Goal: Task Accomplishment & Management: Manage account settings

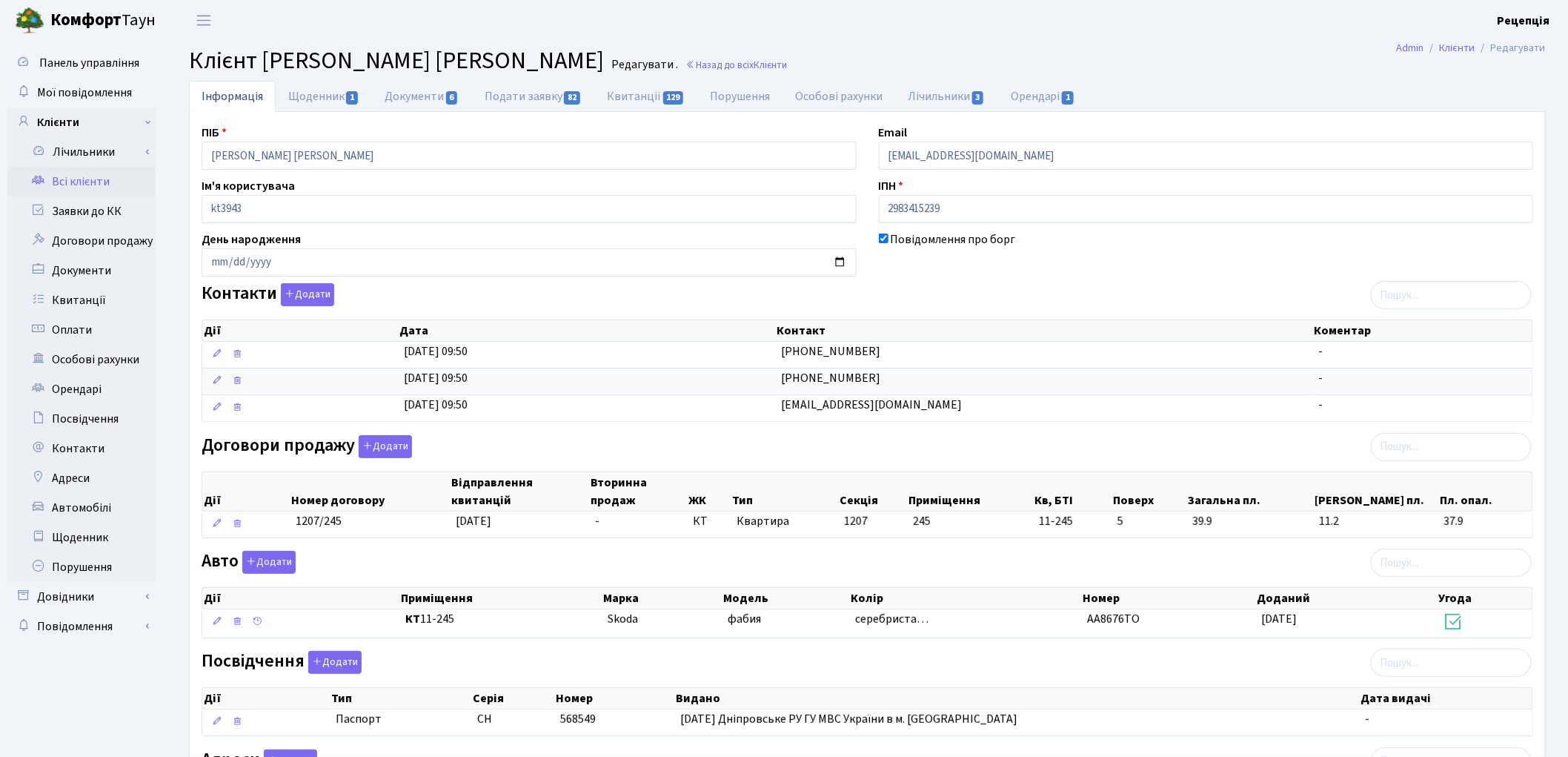
click at [80, 180] on link "Всі клієнти" at bounding box center [82, 182] width 148 height 30
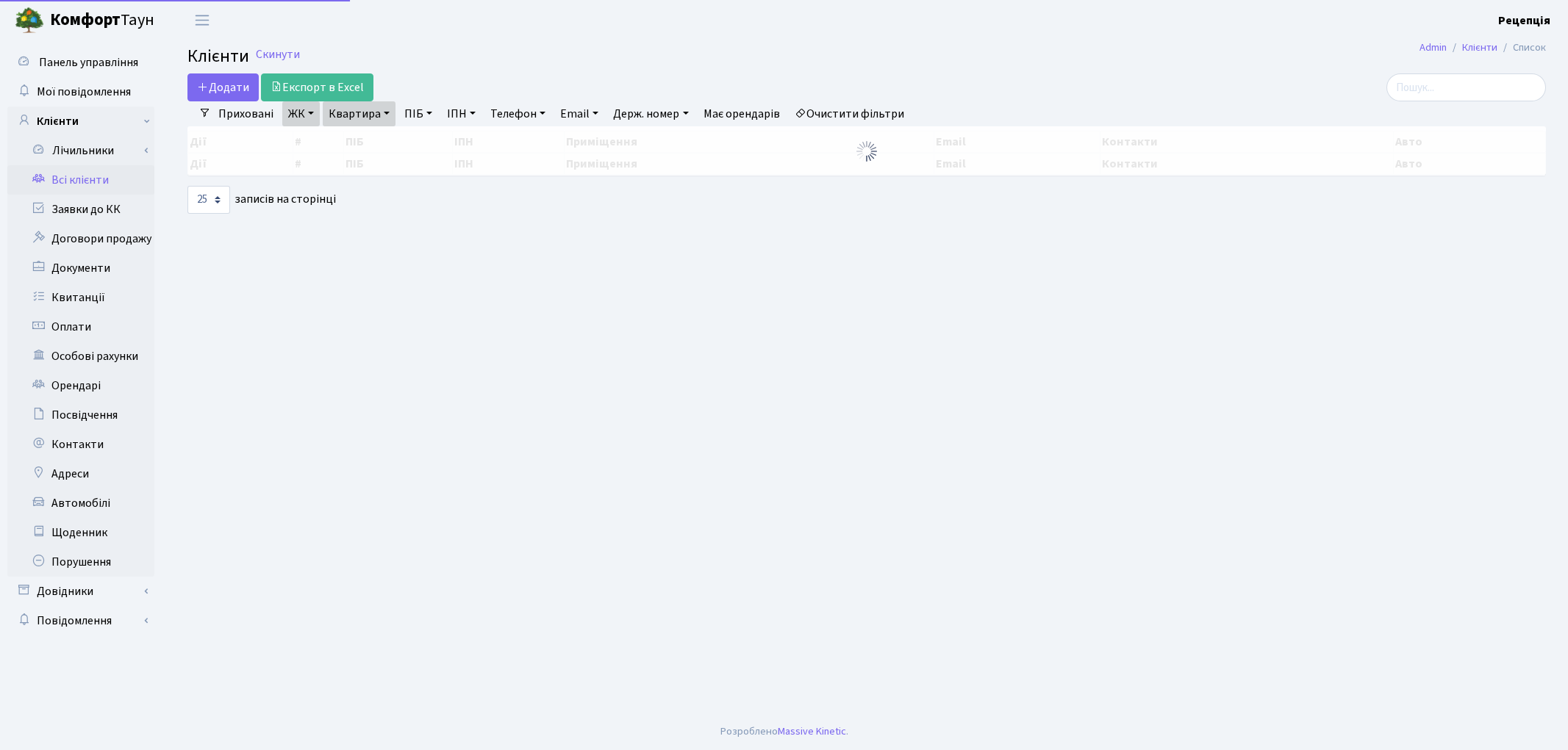
select select "25"
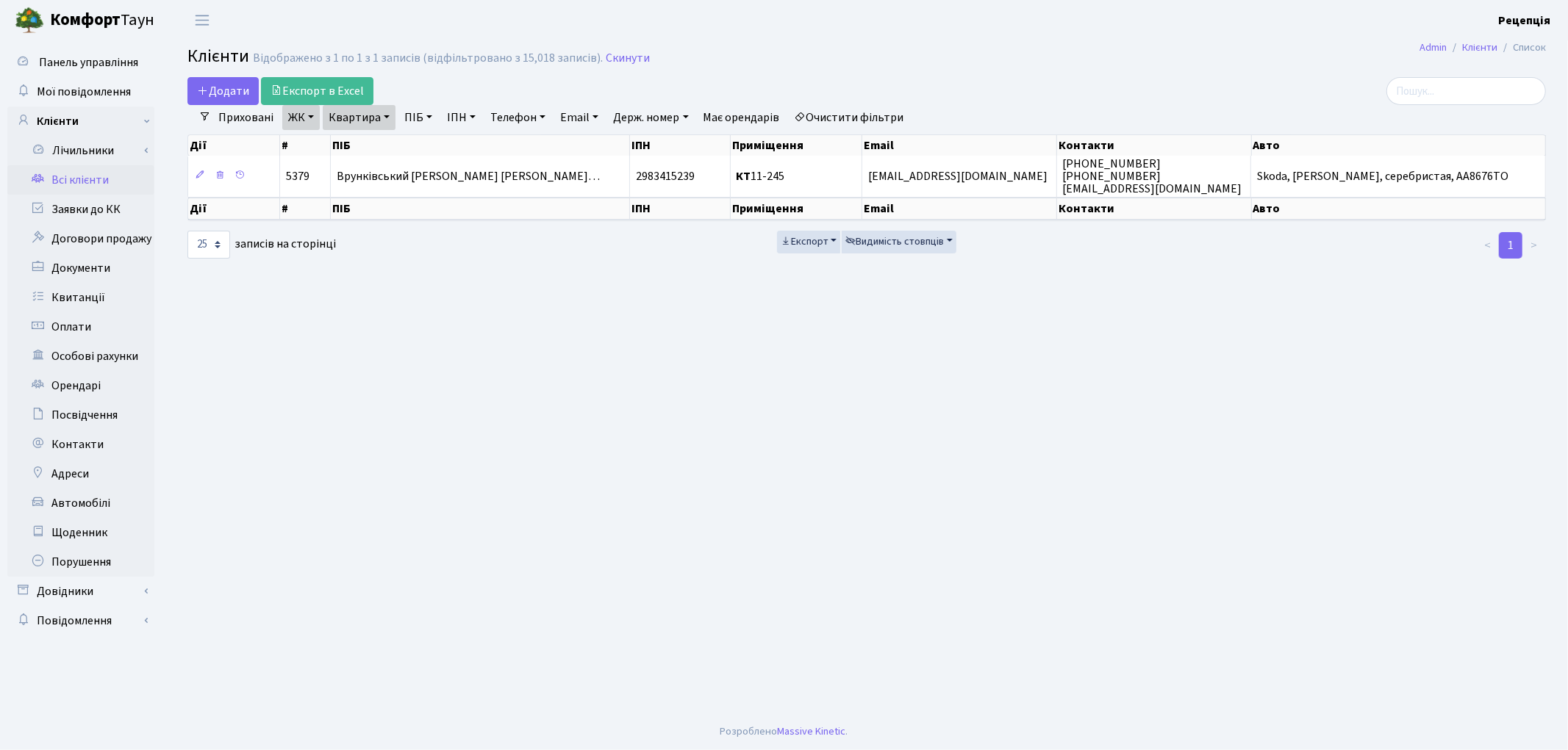
click at [854, 109] on link "Очистити фільтри" at bounding box center [849, 117] width 121 height 25
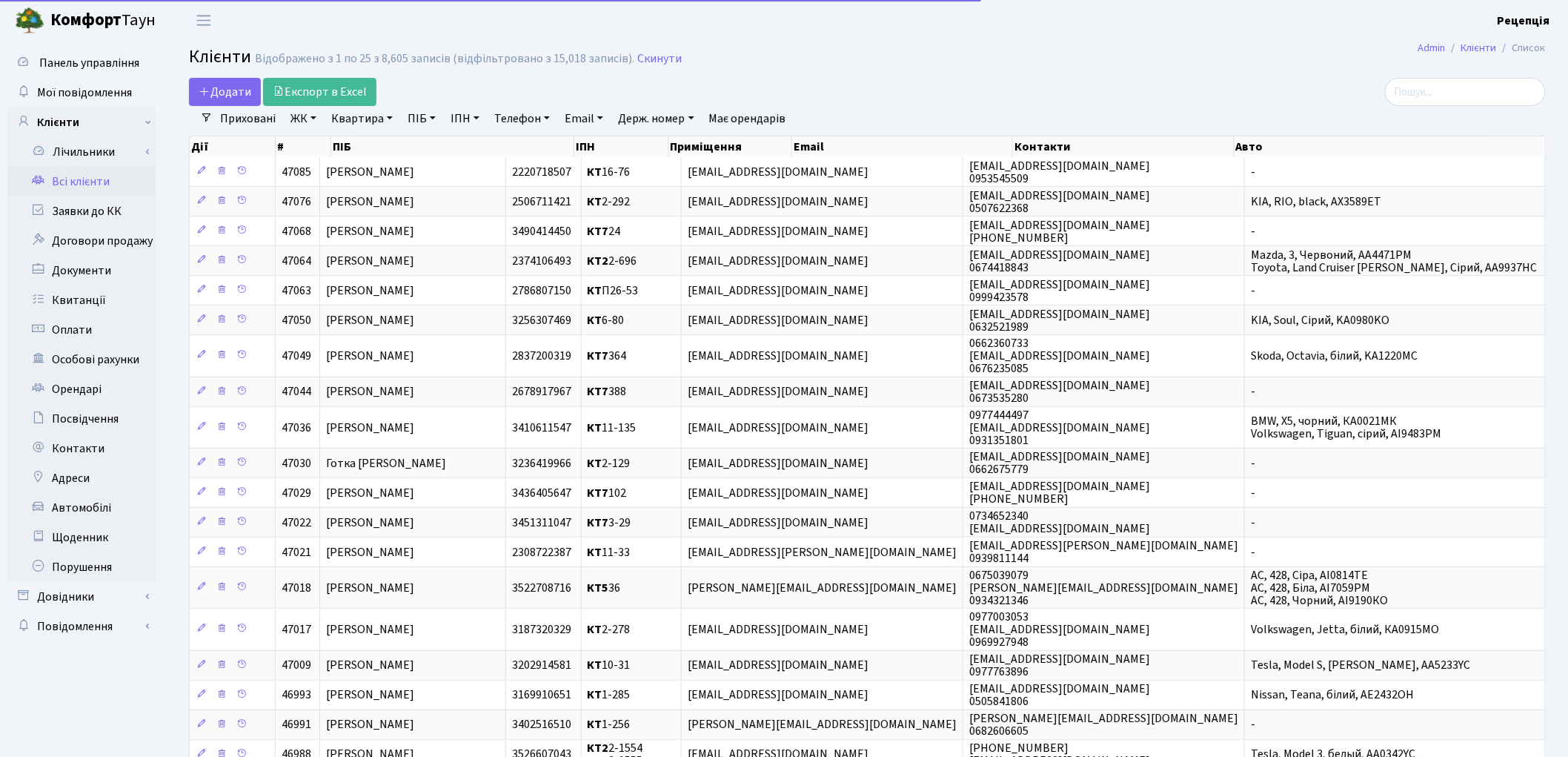
click at [661, 119] on link "Держ. номер" at bounding box center [656, 118] width 88 height 25
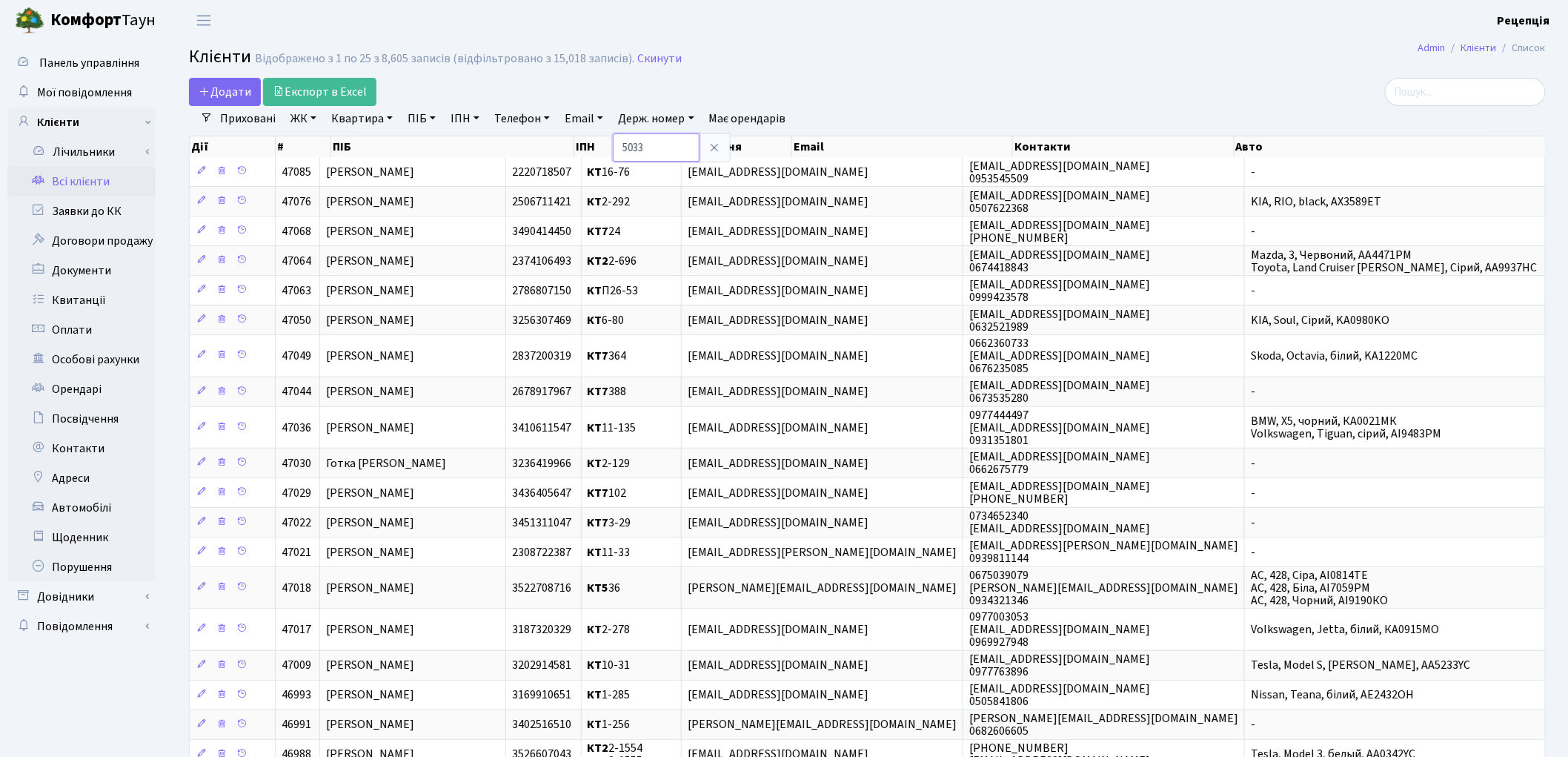
type input "5033"
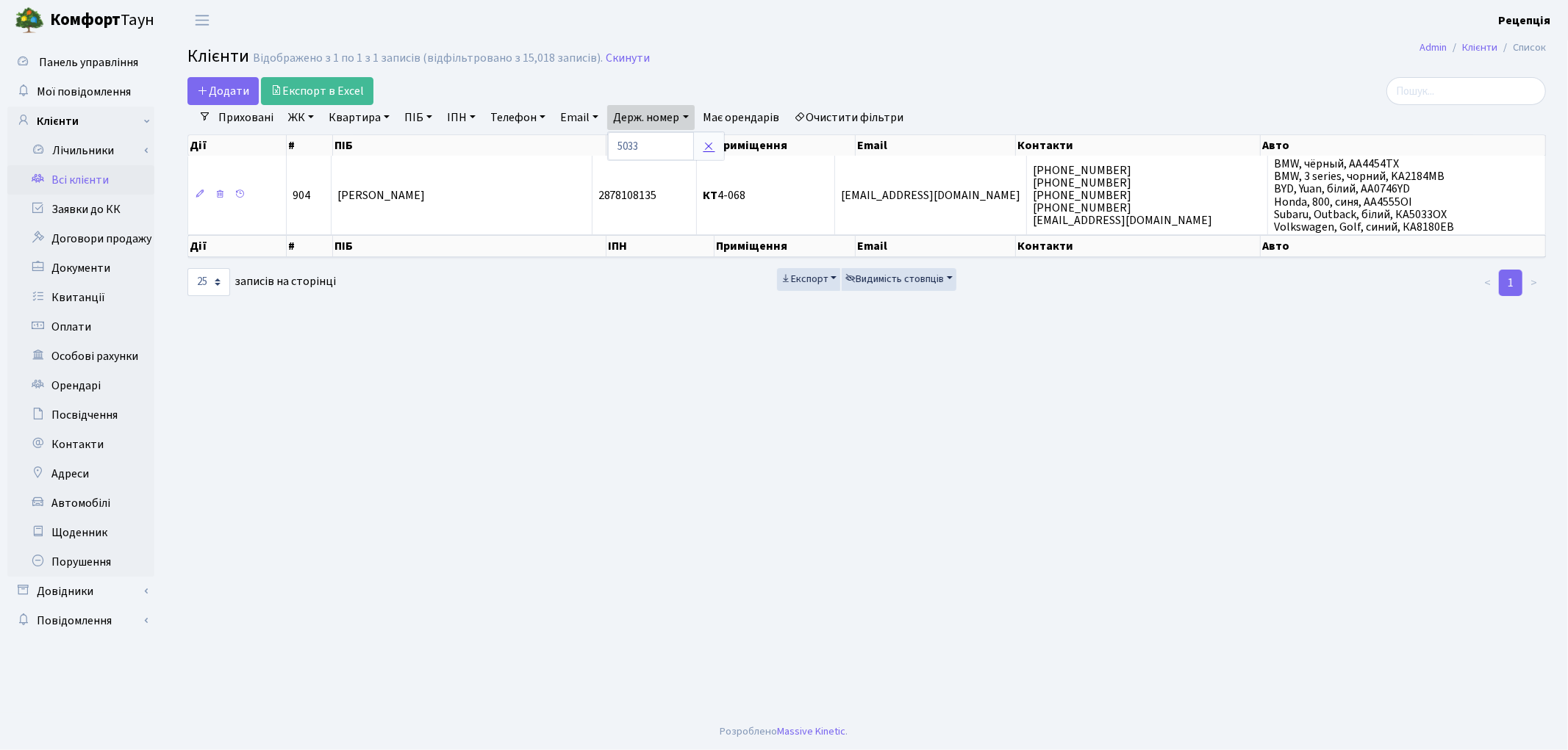
click at [711, 145] on icon at bounding box center [708, 146] width 11 height 11
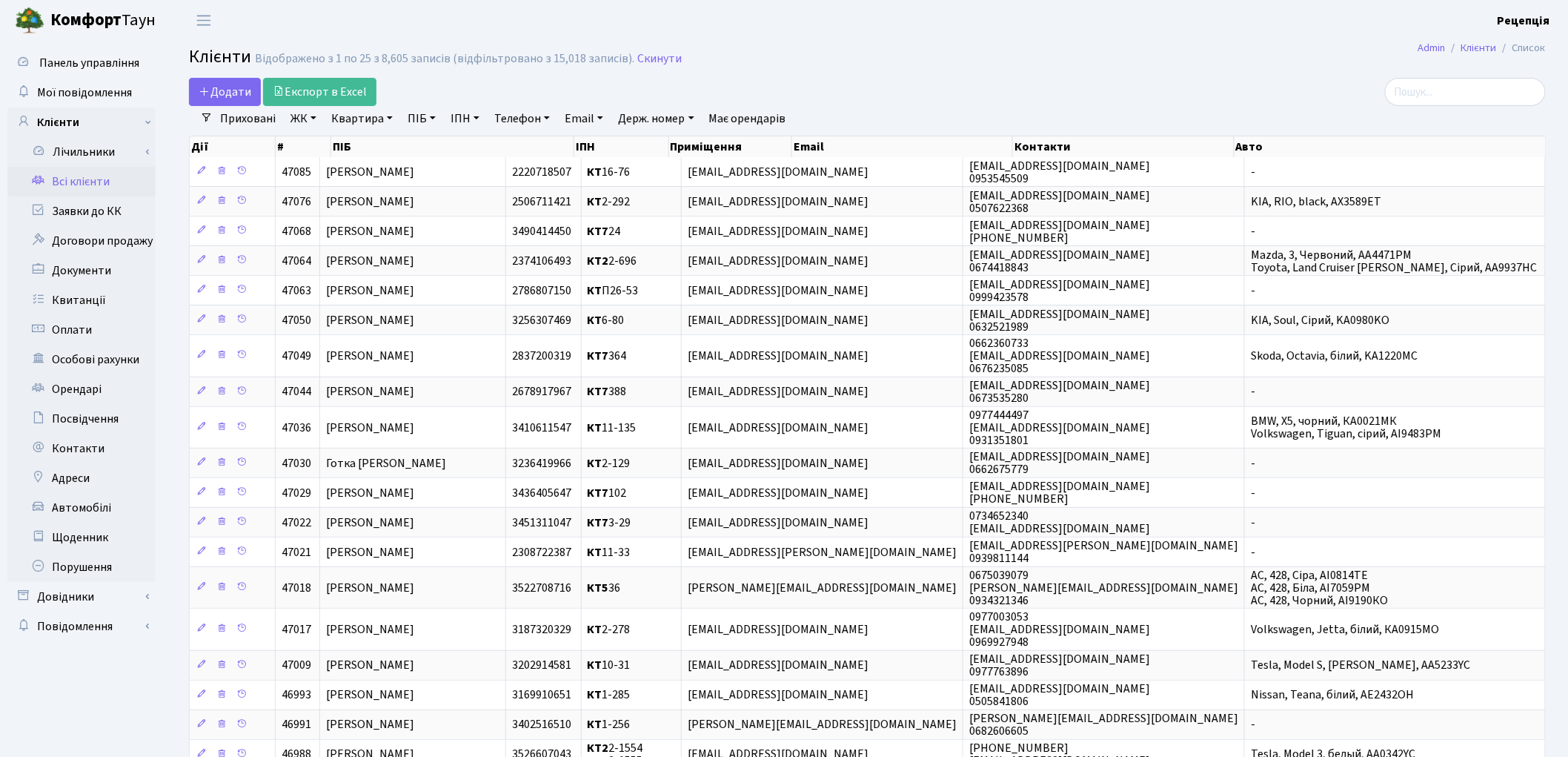
click at [635, 121] on link "Держ. номер" at bounding box center [656, 118] width 88 height 25
click at [648, 139] on input "text" at bounding box center [656, 147] width 87 height 28
type input "5033"
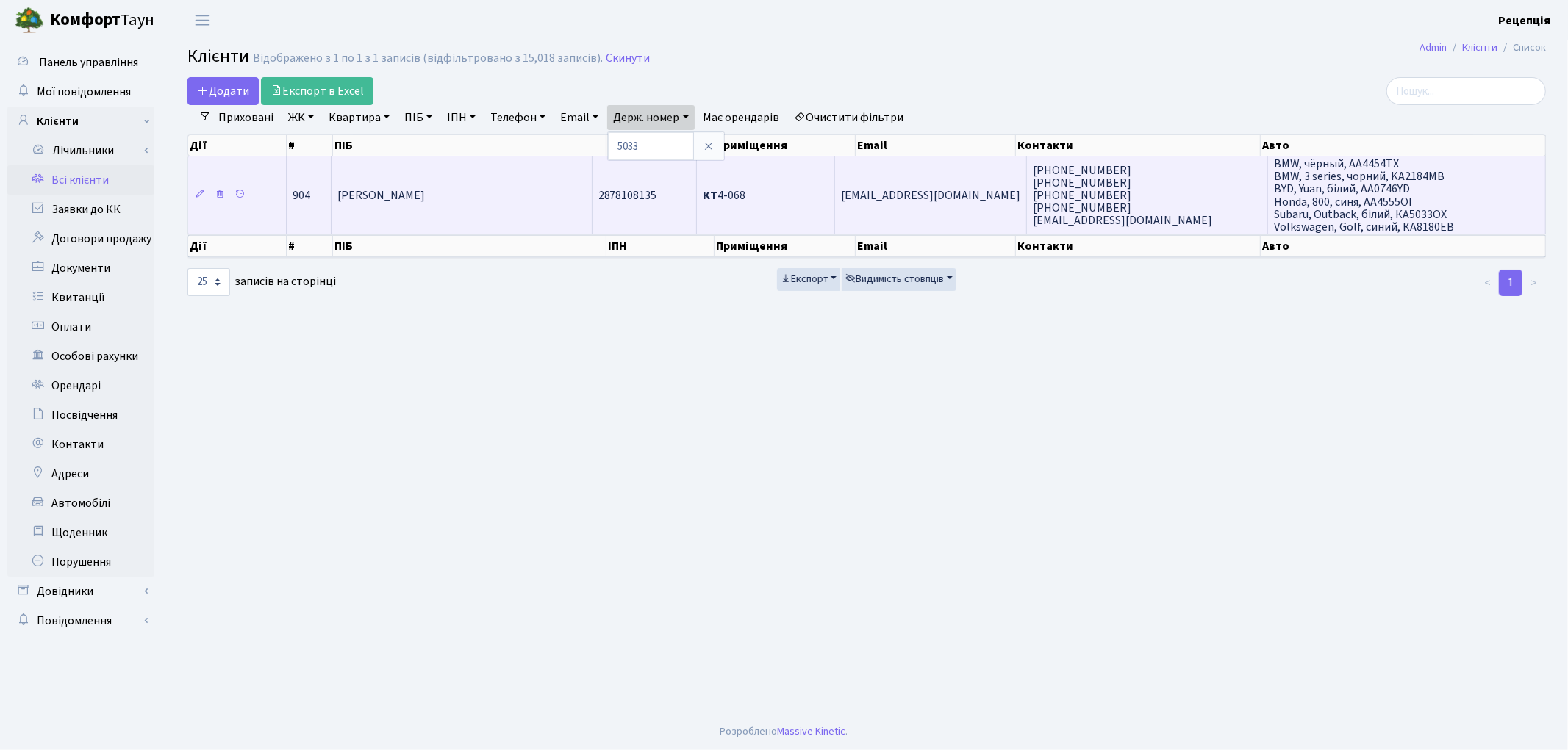
click at [1181, 194] on td "(067) 506-60-13 (097) 412-72-80 (095) 352-43-47 (050) 332-49-83 evgeniygrebenni…" at bounding box center [1147, 194] width 241 height 79
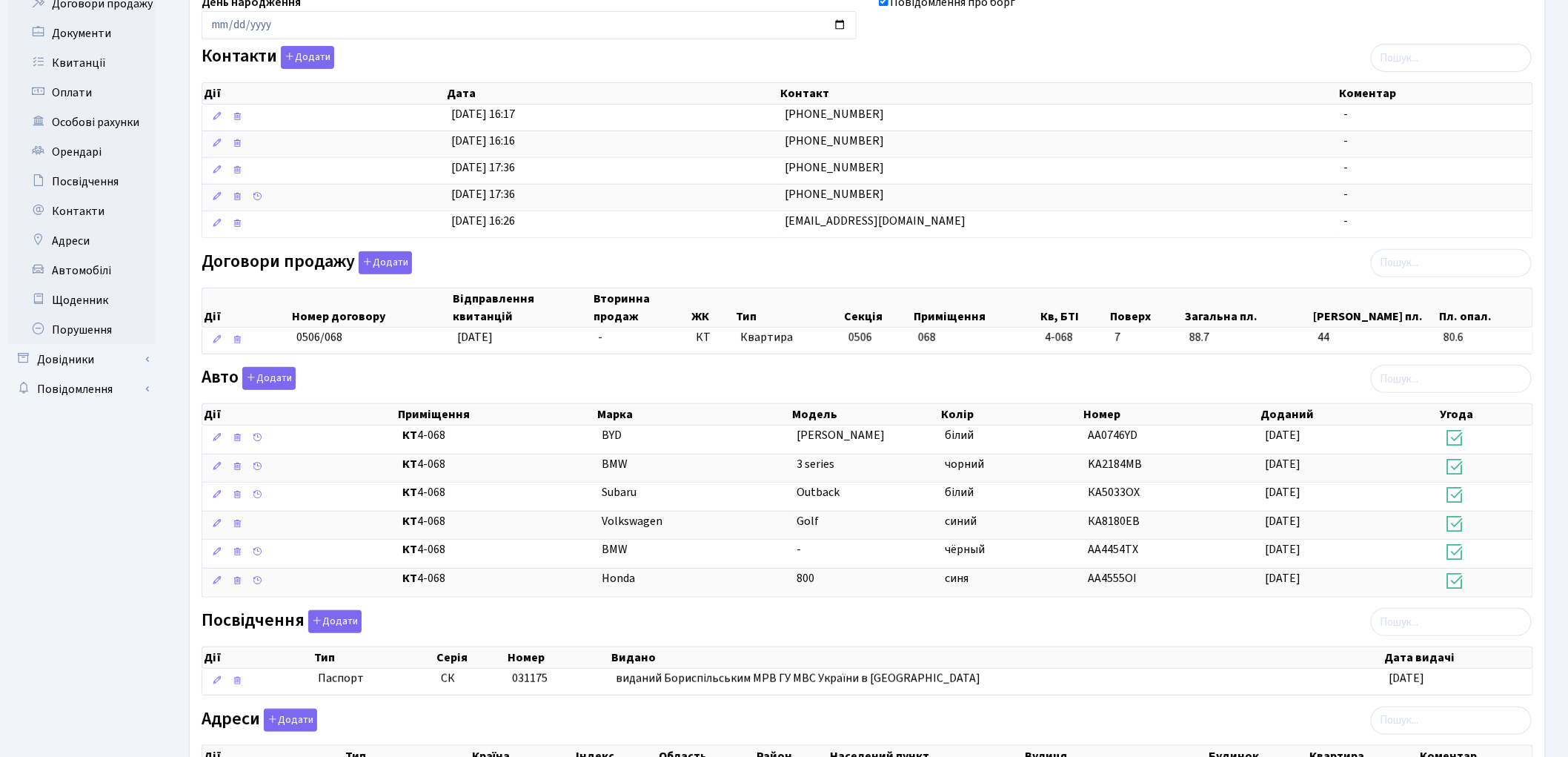
scroll to position [250, 0]
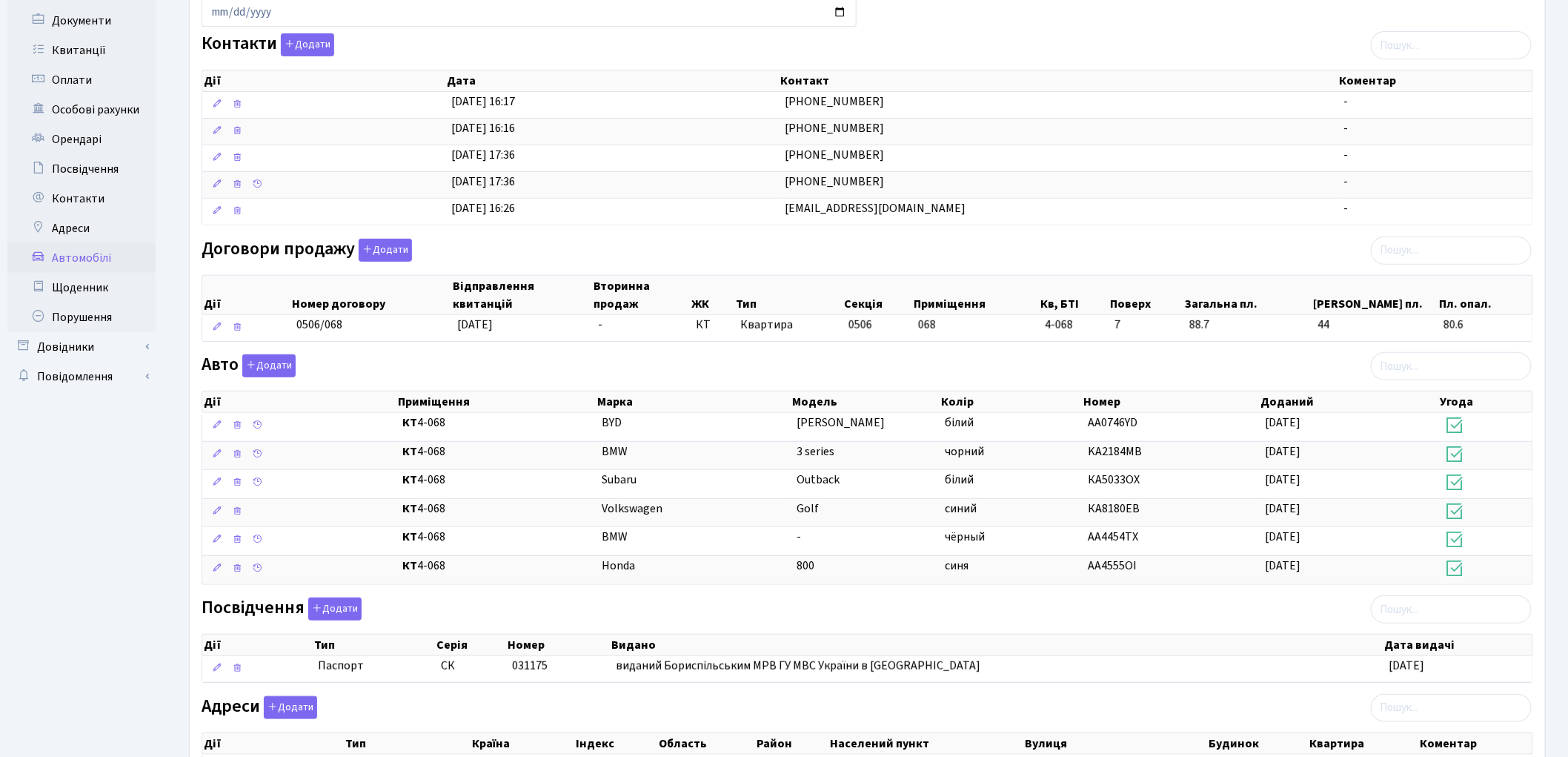
click at [93, 251] on link "Автомобілі" at bounding box center [82, 258] width 148 height 30
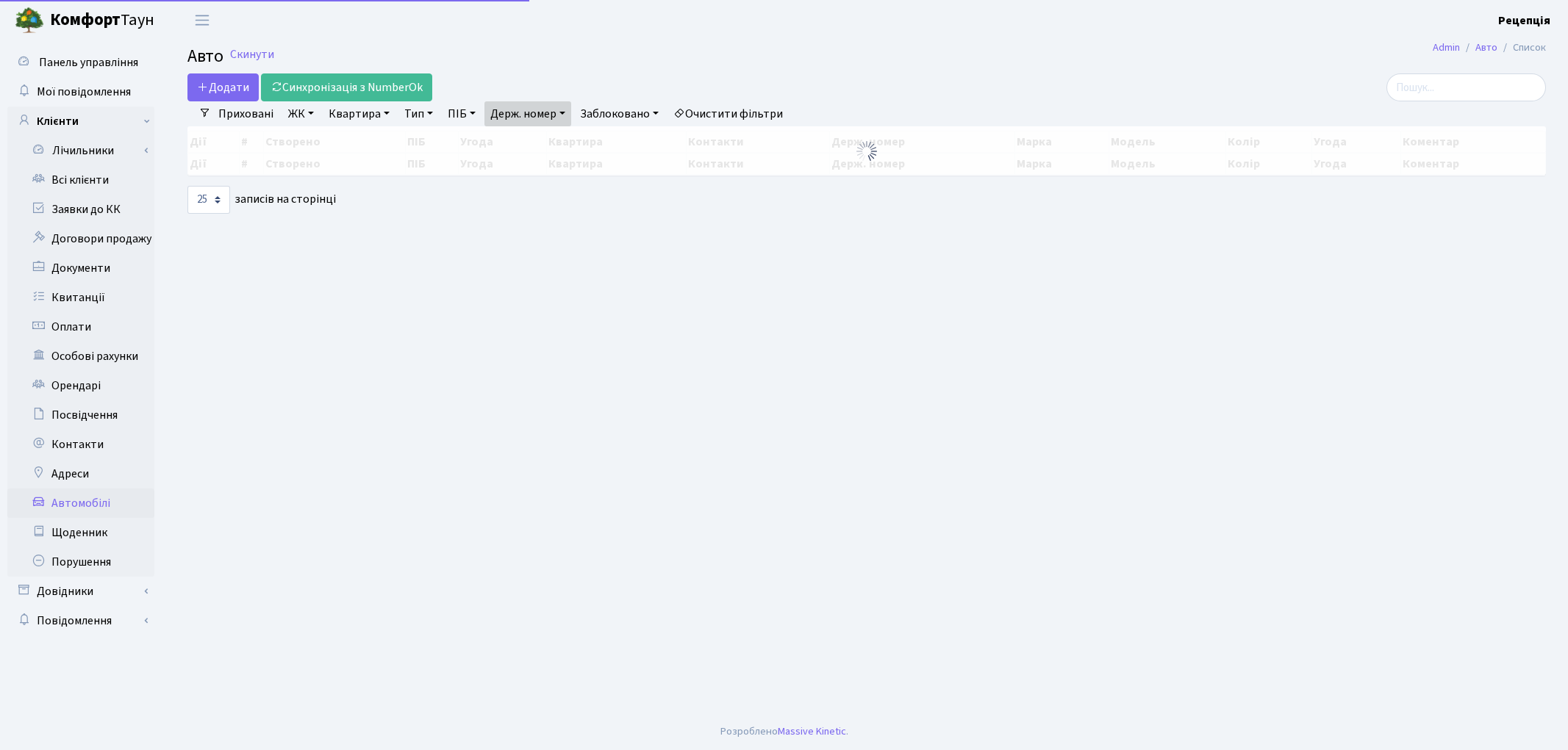
select select "25"
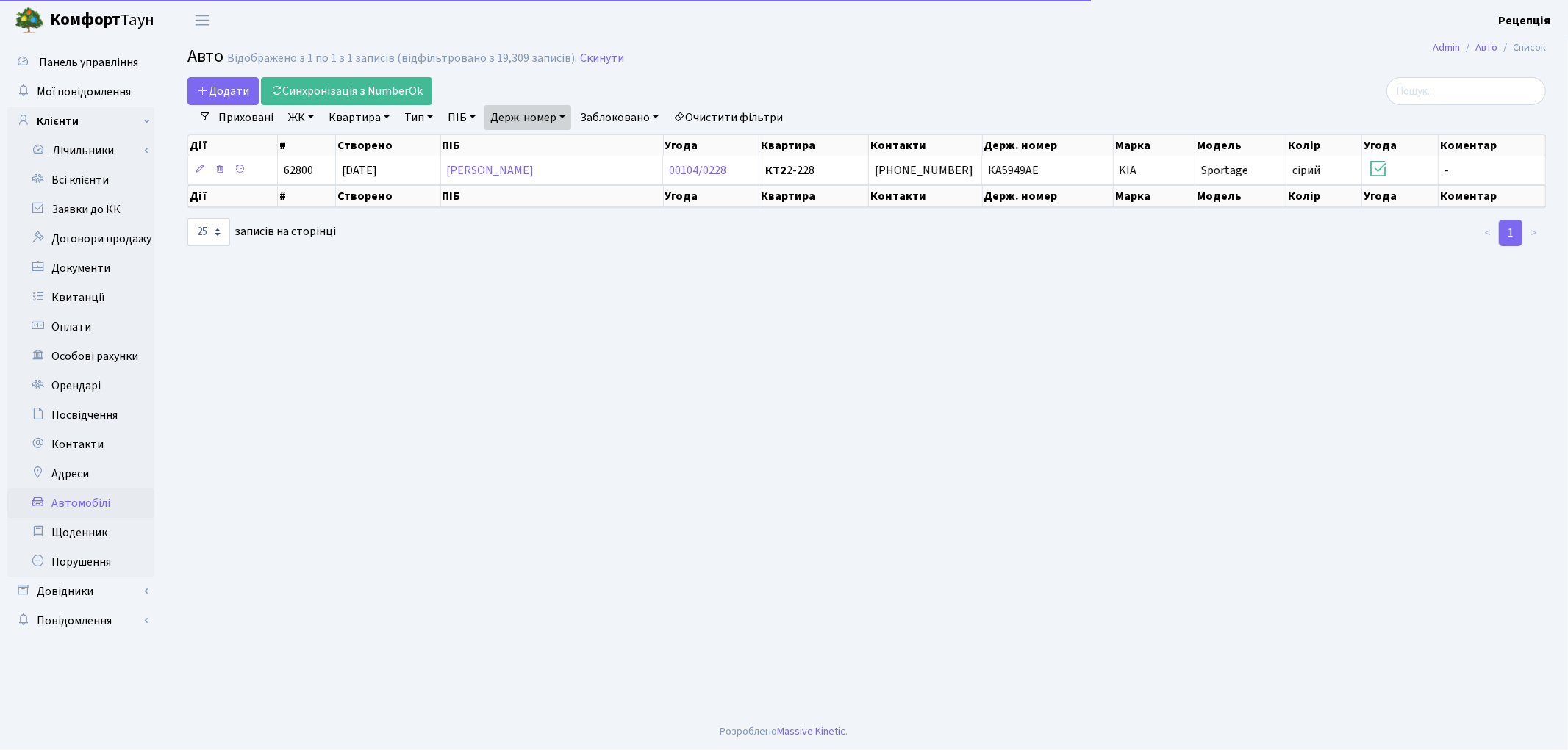
click at [748, 123] on link "Очистити фільтри" at bounding box center [728, 117] width 121 height 25
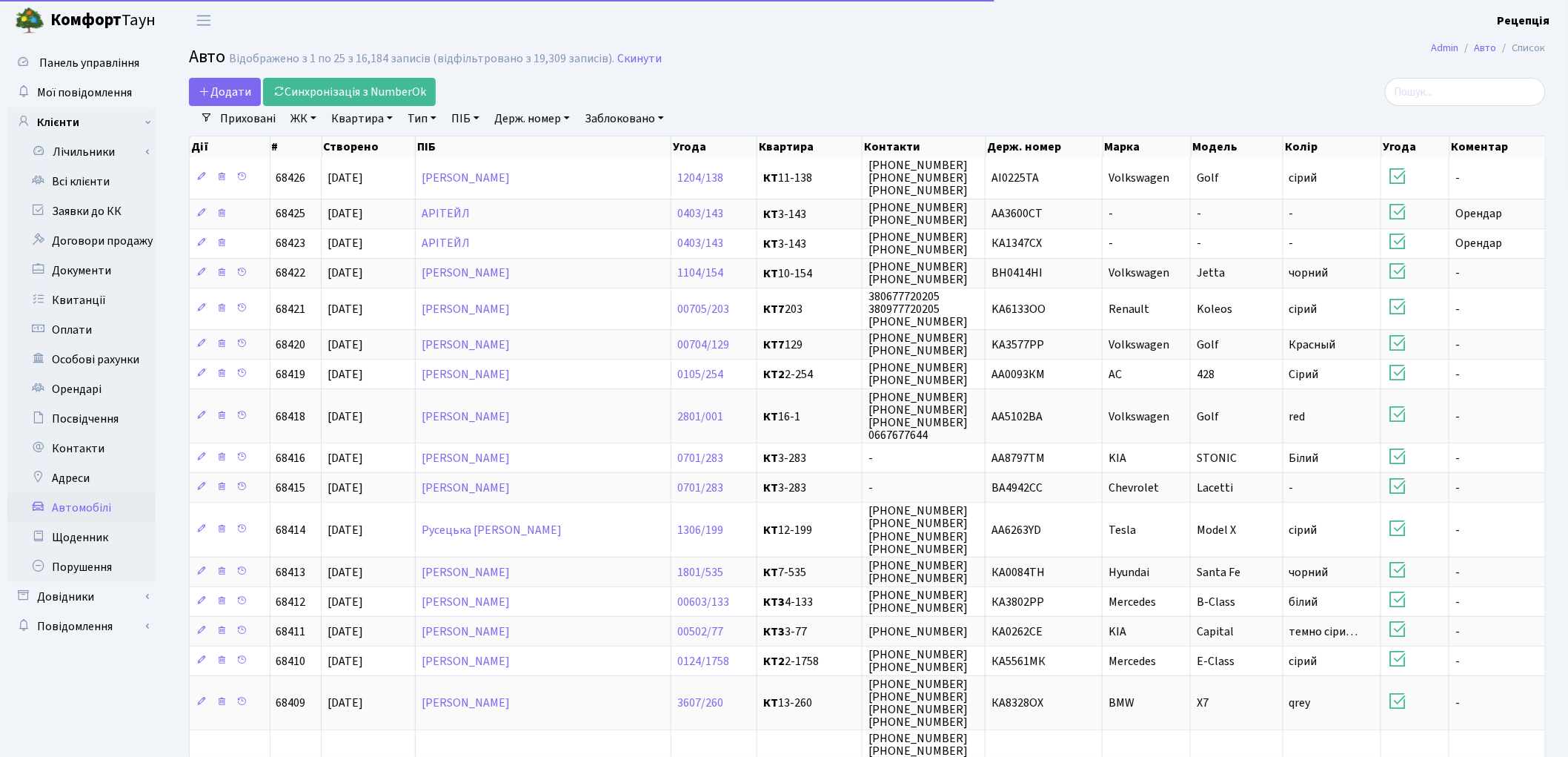
click at [531, 112] on link "Держ. номер" at bounding box center [532, 118] width 88 height 25
type input "5033"
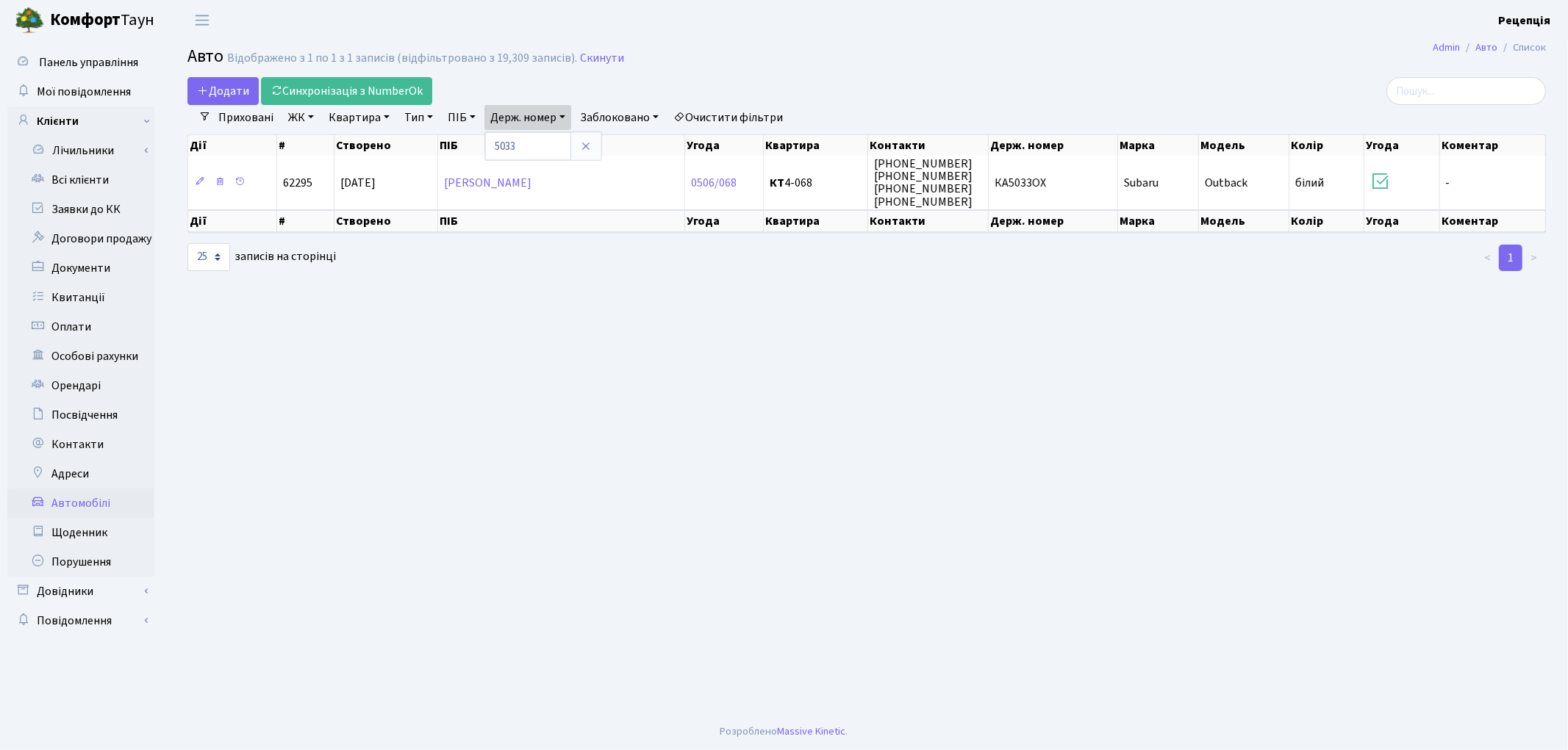
click at [744, 114] on link "Очистити фільтри" at bounding box center [728, 117] width 121 height 25
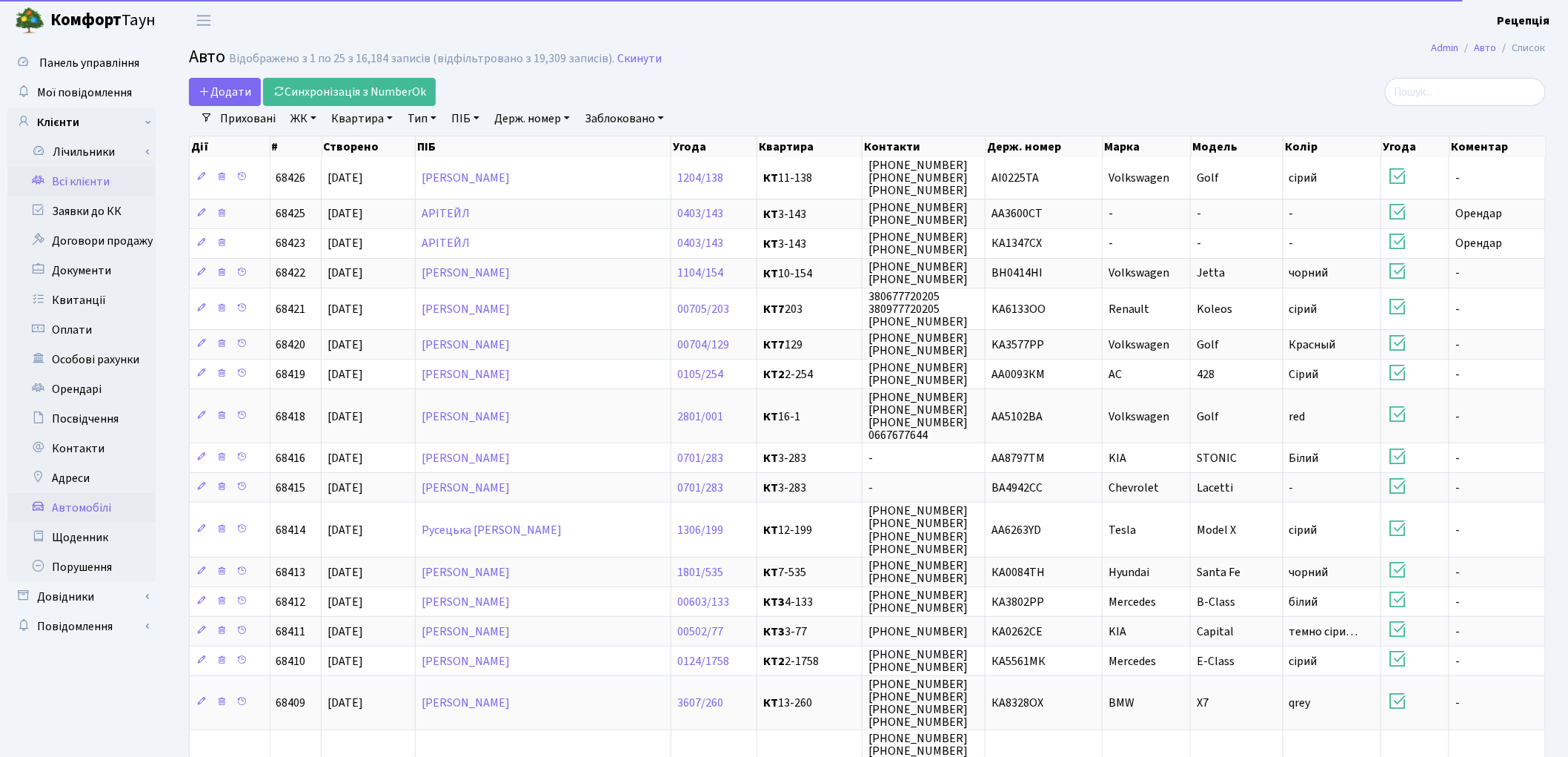
click at [92, 187] on link "Всі клієнти" at bounding box center [82, 182] width 148 height 30
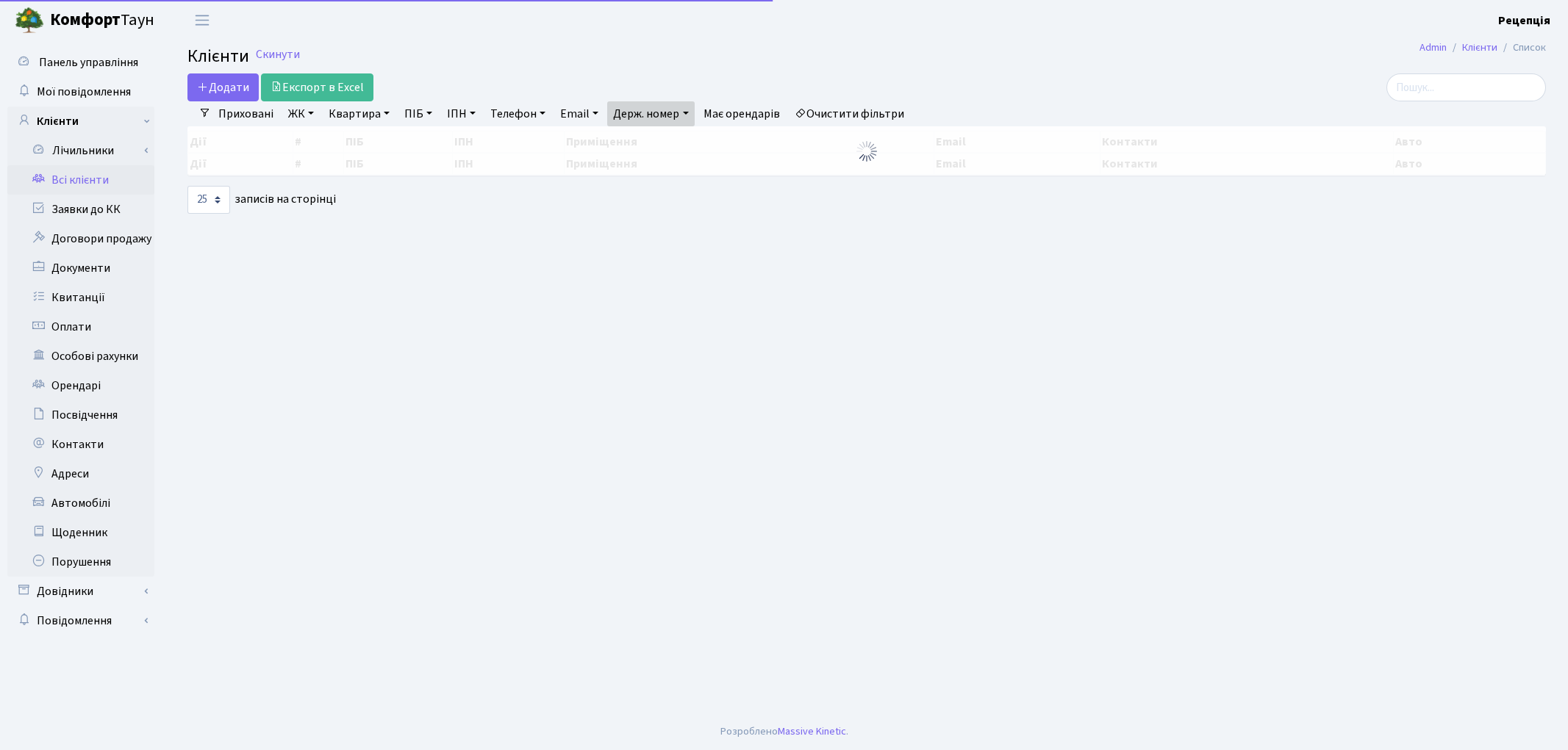
select select "25"
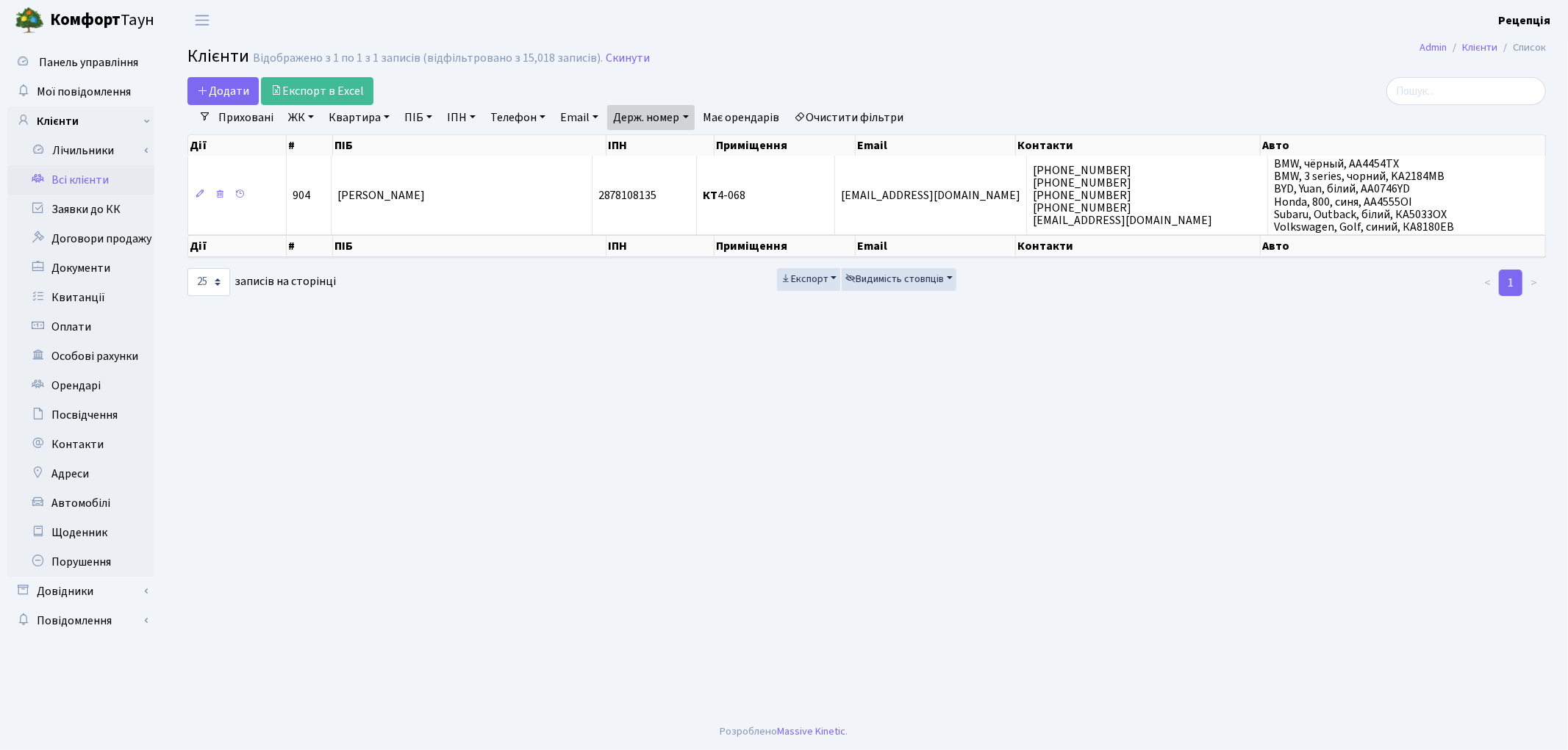
click at [847, 114] on link "Очистити фільтри" at bounding box center [849, 117] width 121 height 25
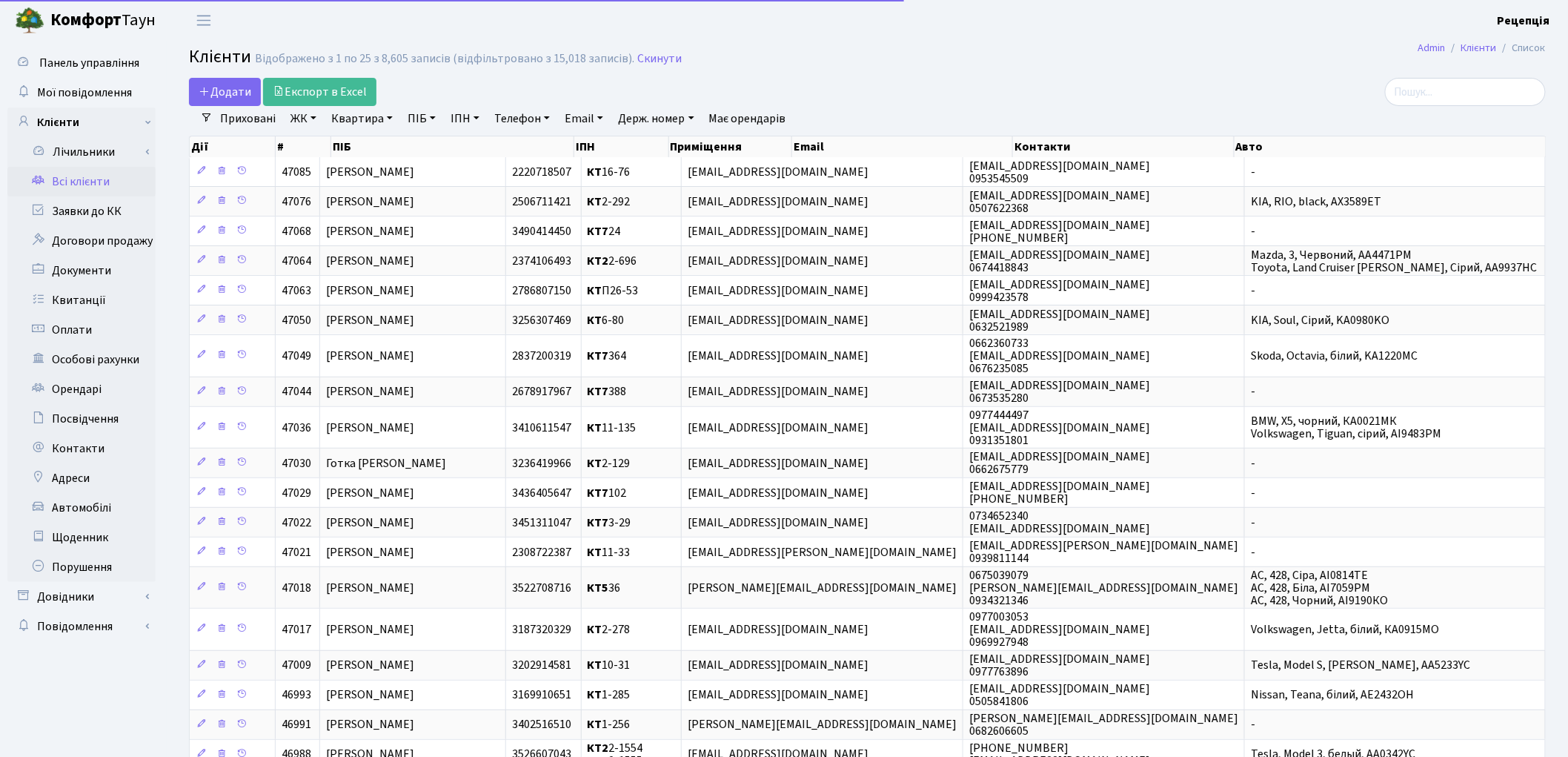
click at [644, 115] on link "Держ. номер" at bounding box center [656, 118] width 88 height 25
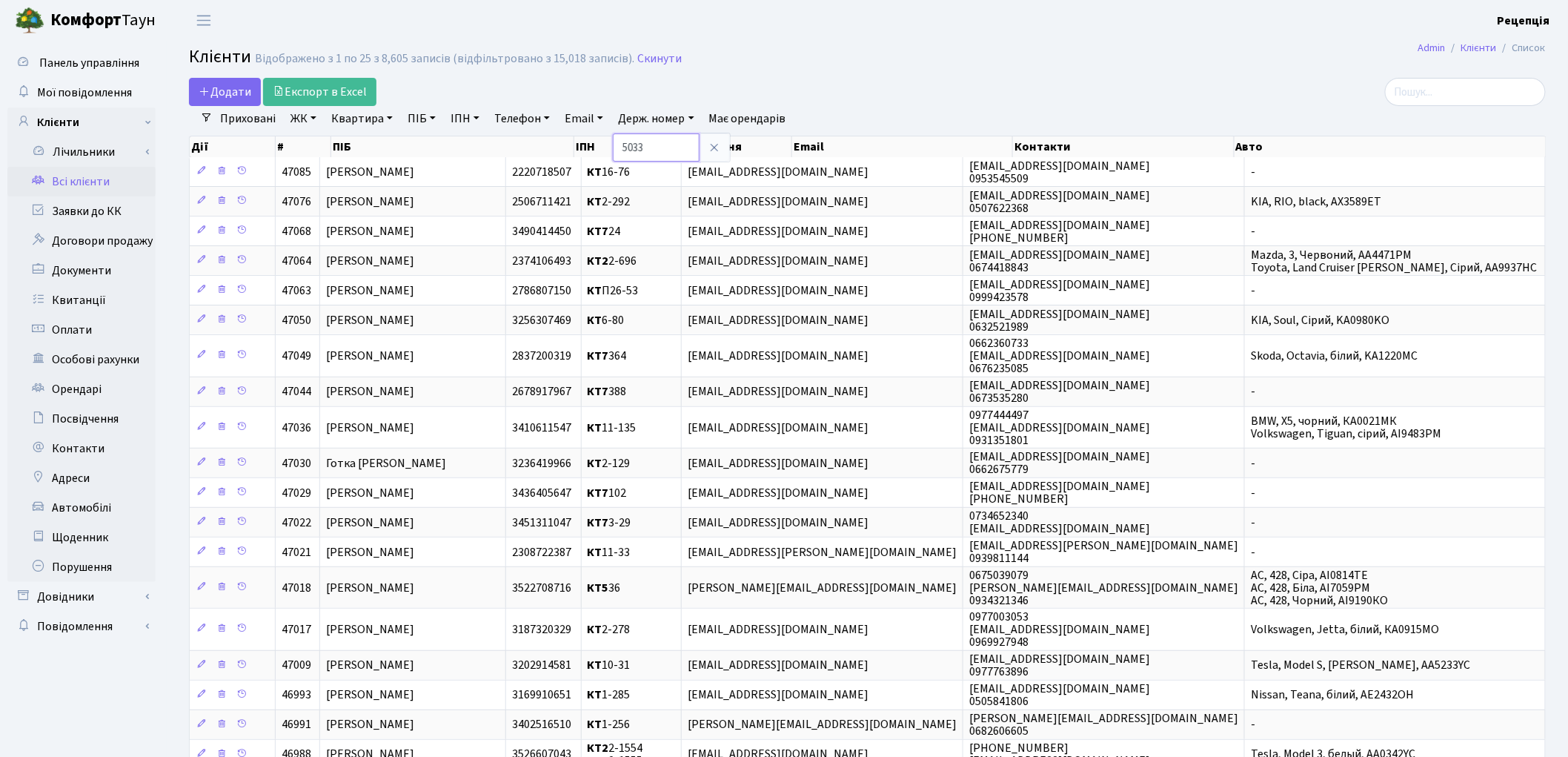
click at [627, 146] on input "5033" at bounding box center [656, 147] width 87 height 28
click at [663, 149] on input "КА5033" at bounding box center [656, 147] width 87 height 28
type input "КА5033ВМ"
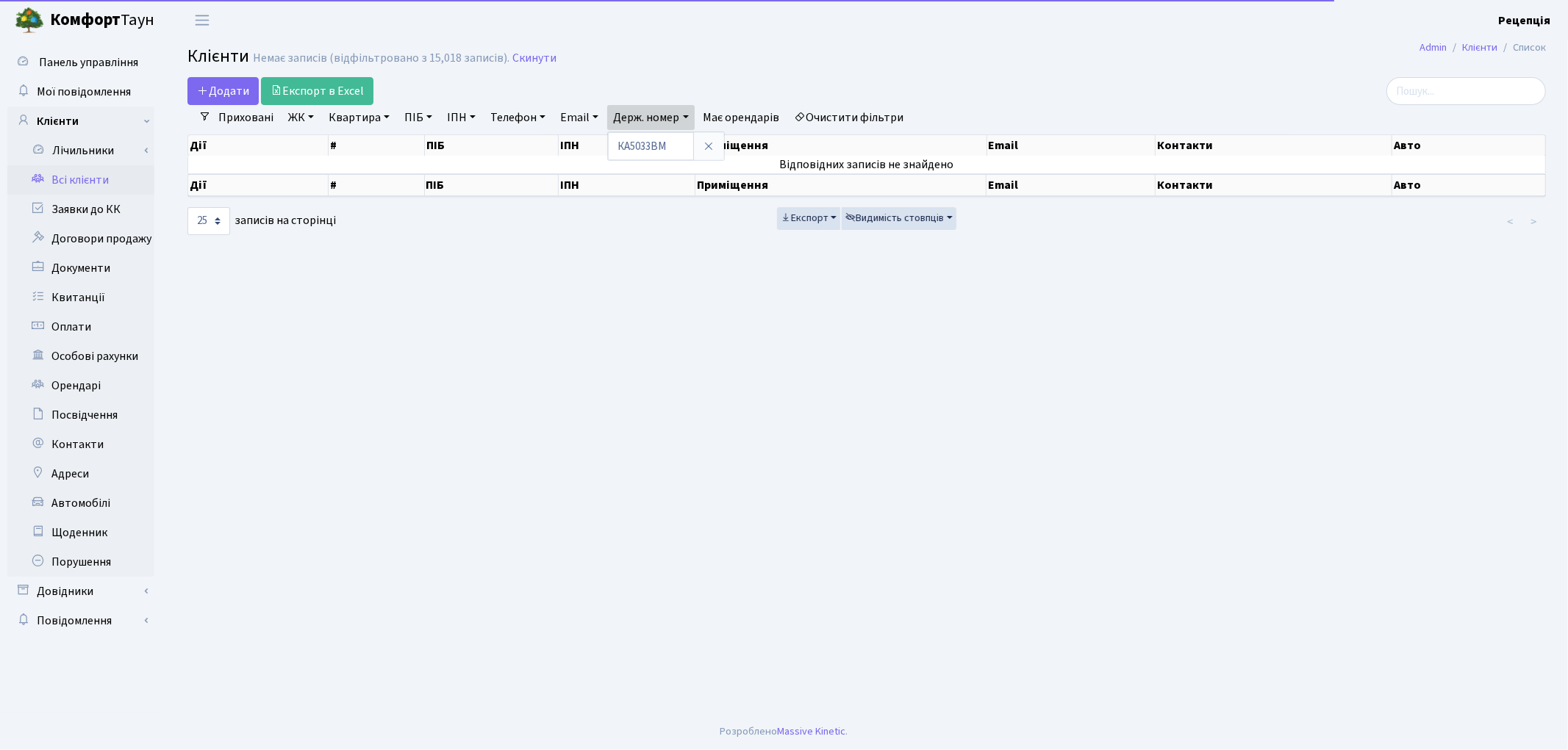
click at [853, 117] on link "Очистити фільтри" at bounding box center [849, 117] width 121 height 25
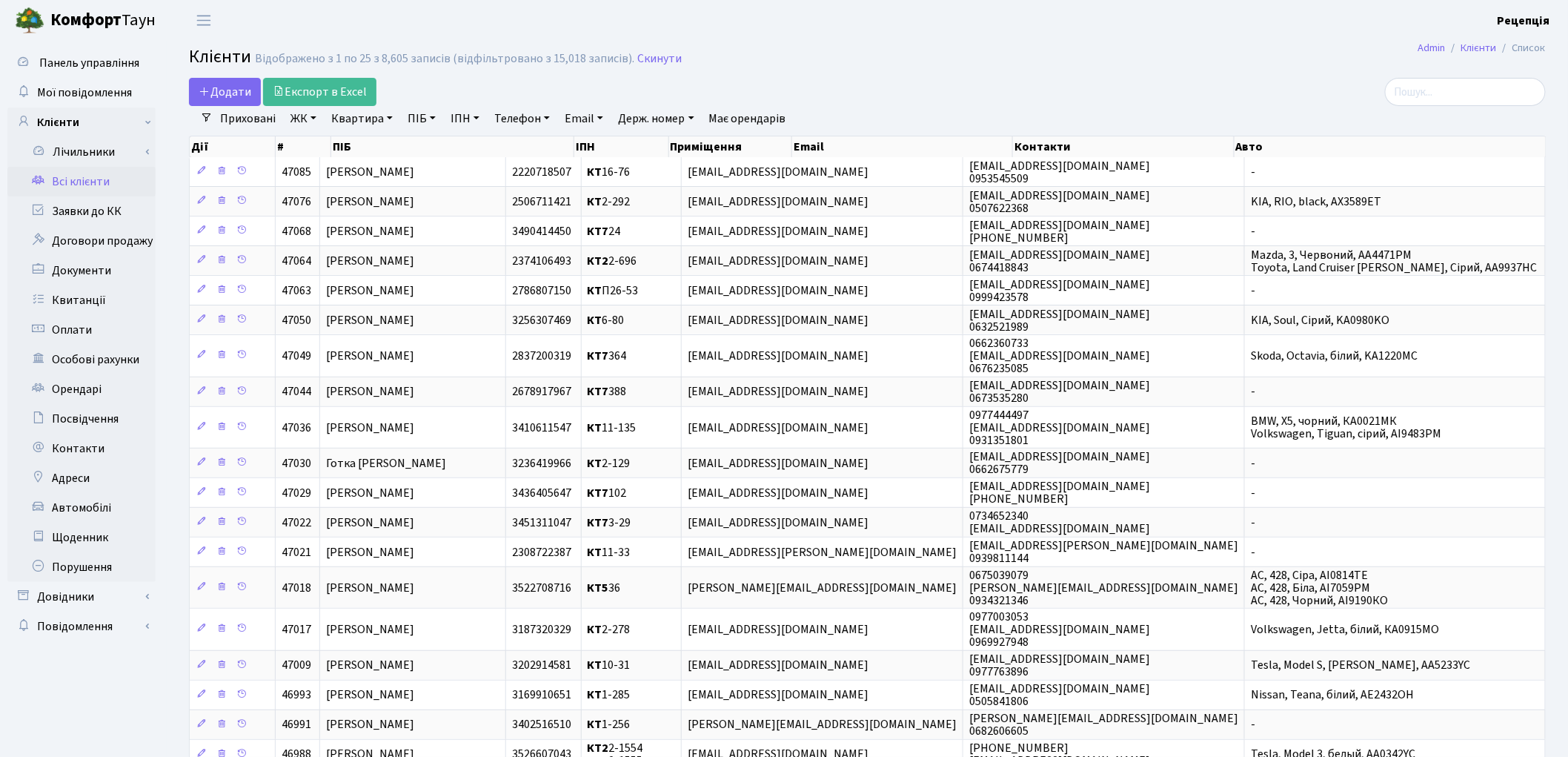
click at [305, 120] on link "ЖК" at bounding box center [303, 118] width 38 height 25
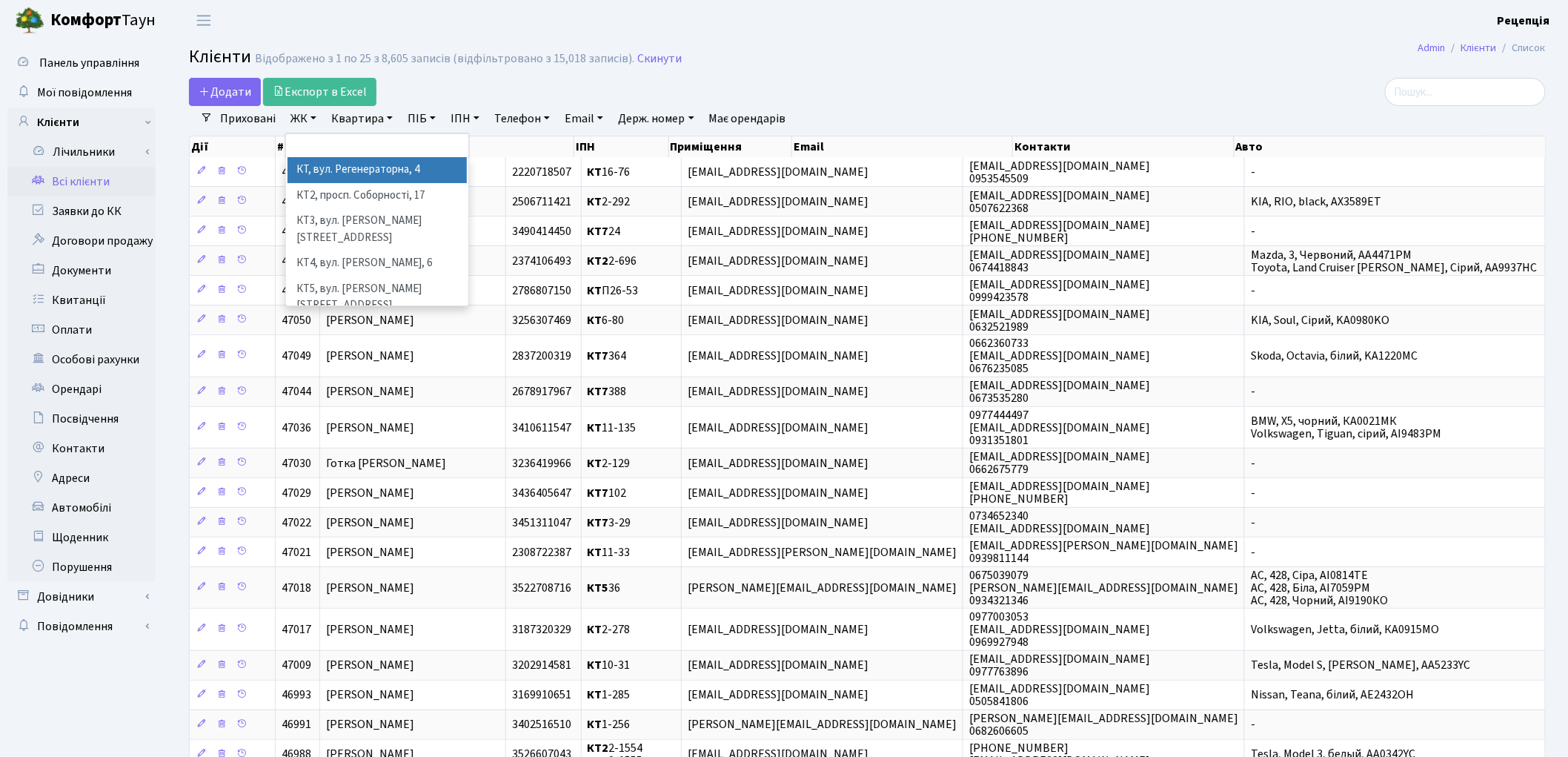
click at [328, 168] on li "КТ, вул. Регенераторна, 4" at bounding box center [377, 170] width 179 height 26
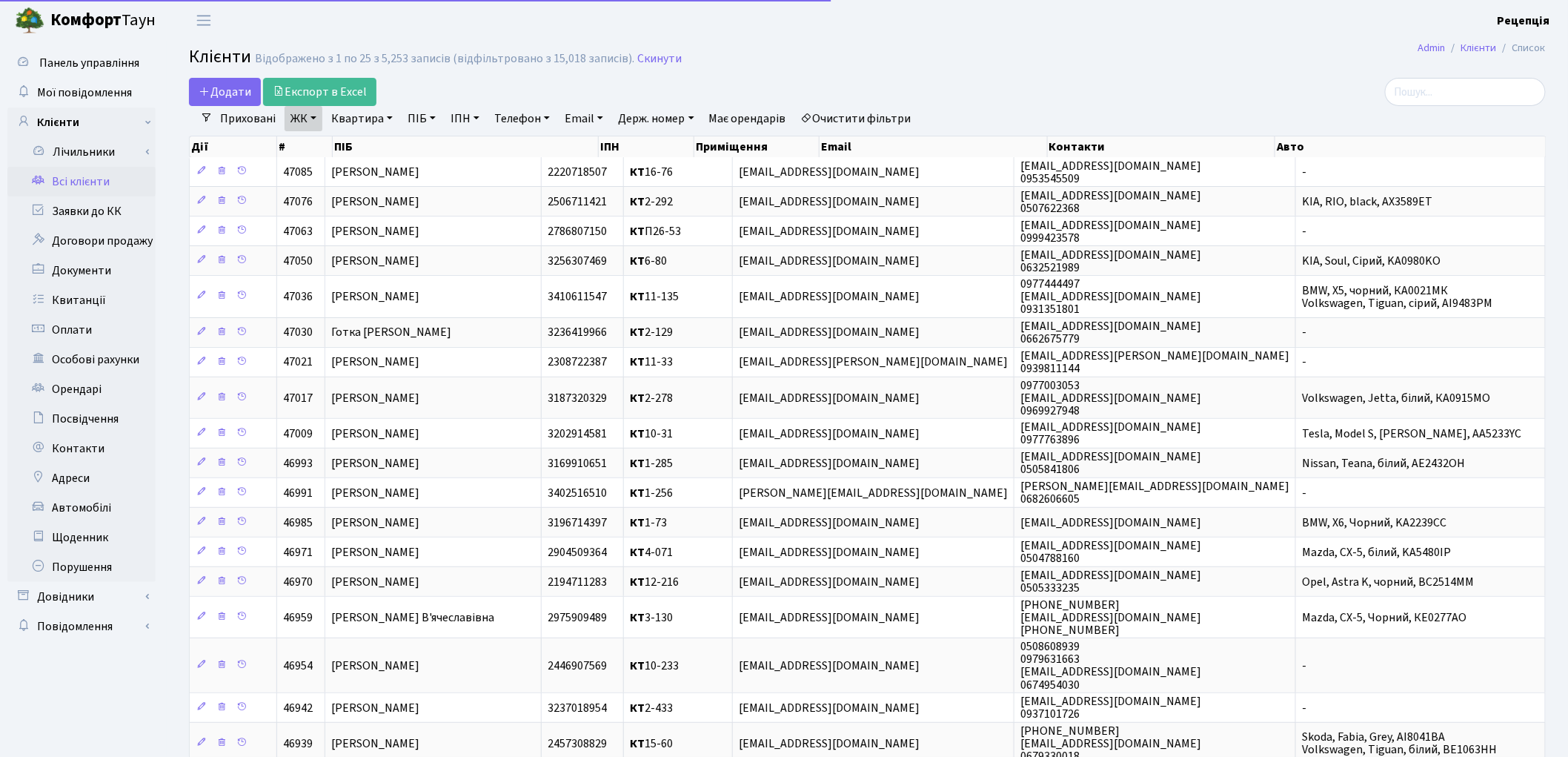
click at [358, 119] on link "Квартира" at bounding box center [361, 118] width 73 height 25
type input "5-452"
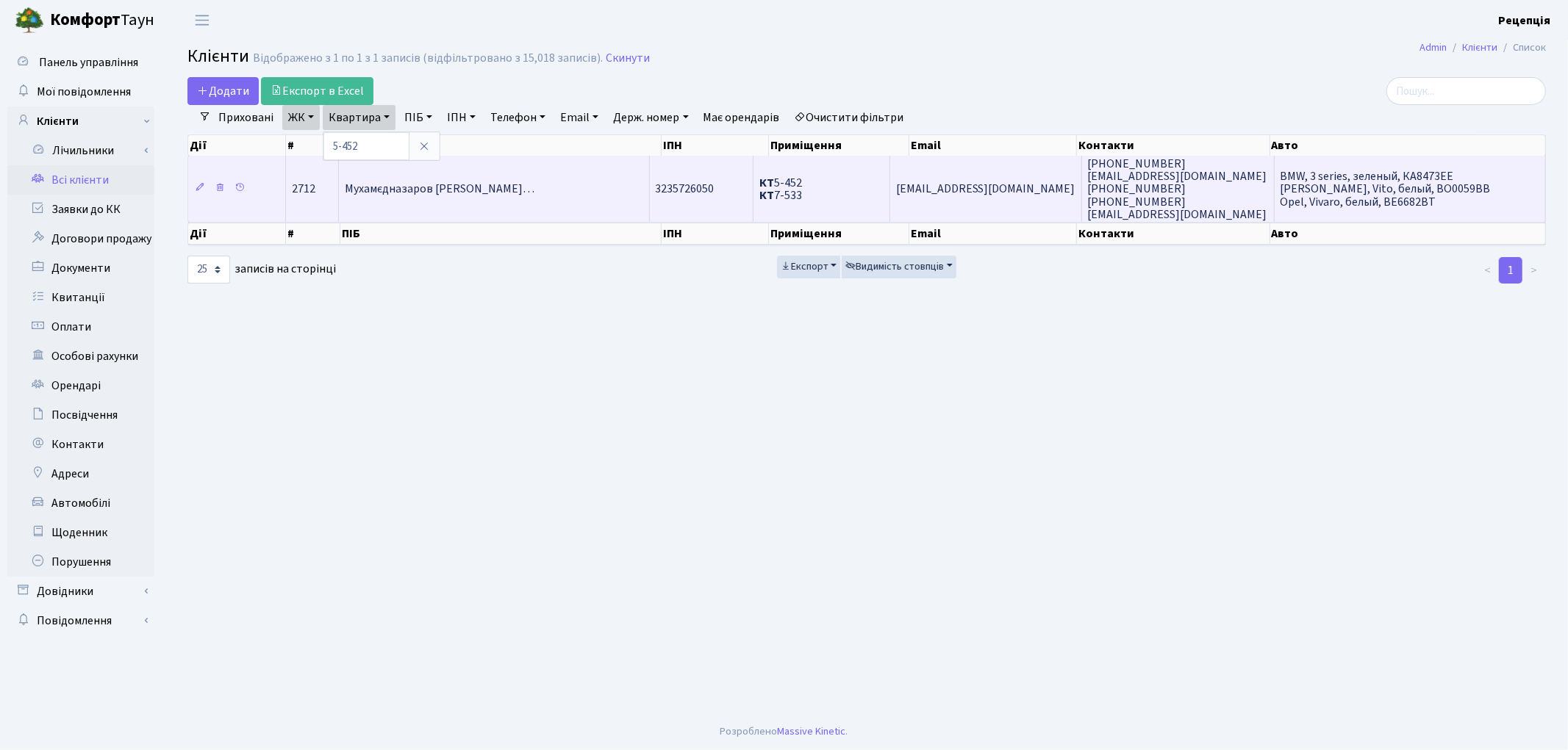
click at [512, 194] on span "Мухамєдназаров Дмитро Сейітназар…" at bounding box center [439, 189] width 190 height 16
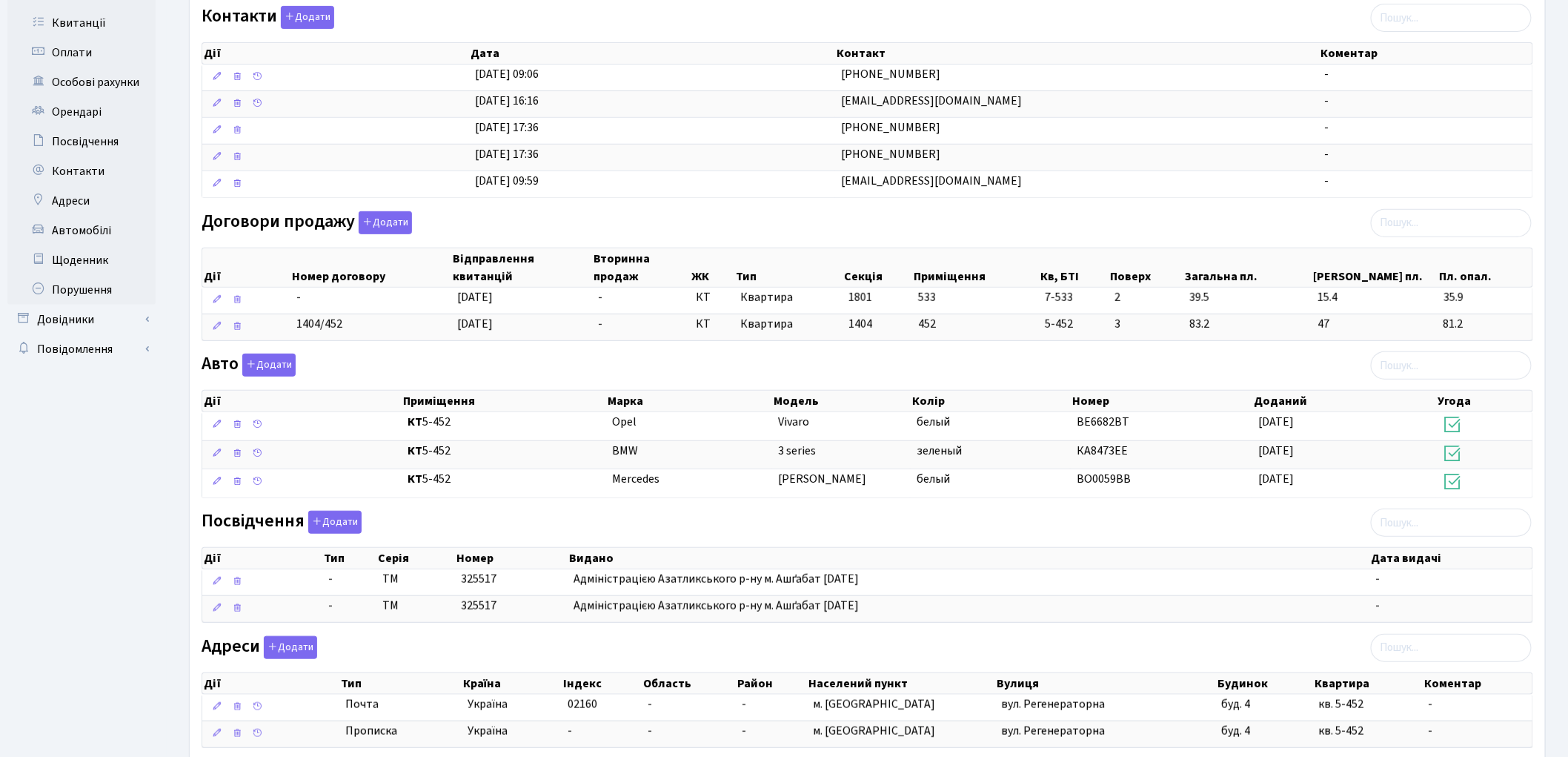
scroll to position [278, 0]
click at [263, 372] on button "Додати" at bounding box center [268, 365] width 53 height 23
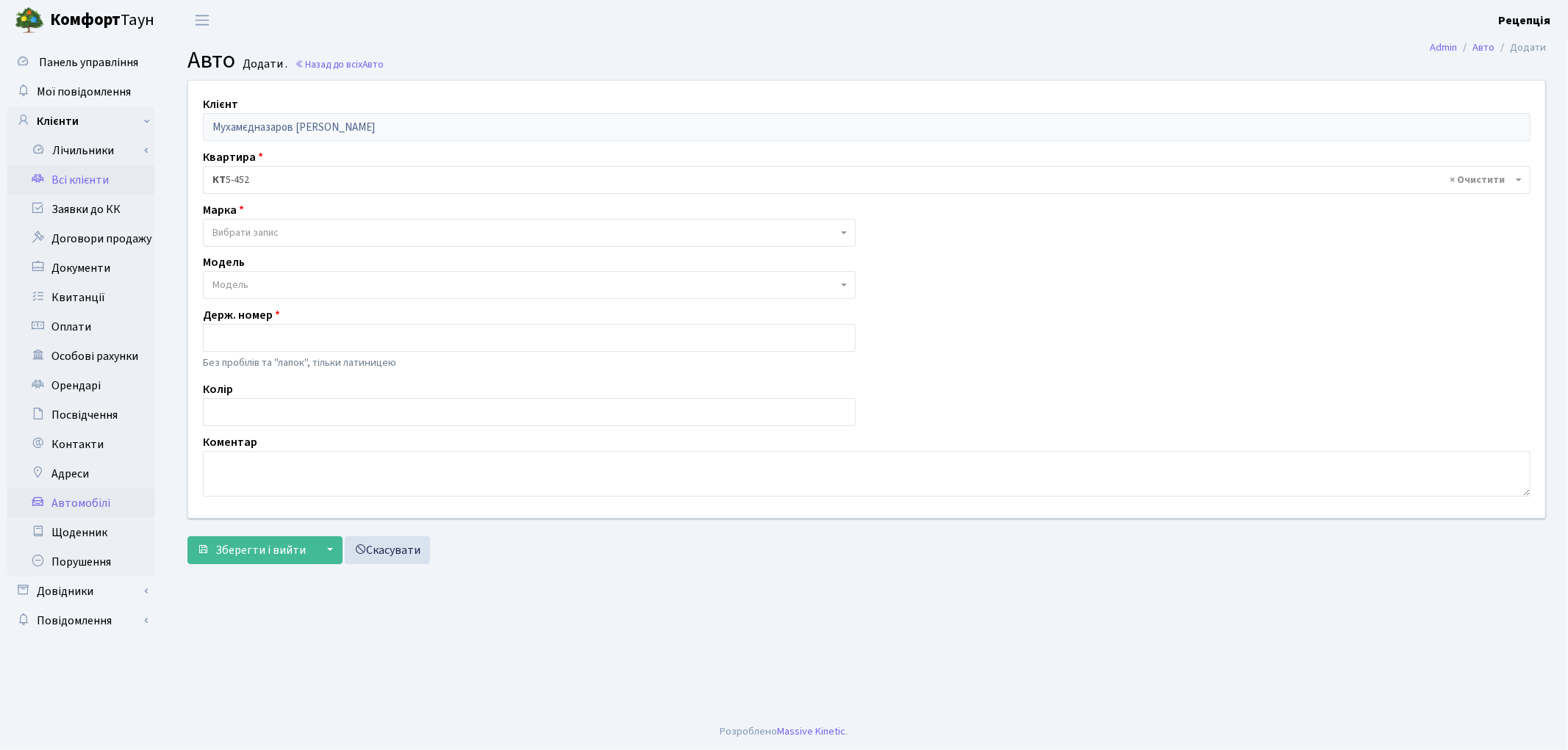
click at [93, 181] on link "Всі клієнти" at bounding box center [81, 180] width 147 height 30
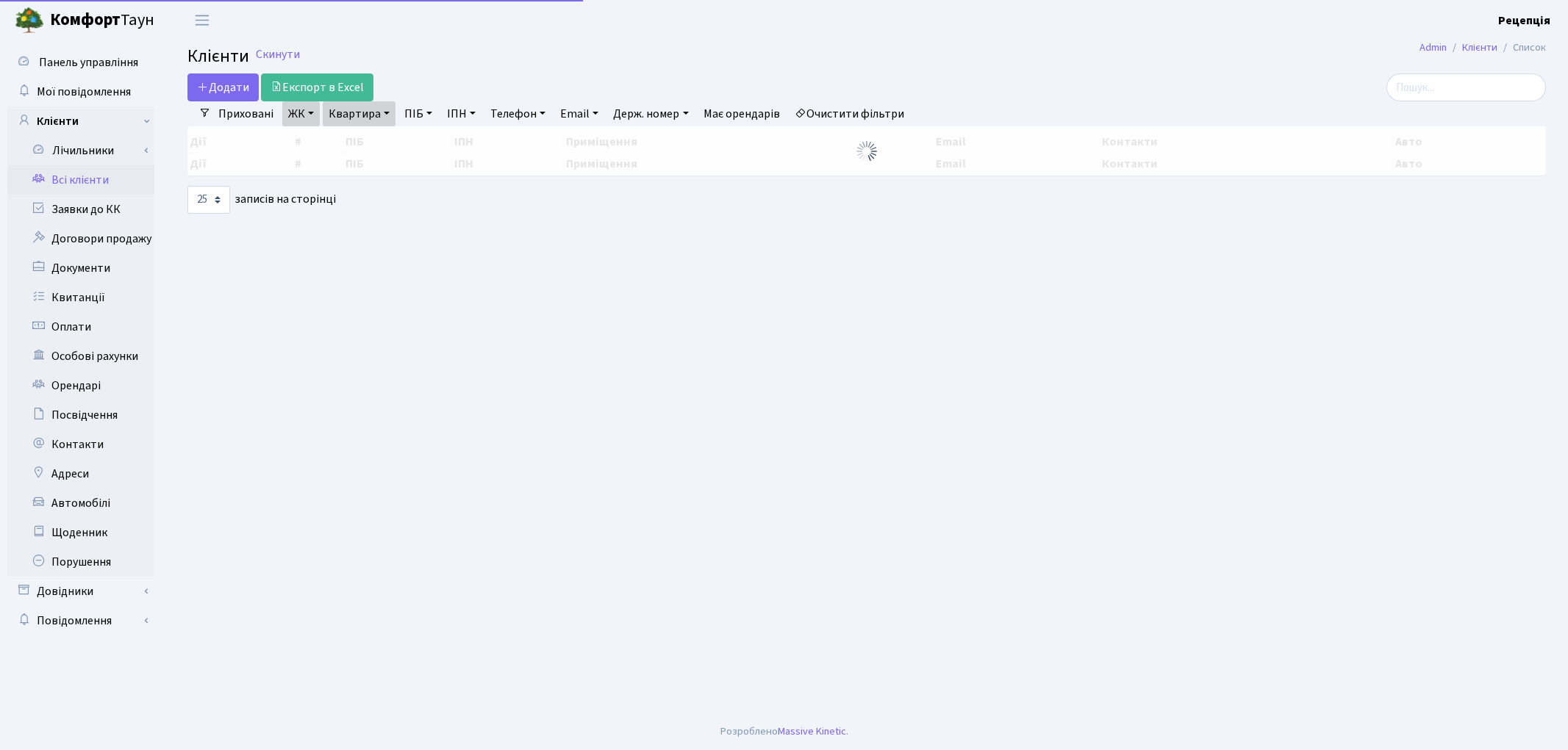
select select "25"
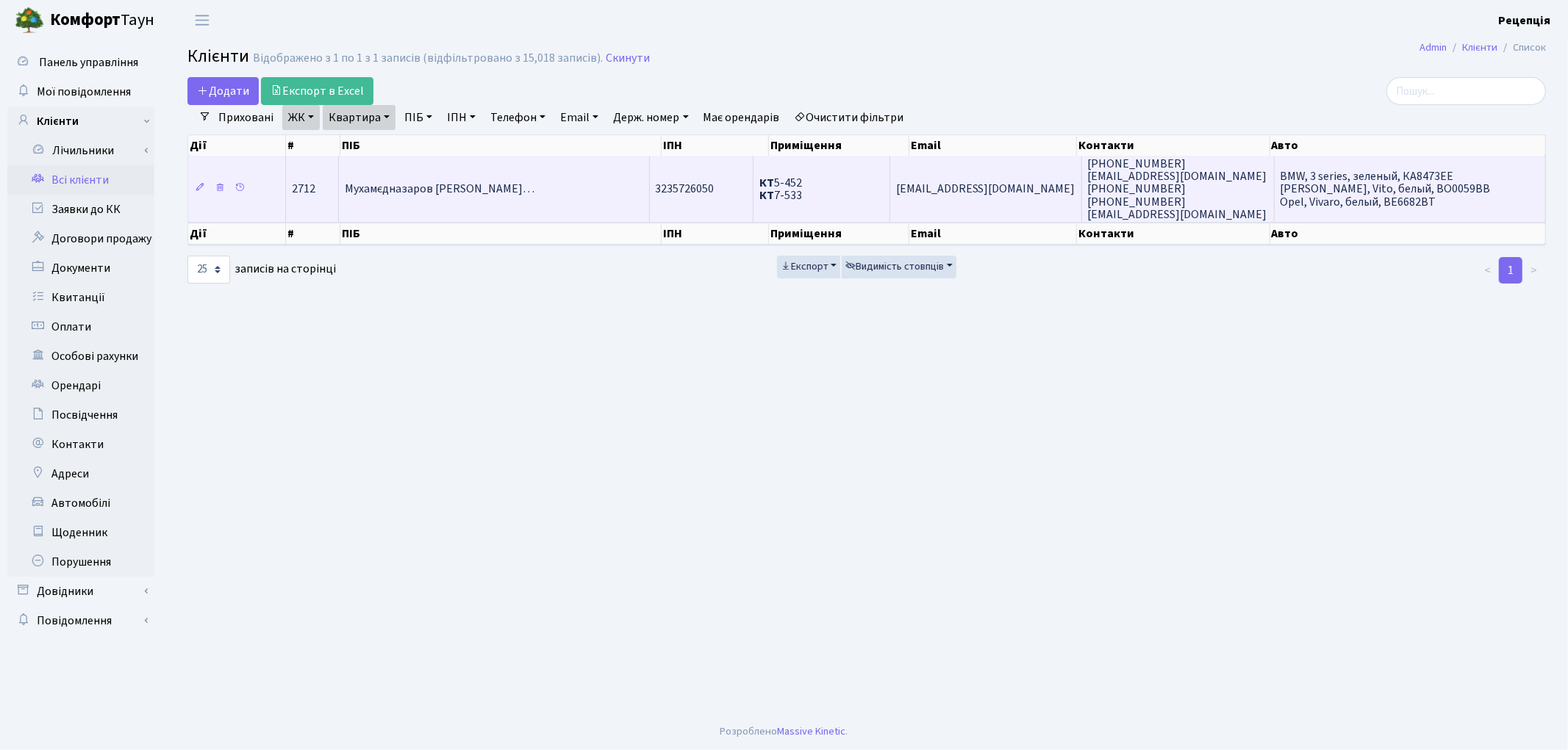
click at [445, 172] on td "Мухамєдназаров [PERSON_NAME]…" at bounding box center [494, 188] width 311 height 66
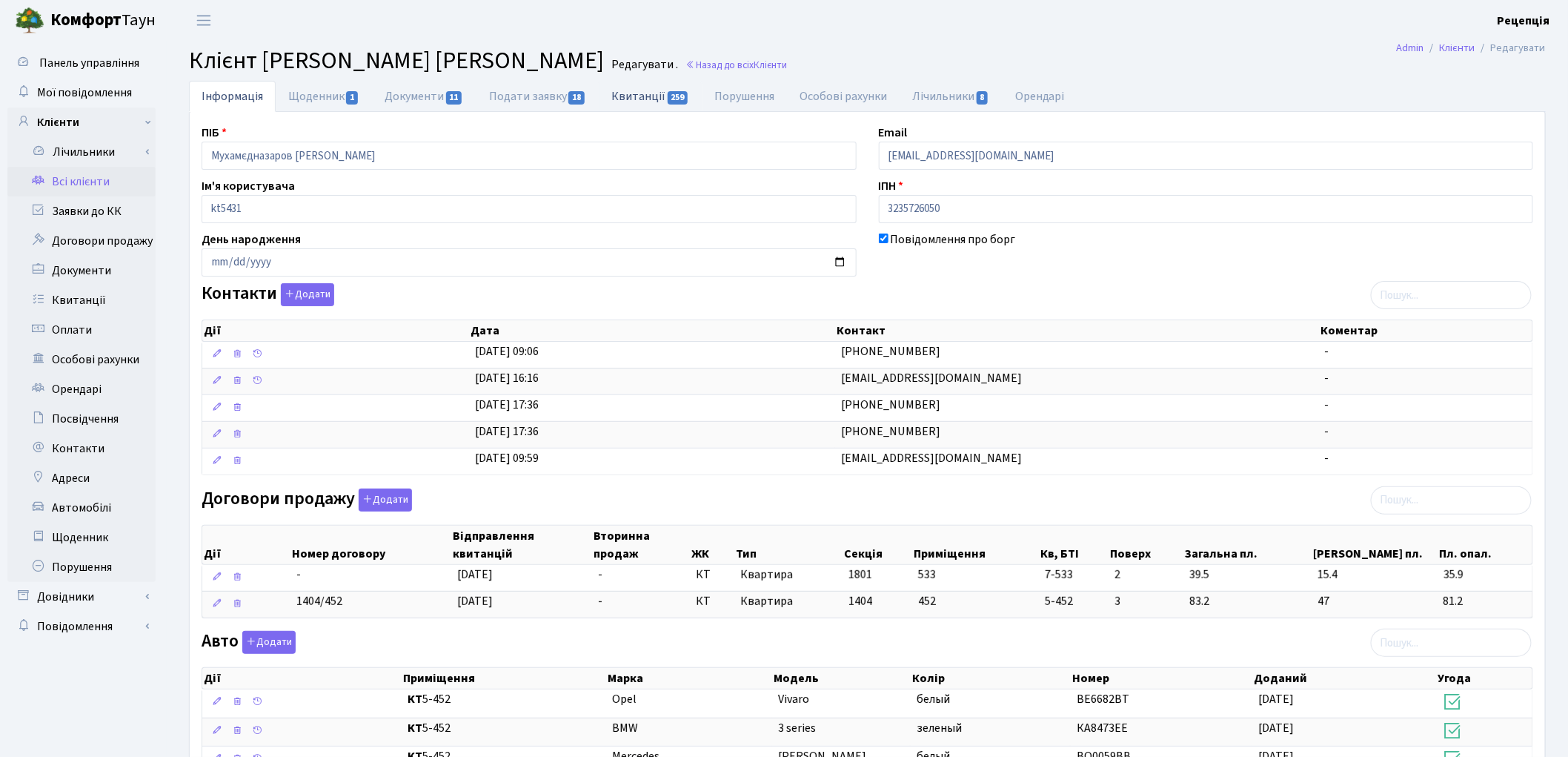
click at [671, 88] on link "Квитанції 259" at bounding box center [651, 96] width 103 height 31
select select "25"
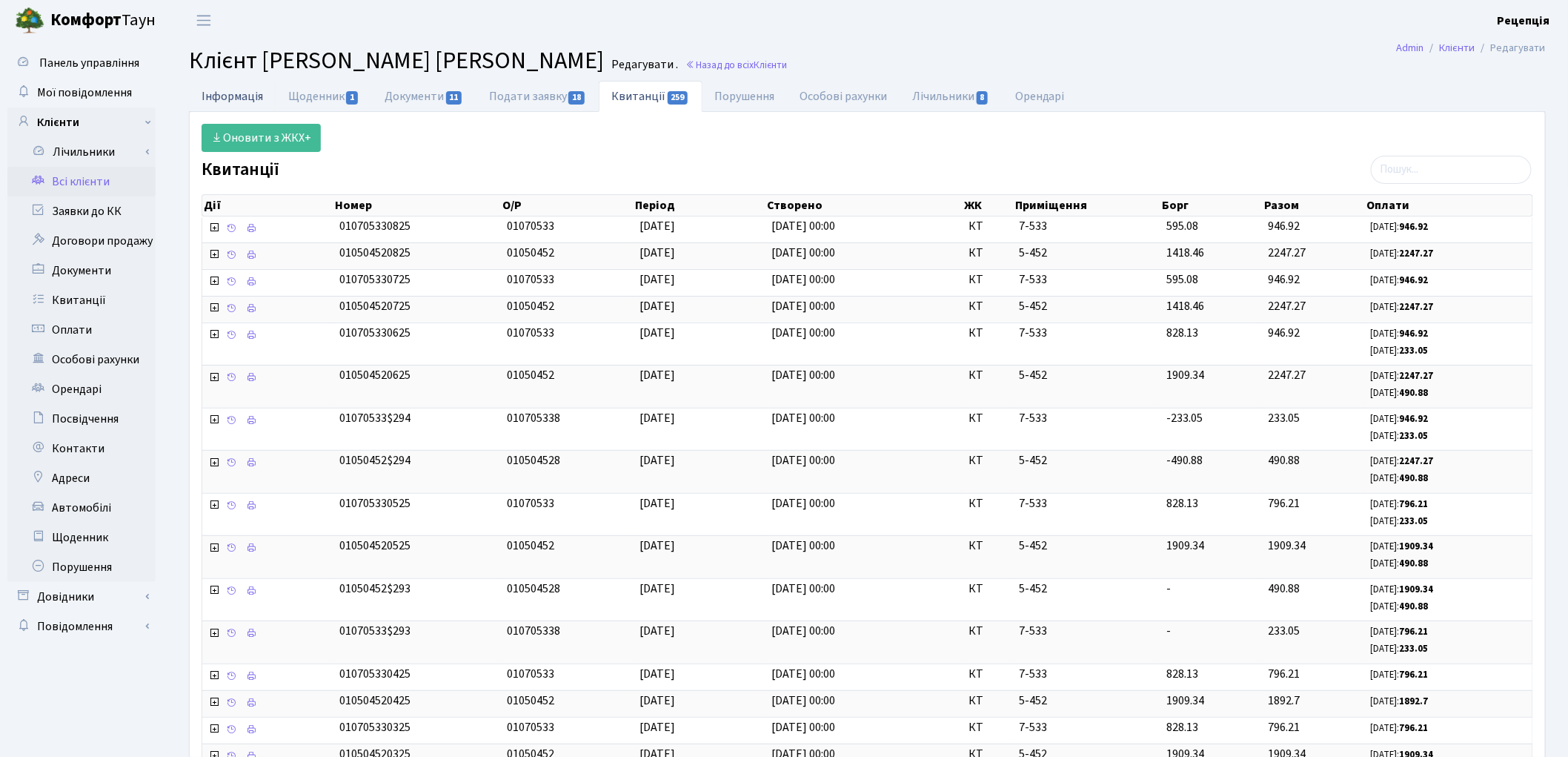
click at [232, 101] on link "Інформація" at bounding box center [232, 96] width 87 height 31
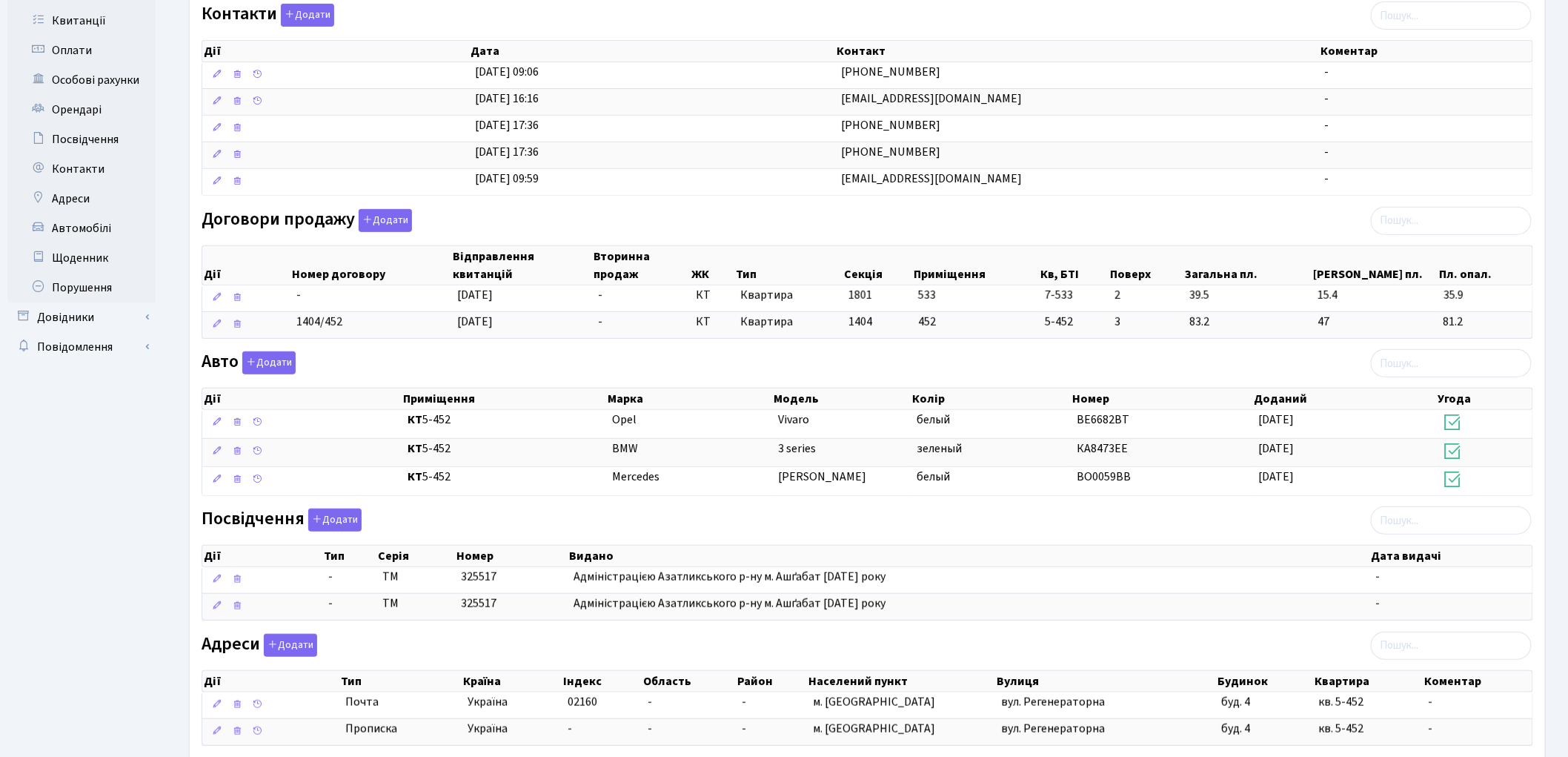
scroll to position [271, 0]
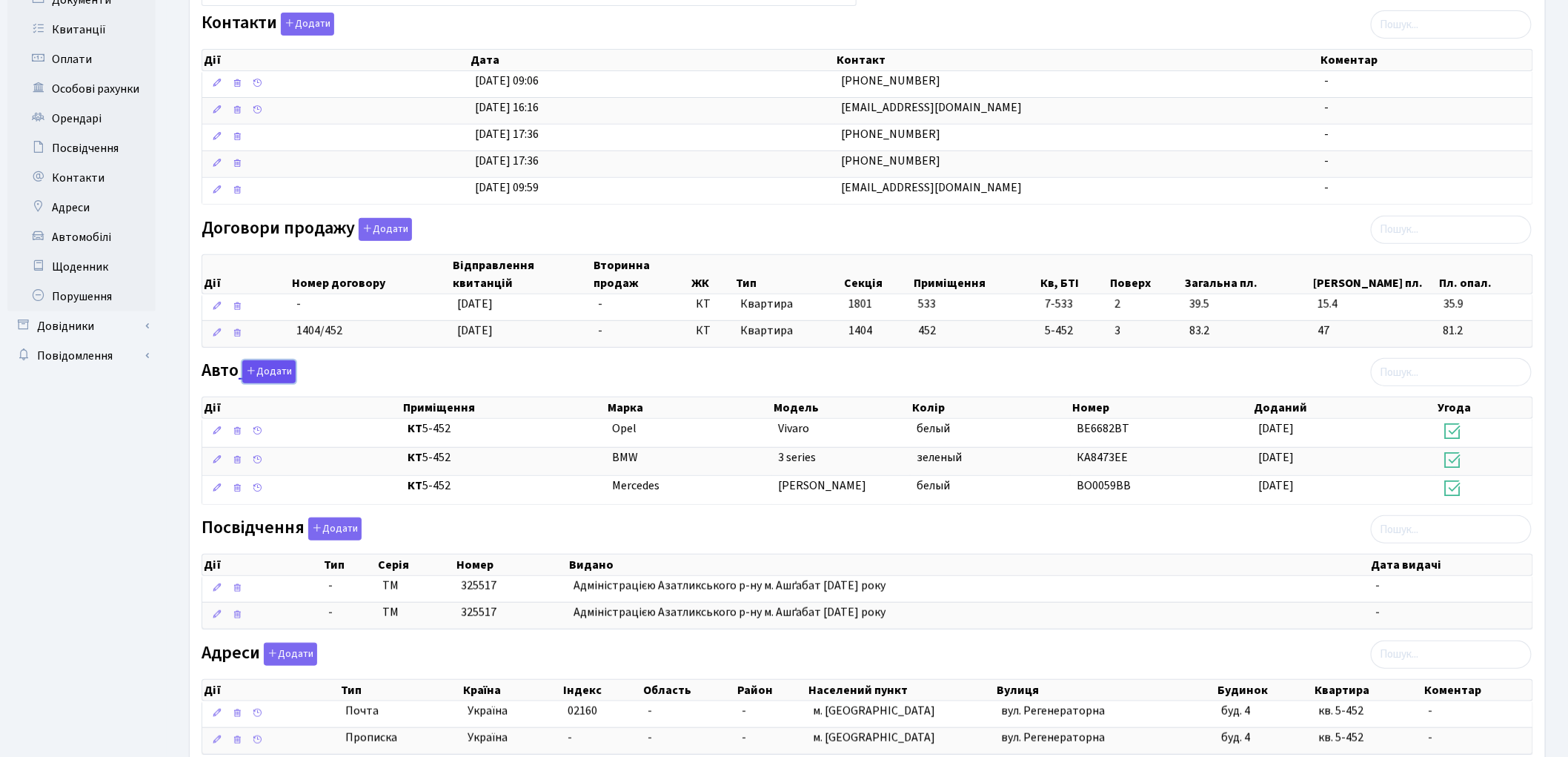
click at [281, 371] on button "Додати" at bounding box center [268, 372] width 53 height 23
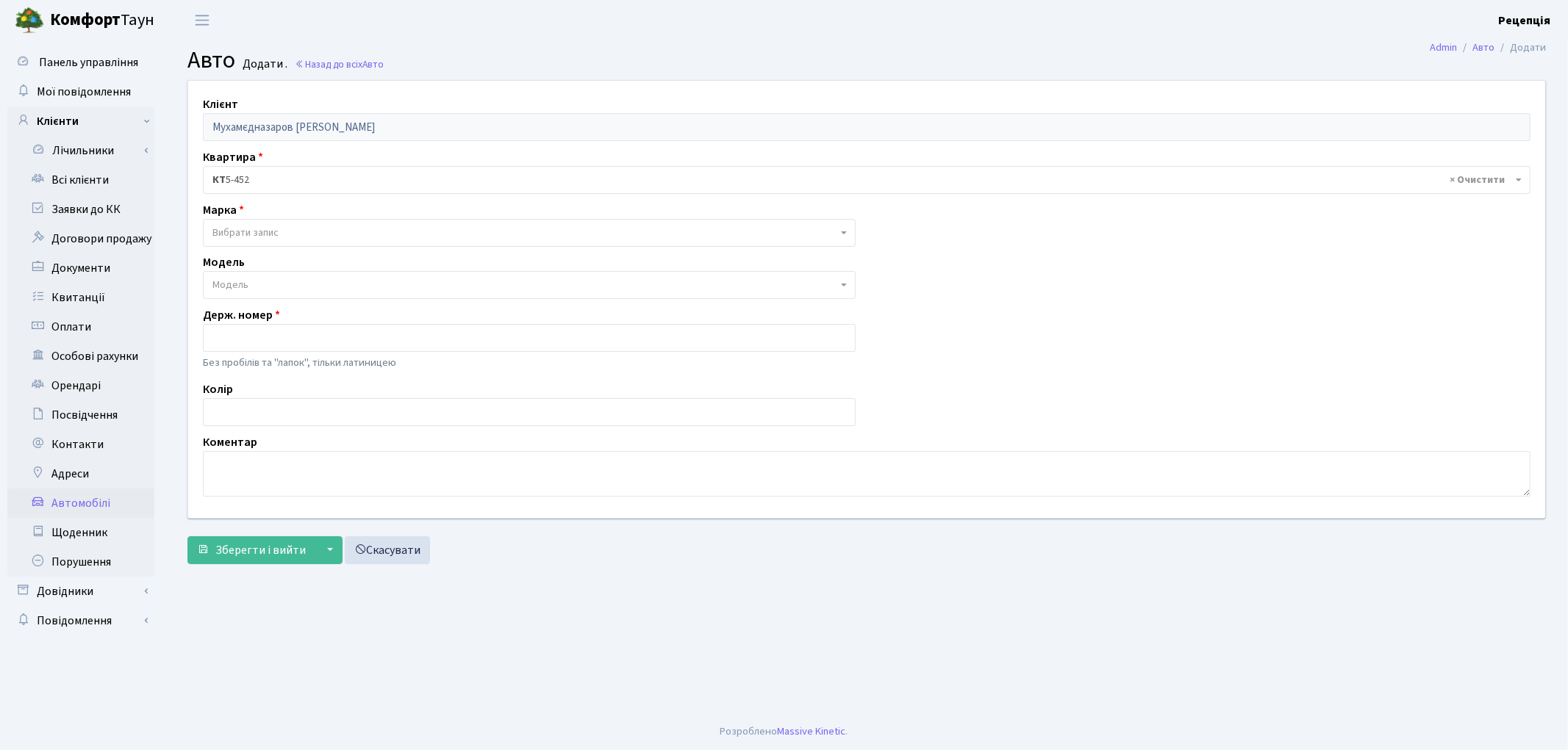
click at [251, 223] on span "Вибрати запис" at bounding box center [529, 232] width 653 height 28
type input "и"
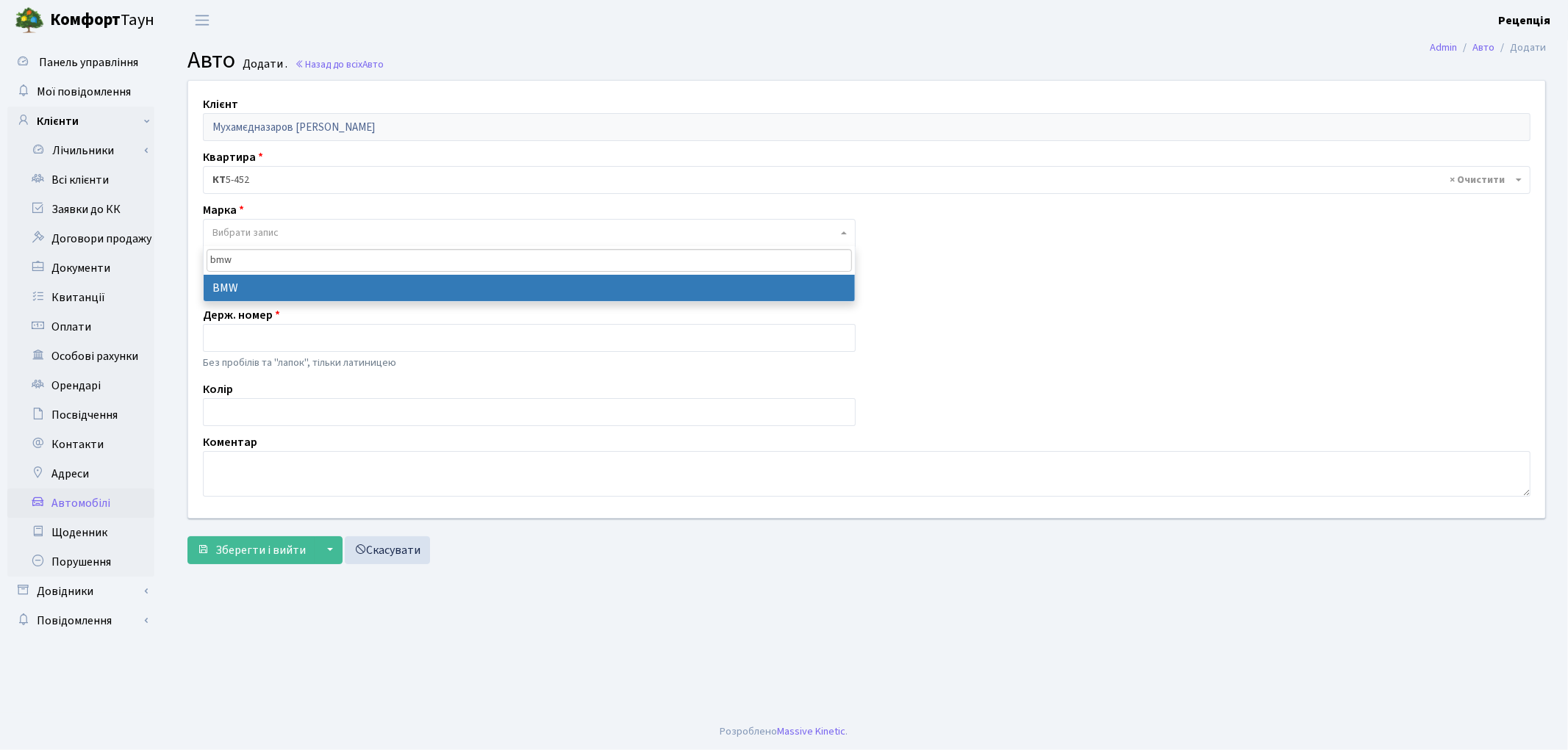
type input "bmw"
select select "19"
select select
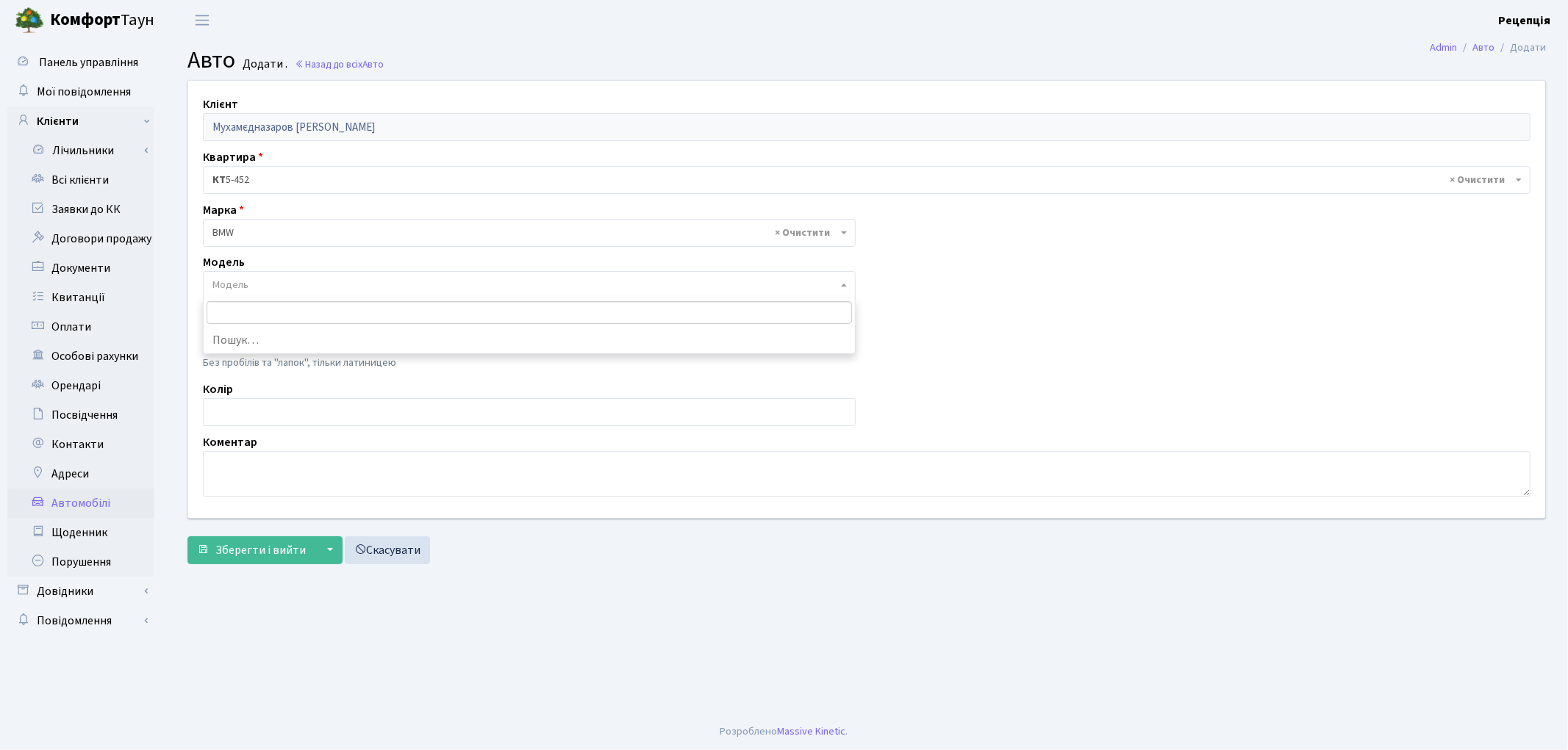
click at [233, 281] on span "Модель" at bounding box center [230, 284] width 36 height 14
type input "7"
type input "l"
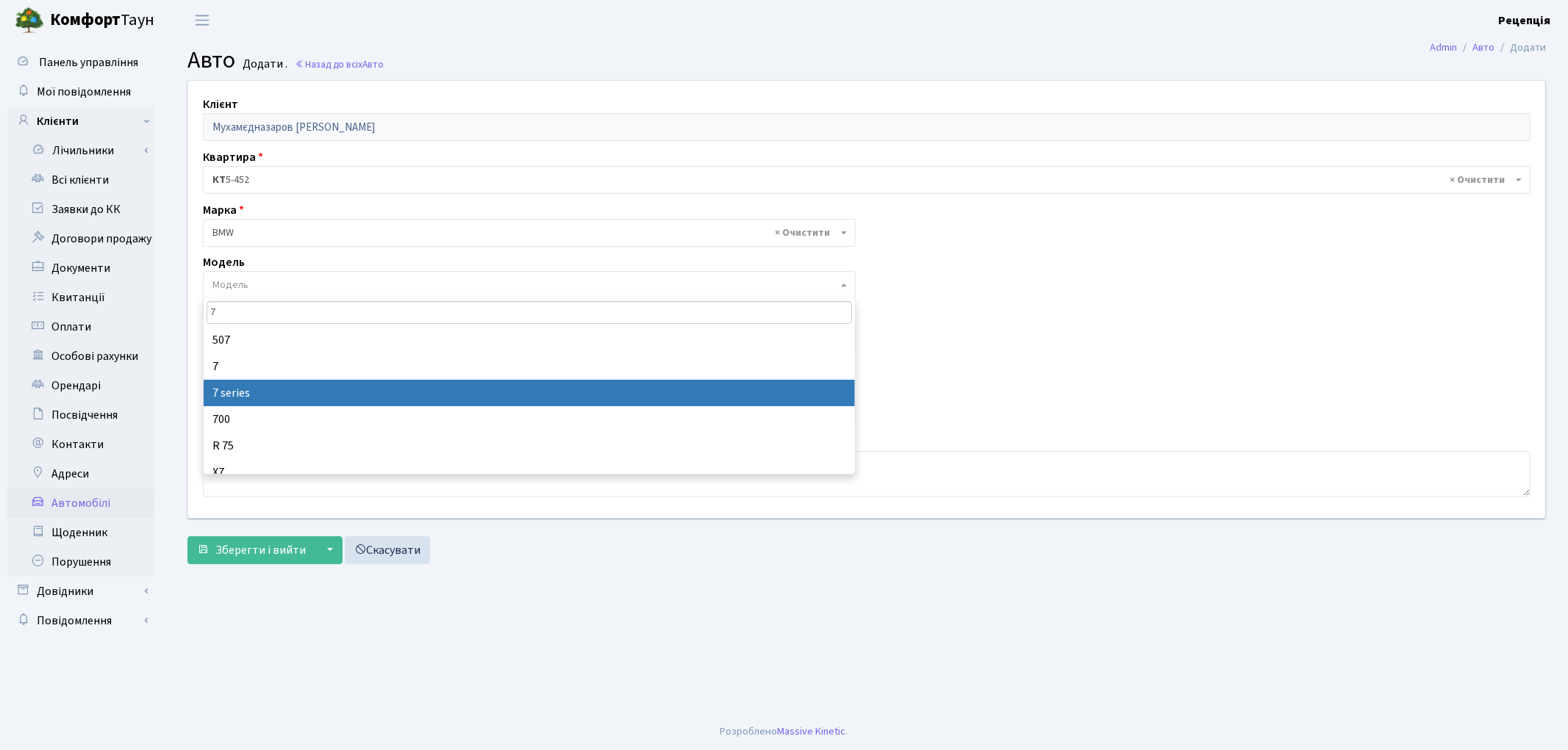
type input "7"
select select "4568"
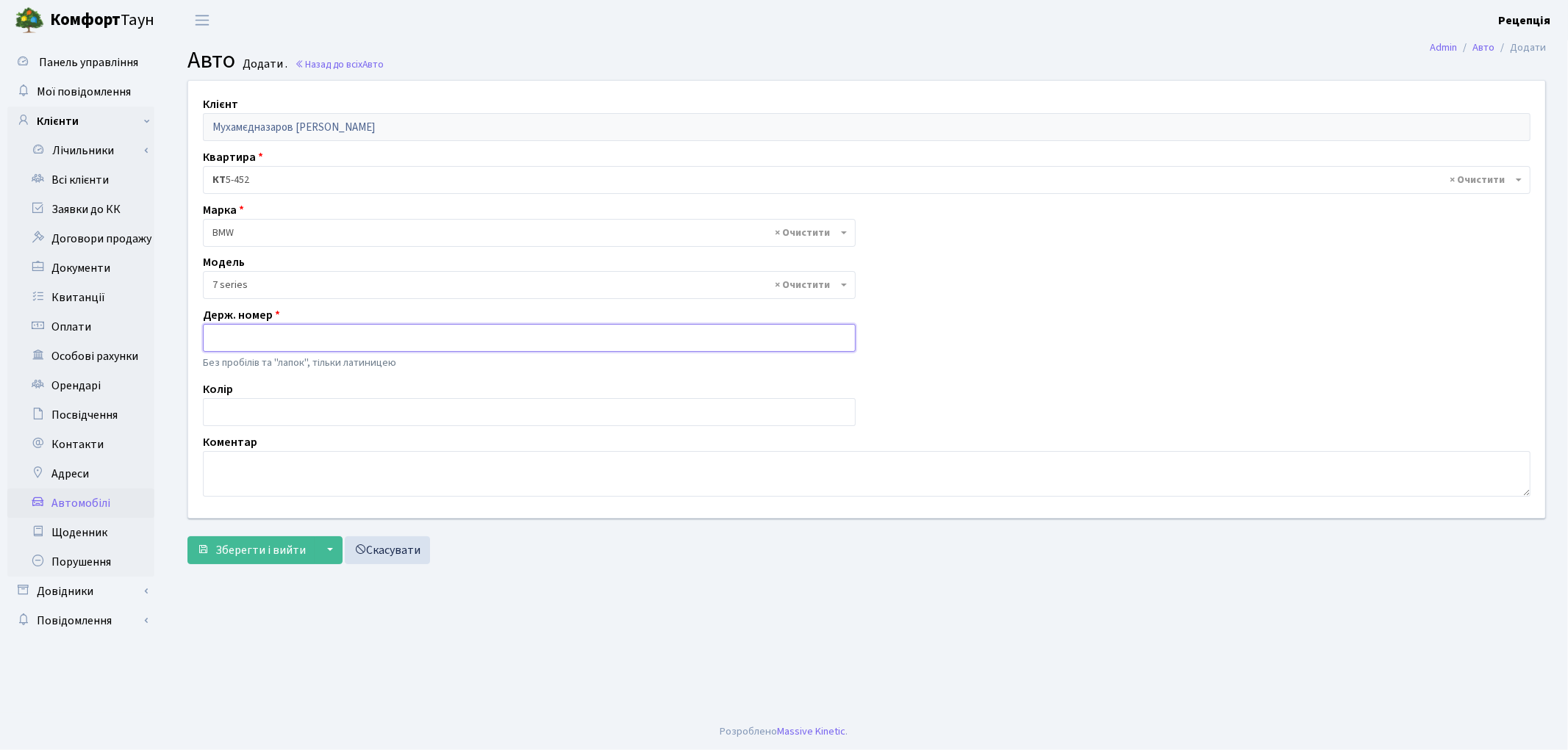
click at [220, 347] on input "text" at bounding box center [529, 338] width 653 height 28
type input "KA5033BM"
click at [271, 396] on div "Колір" at bounding box center [529, 403] width 675 height 46
click at [365, 416] on input "text" at bounding box center [529, 412] width 653 height 28
click at [223, 412] on input "text" at bounding box center [529, 412] width 653 height 28
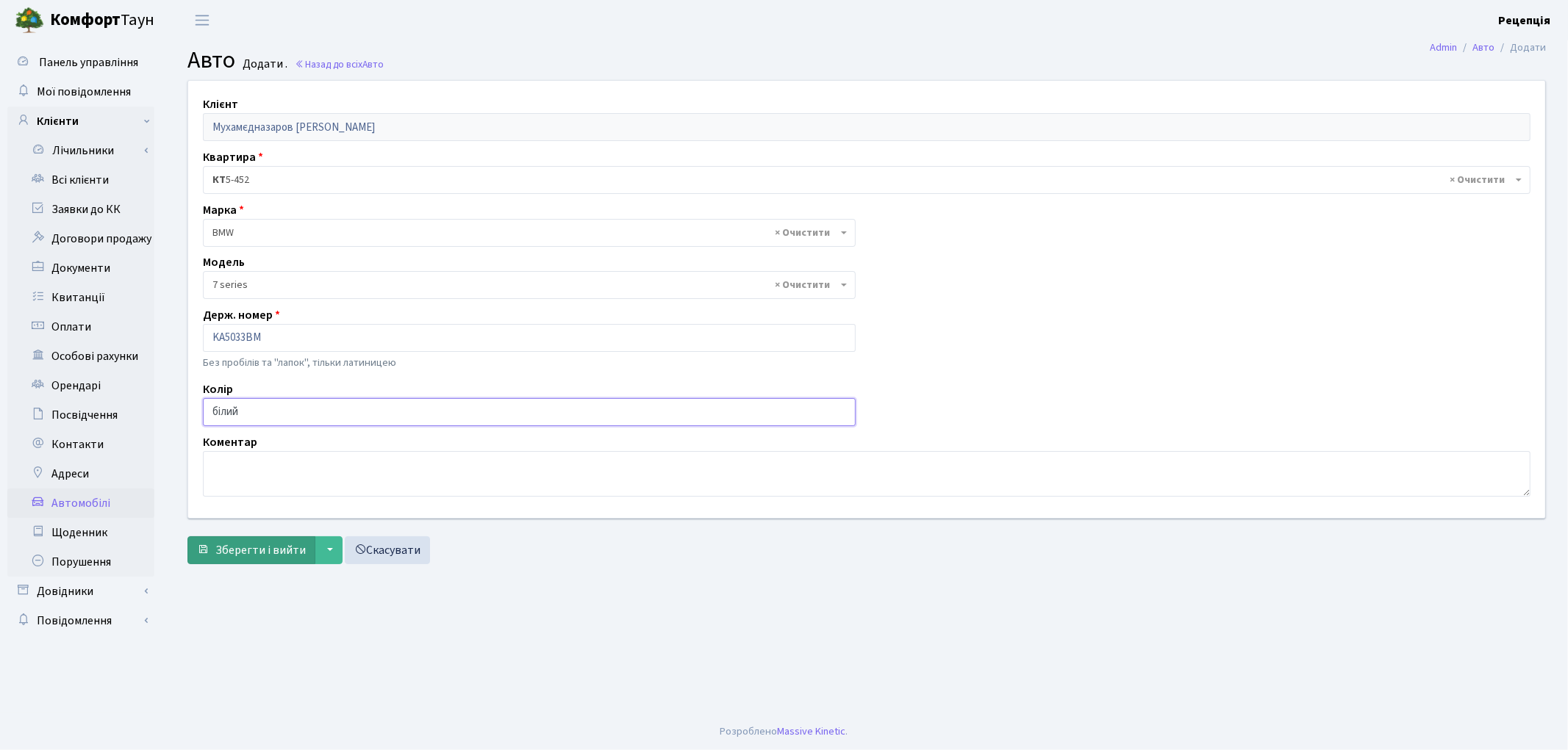
type input "білий"
click at [263, 543] on span "Зберегти і вийти" at bounding box center [260, 550] width 91 height 16
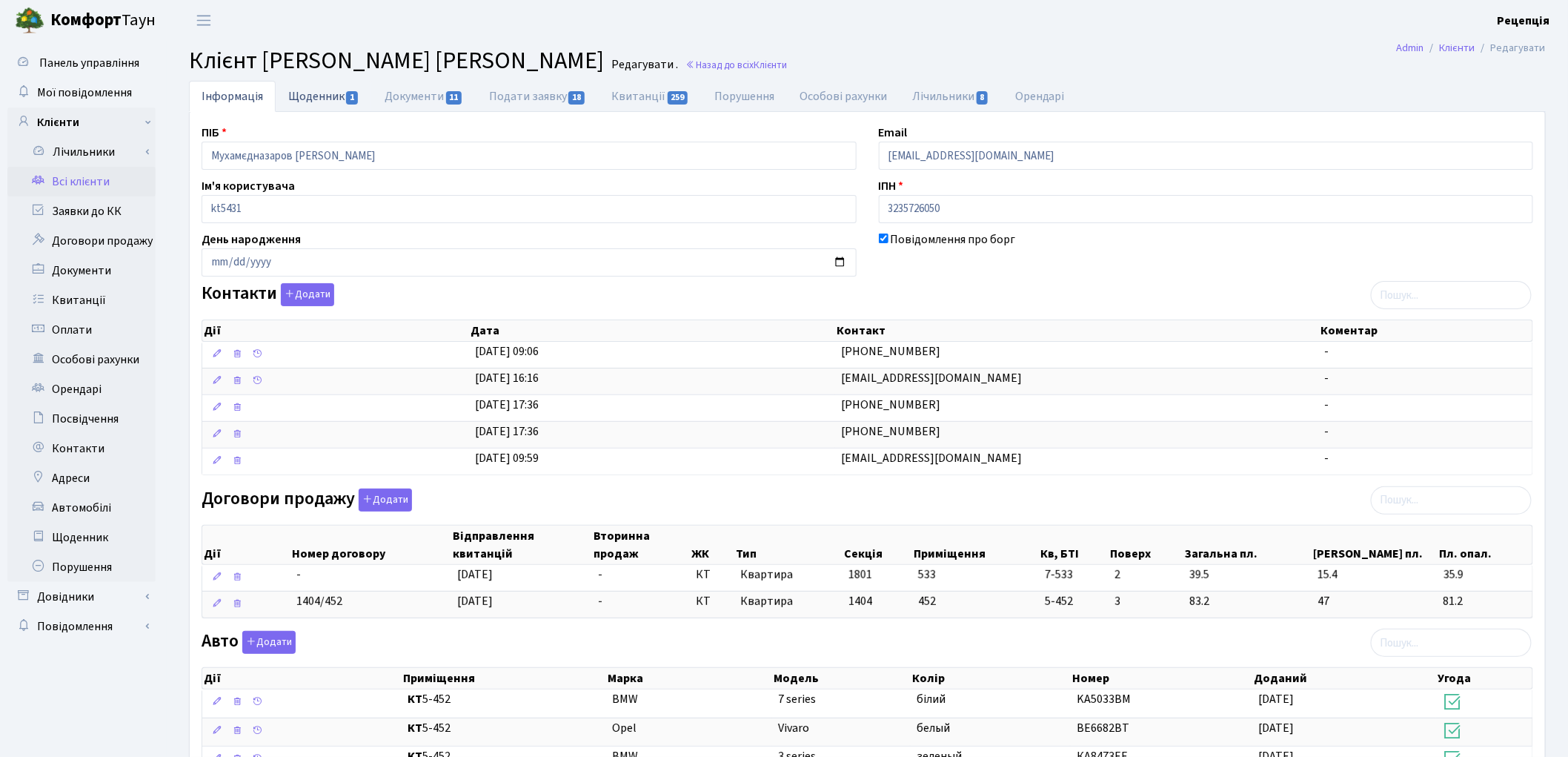
click at [314, 105] on link "Щоденник 1" at bounding box center [324, 96] width 96 height 31
select select "25"
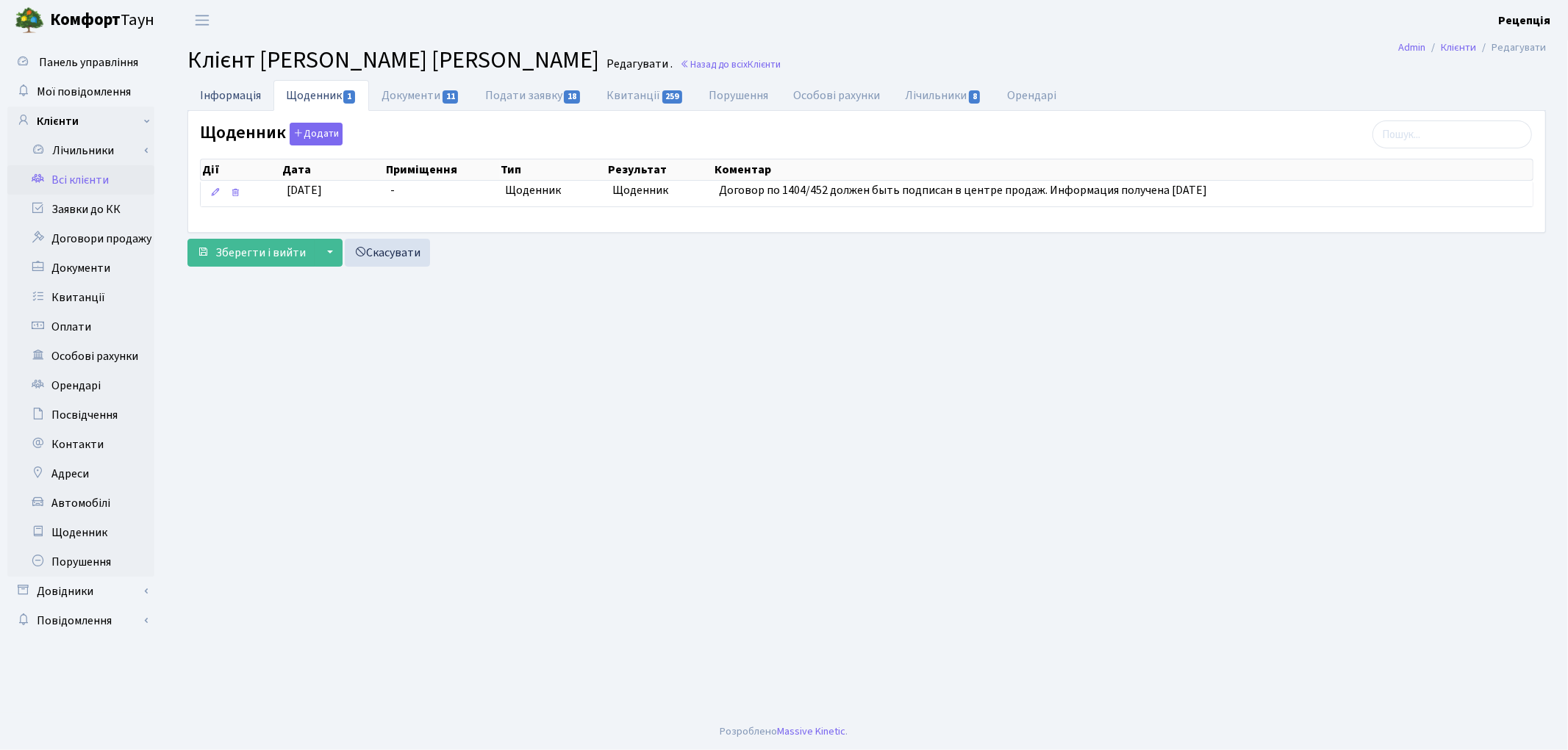
click at [252, 98] on link "Інформація" at bounding box center [230, 95] width 86 height 30
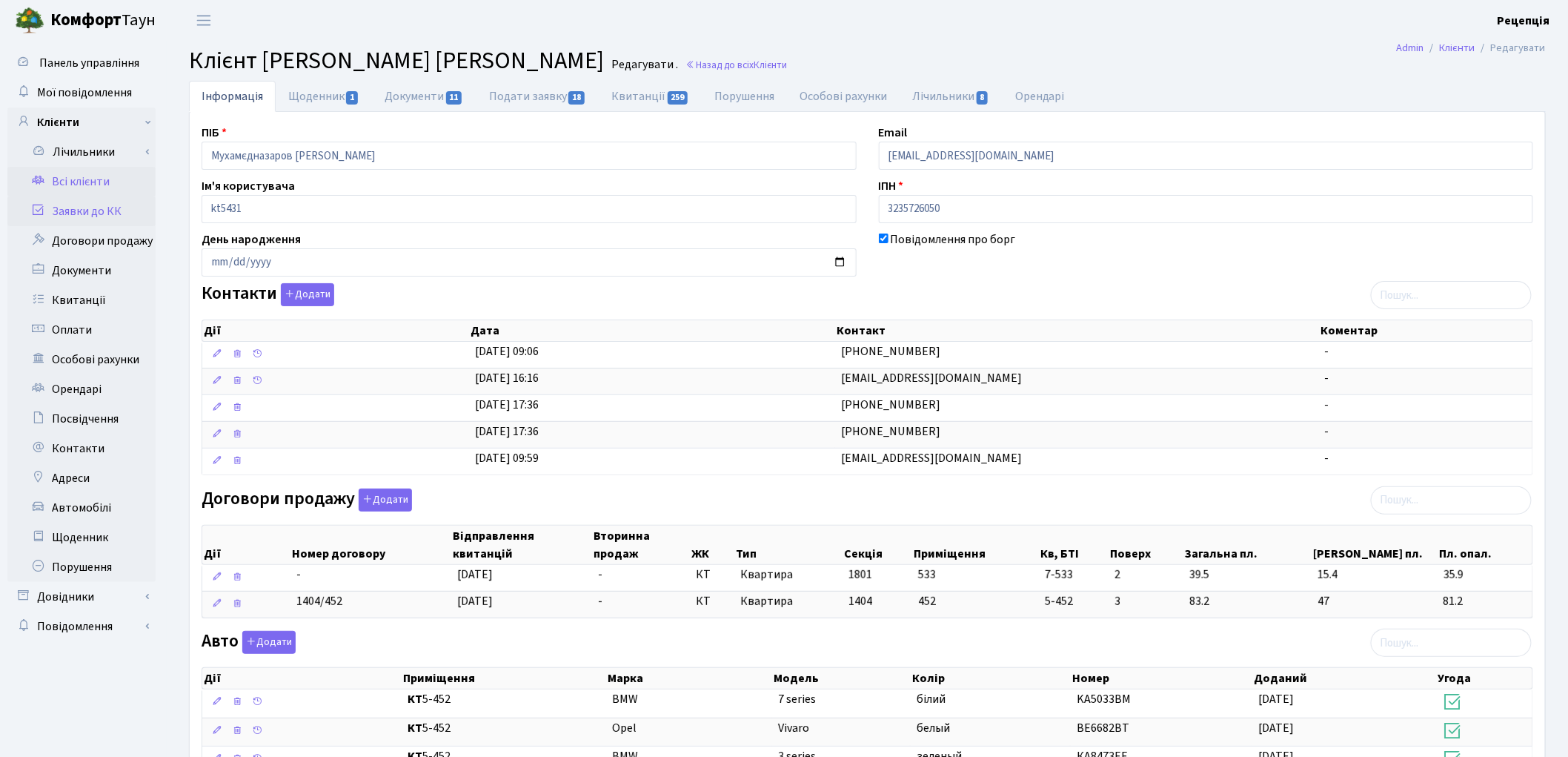
click at [117, 212] on link "Заявки до КК" at bounding box center [82, 211] width 148 height 30
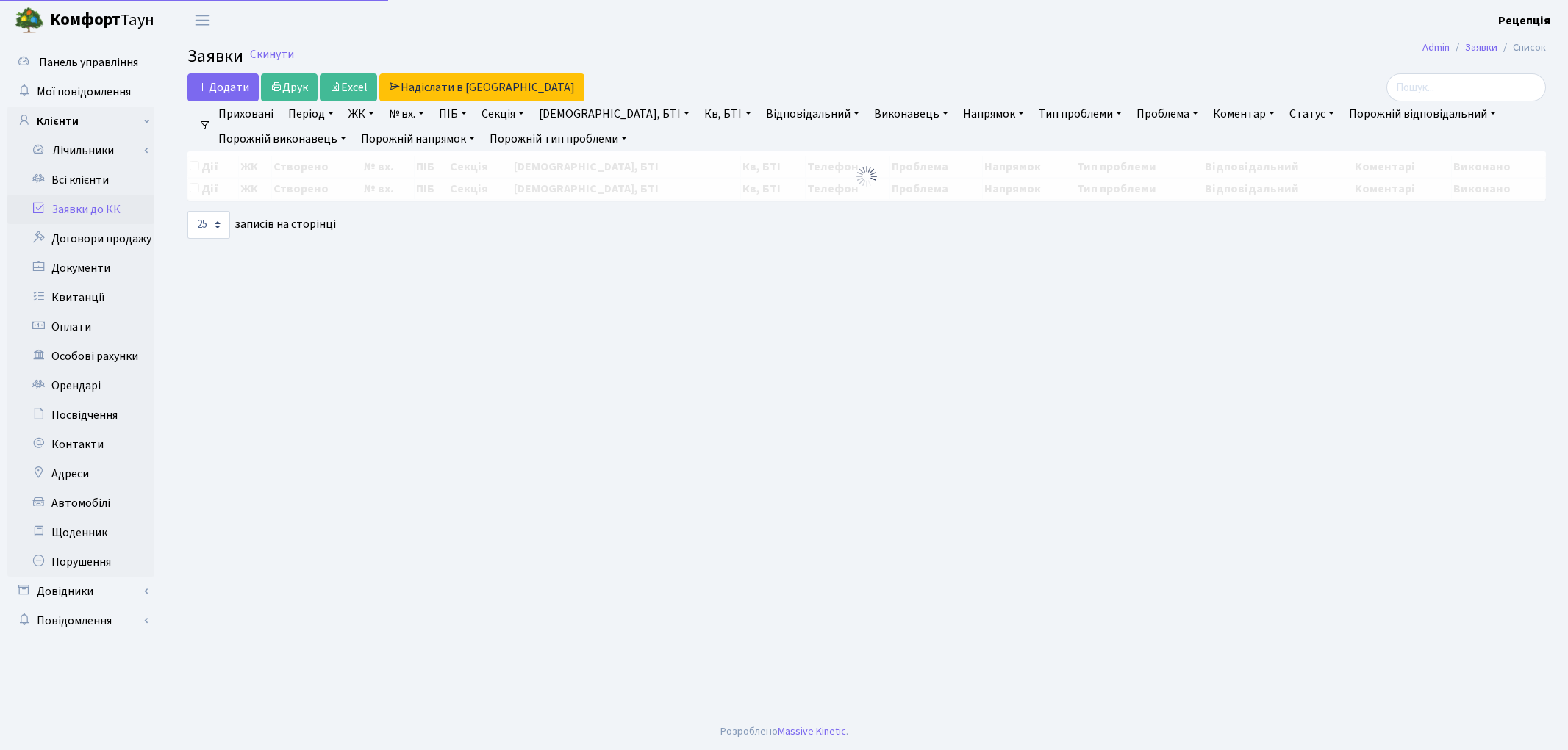
select select "25"
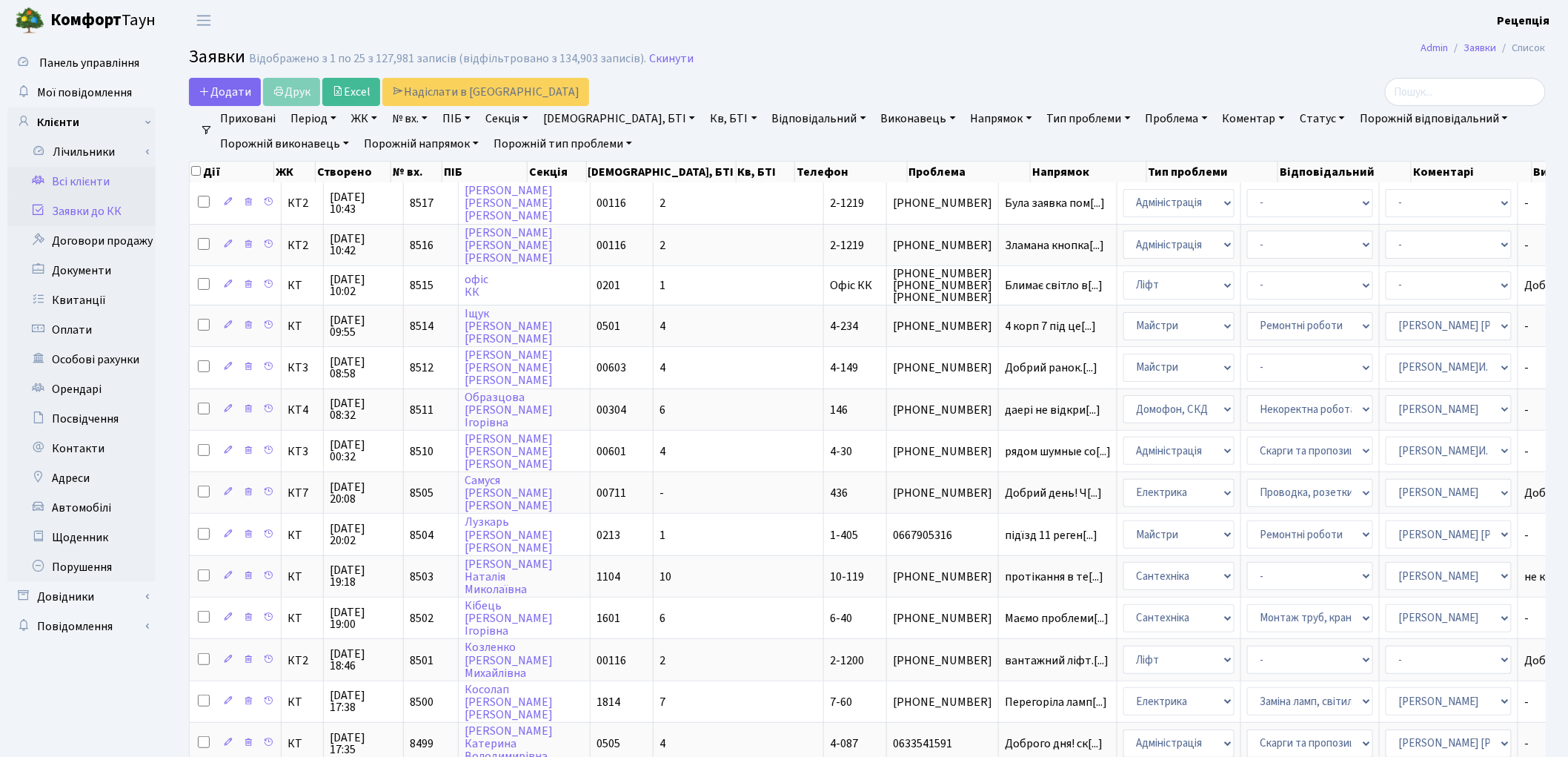
click at [108, 175] on link "Всі клієнти" at bounding box center [82, 182] width 148 height 30
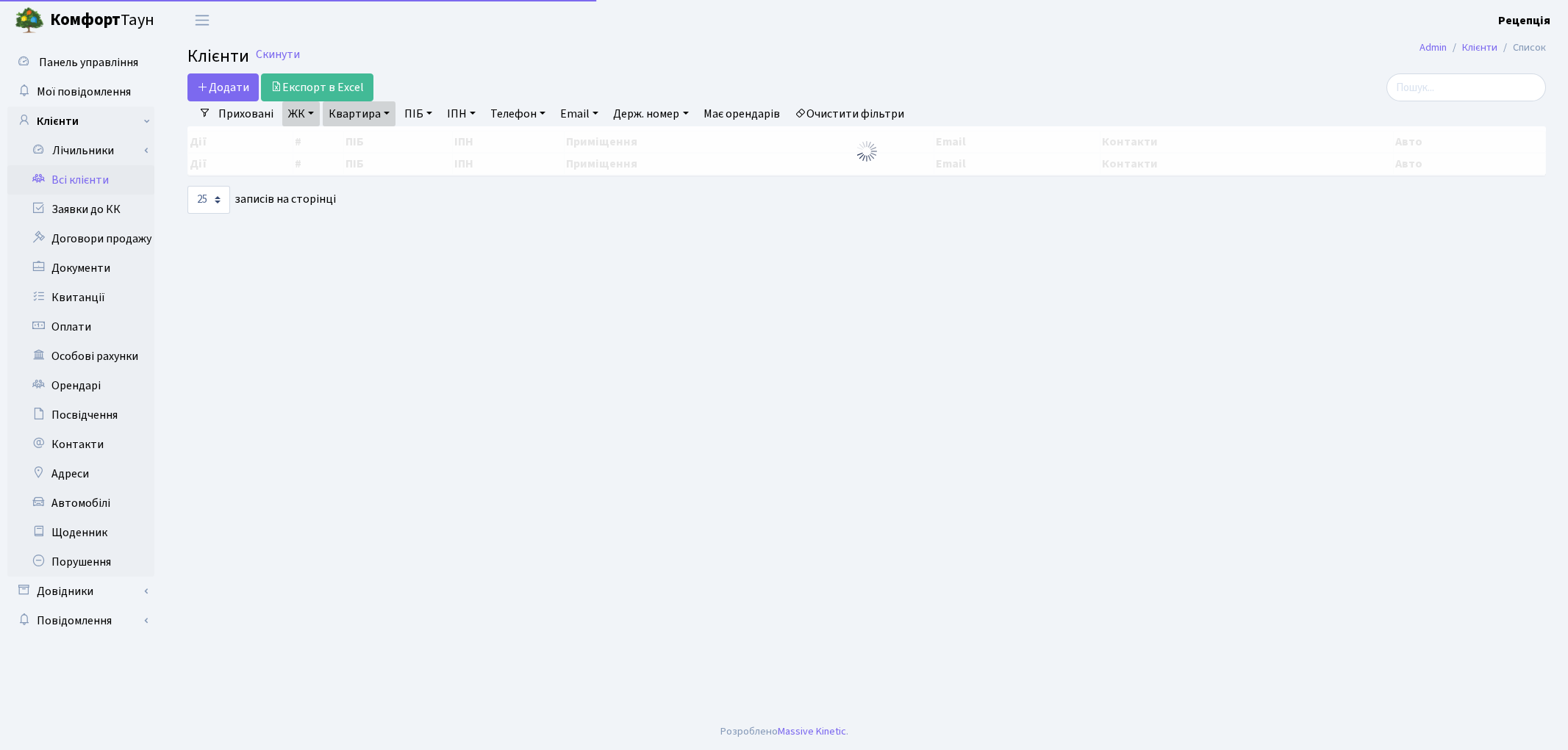
select select "25"
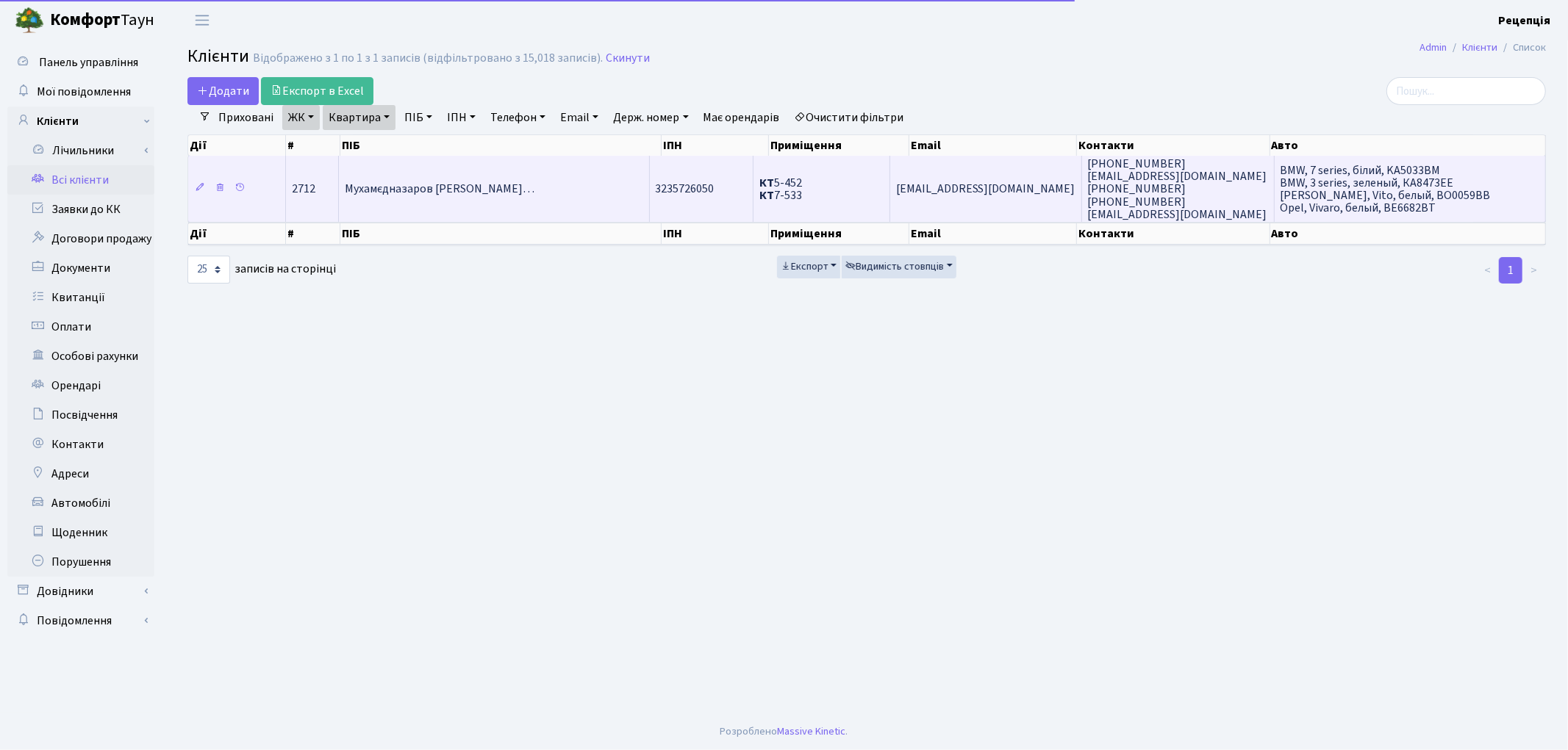
click at [477, 193] on span "Мухамєдназаров [PERSON_NAME]…" at bounding box center [439, 189] width 190 height 16
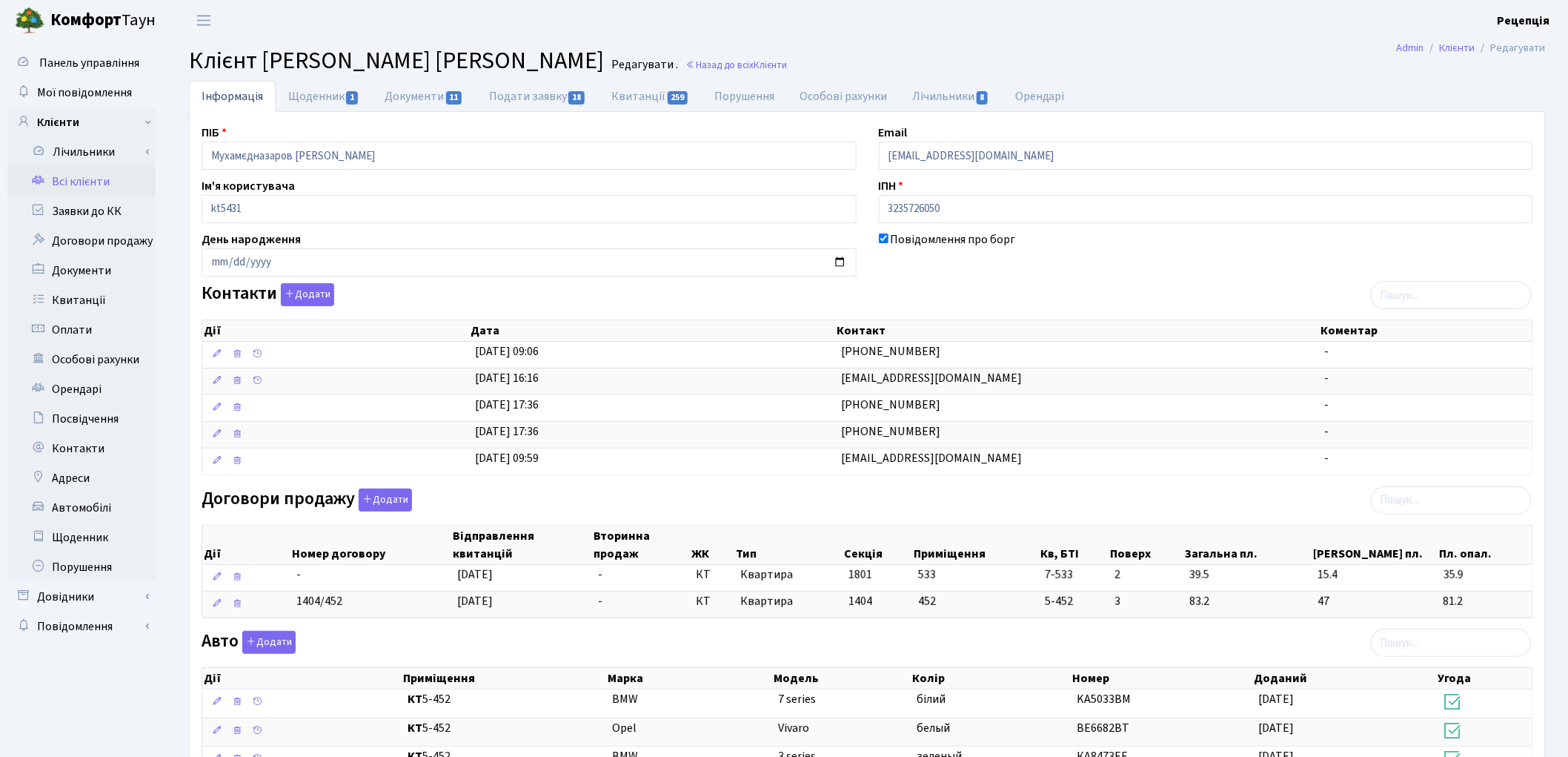
click at [90, 174] on link "Всі клієнти" at bounding box center [82, 182] width 148 height 30
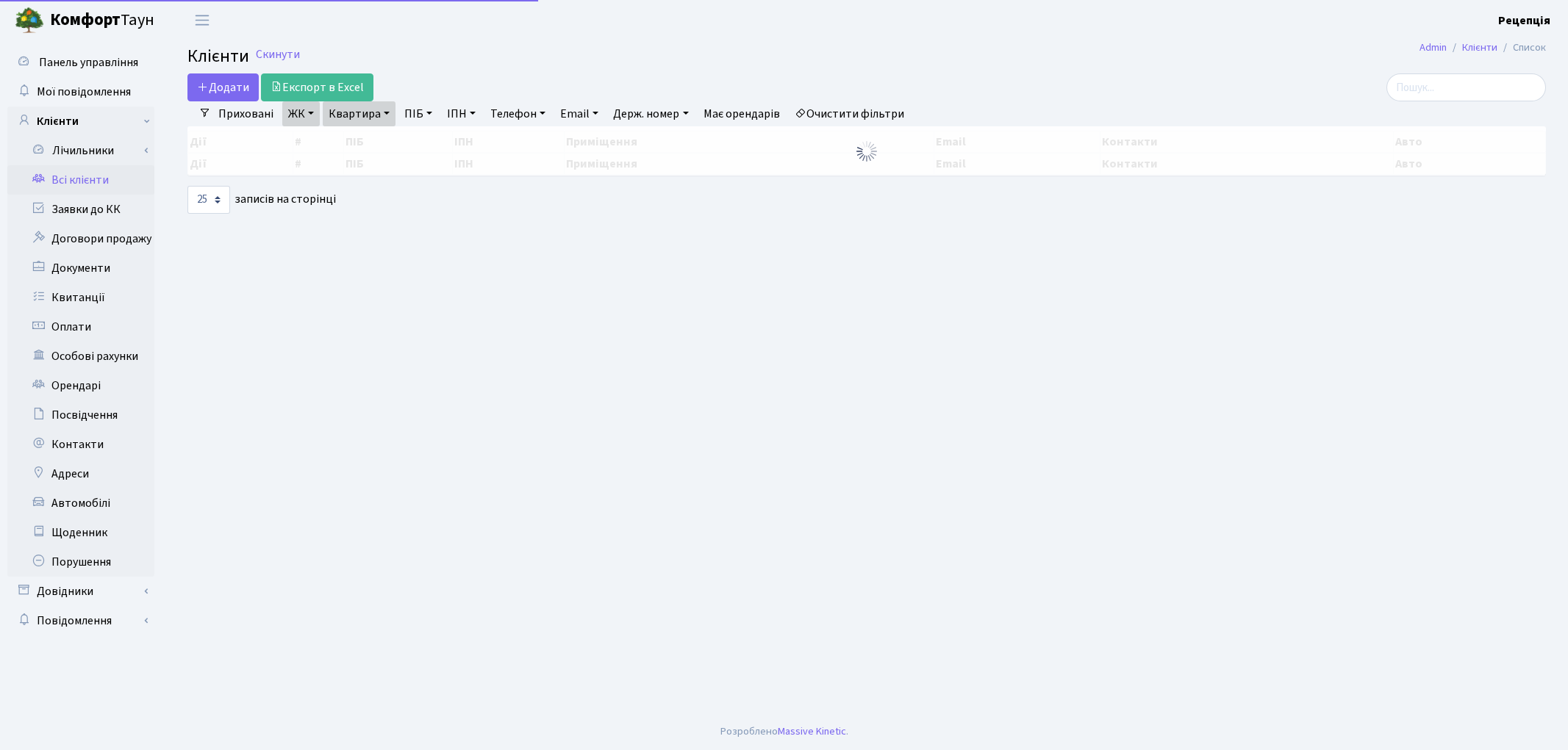
select select "25"
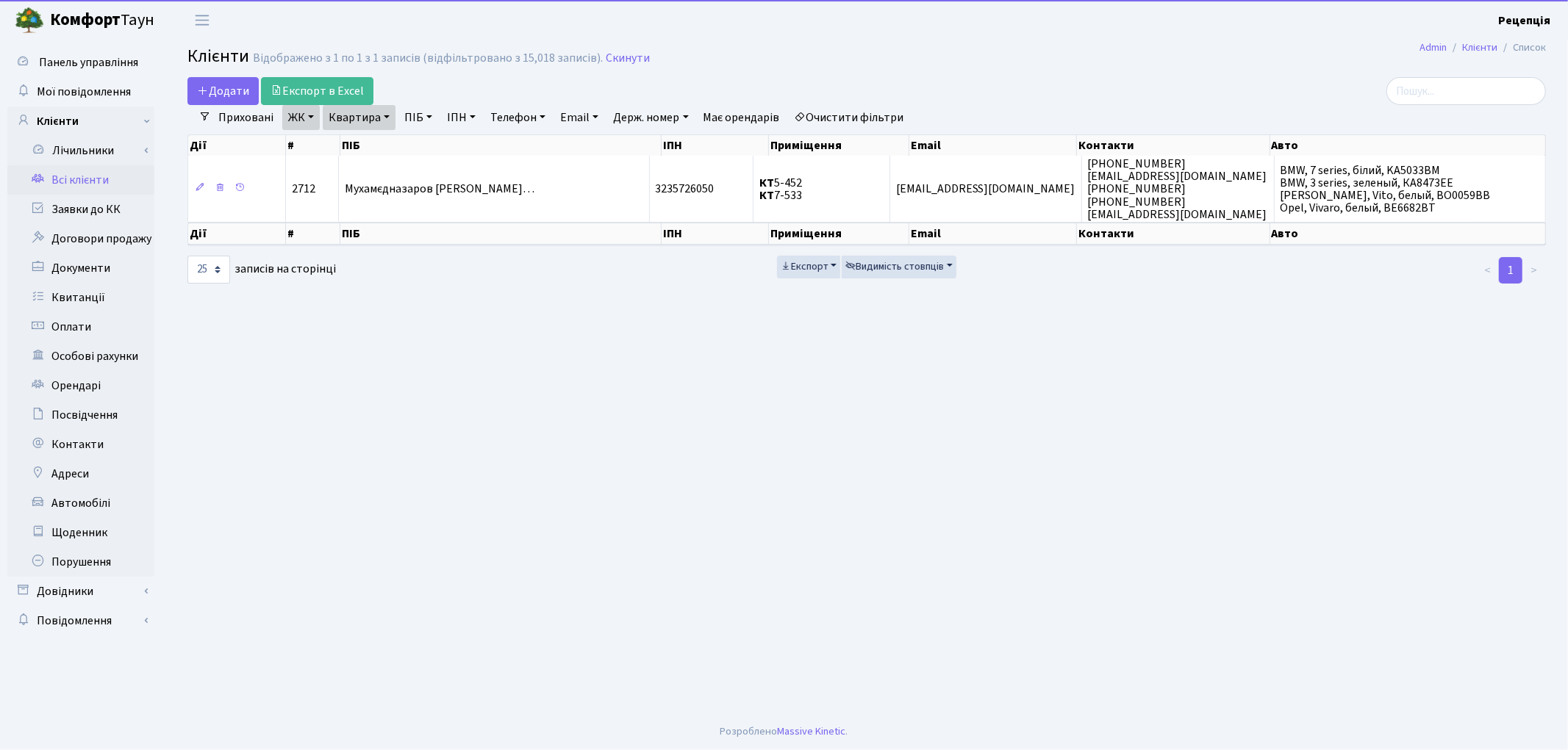
click at [847, 113] on link "Очистити фільтри" at bounding box center [849, 117] width 121 height 25
select select
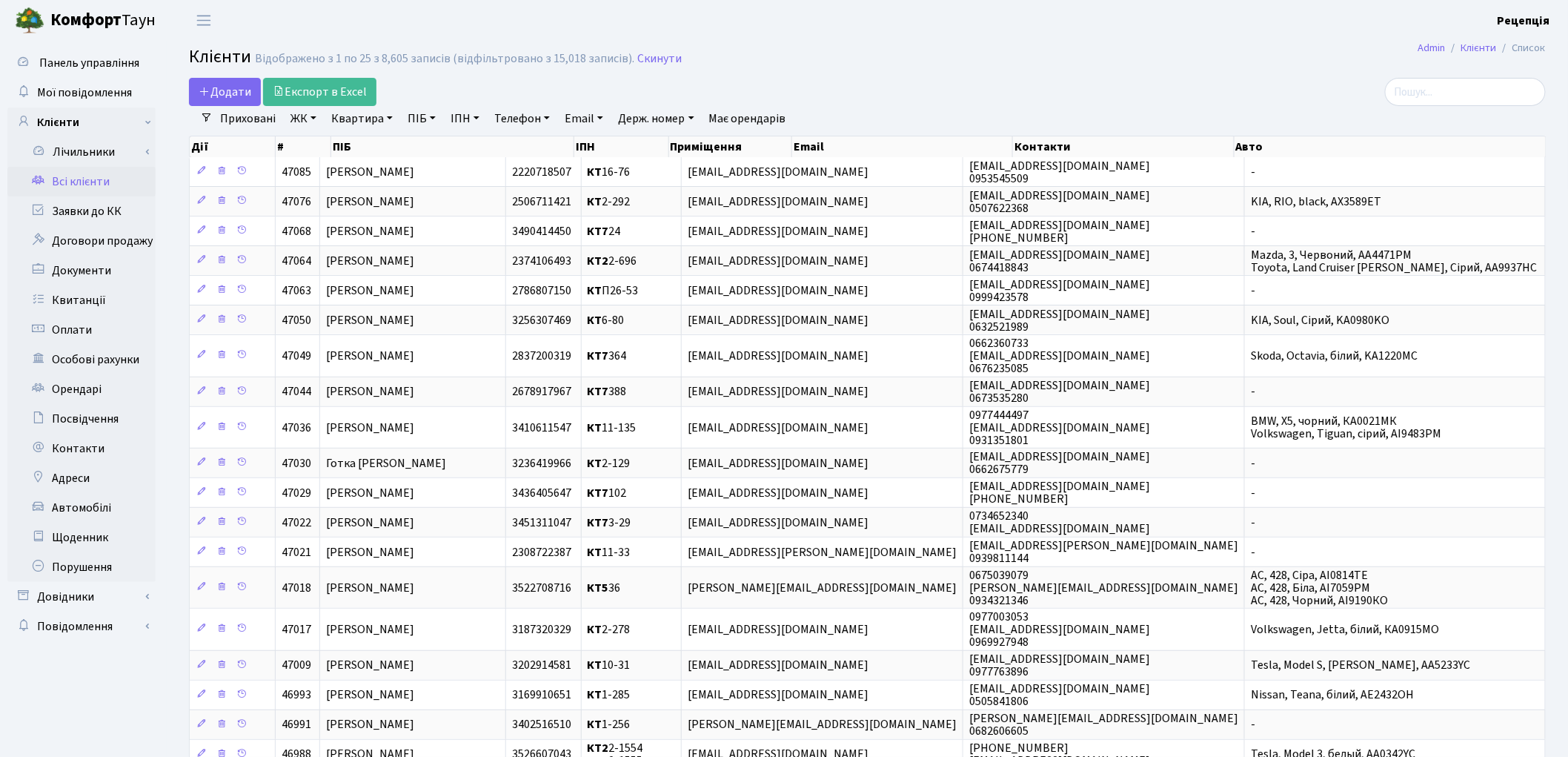
click at [310, 122] on link "ЖК" at bounding box center [303, 118] width 38 height 25
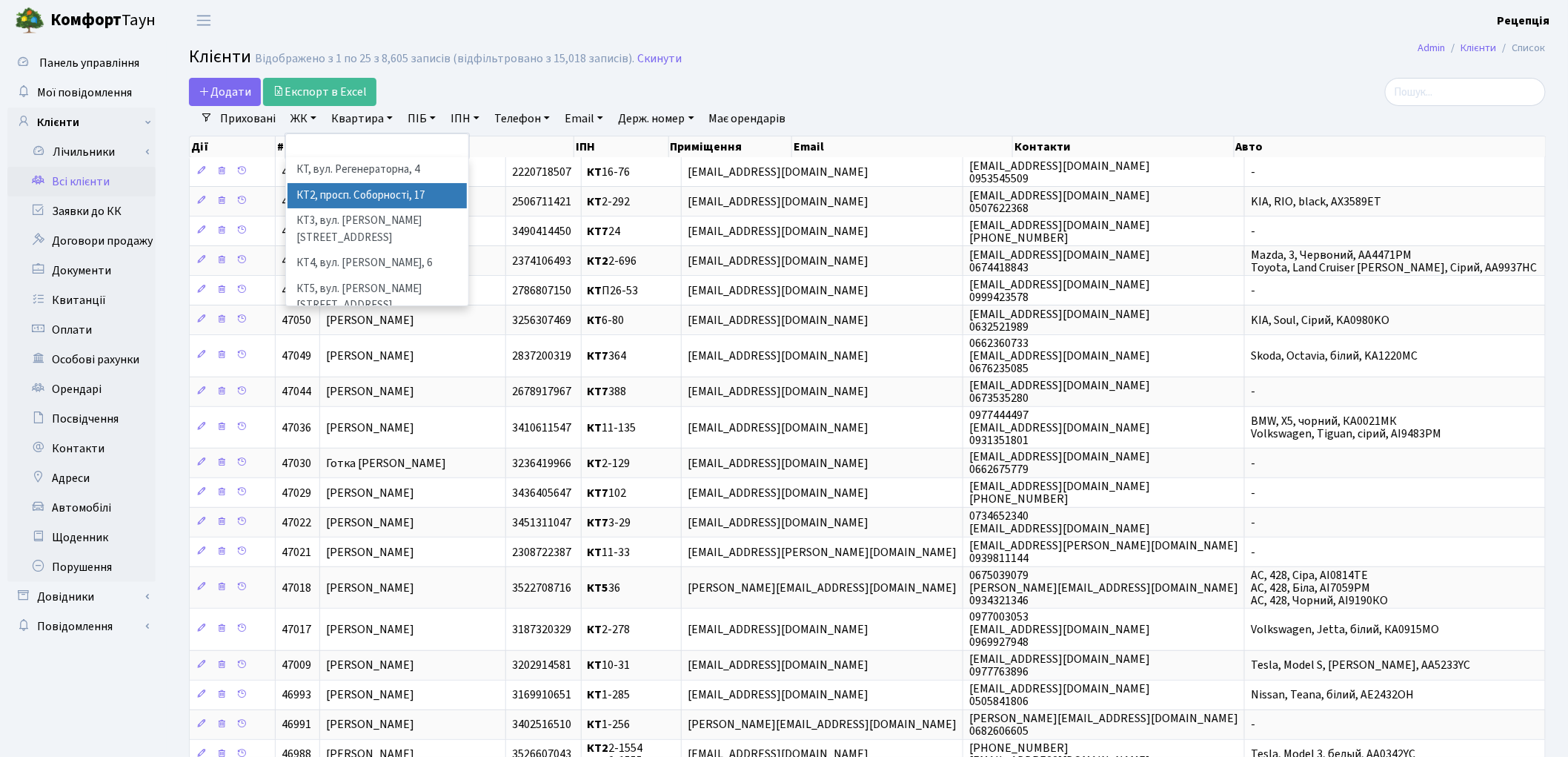
click at [358, 190] on li "КТ2, просп. Соборності, 17" at bounding box center [377, 196] width 179 height 26
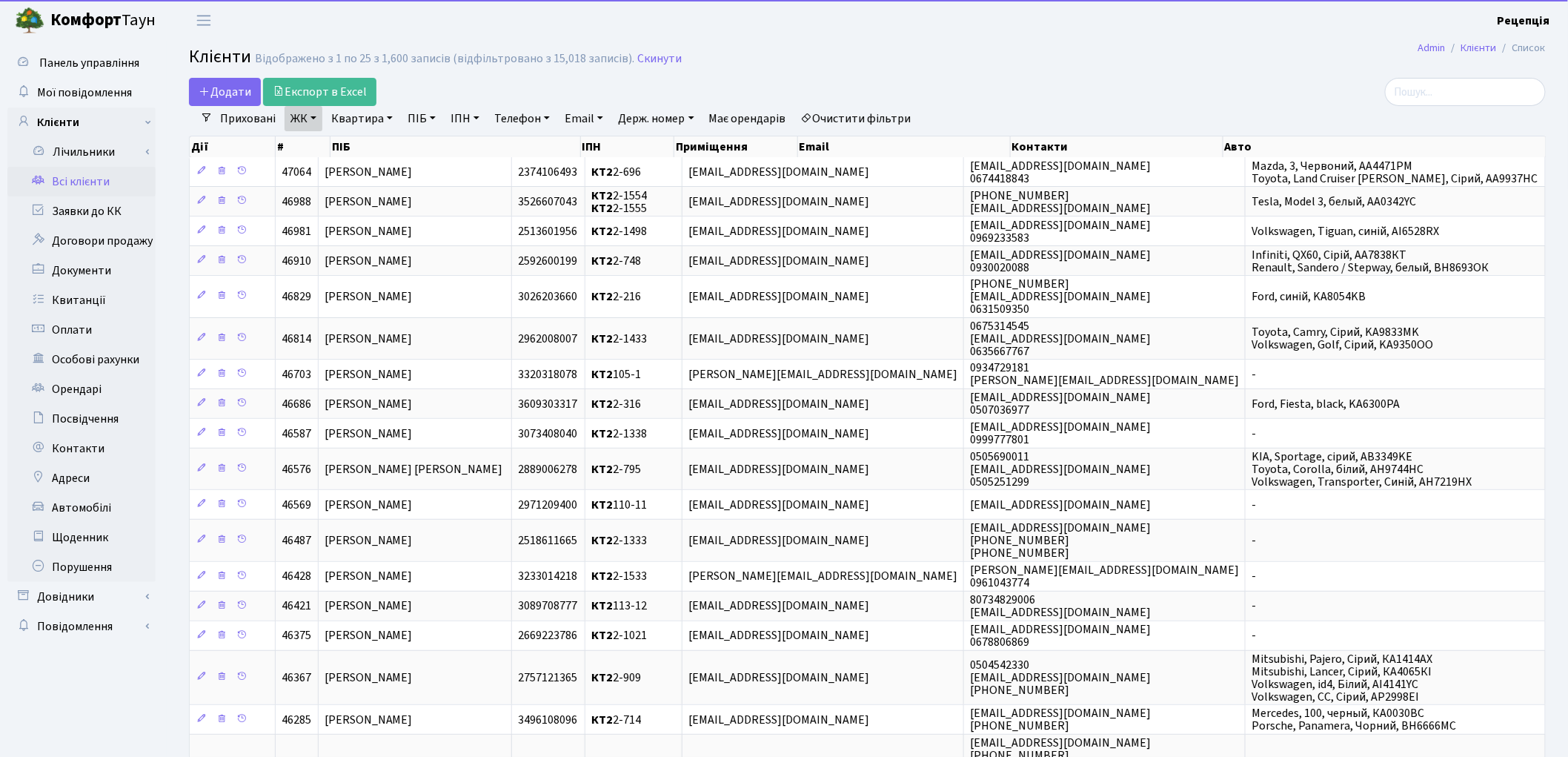
click at [356, 125] on link "Квартира" at bounding box center [361, 118] width 73 height 25
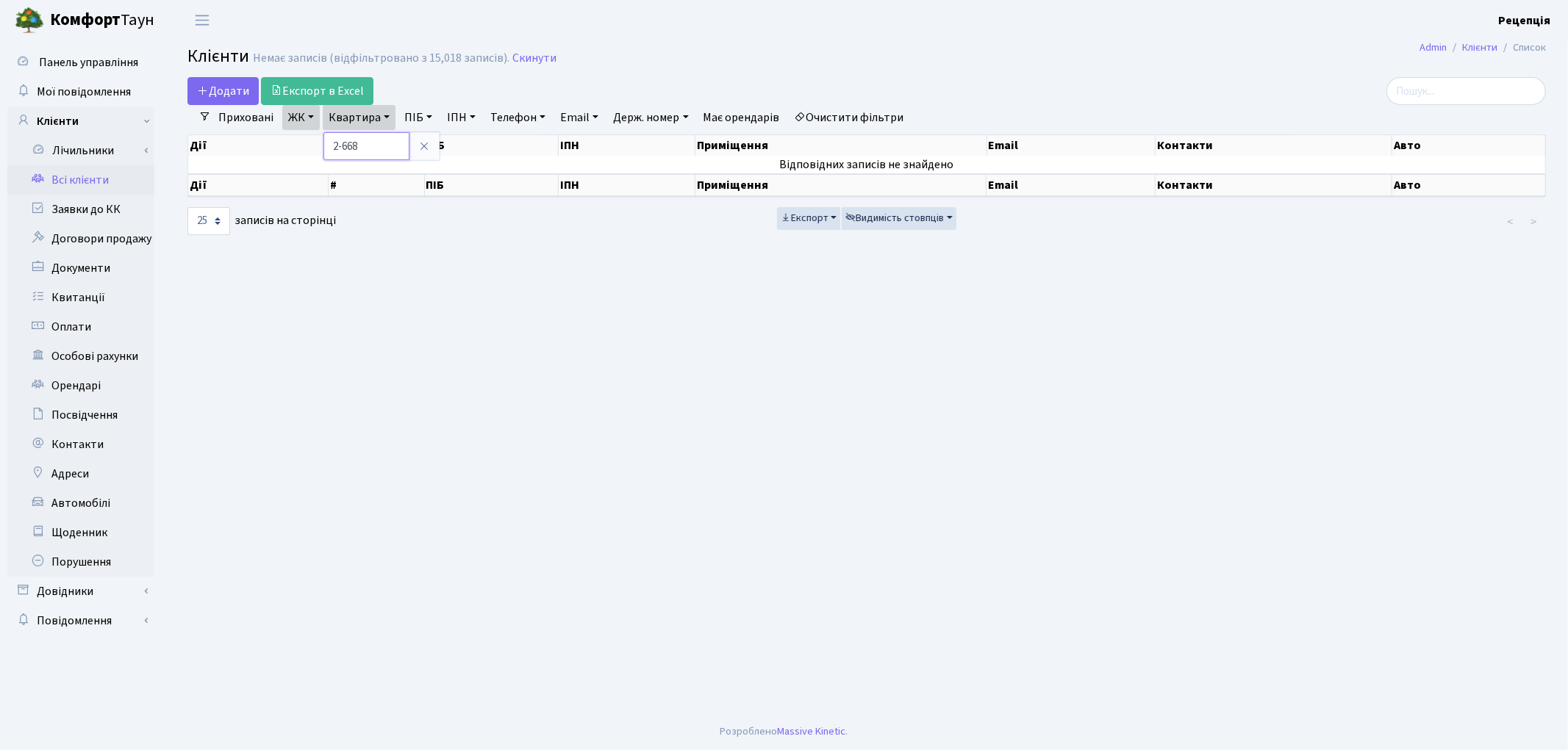
type input "2-668"
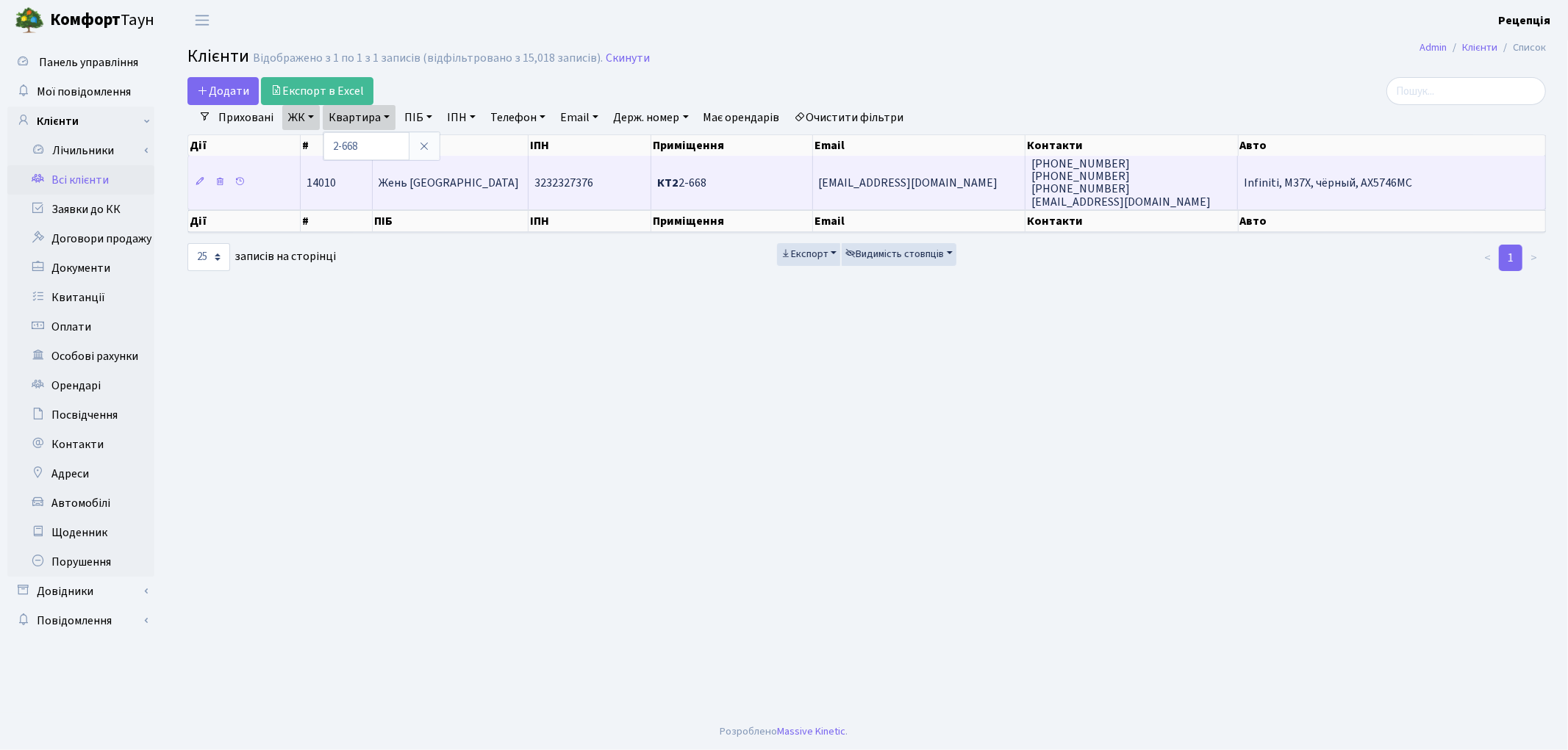
click at [432, 178] on span "Жень Веньбінь" at bounding box center [448, 182] width 140 height 16
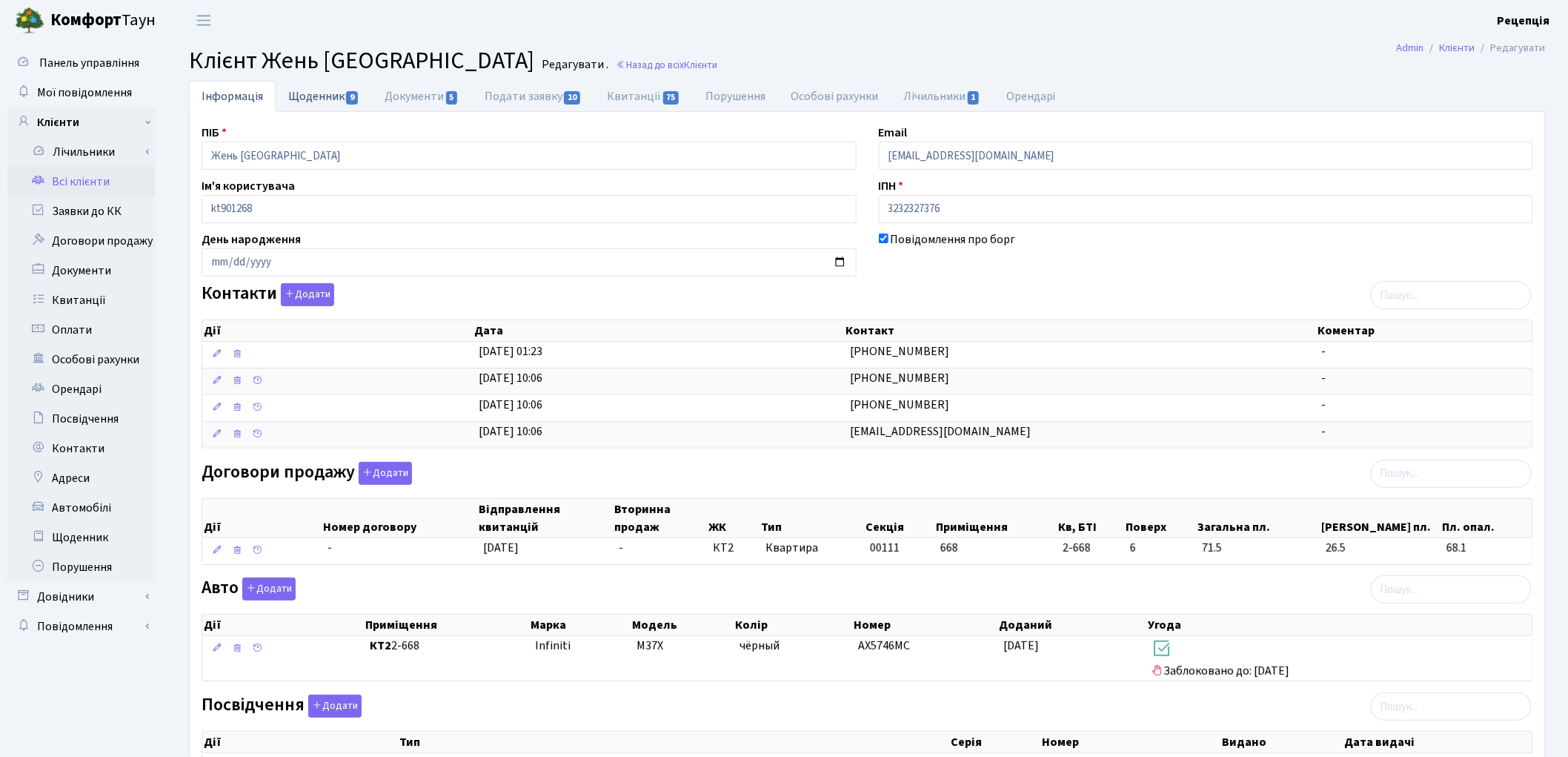
click at [317, 105] on link "Щоденник 9" at bounding box center [324, 96] width 96 height 31
select select "25"
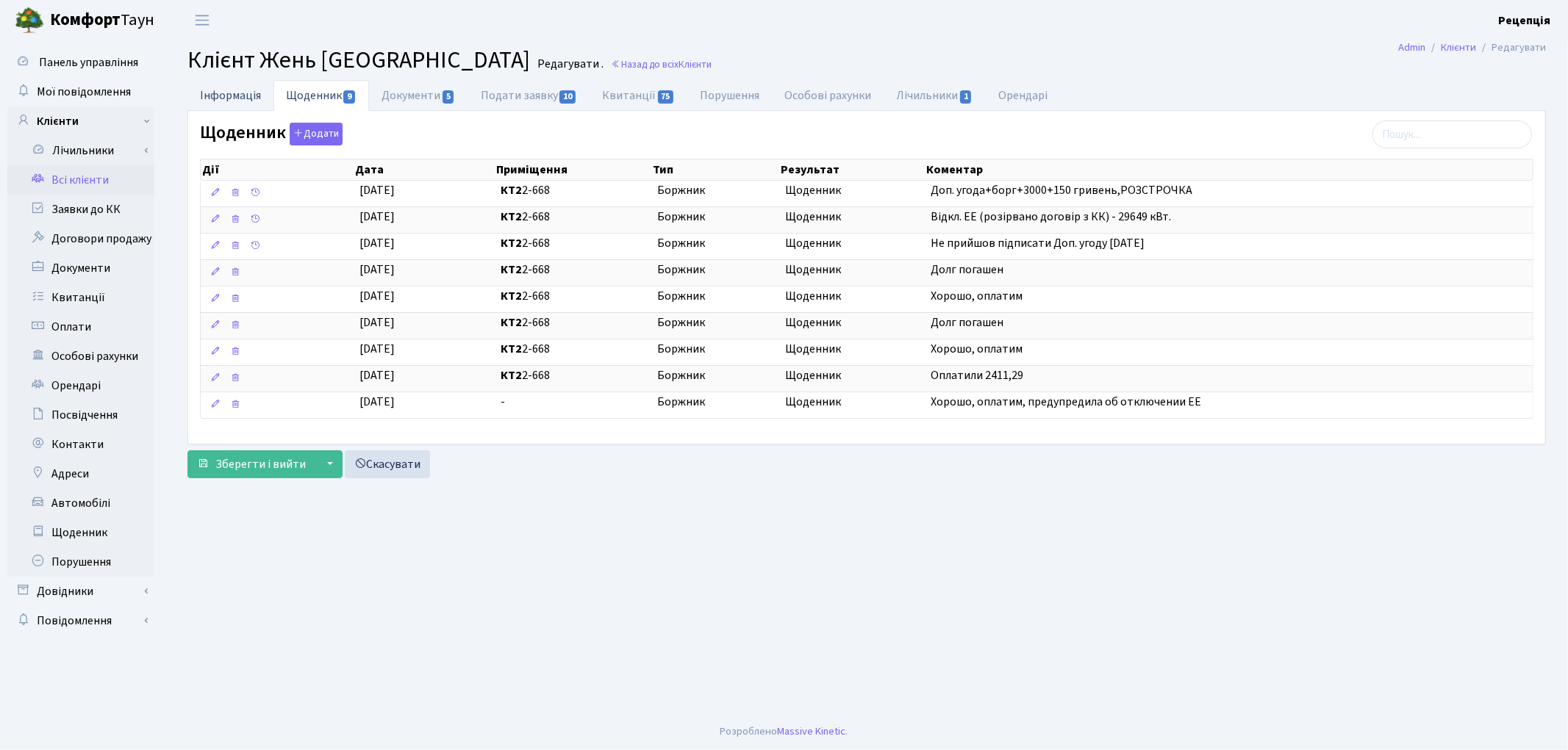
click at [253, 101] on link "Інформація" at bounding box center [230, 95] width 86 height 30
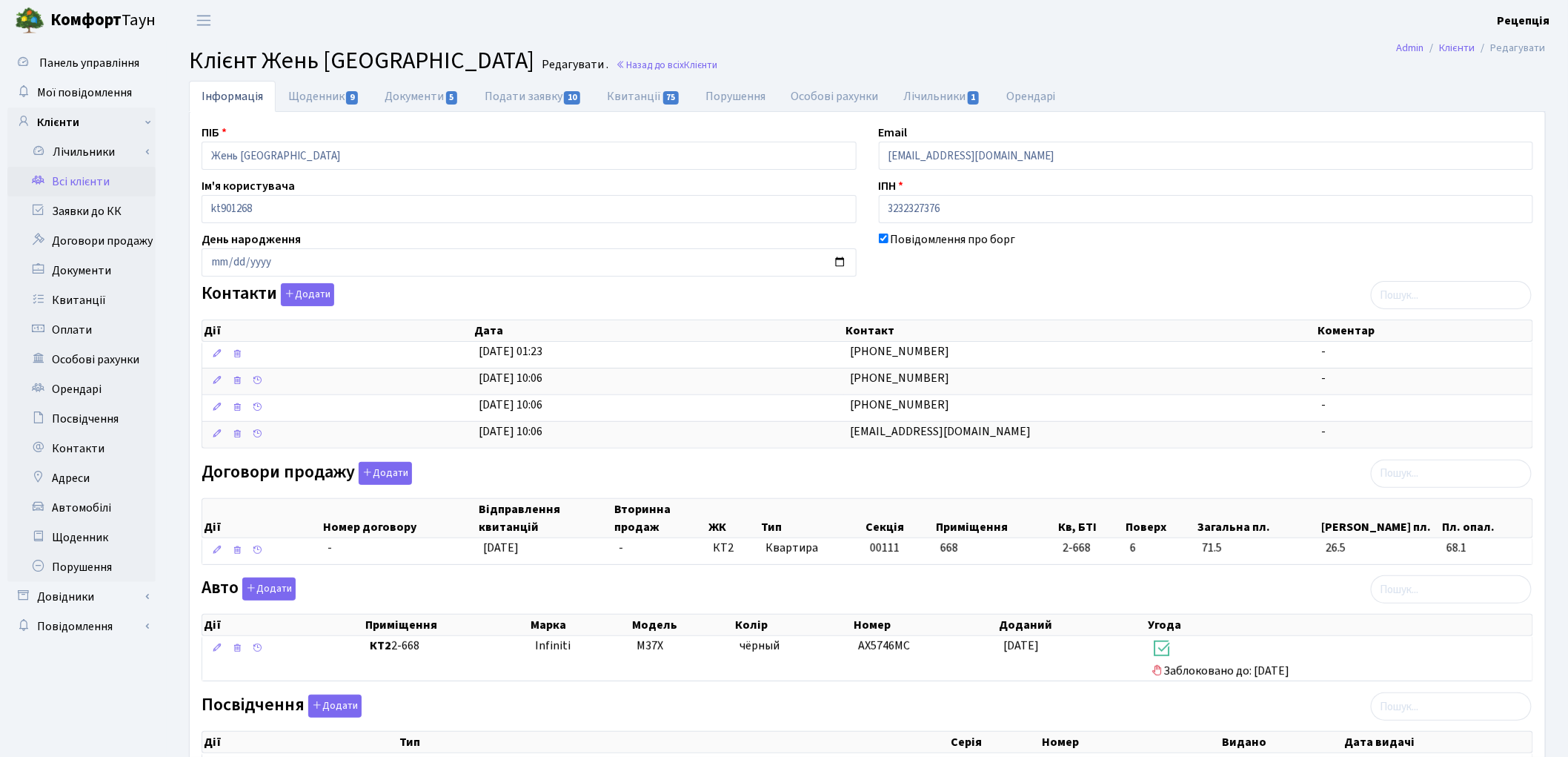
click at [75, 175] on link "Всі клієнти" at bounding box center [82, 182] width 148 height 30
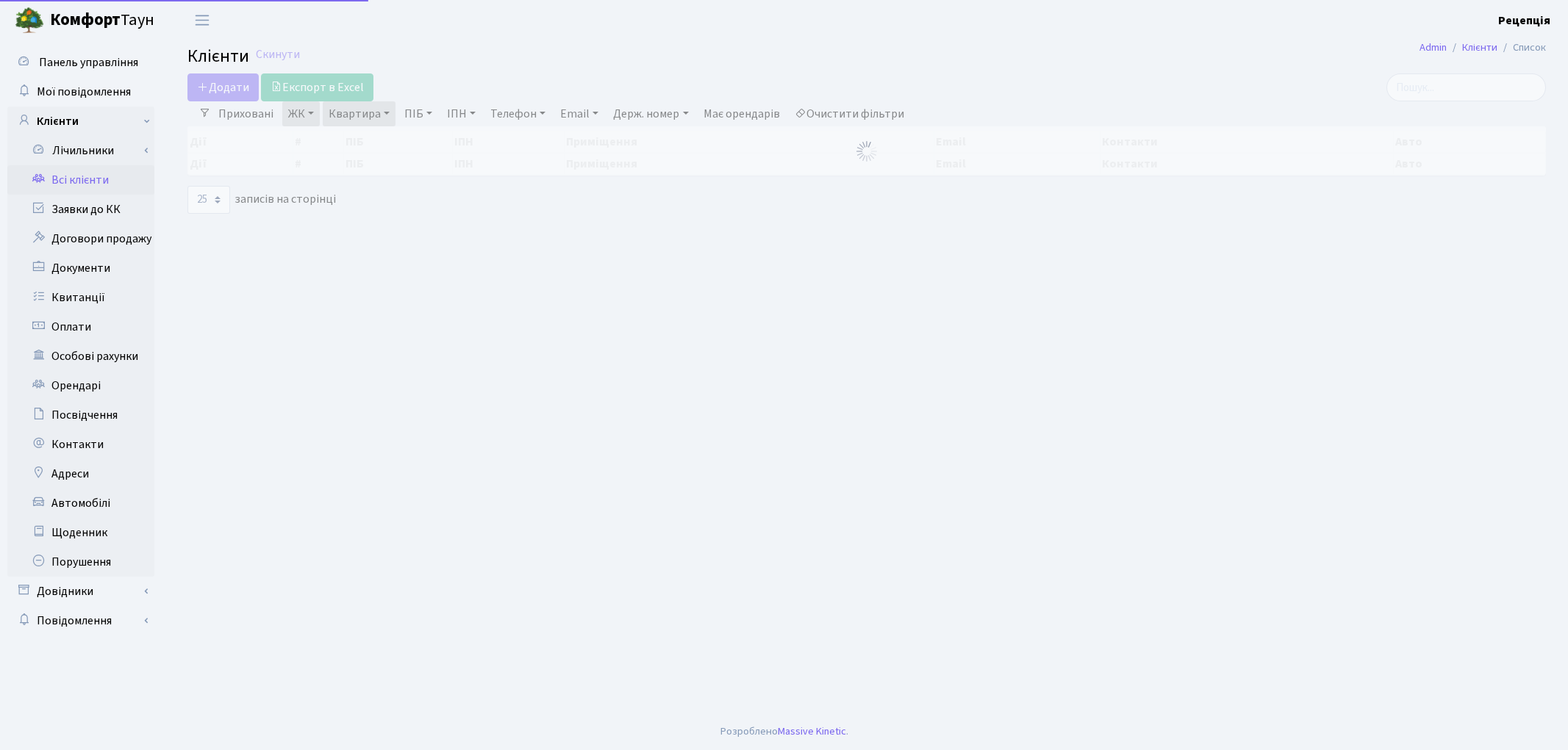
select select "25"
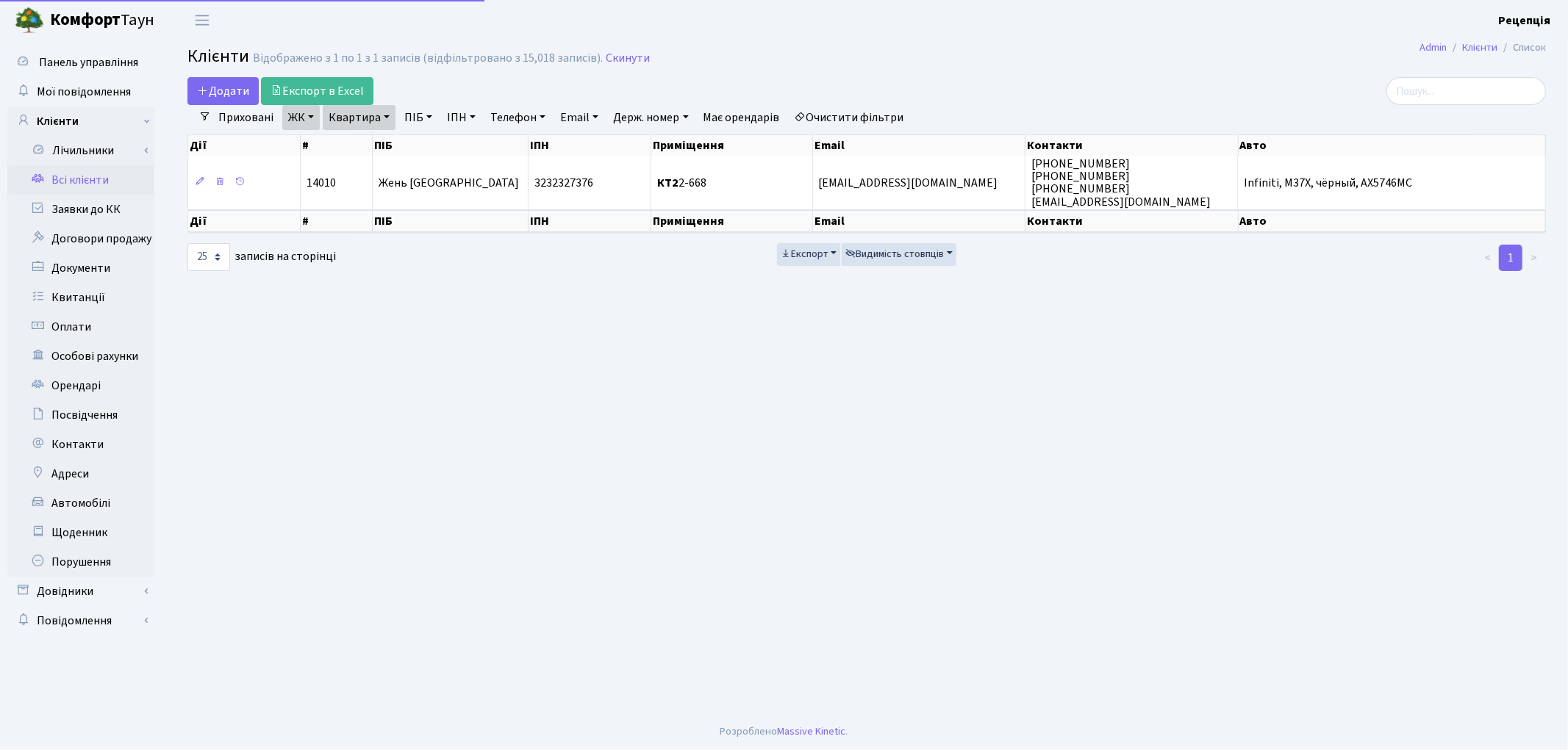
click at [834, 112] on link "Очистити фільтри" at bounding box center [849, 117] width 121 height 25
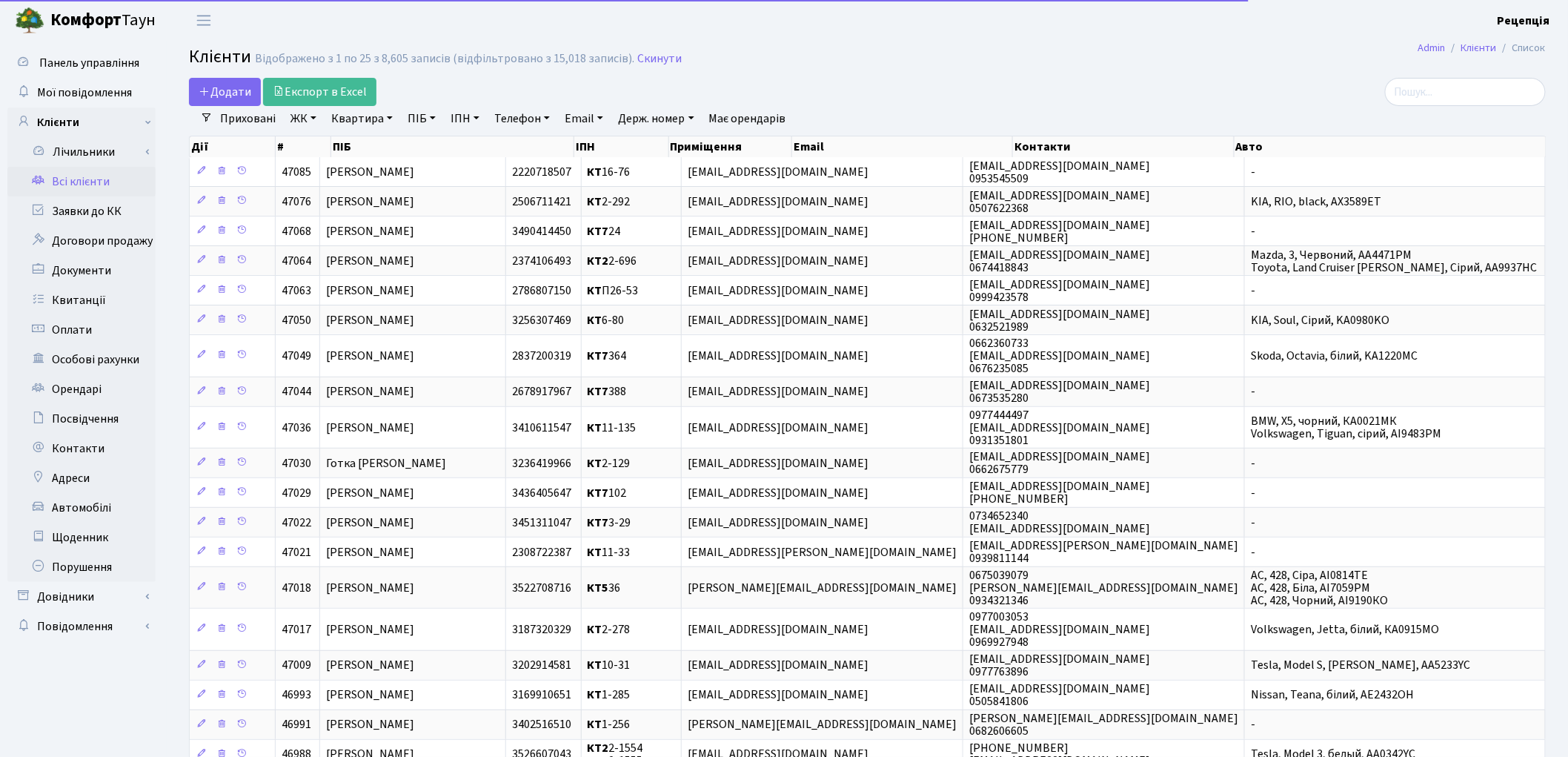
click at [306, 118] on link "ЖК" at bounding box center [303, 118] width 38 height 25
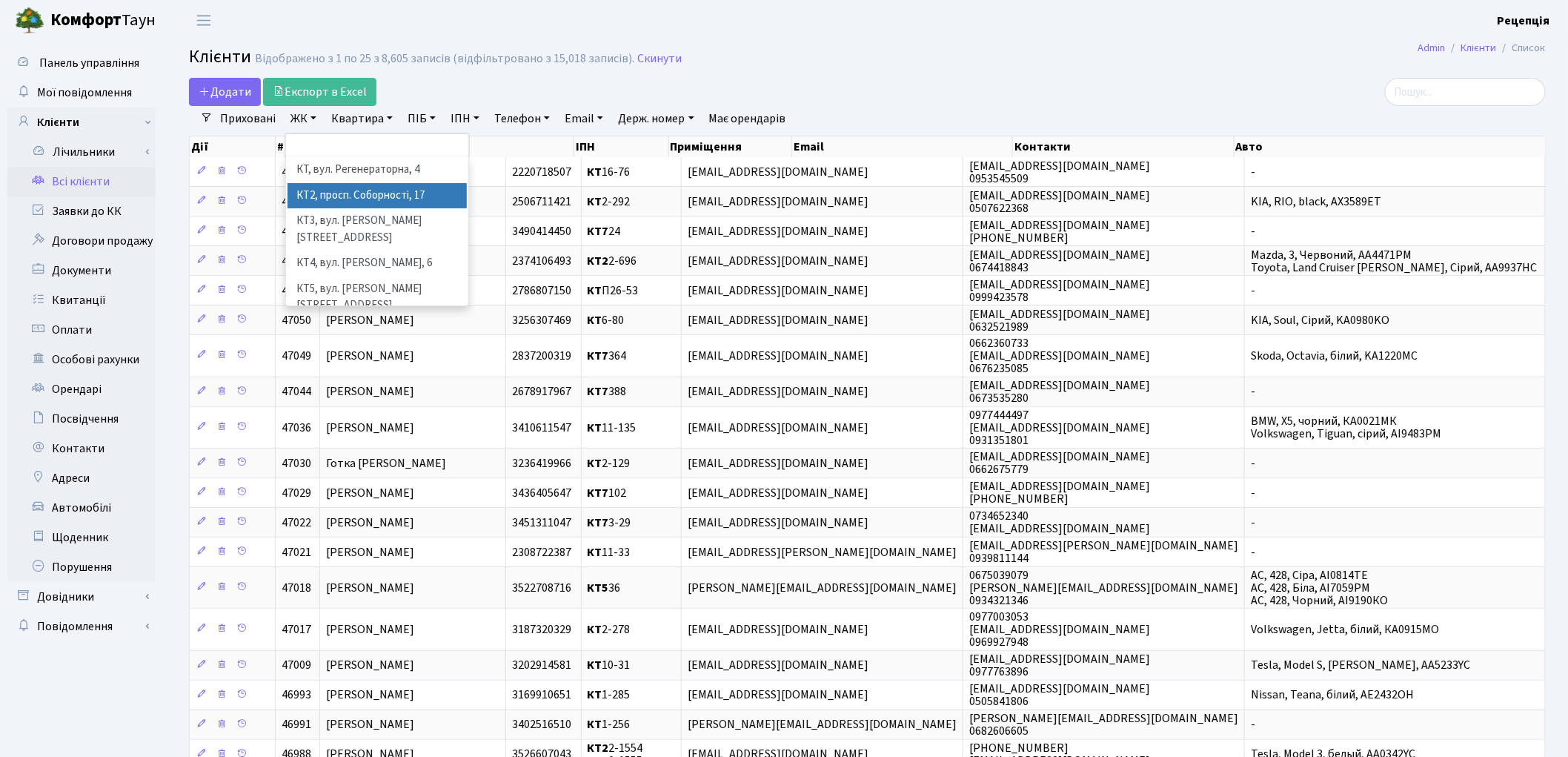
click at [357, 187] on li "КТ2, просп. Соборності, 17" at bounding box center [377, 196] width 179 height 26
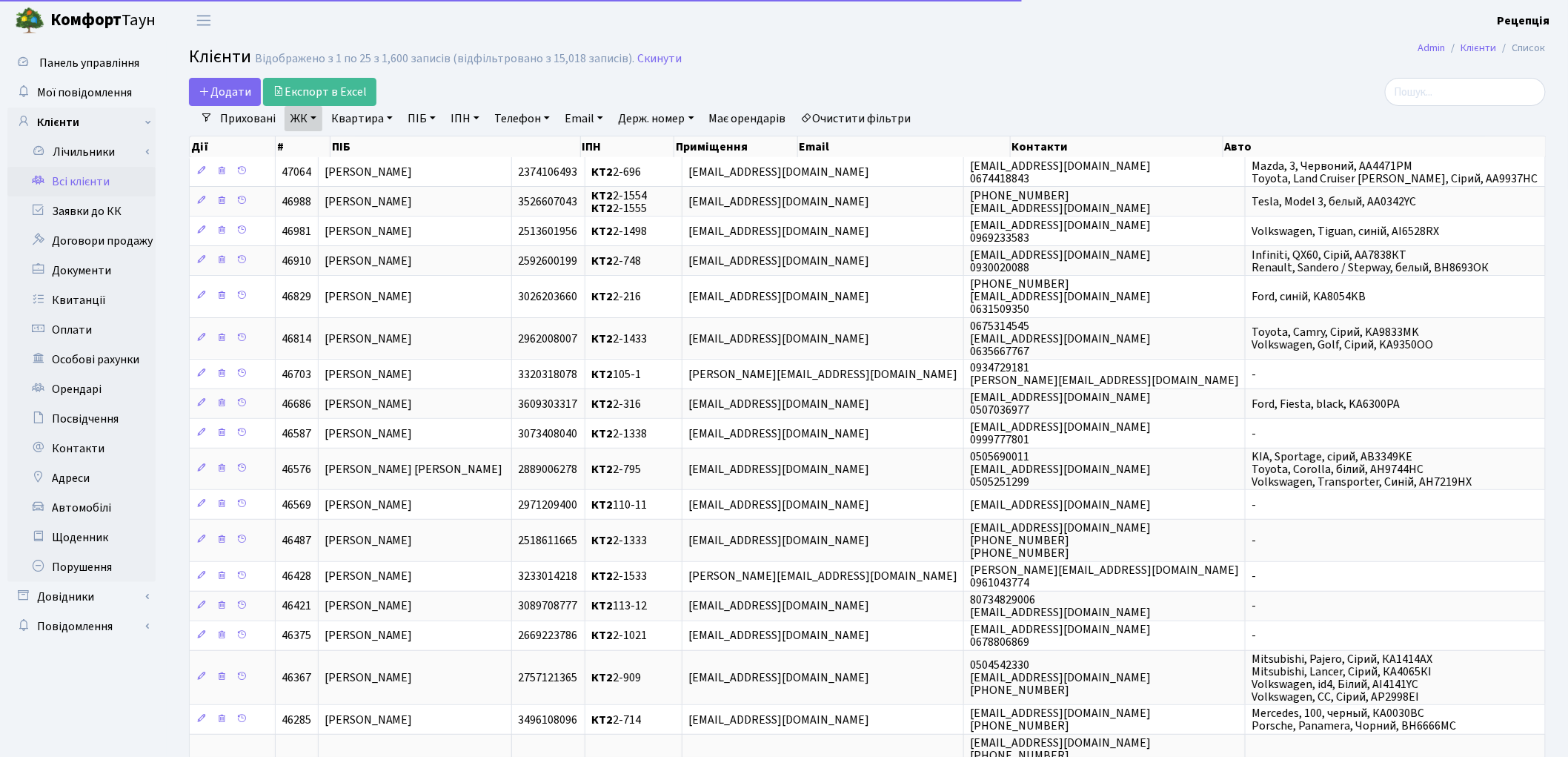
click at [359, 119] on link "Квартира" at bounding box center [361, 118] width 73 height 25
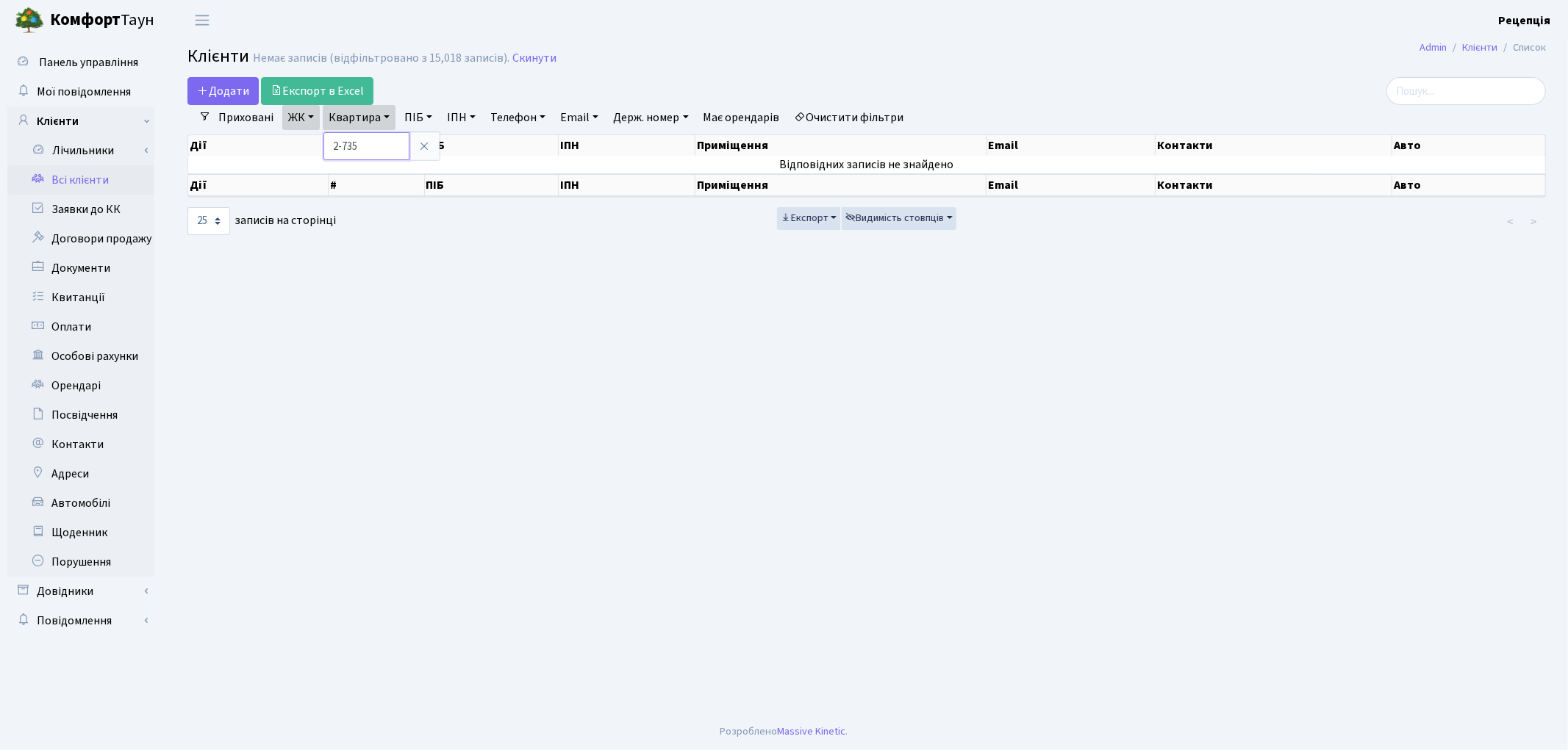
type input "2-735"
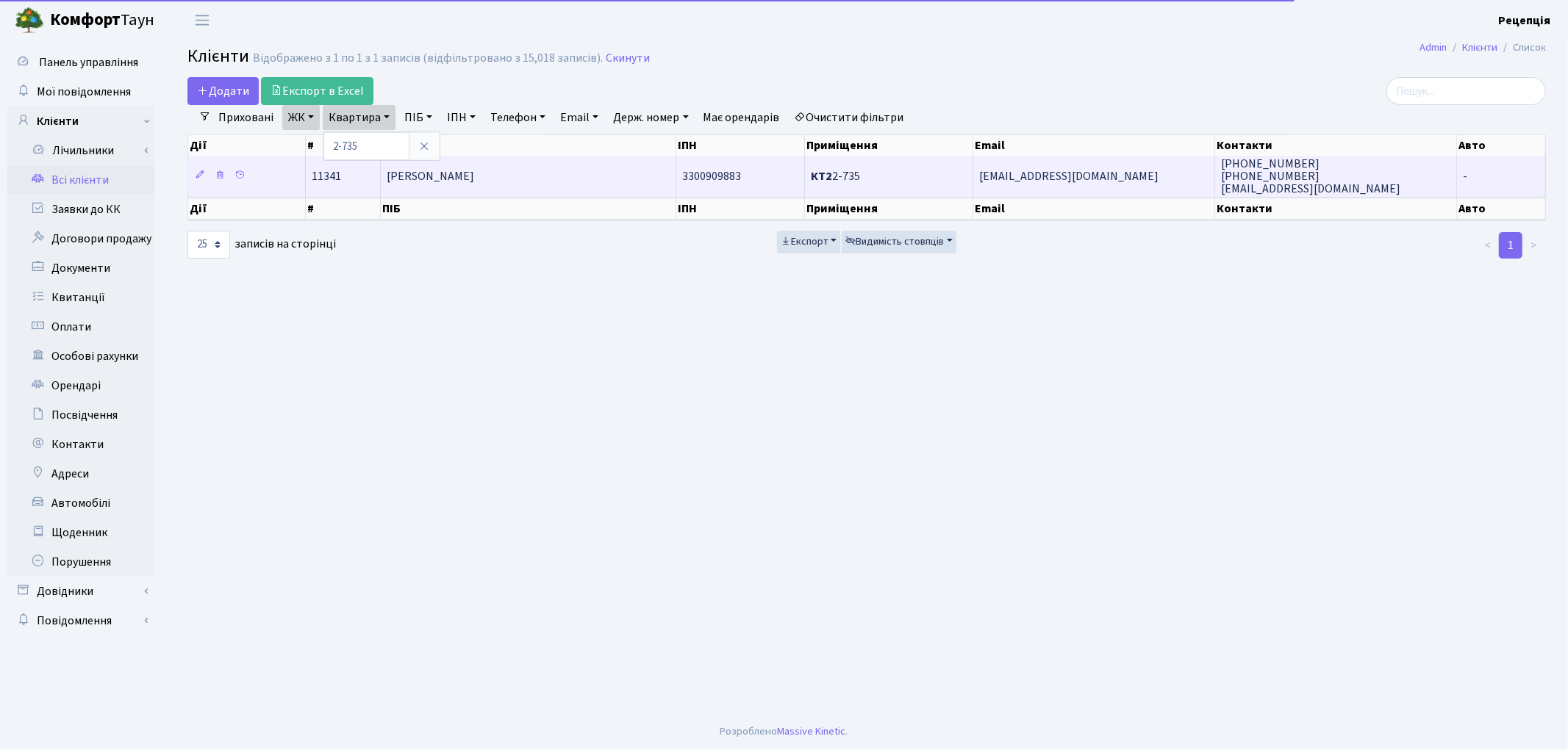
click at [474, 176] on span "[PERSON_NAME]" at bounding box center [430, 176] width 88 height 16
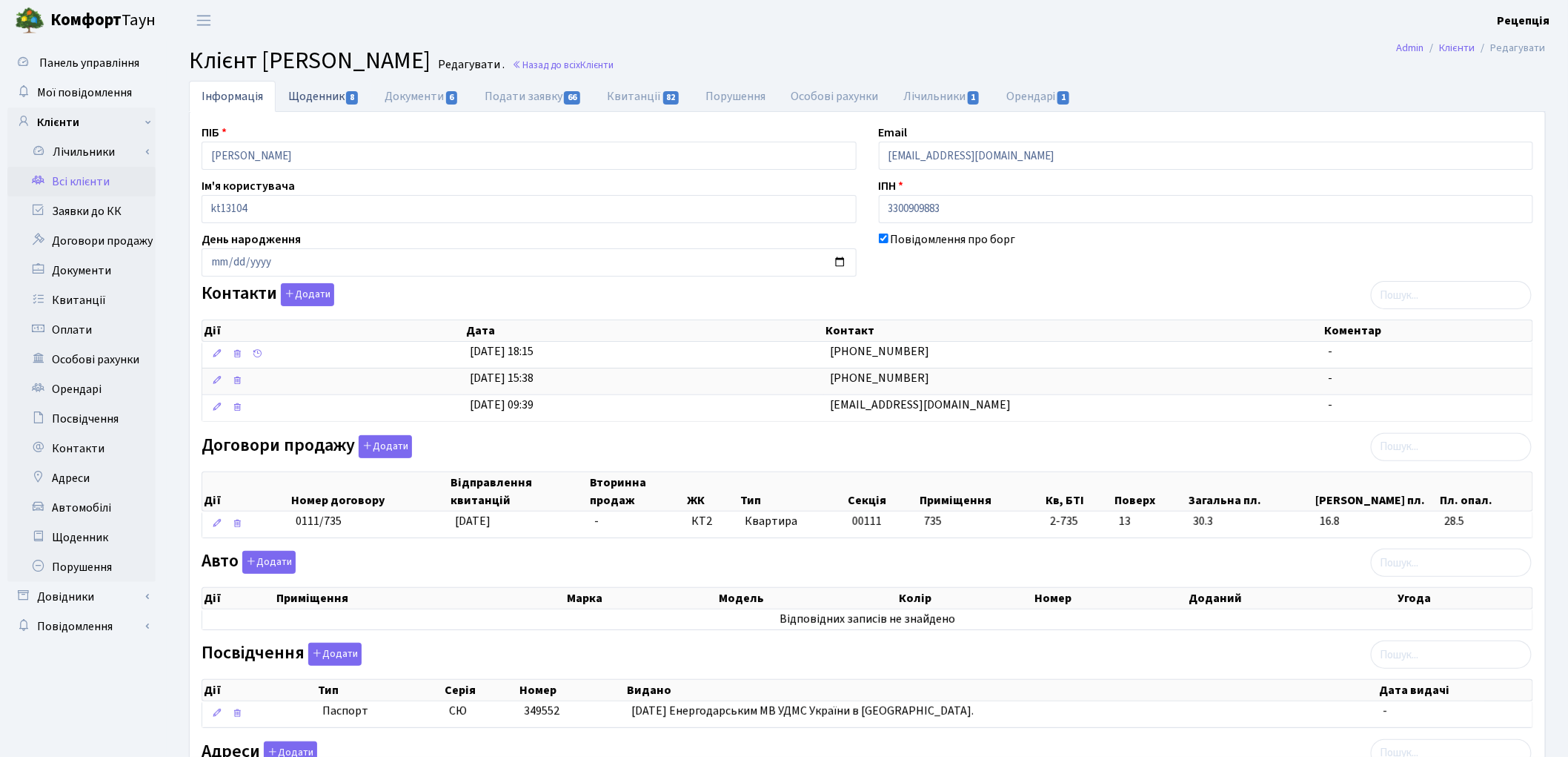
click at [322, 105] on link "Щоденник 8" at bounding box center [324, 96] width 96 height 31
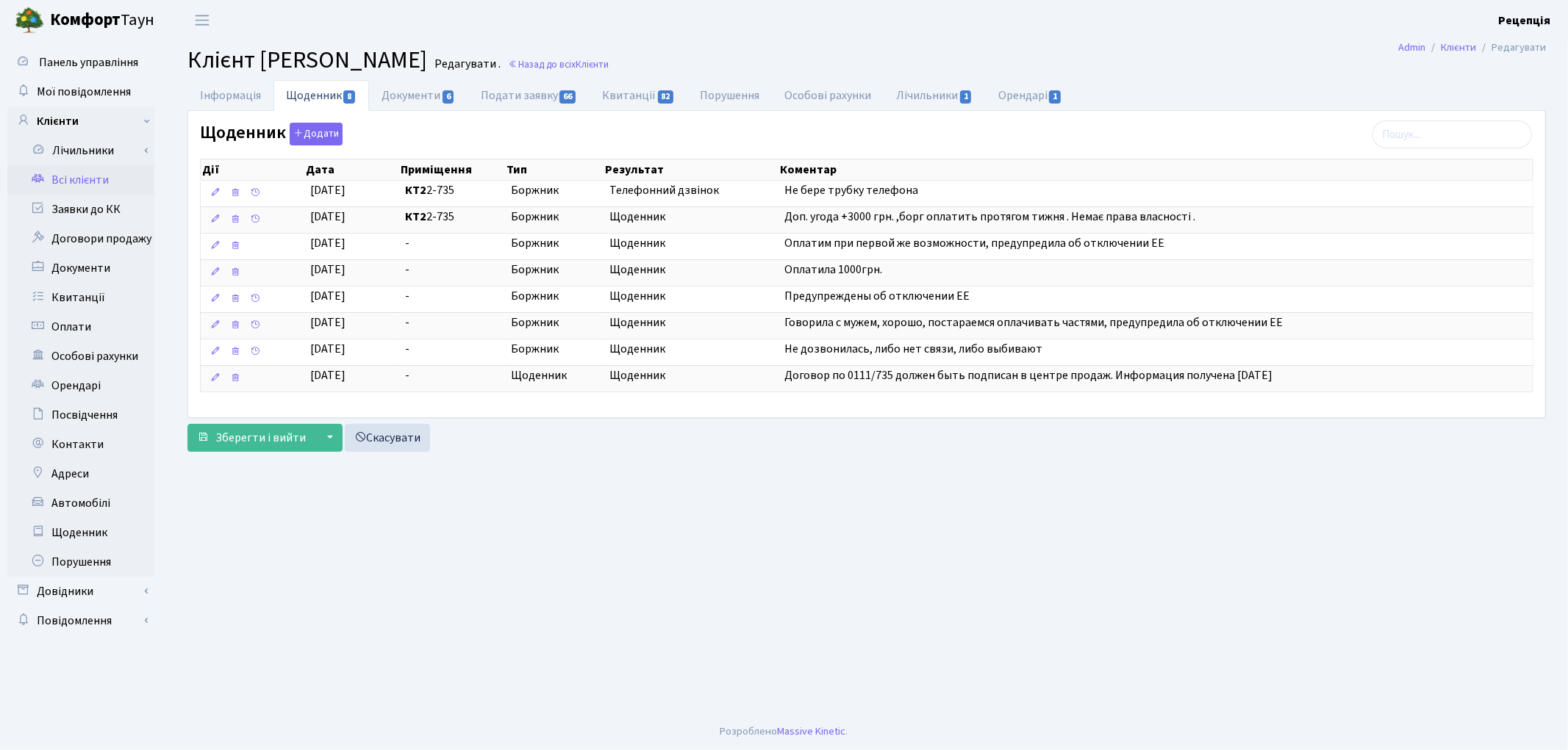
click at [85, 178] on link "Всі клієнти" at bounding box center [81, 180] width 147 height 30
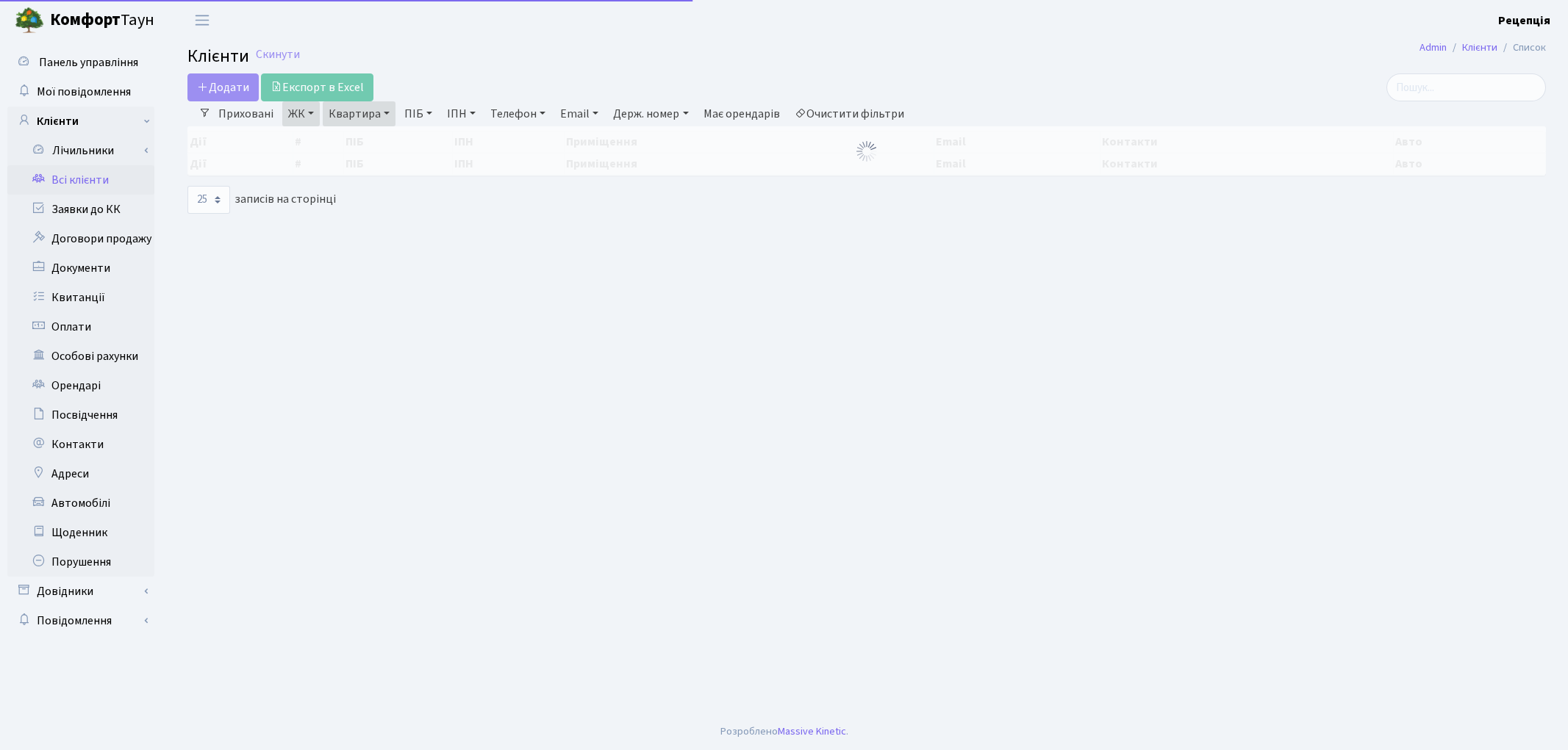
select select "25"
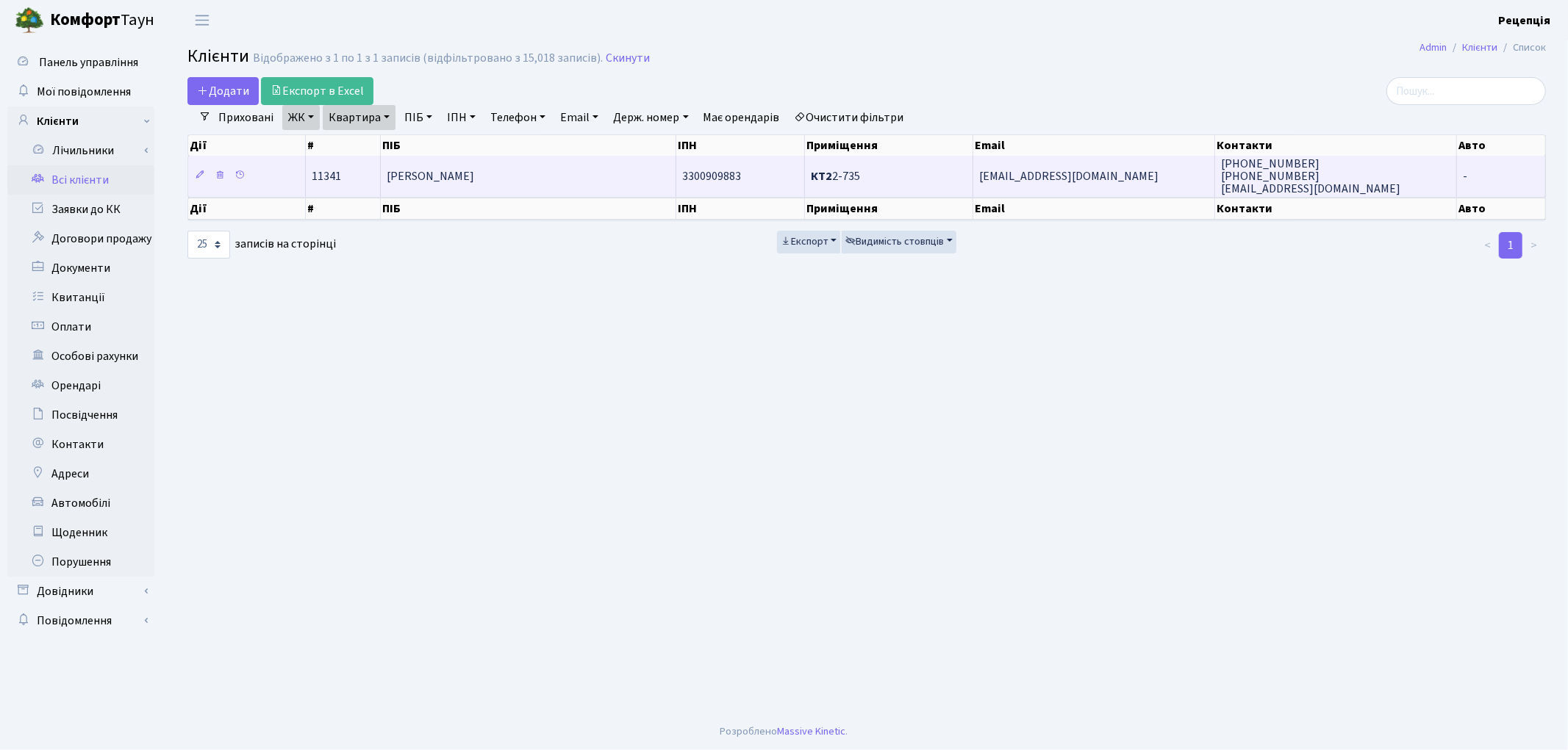
click at [578, 160] on td "[PERSON_NAME]" at bounding box center [528, 175] width 295 height 40
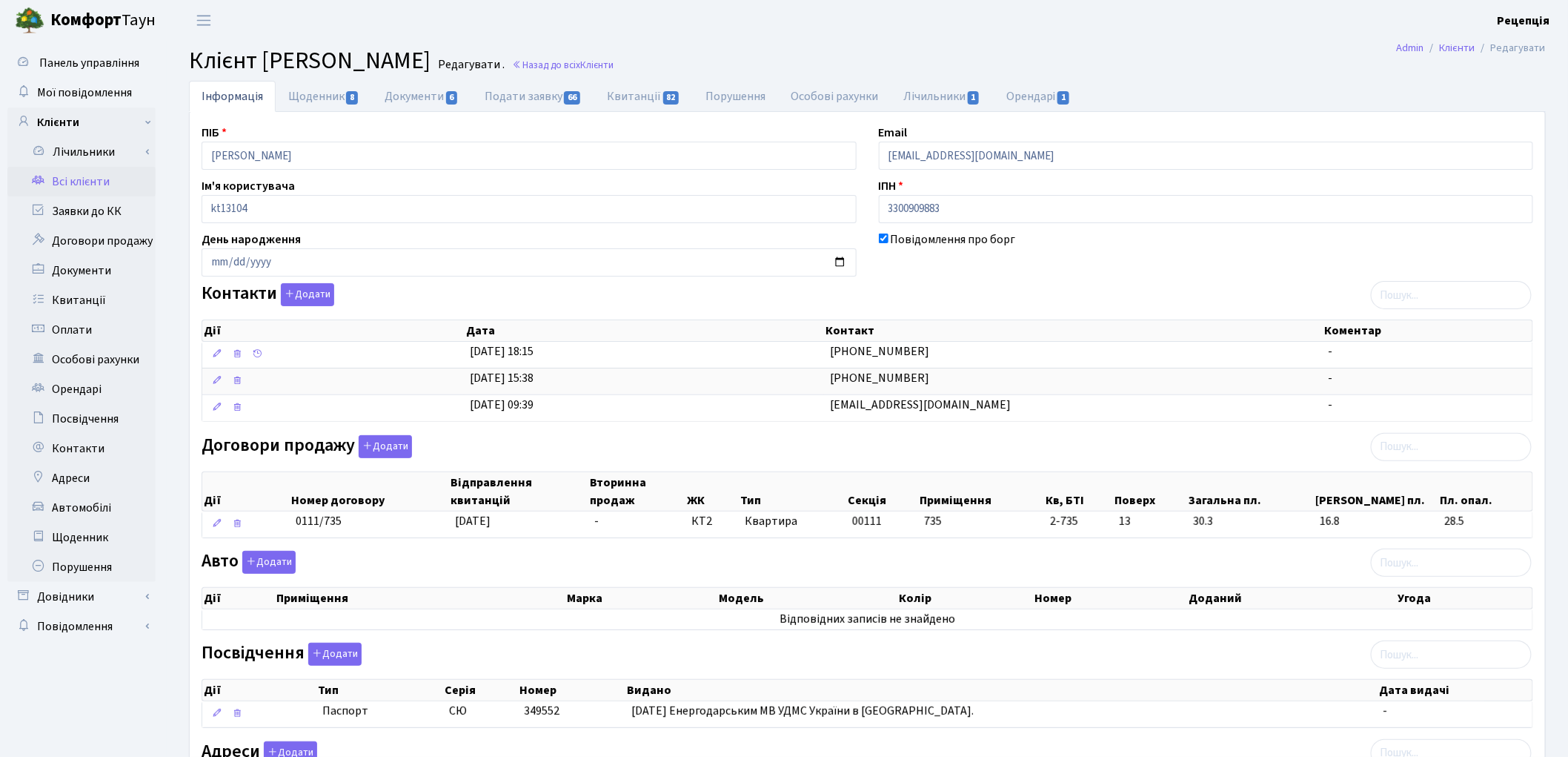
click at [106, 188] on link "Всі клієнти" at bounding box center [82, 182] width 148 height 30
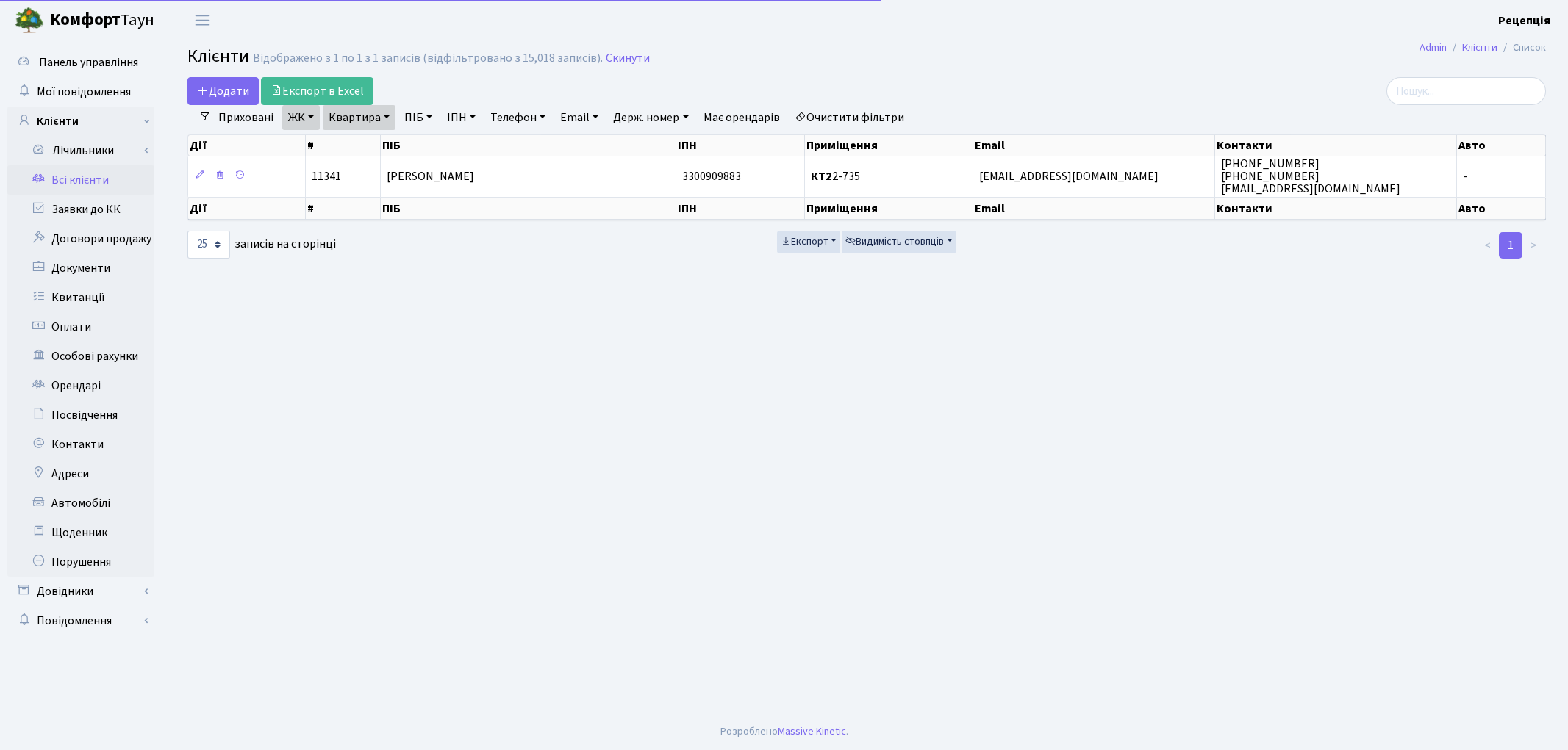
select select "25"
click at [857, 113] on link "Очистити фільтри" at bounding box center [849, 117] width 121 height 25
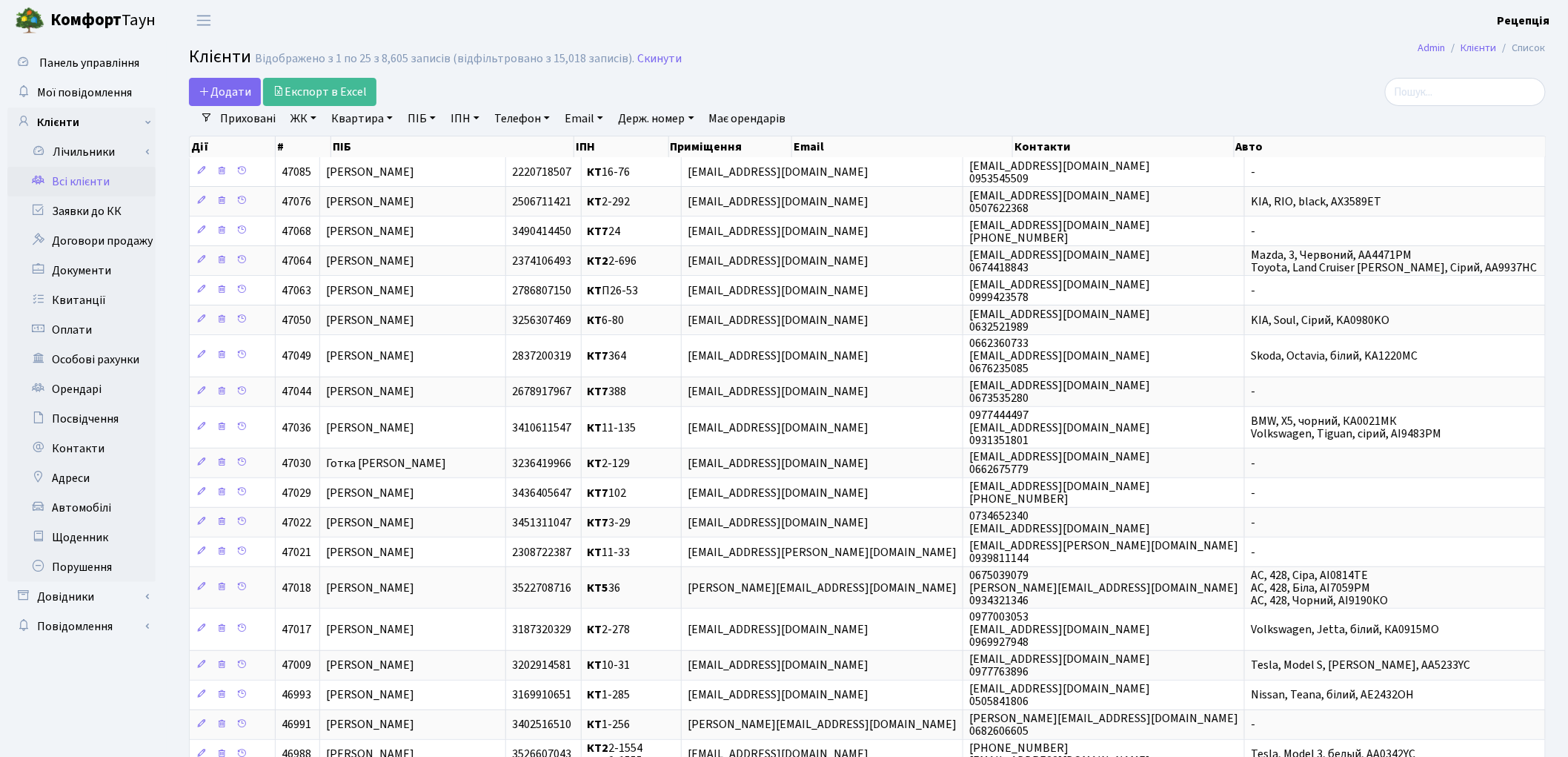
click at [430, 115] on link "ПІБ" at bounding box center [421, 118] width 40 height 25
click at [435, 141] on input "text" at bounding box center [445, 147] width 87 height 28
type input "мишкова"
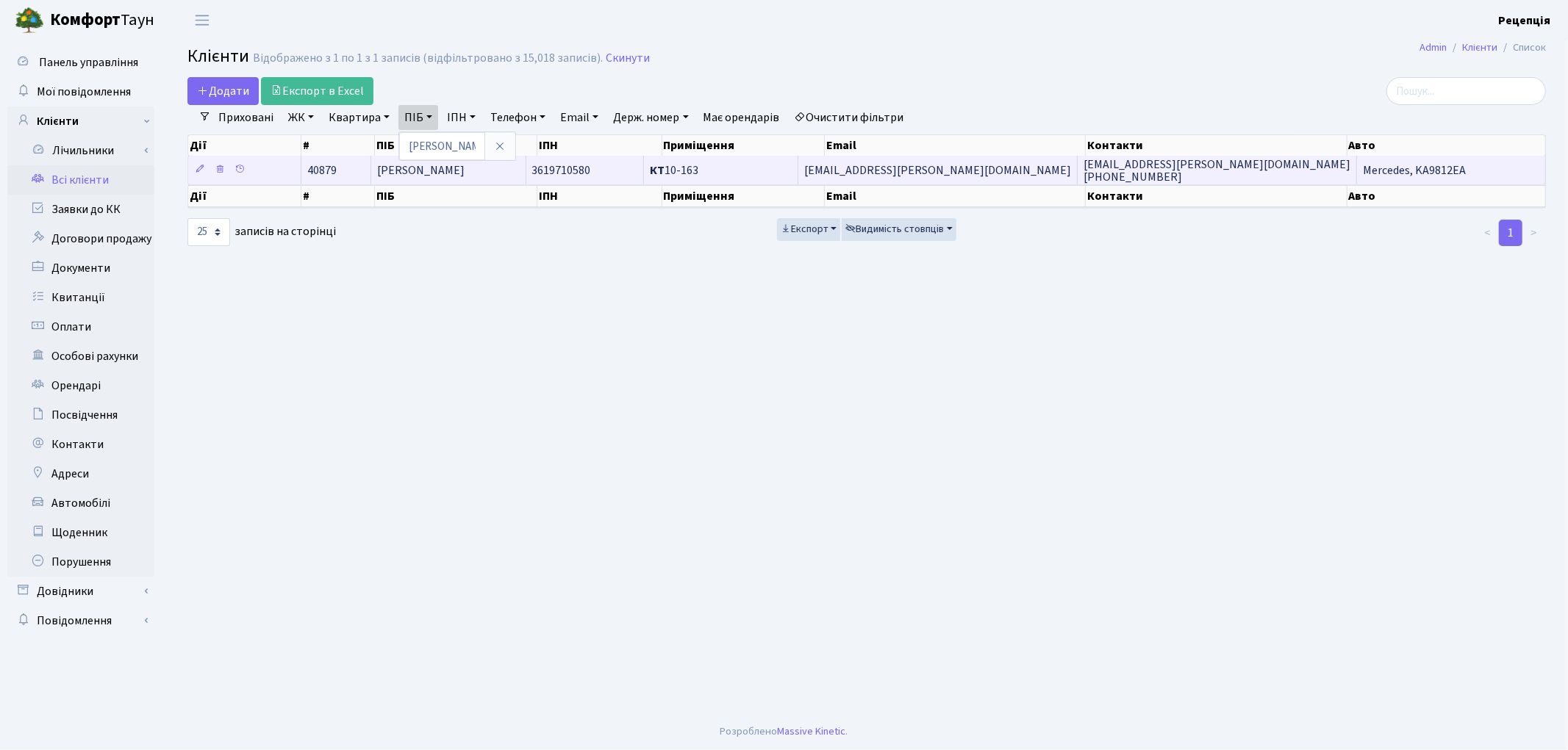
click at [489, 174] on td "[PERSON_NAME]" at bounding box center [448, 170] width 155 height 29
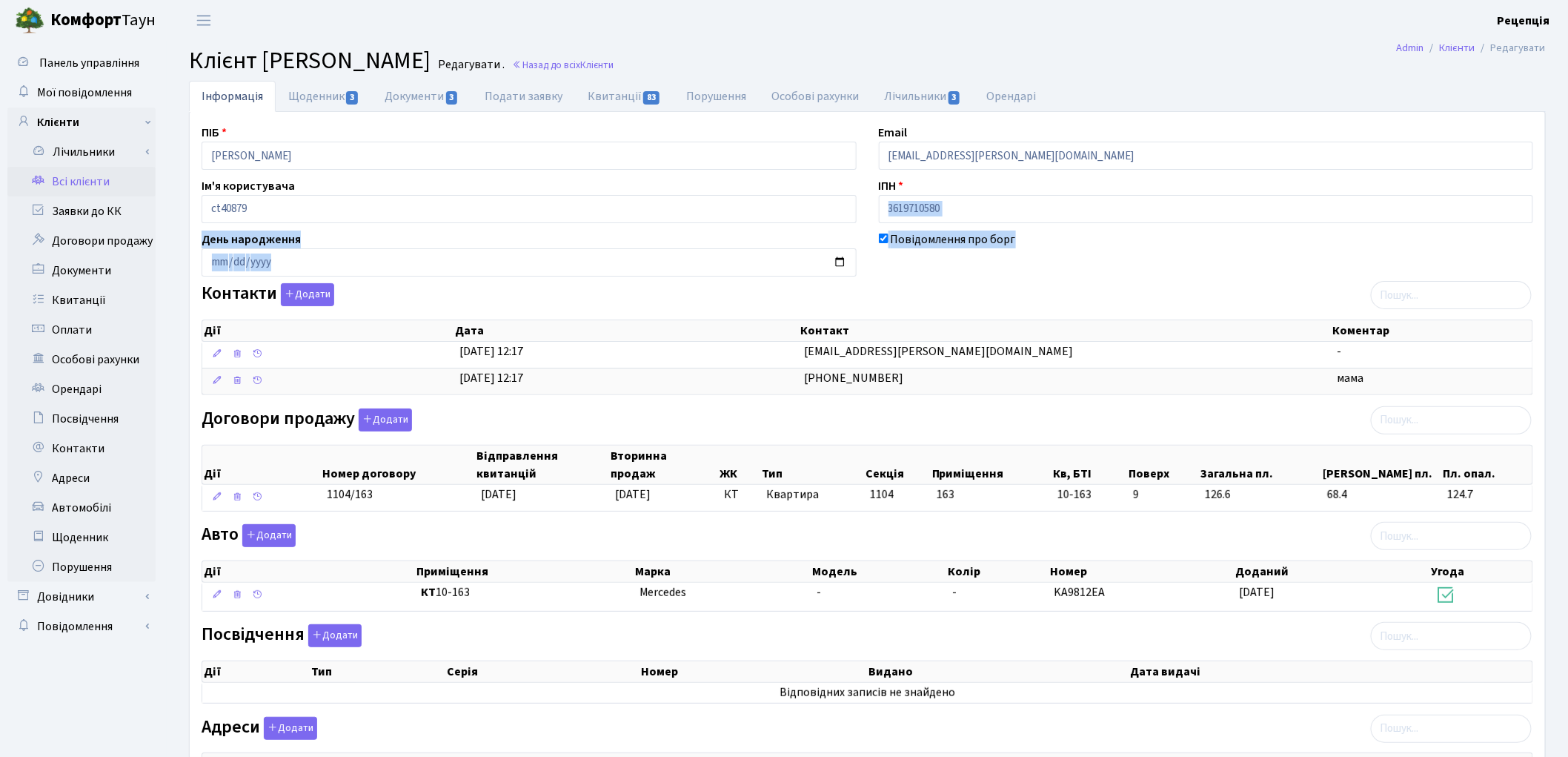
drag, startPoint x: 1566, startPoint y: 218, endPoint x: 1571, endPoint y: 238, distance: 20.6
click at [1567, 238] on html "Комфорт Таун Рецепція Мій обліковий запис Вийти Панель управління Мої повідомле…" at bounding box center [784, 453] width 1568 height 906
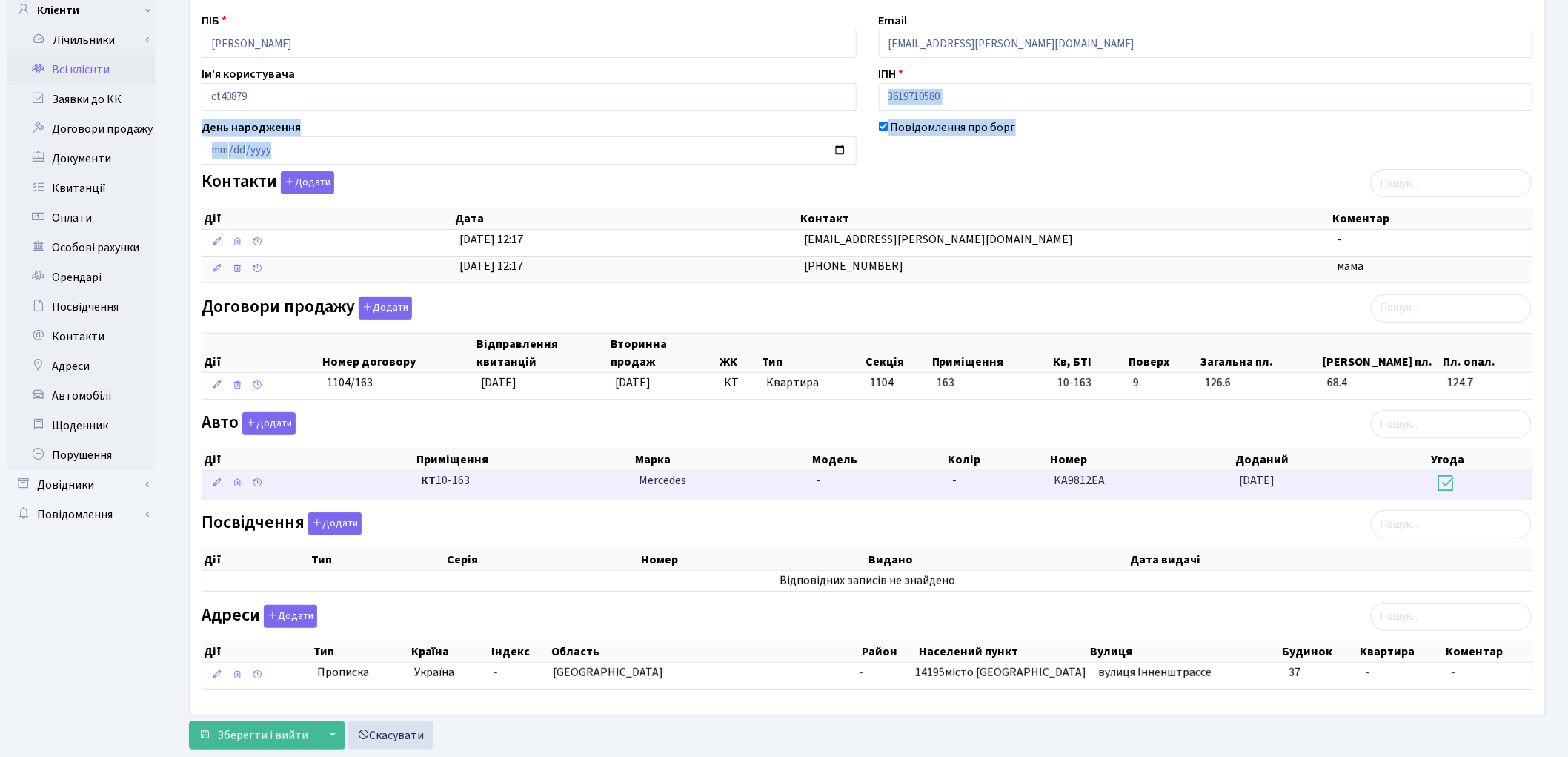
scroll to position [114, 0]
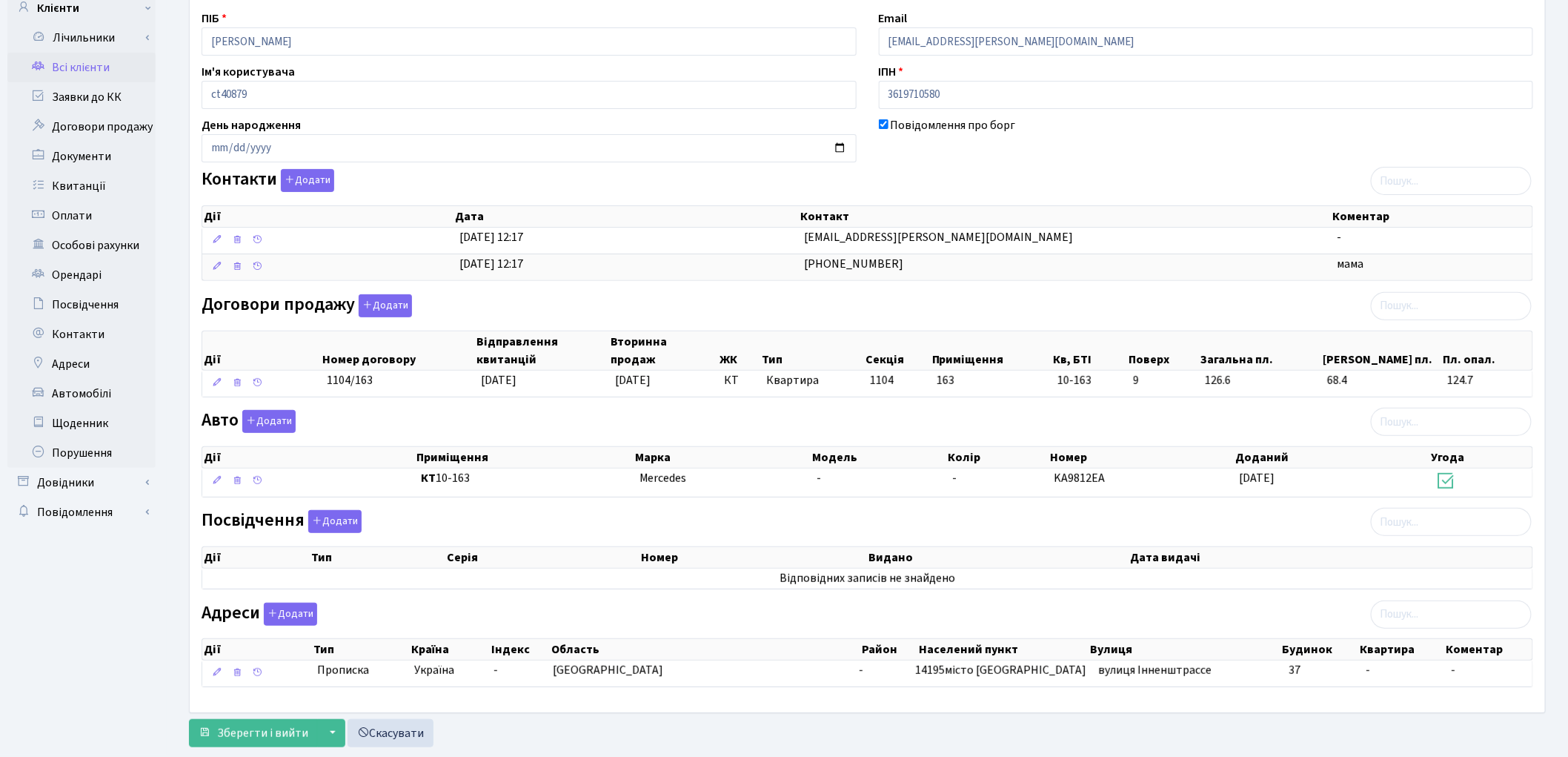
click at [676, 420] on div "Авто Додати Дії Приміщення Марка Модель Колір Номер Доданий Угода Дії" at bounding box center [867, 456] width 1354 height 92
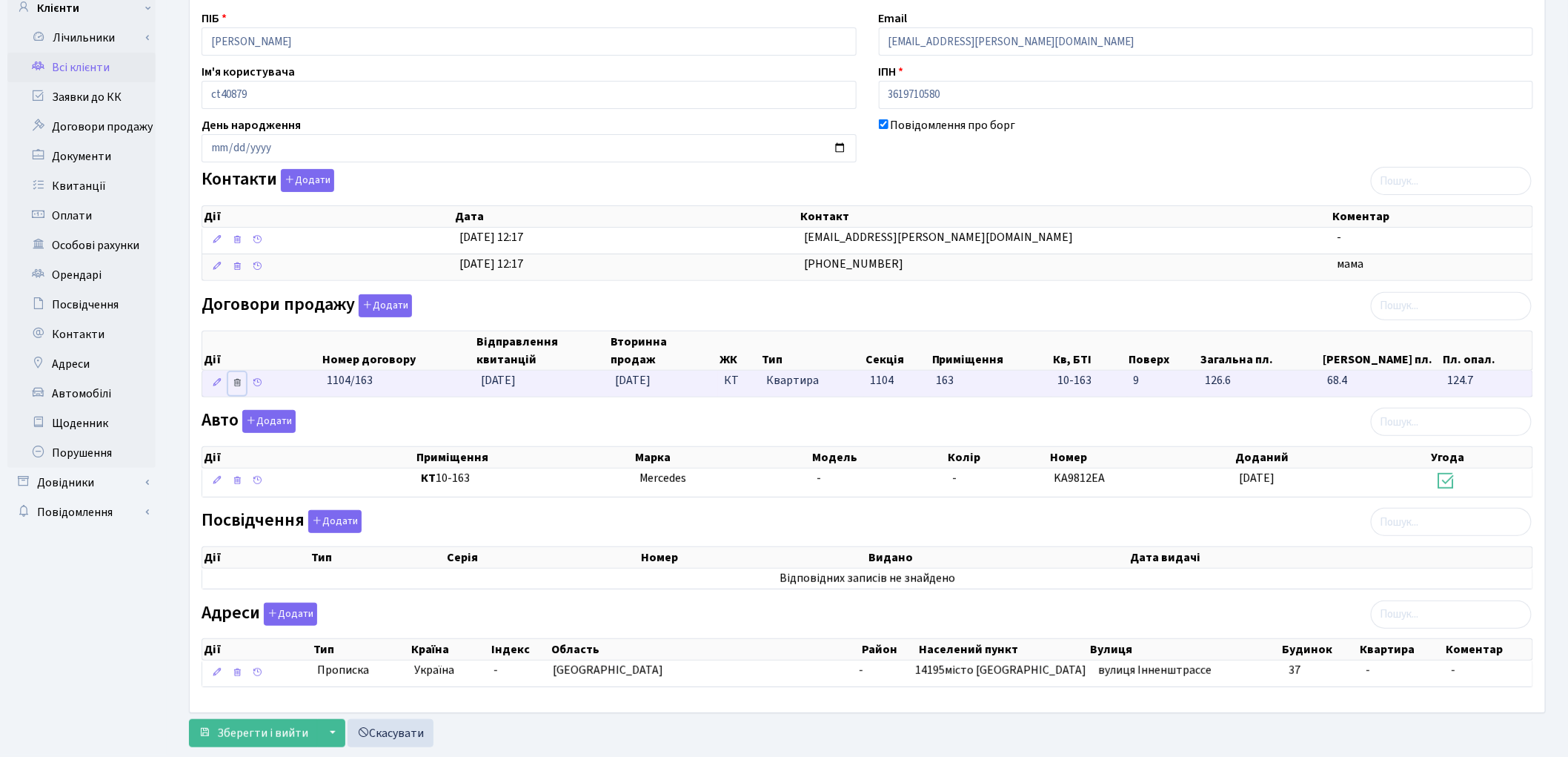
click at [238, 381] on icon at bounding box center [237, 382] width 10 height 10
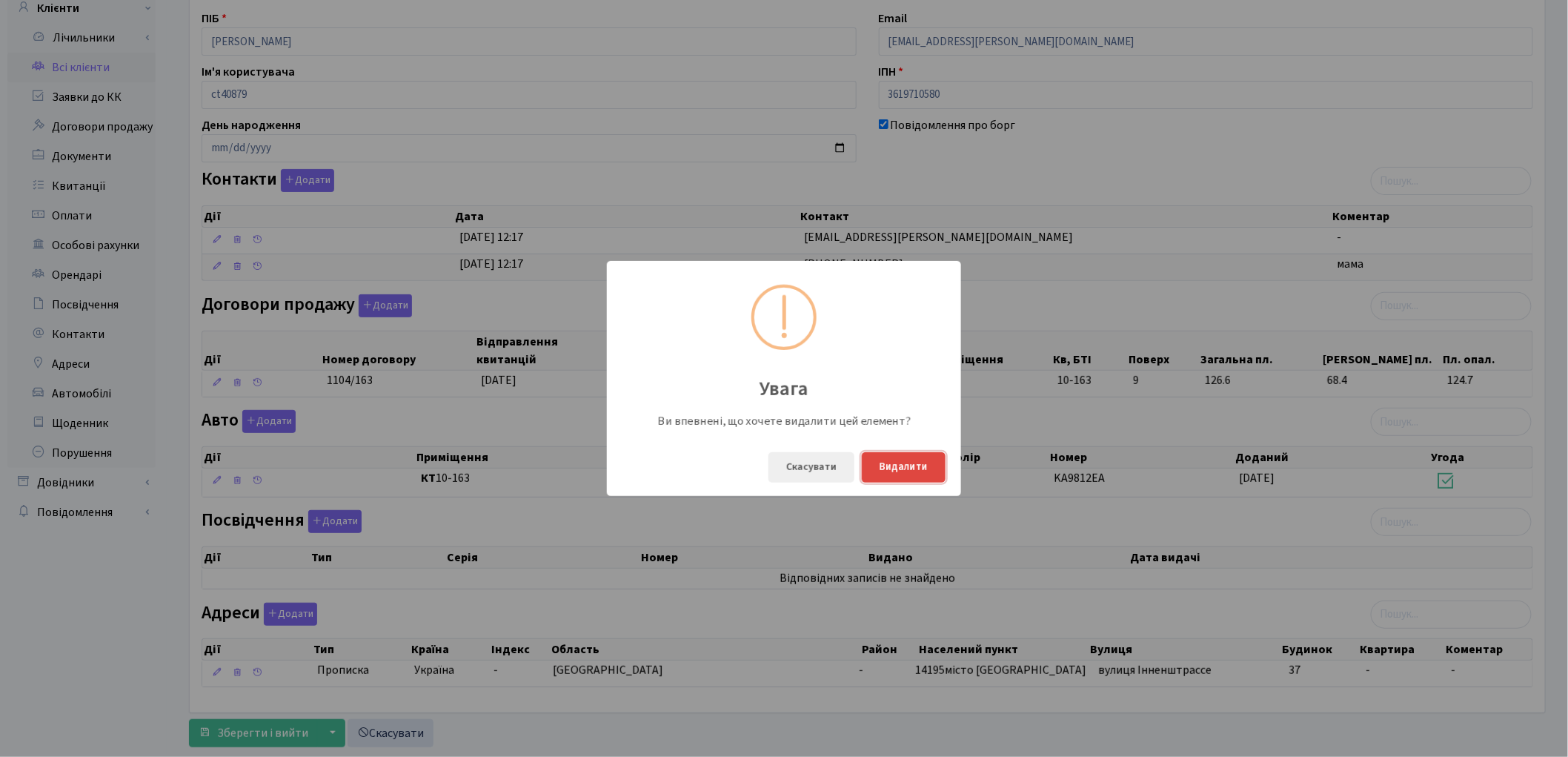
click at [901, 456] on button "Видалити" at bounding box center [904, 468] width 84 height 31
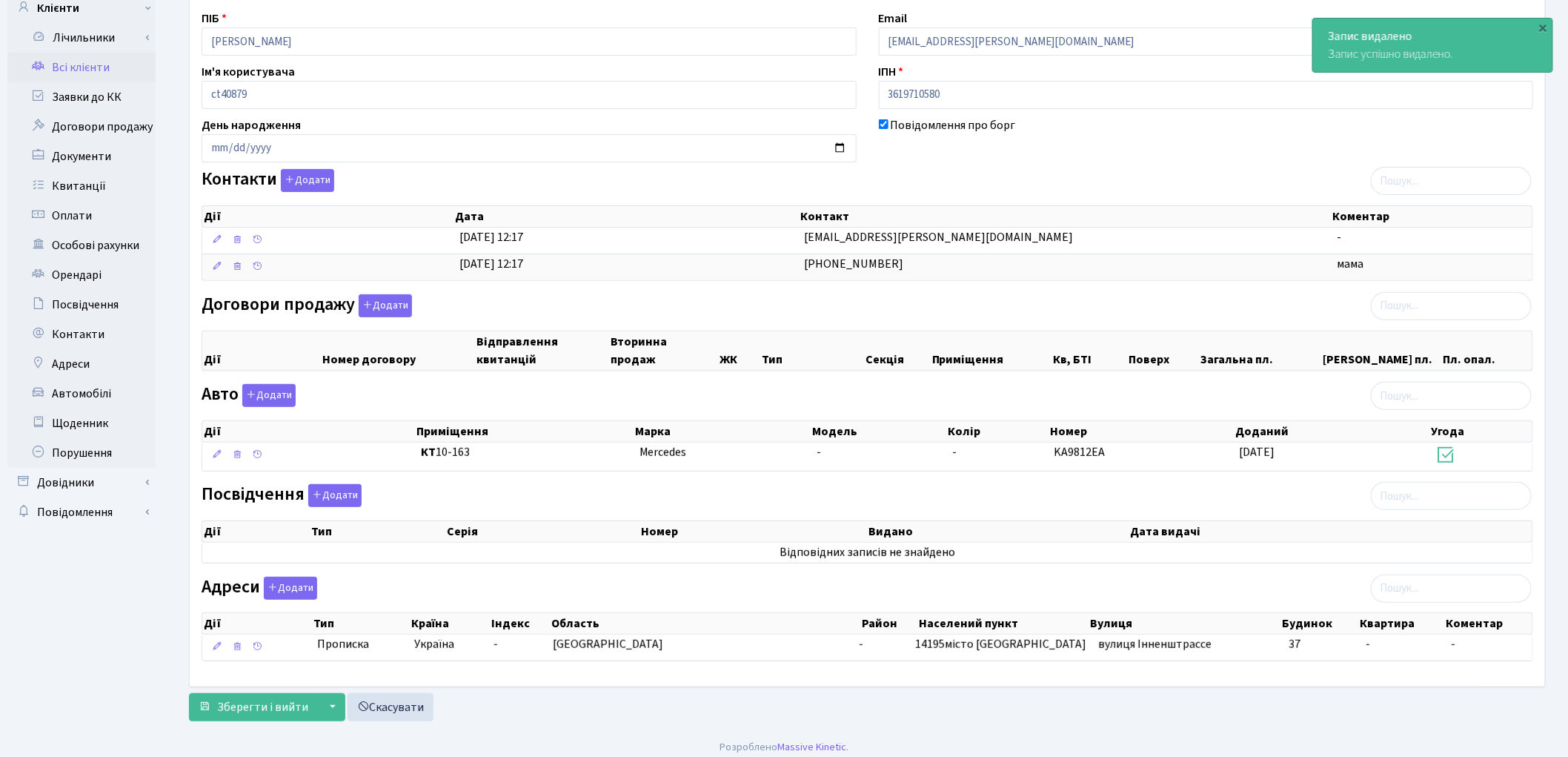
scroll to position [125, 0]
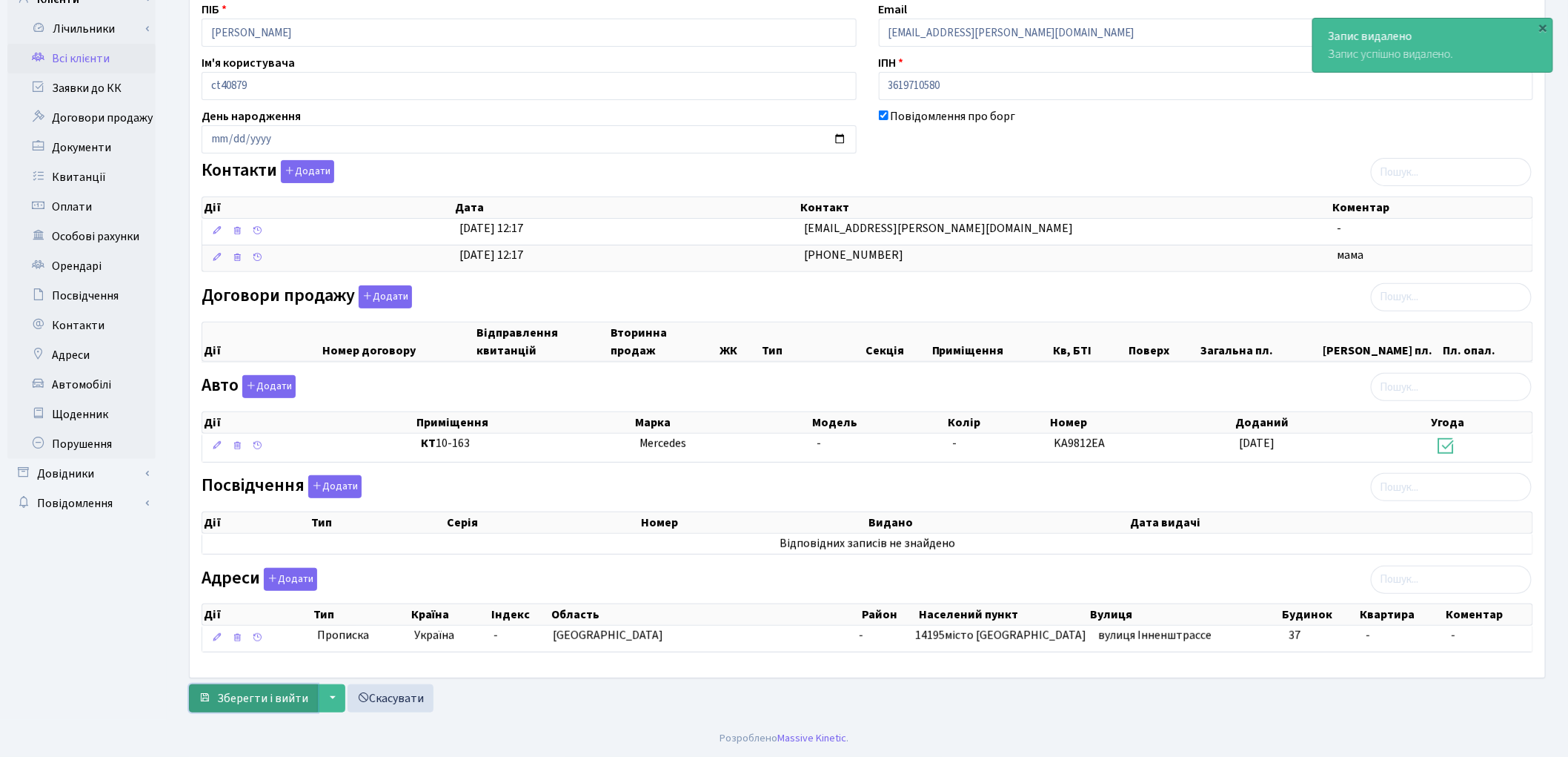
click at [278, 688] on button "Зберегти і вийти" at bounding box center [254, 699] width 129 height 28
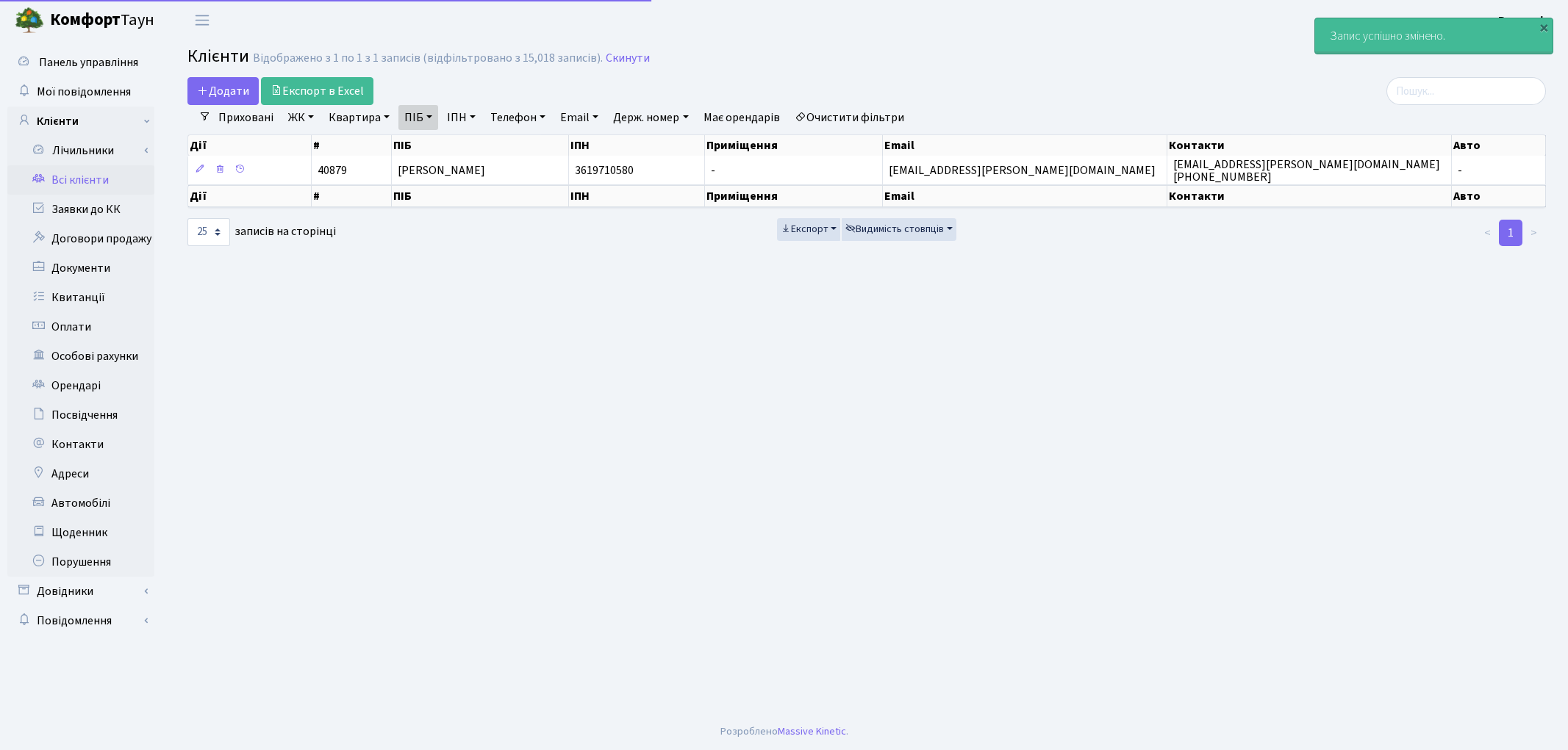
select select "25"
click at [841, 111] on link "Очистити фільтри" at bounding box center [849, 117] width 121 height 25
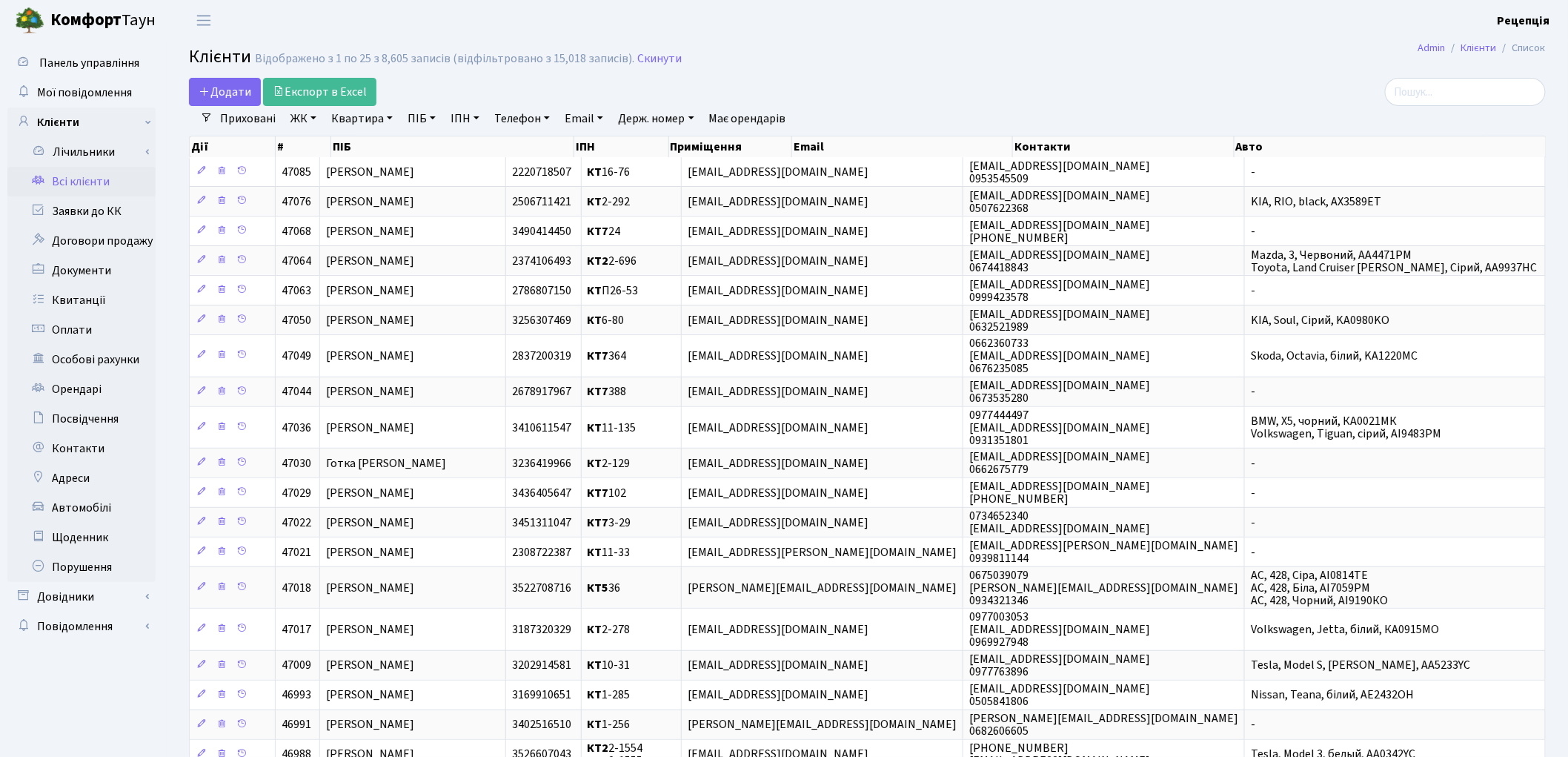
click at [430, 118] on link "ПІБ" at bounding box center [421, 118] width 40 height 25
type input "мишкова"
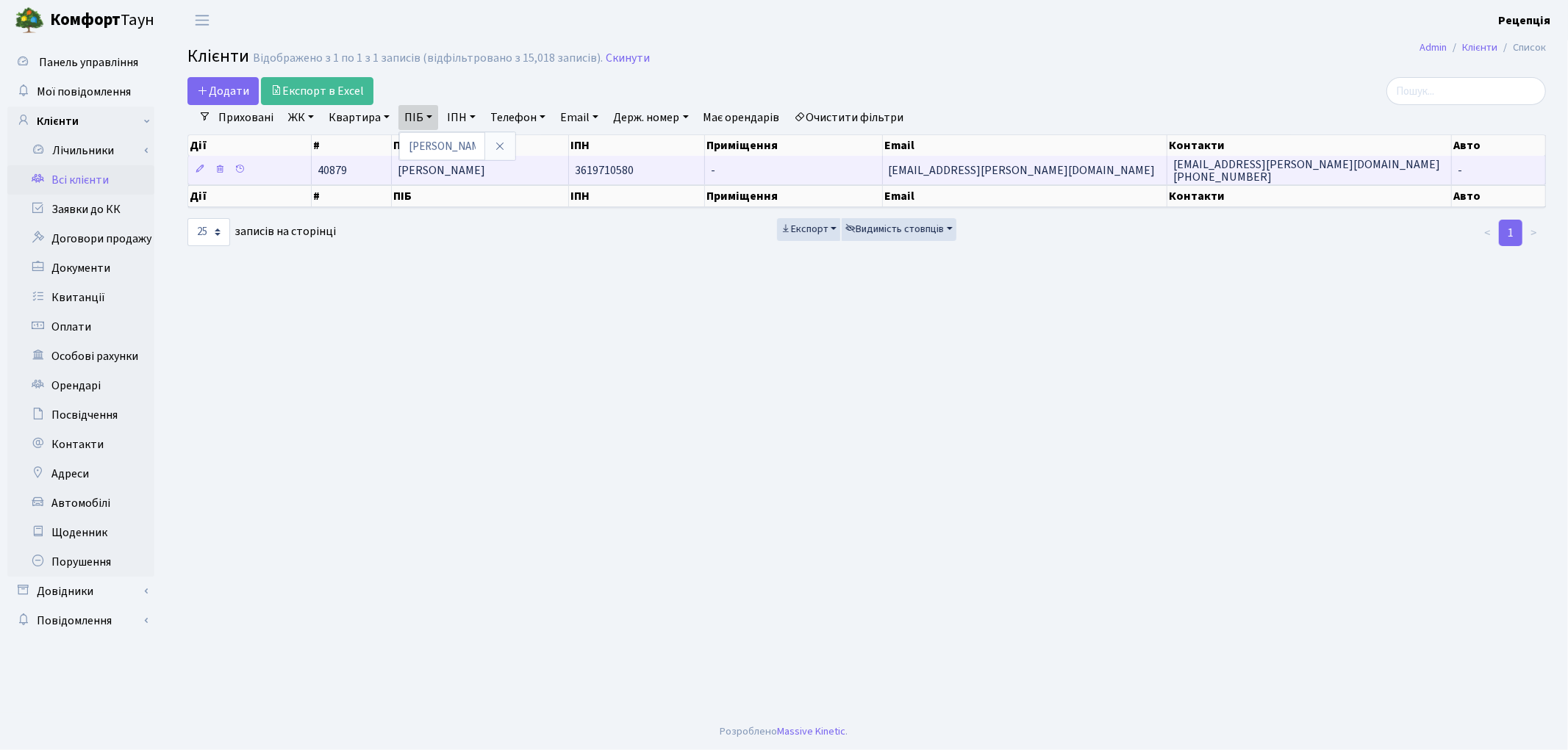
click at [547, 172] on td "[PERSON_NAME]" at bounding box center [480, 170] width 177 height 29
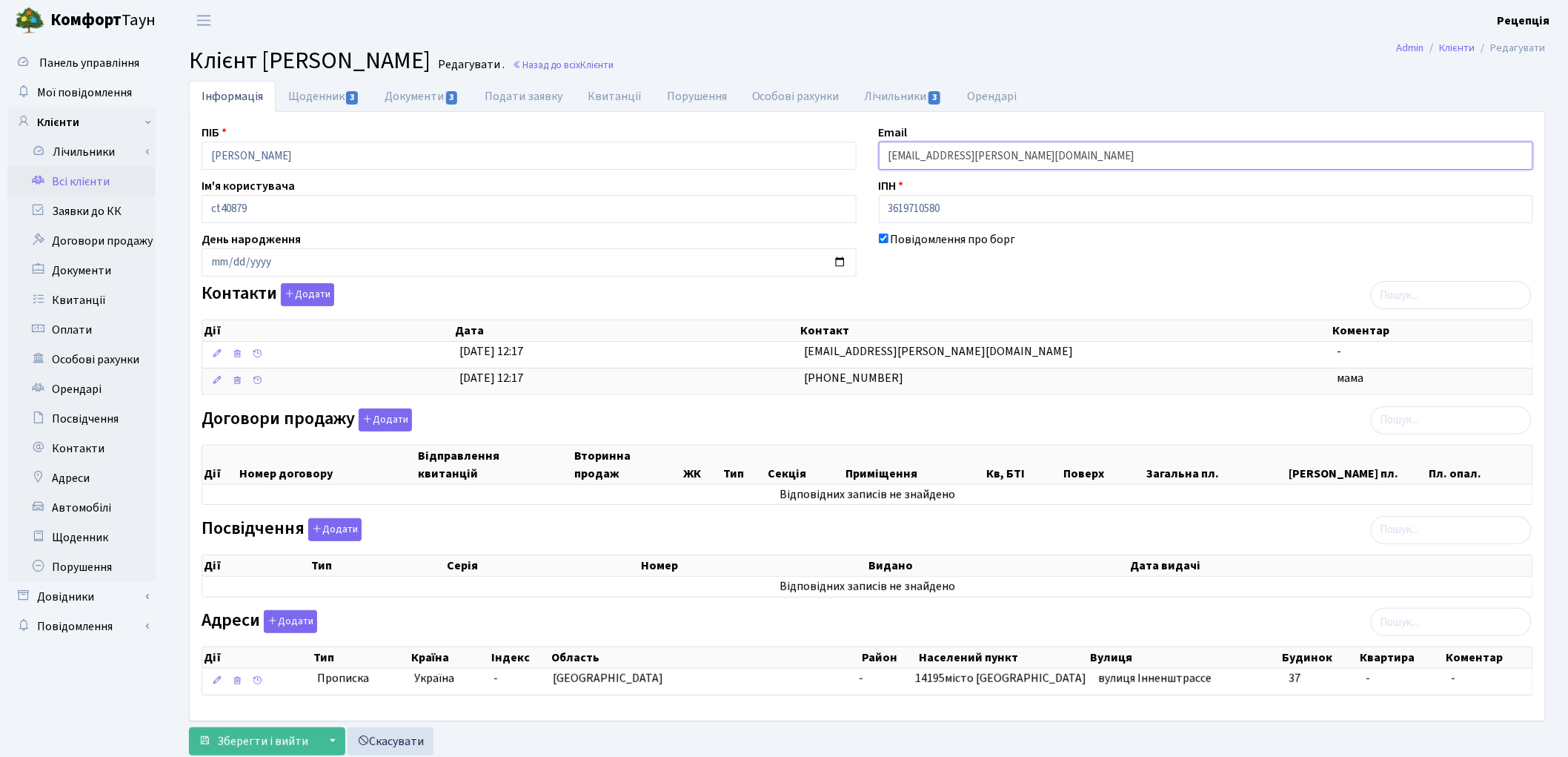
click at [1027, 156] on input "[EMAIL_ADDRESS][PERSON_NAME][DOMAIN_NAME]" at bounding box center [1207, 155] width 655 height 28
click at [935, 156] on input "[EMAIL_ADDRESS][PERSON_NAME][DOMAIN_NAME]" at bounding box center [1207, 155] width 655 height 28
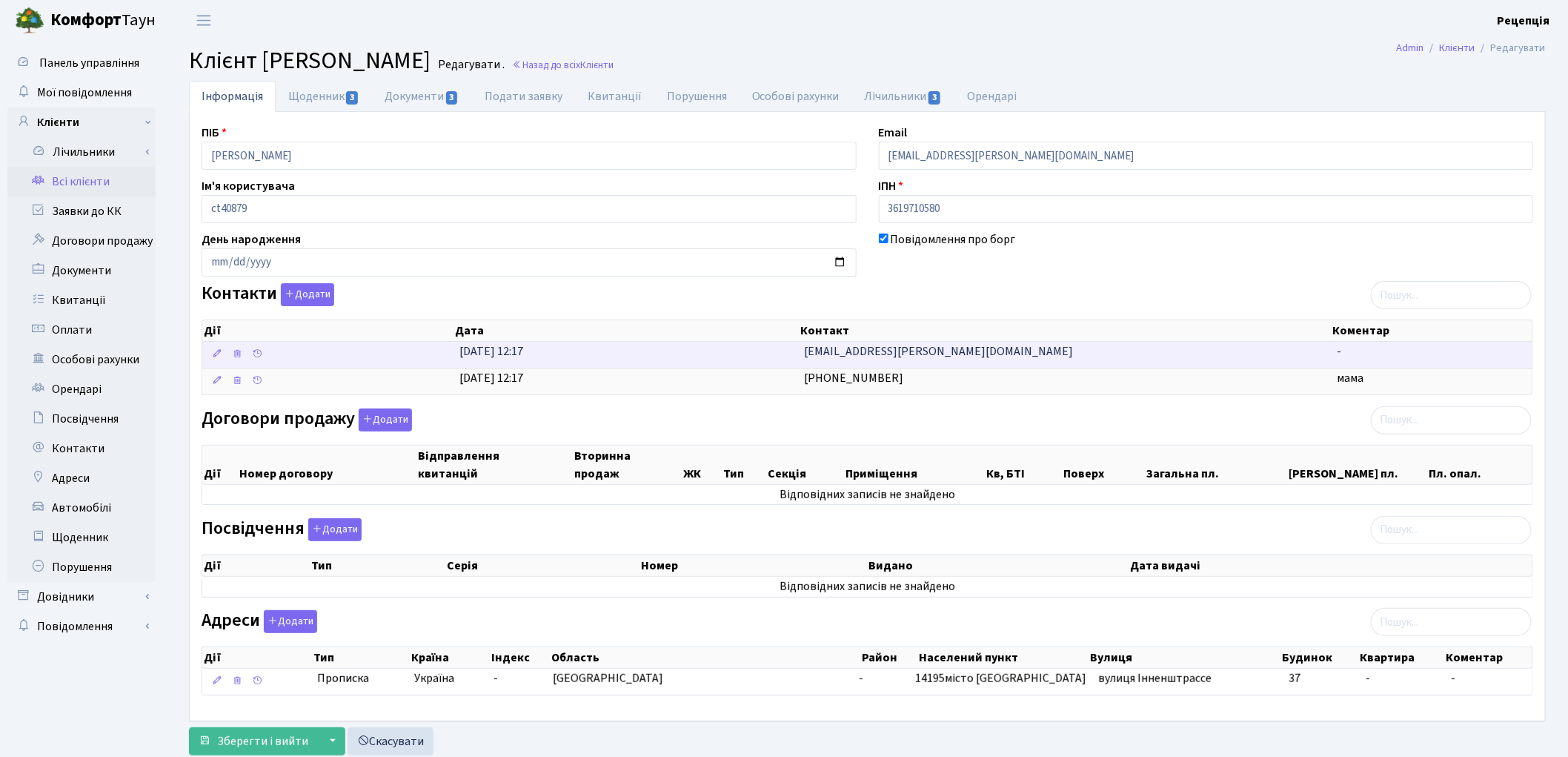
drag, startPoint x: 964, startPoint y: 348, endPoint x: 797, endPoint y: 348, distance: 167.0
click at [797, 348] on \<\/span\>\a "[DATE] 12:17 [EMAIL_ADDRESS][PERSON_NAME][DOMAIN_NAME] -" at bounding box center [867, 355] width 1330 height 26
copy \<\/span\>\a "[EMAIL_ADDRESS][PERSON_NAME][DOMAIN_NAME]"
click at [241, 353] on icon at bounding box center [237, 353] width 10 height 10
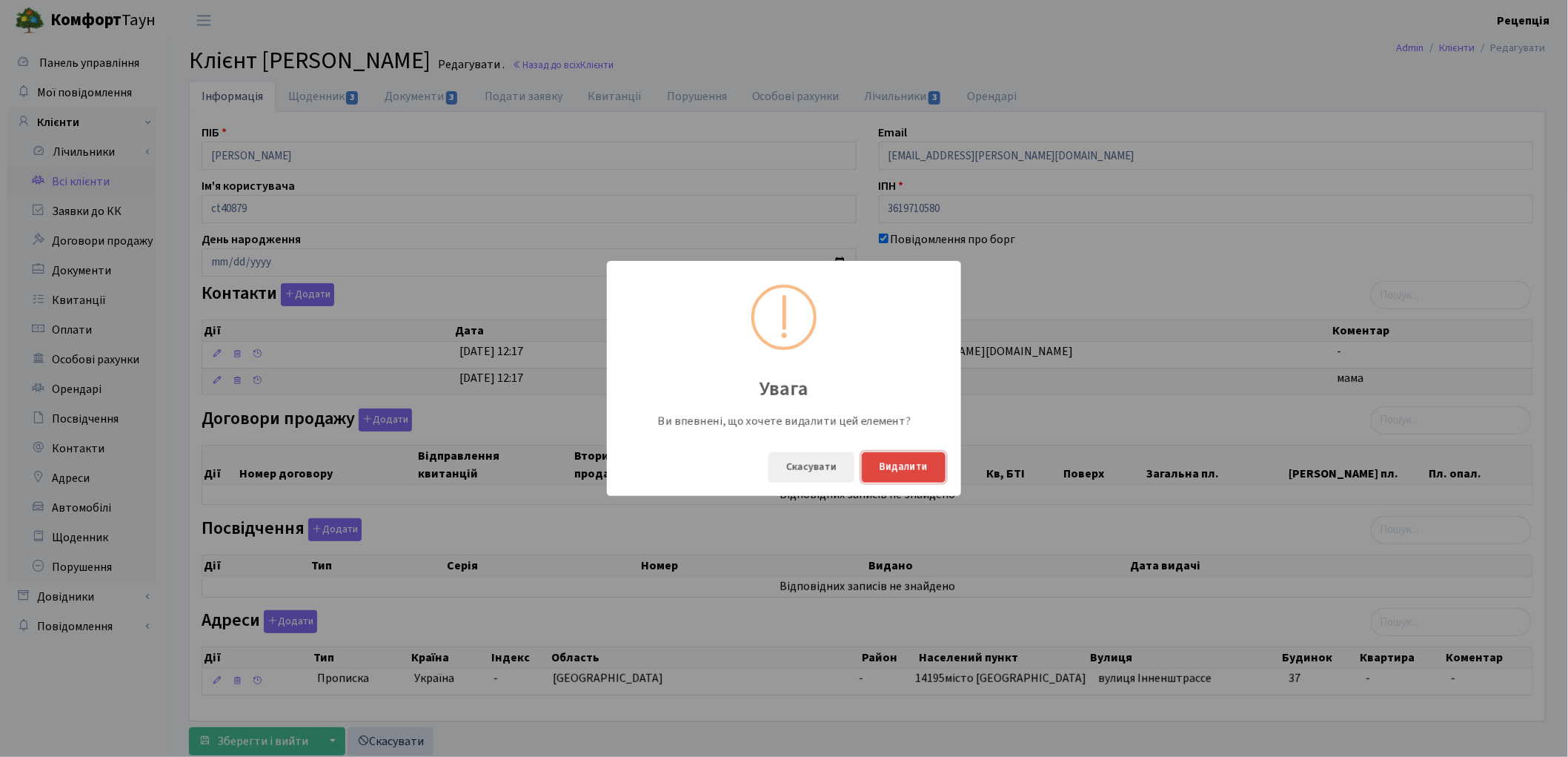
click at [917, 470] on button "Видалити" at bounding box center [904, 468] width 84 height 31
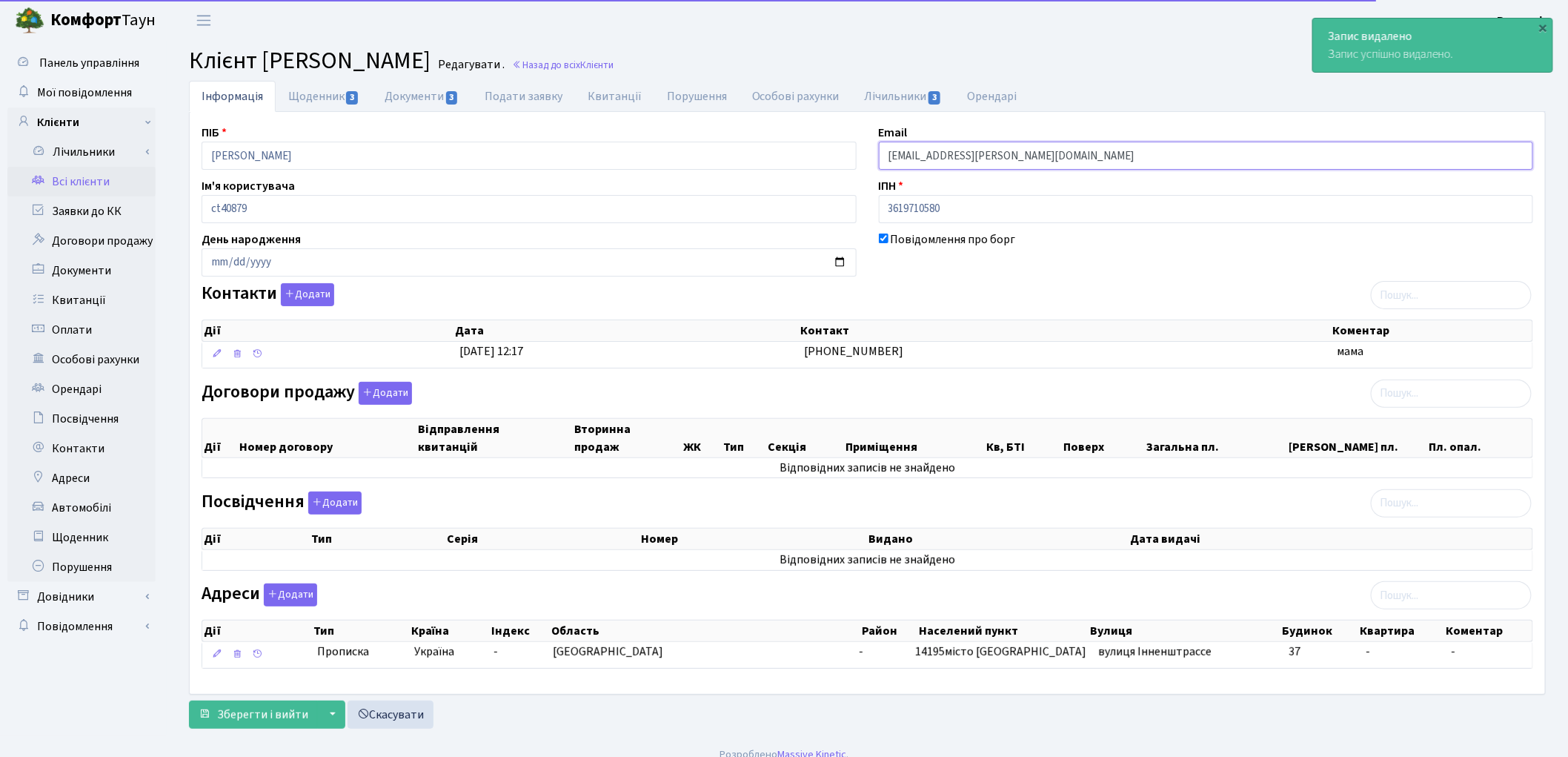
click at [954, 154] on input "myshkova.irina@gmail.com" at bounding box center [1207, 155] width 655 height 28
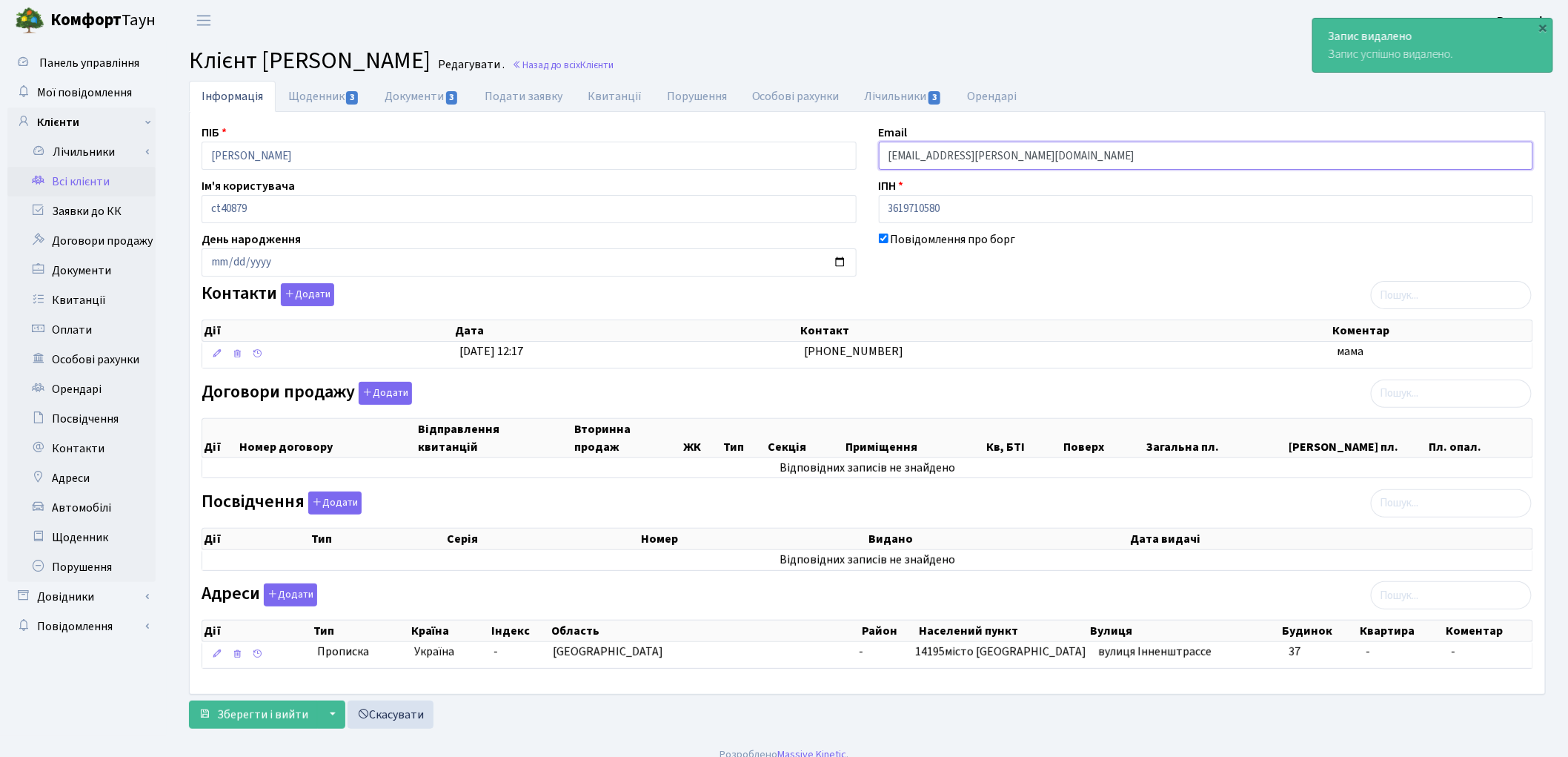
click at [937, 157] on input "myshkova.irina@gmail.com" at bounding box center [1207, 155] width 655 height 28
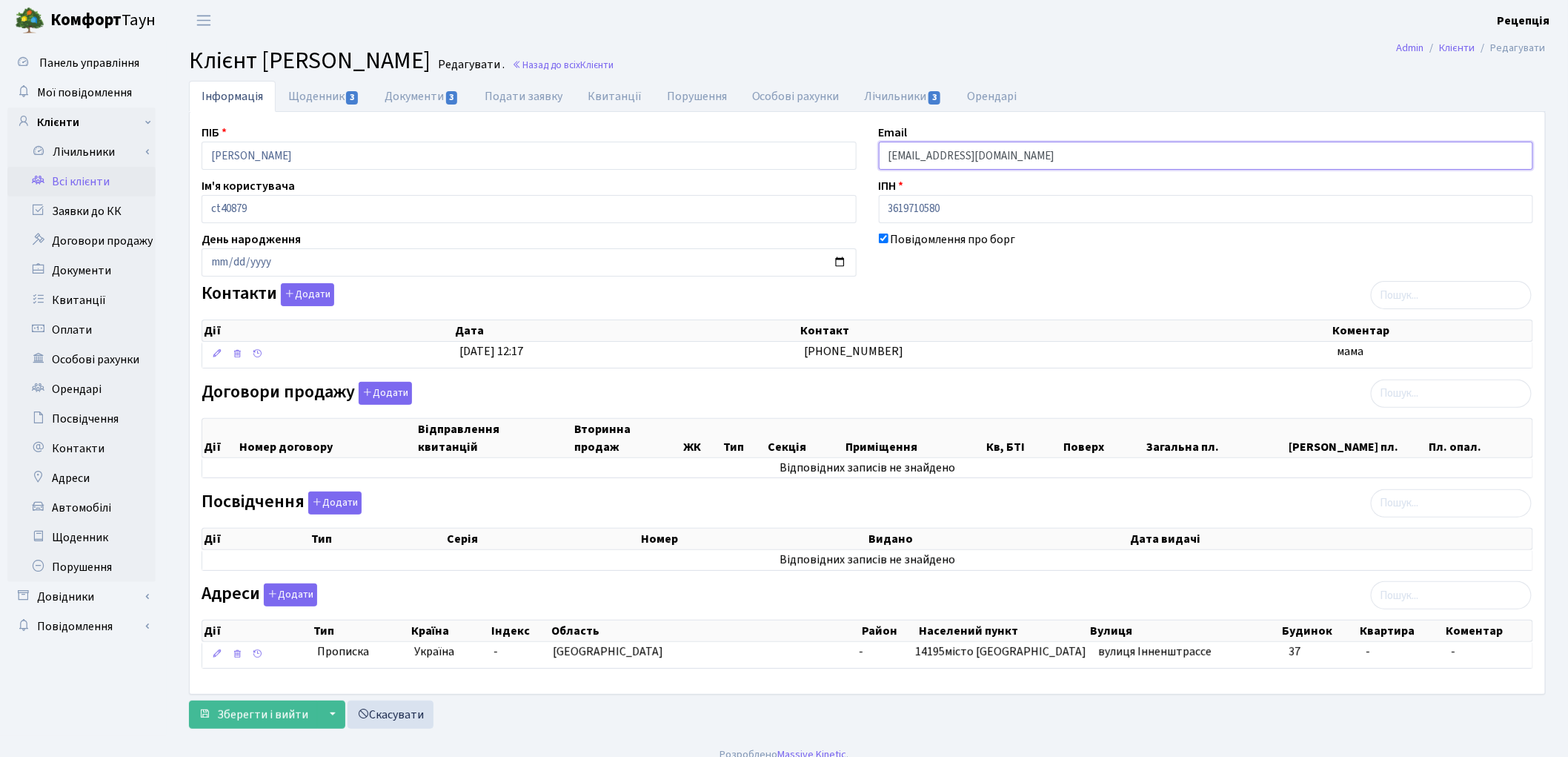
scroll to position [18, 0]
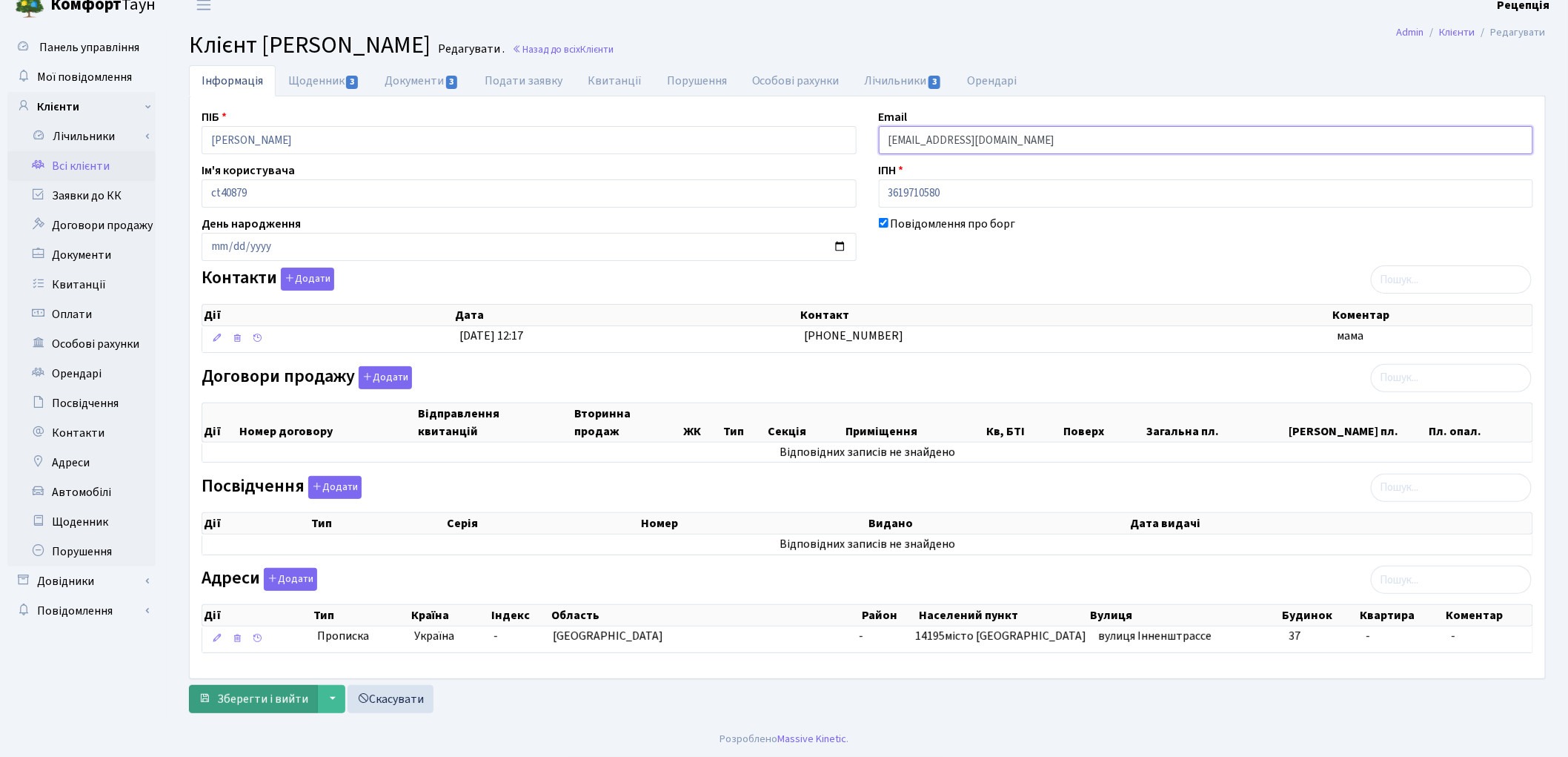
type input "mirina@gmail.com"
click at [221, 705] on span "Зберегти і вийти" at bounding box center [262, 699] width 92 height 16
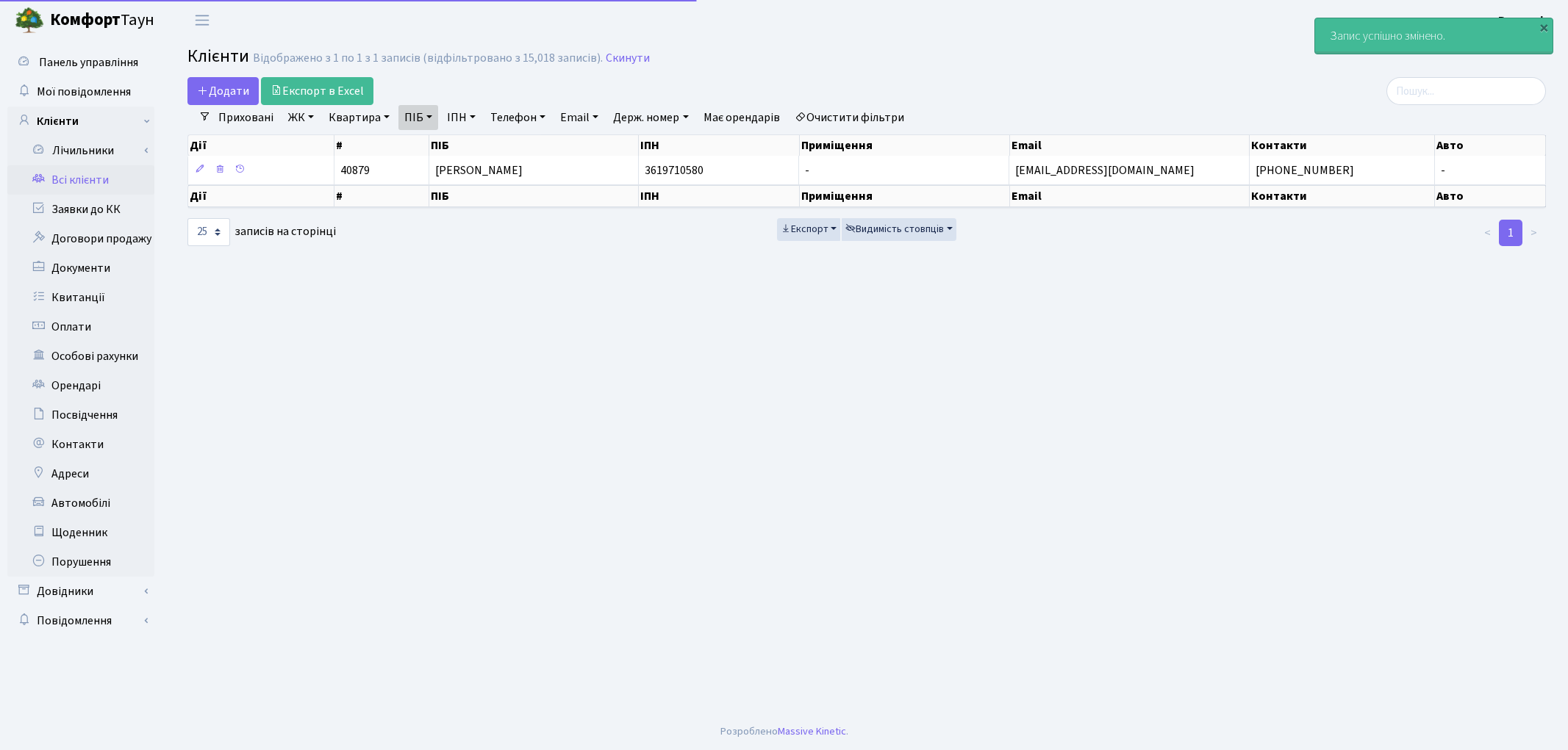
select select "25"
click at [851, 109] on link "Очистити фільтри" at bounding box center [849, 117] width 121 height 25
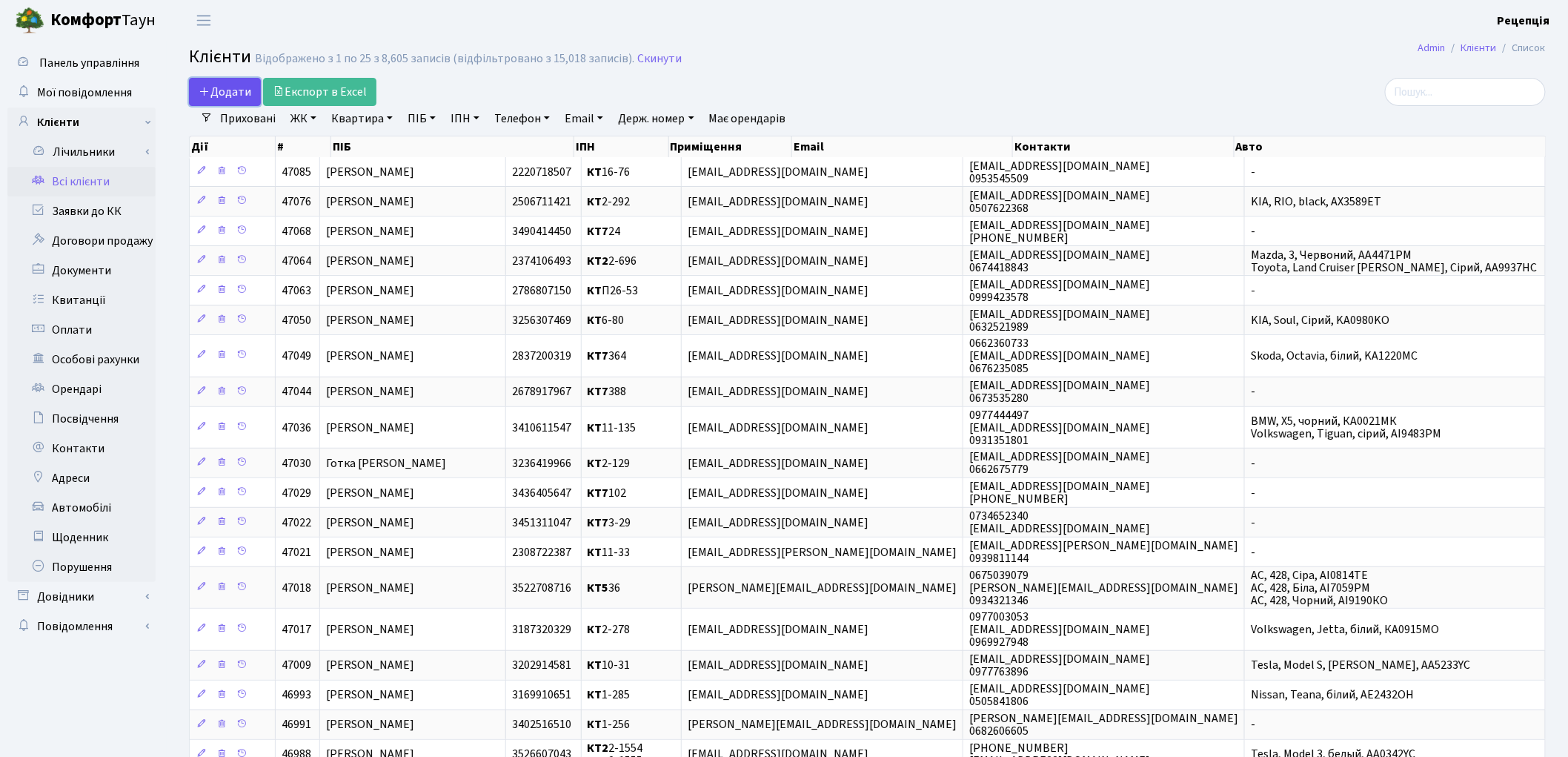
click at [225, 91] on span "Додати" at bounding box center [225, 92] width 52 height 16
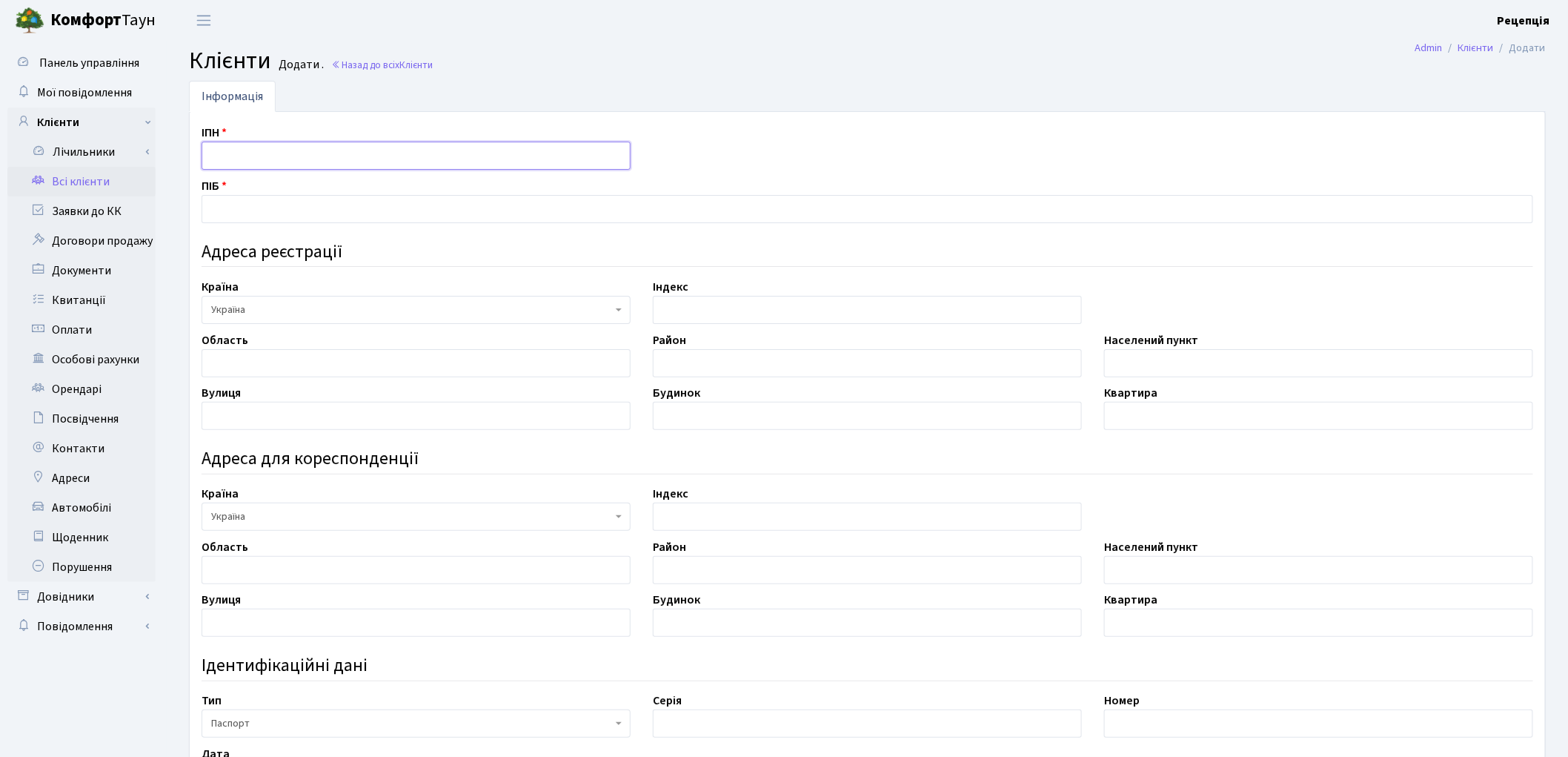
click at [241, 151] on input "text" at bounding box center [416, 155] width 429 height 28
type input "2900021525"
click at [251, 206] on input "text" at bounding box center [867, 208] width 1332 height 28
type input "[PERSON_NAME]"
click at [255, 365] on input "text" at bounding box center [416, 363] width 429 height 28
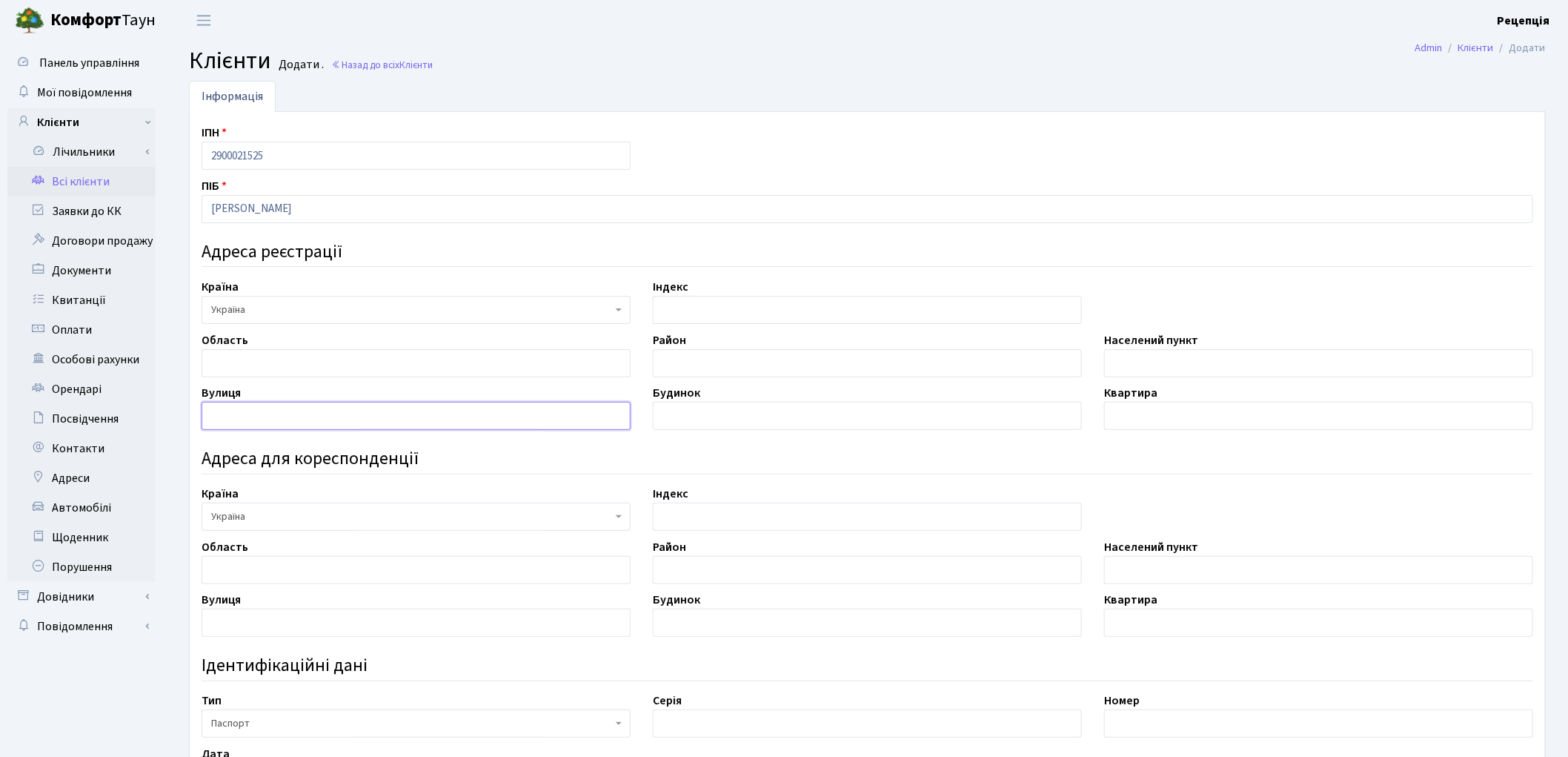
click at [309, 425] on input "text" at bounding box center [416, 415] width 429 height 28
type input "б-р Чоколівський"
click at [709, 419] on input "text" at bounding box center [867, 415] width 429 height 28
type input "10"
click at [1144, 419] on input "text" at bounding box center [1319, 415] width 429 height 28
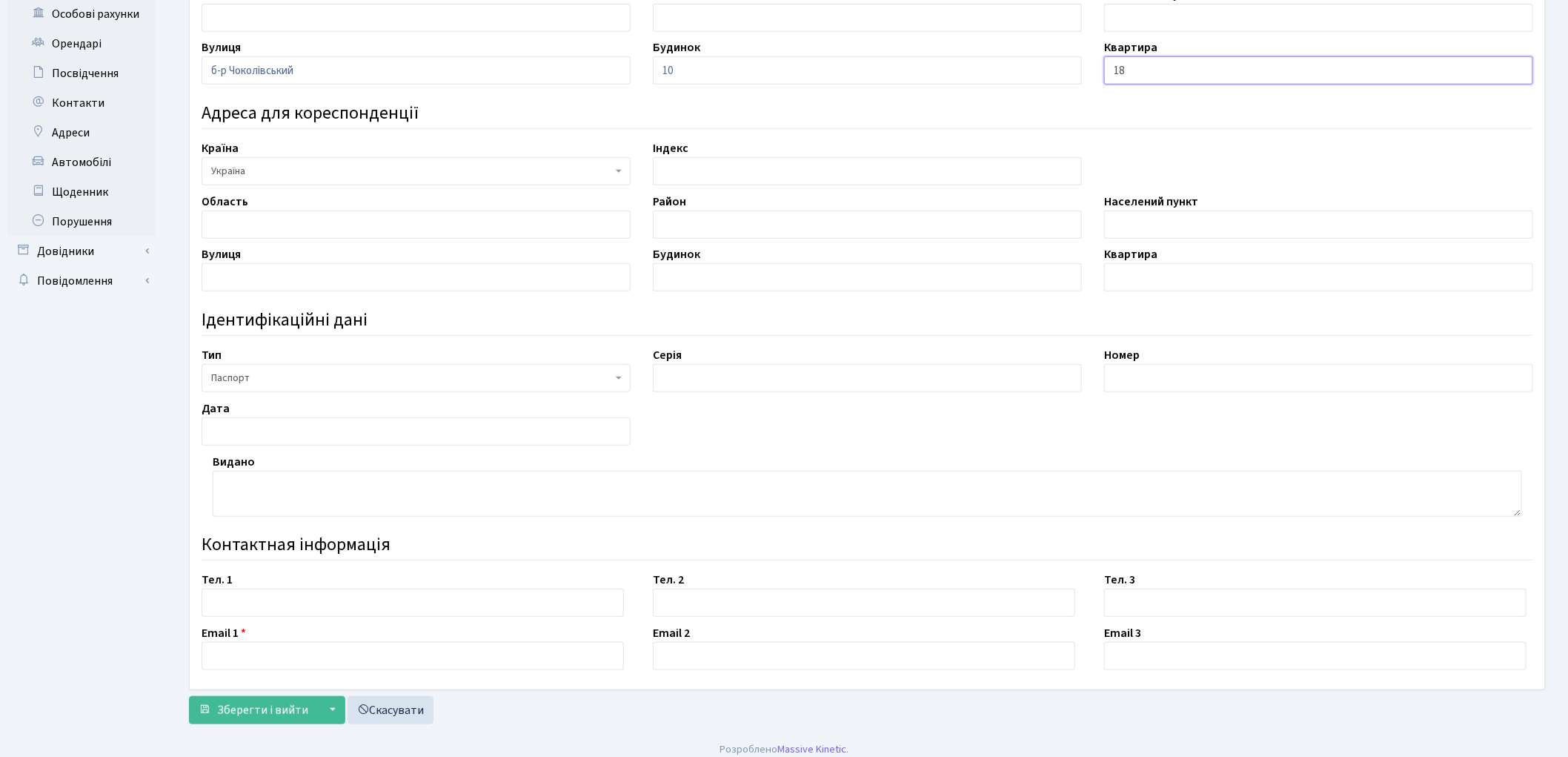
scroll to position [358, 0]
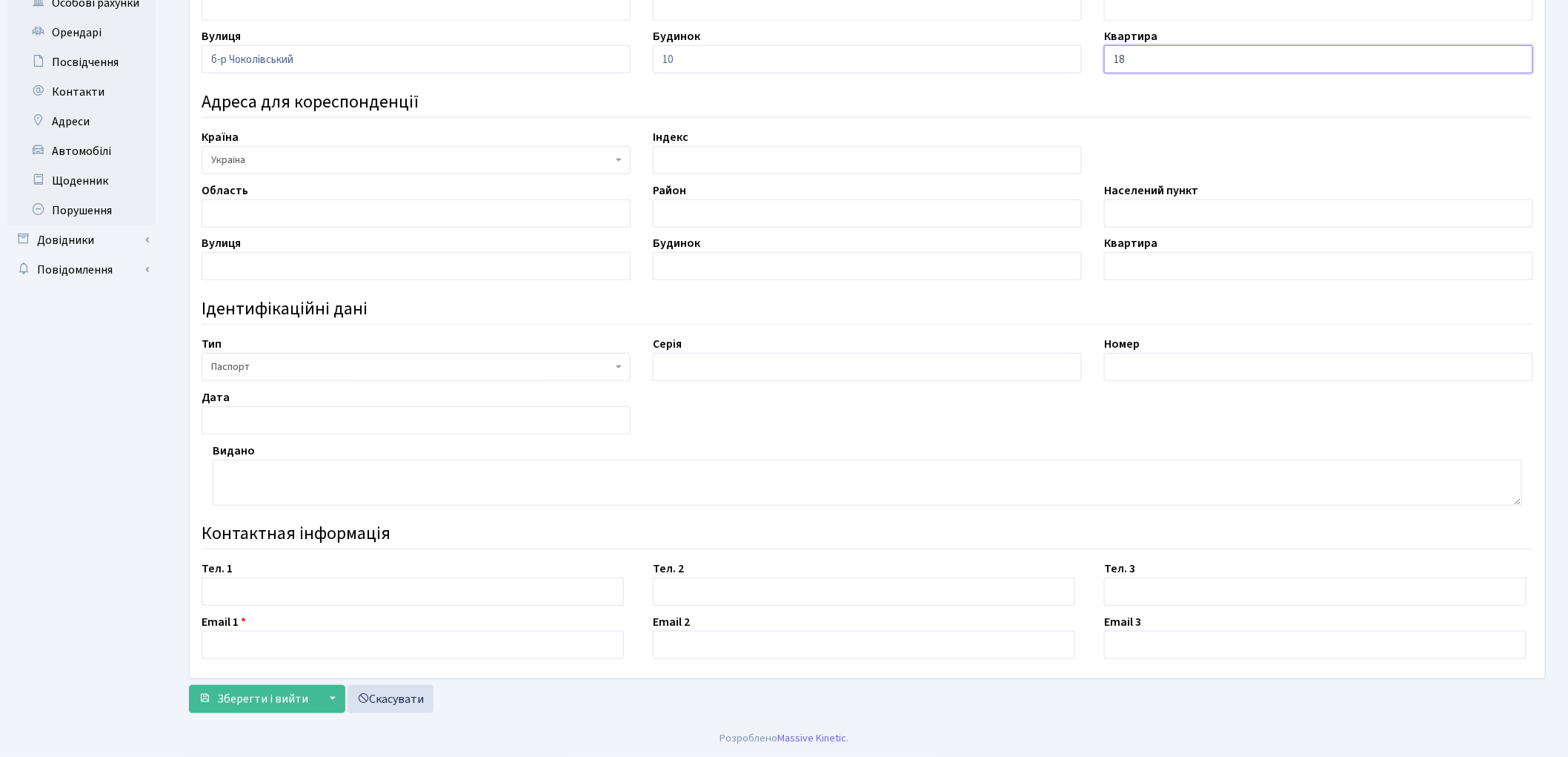
type input "18"
click at [268, 635] on input "text" at bounding box center [412, 645] width 422 height 28
paste input "[EMAIL_ADDRESS][PERSON_NAME][DOMAIN_NAME]"
type input "[EMAIL_ADDRESS][PERSON_NAME][DOMAIN_NAME]"
click at [235, 595] on input "text" at bounding box center [412, 592] width 422 height 28
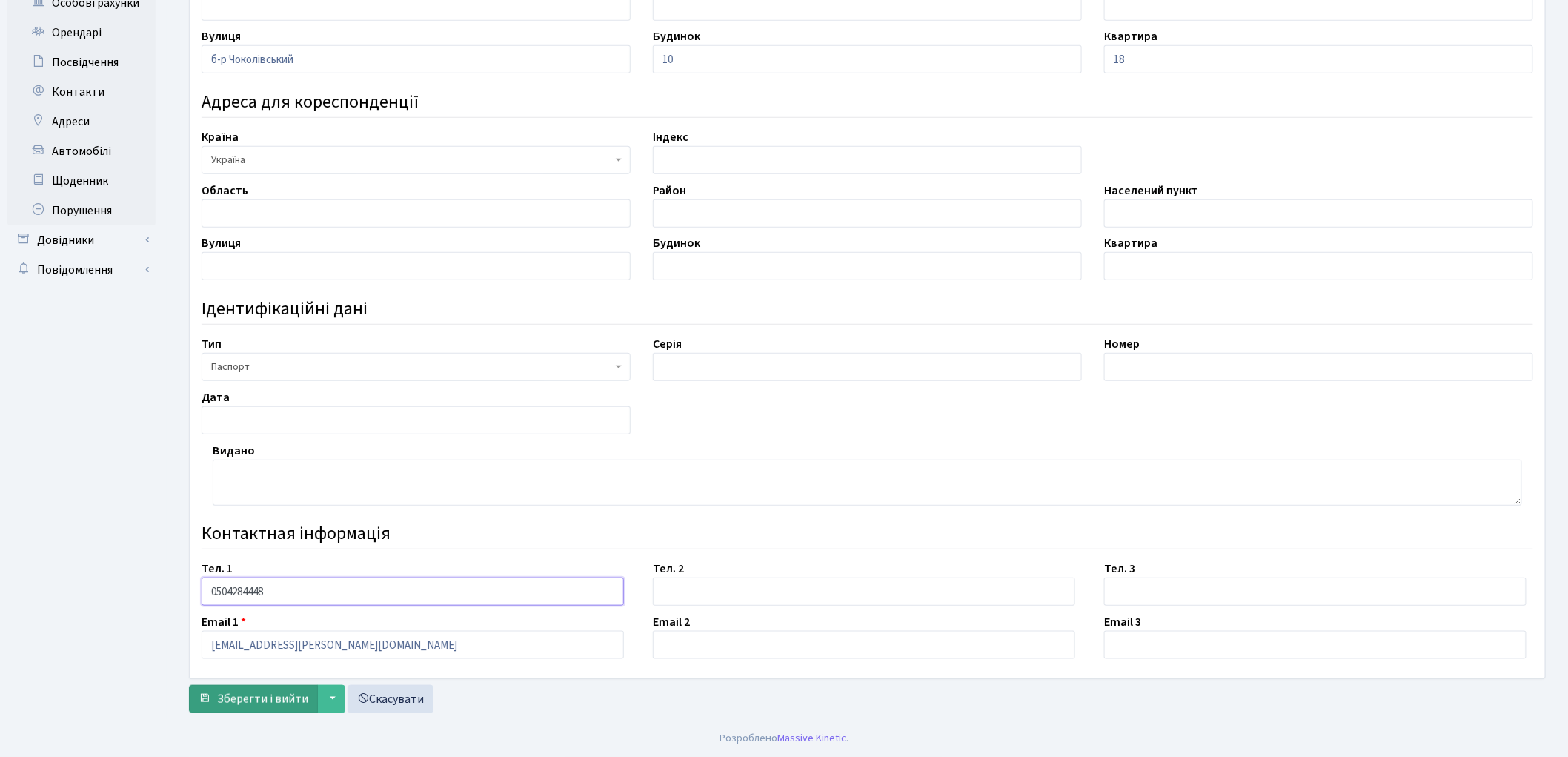
type input "0504284448"
click at [271, 705] on span "Зберегти і вийти" at bounding box center [262, 699] width 92 height 16
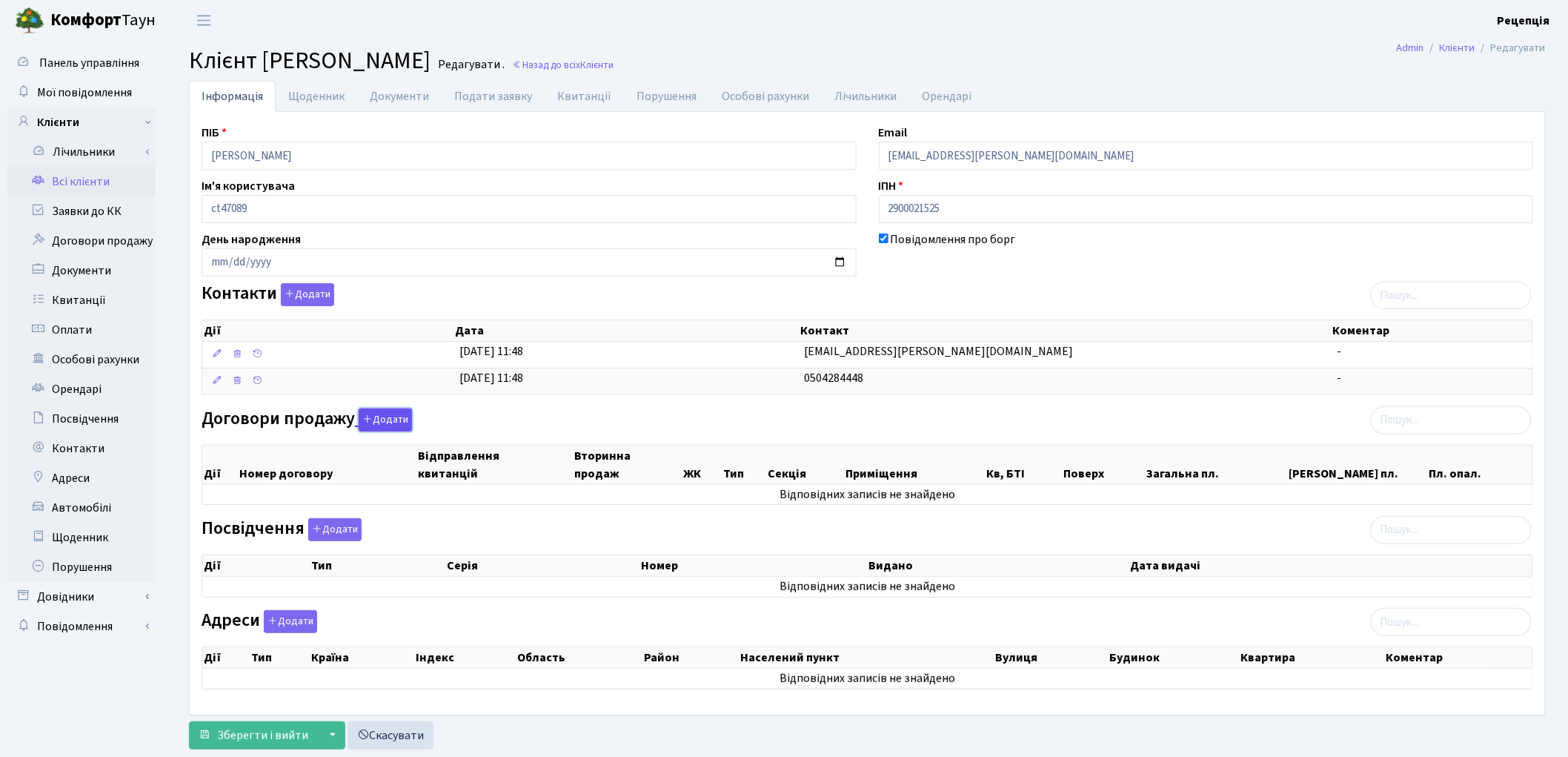
click at [375, 419] on button "Додати" at bounding box center [385, 420] width 53 height 23
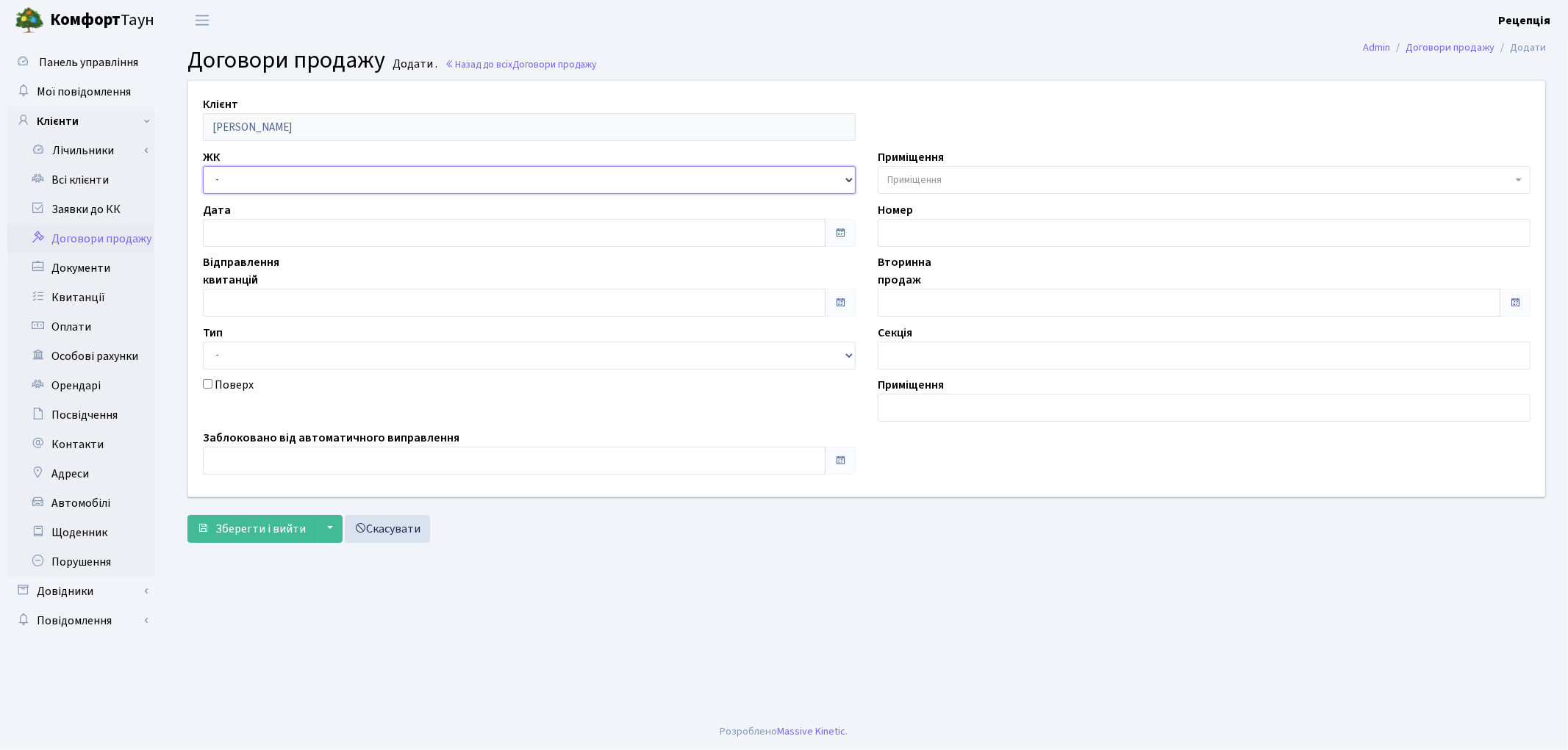
click at [230, 179] on select "- КТ, вул. Регенераторна, 4 КТ2, просп. Соборності, 17 КТ3, вул. Березнева, 16 …" at bounding box center [529, 180] width 653 height 28
select select "271"
click at [203, 166] on select "- КТ, вул. Регенераторна, 4 КТ2, просп. Соборності, 17 КТ3, вул. Березнева, 16 …" at bounding box center [529, 180] width 653 height 28
select select
click at [914, 176] on span "Приміщення" at bounding box center [914, 179] width 54 height 14
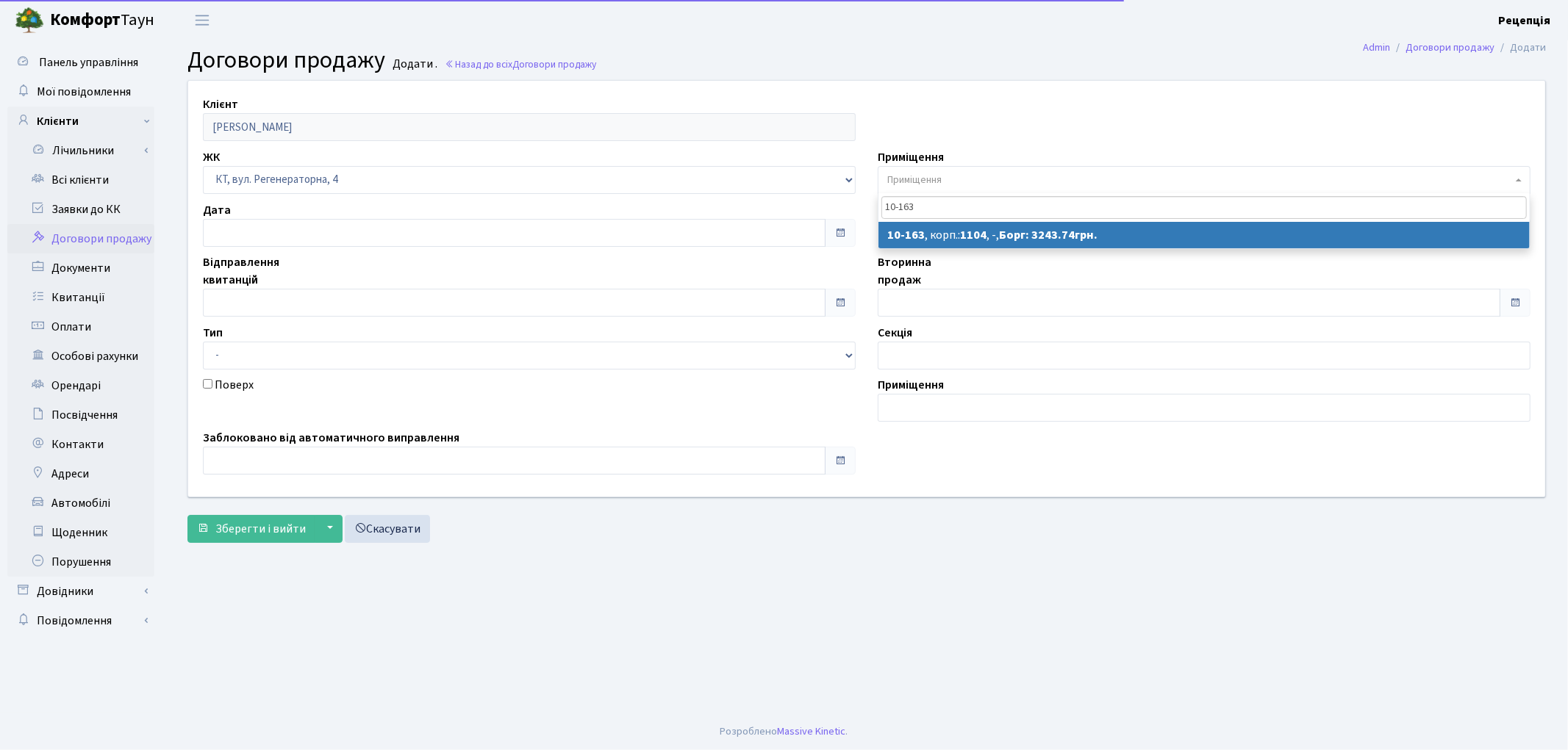
type input "10-163"
select select "6732"
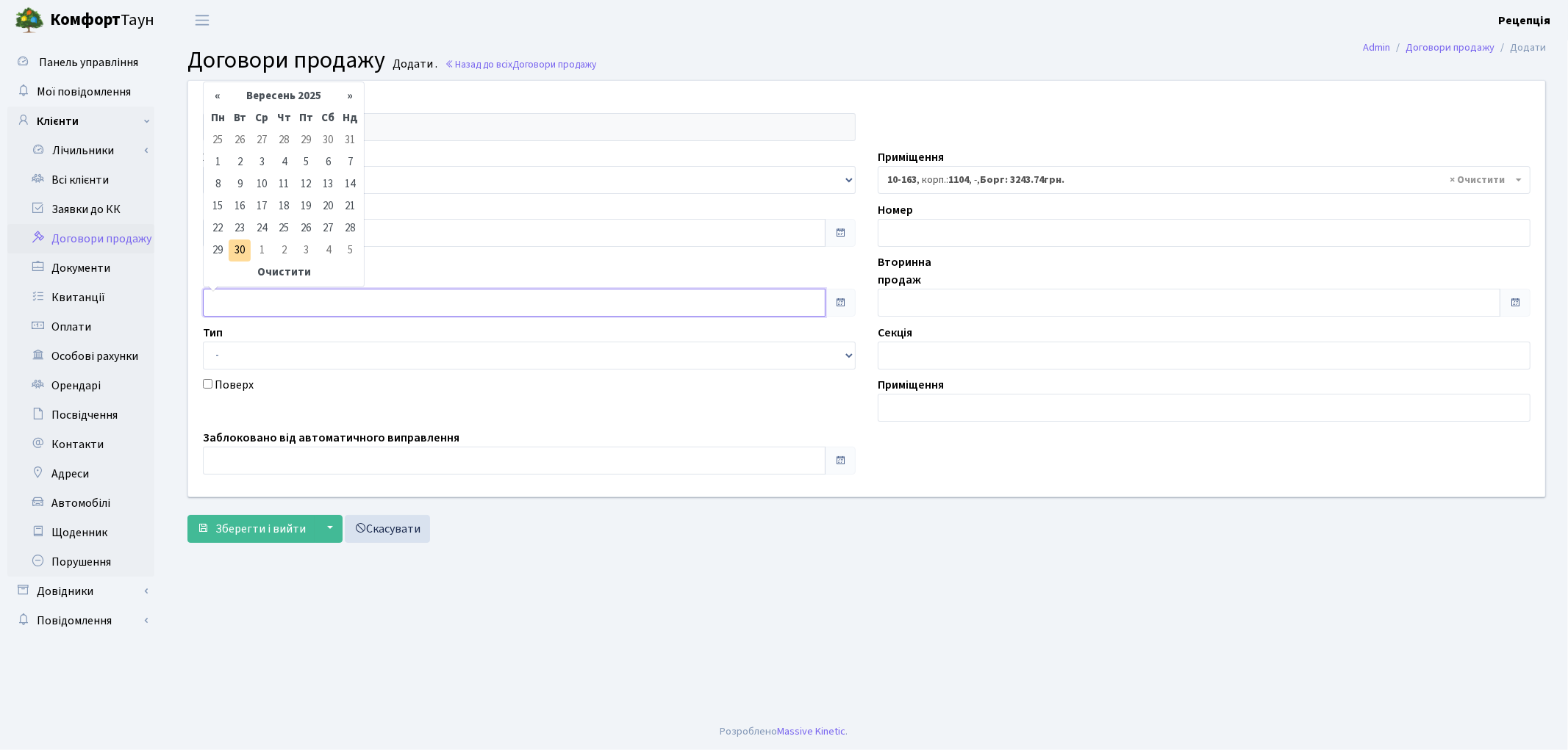
click at [269, 301] on input "text" at bounding box center [514, 303] width 622 height 28
click at [220, 157] on td "1" at bounding box center [217, 162] width 22 height 22
type input "[DATE]"
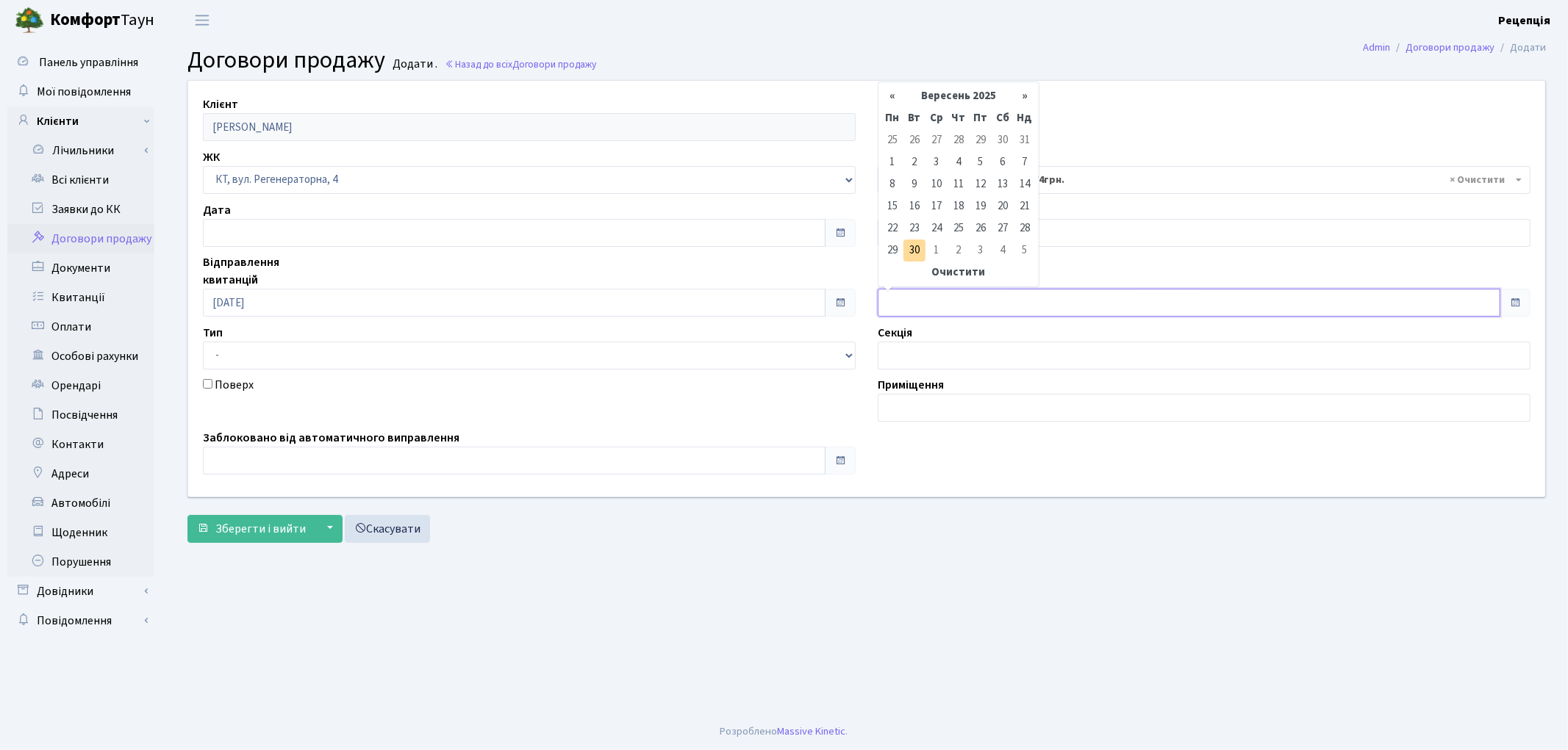
click at [933, 297] on input "text" at bounding box center [1189, 303] width 622 height 28
click at [892, 165] on td "1" at bounding box center [892, 162] width 22 height 22
type input "[DATE]"
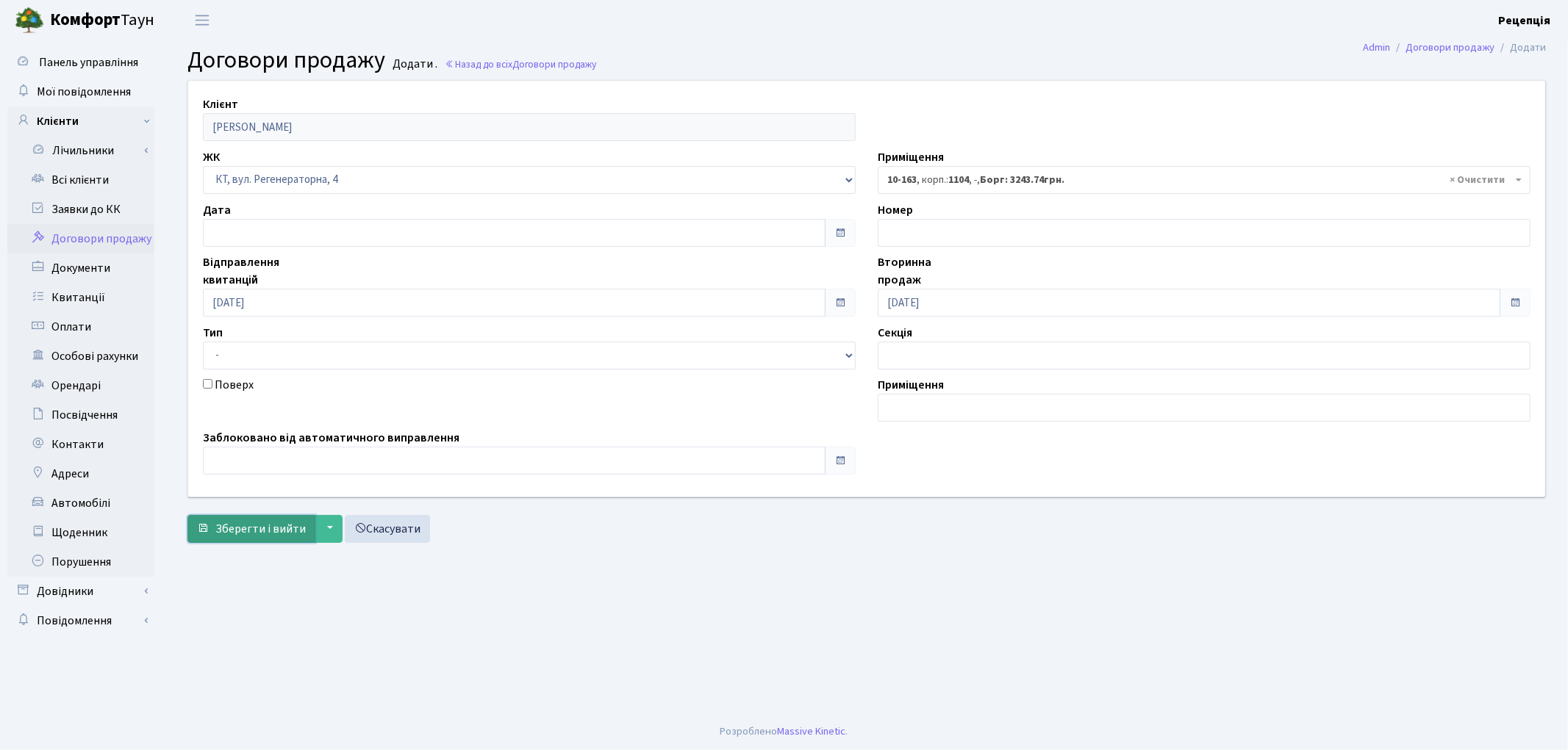
click at [258, 533] on span "Зберегти і вийти" at bounding box center [260, 528] width 91 height 16
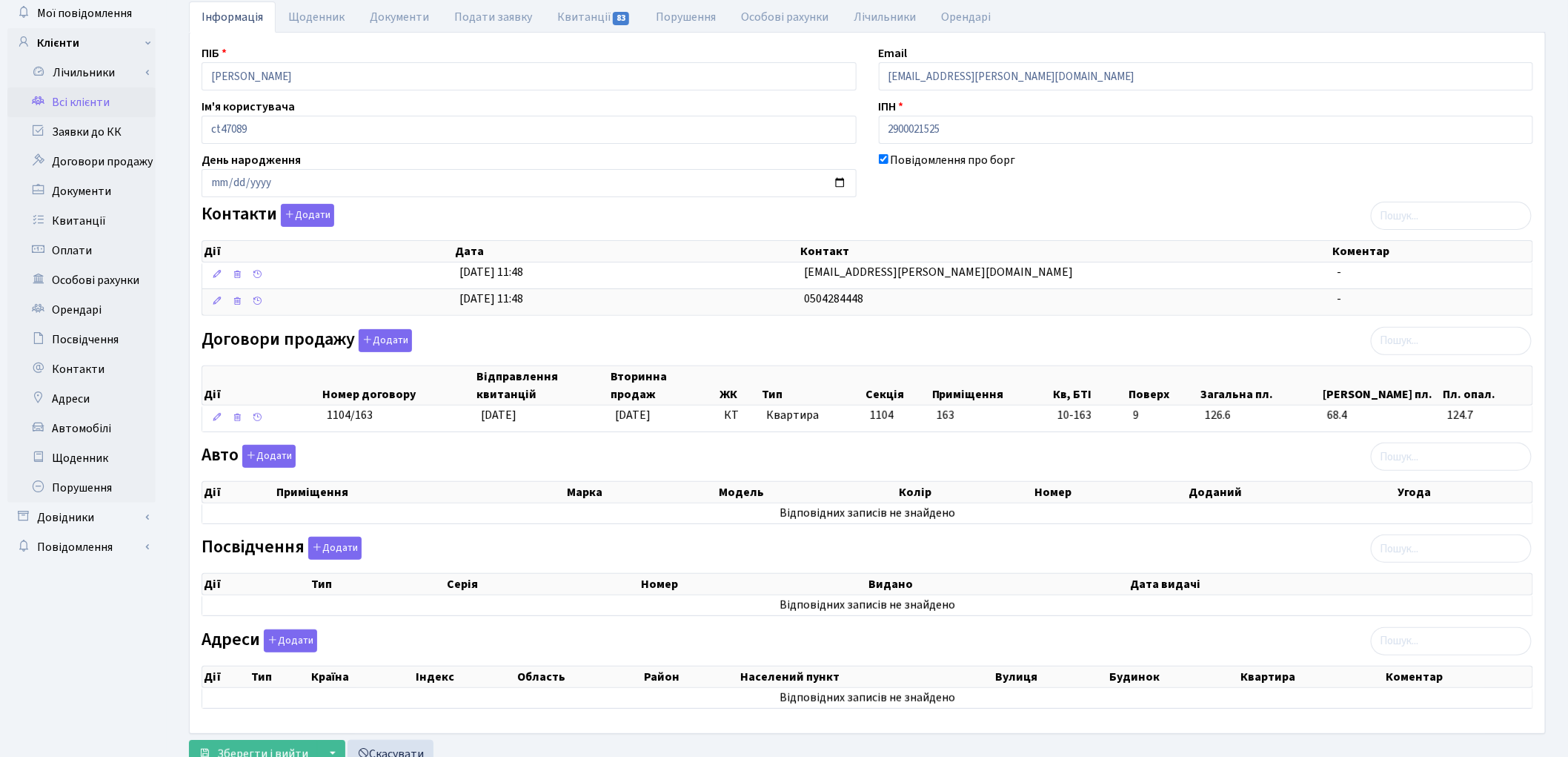
scroll to position [137, 0]
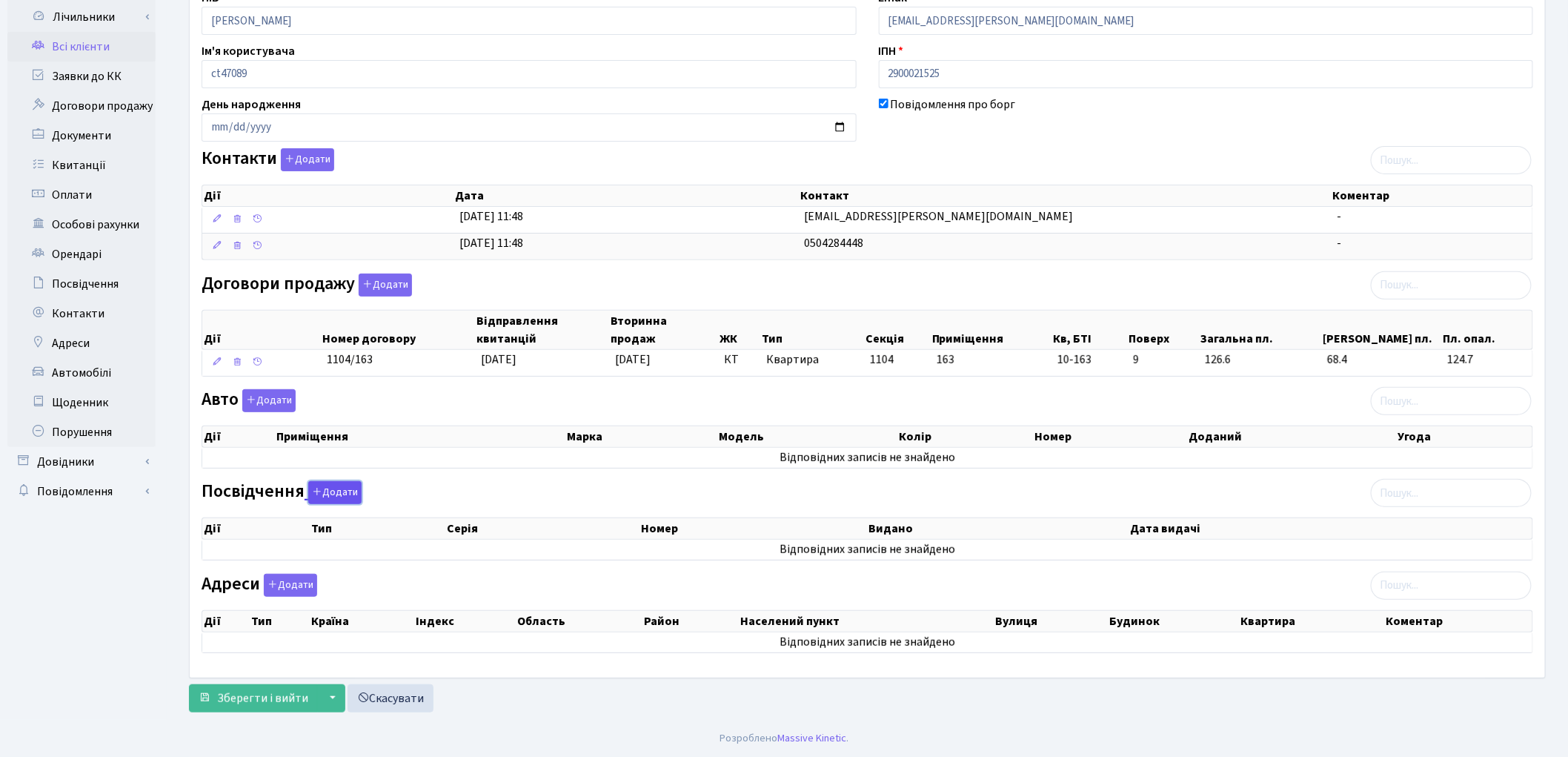
click at [330, 493] on button "Додати" at bounding box center [335, 492] width 53 height 23
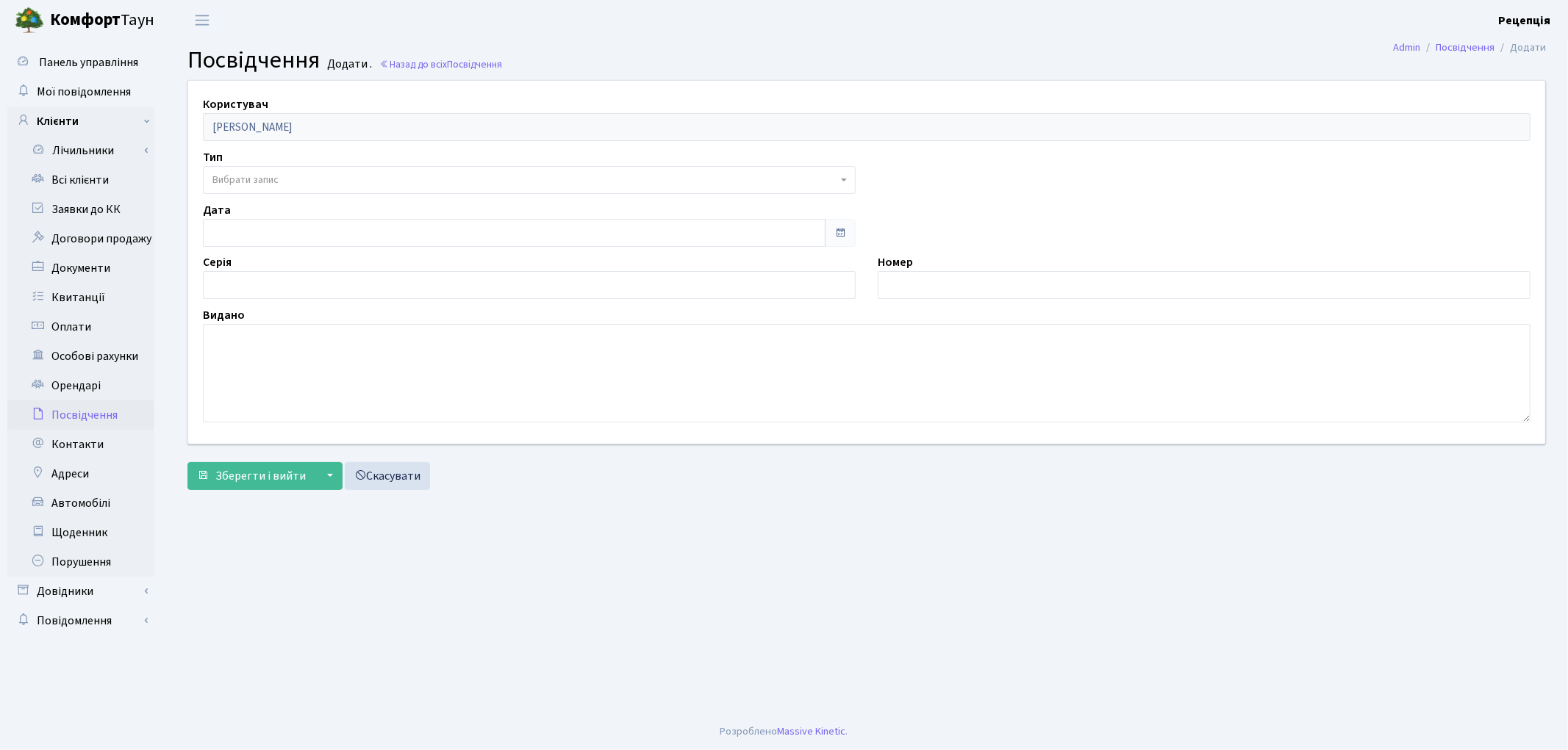
click at [236, 178] on span "Вибрати запис" at bounding box center [246, 179] width 66 height 14
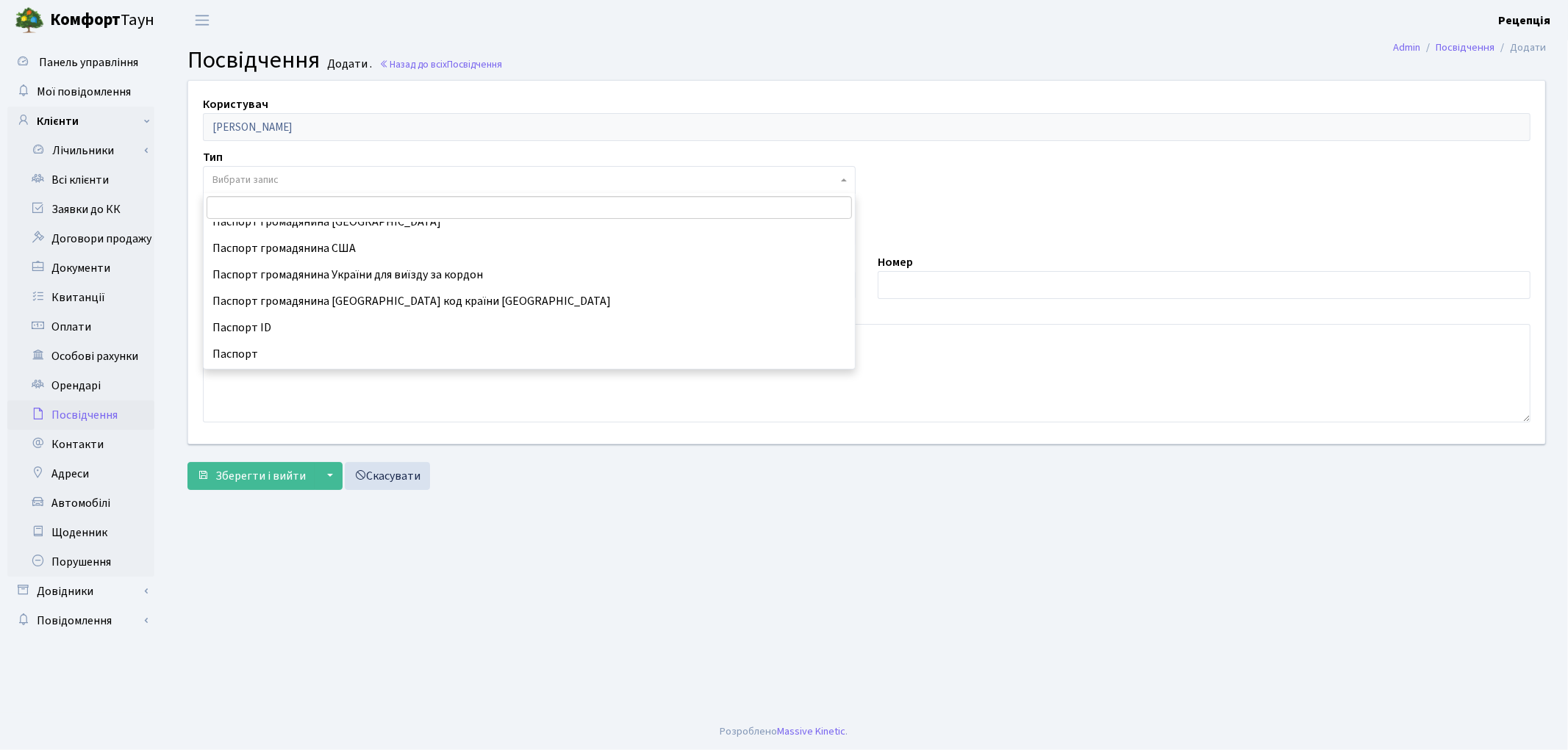
scroll to position [163, 0]
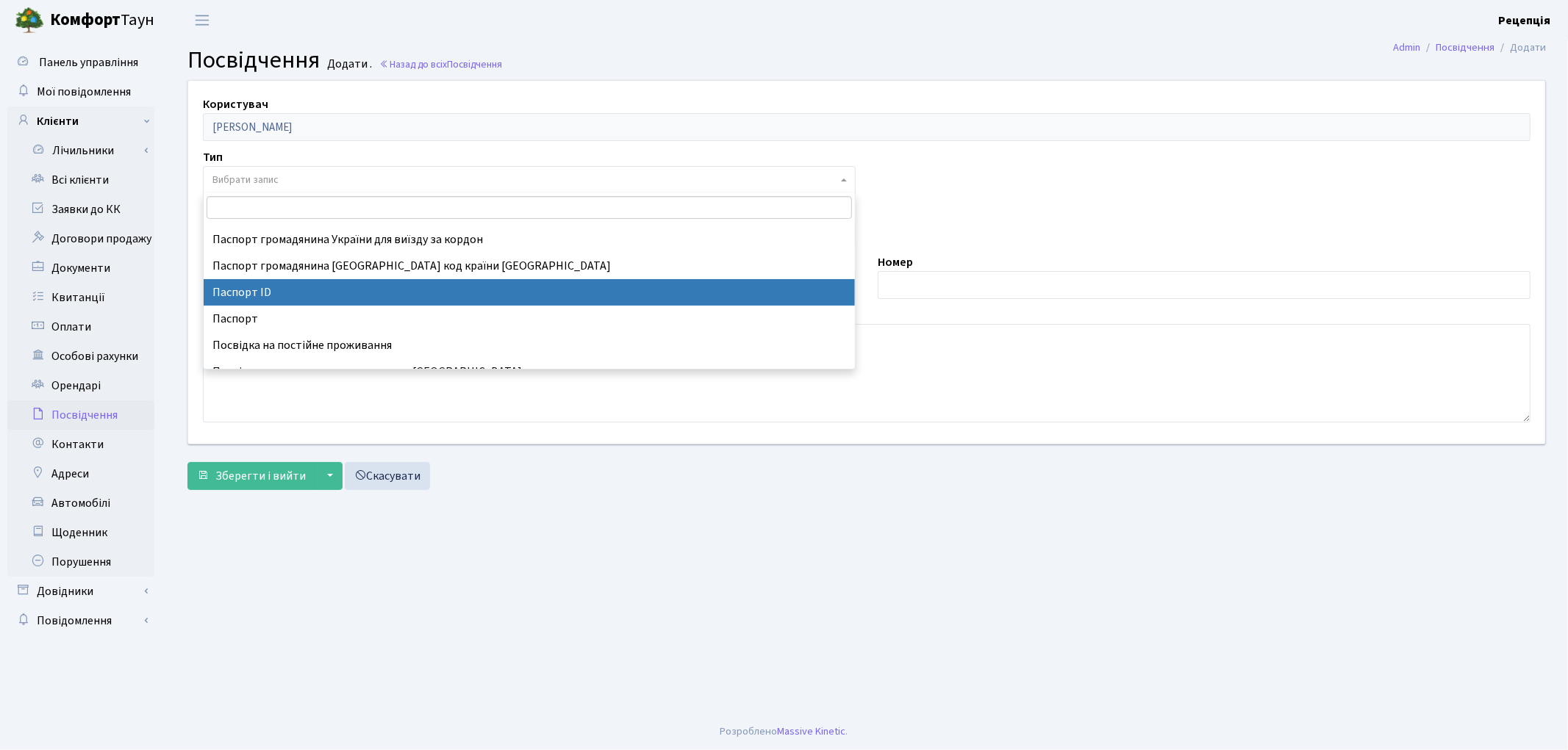
select select "34"
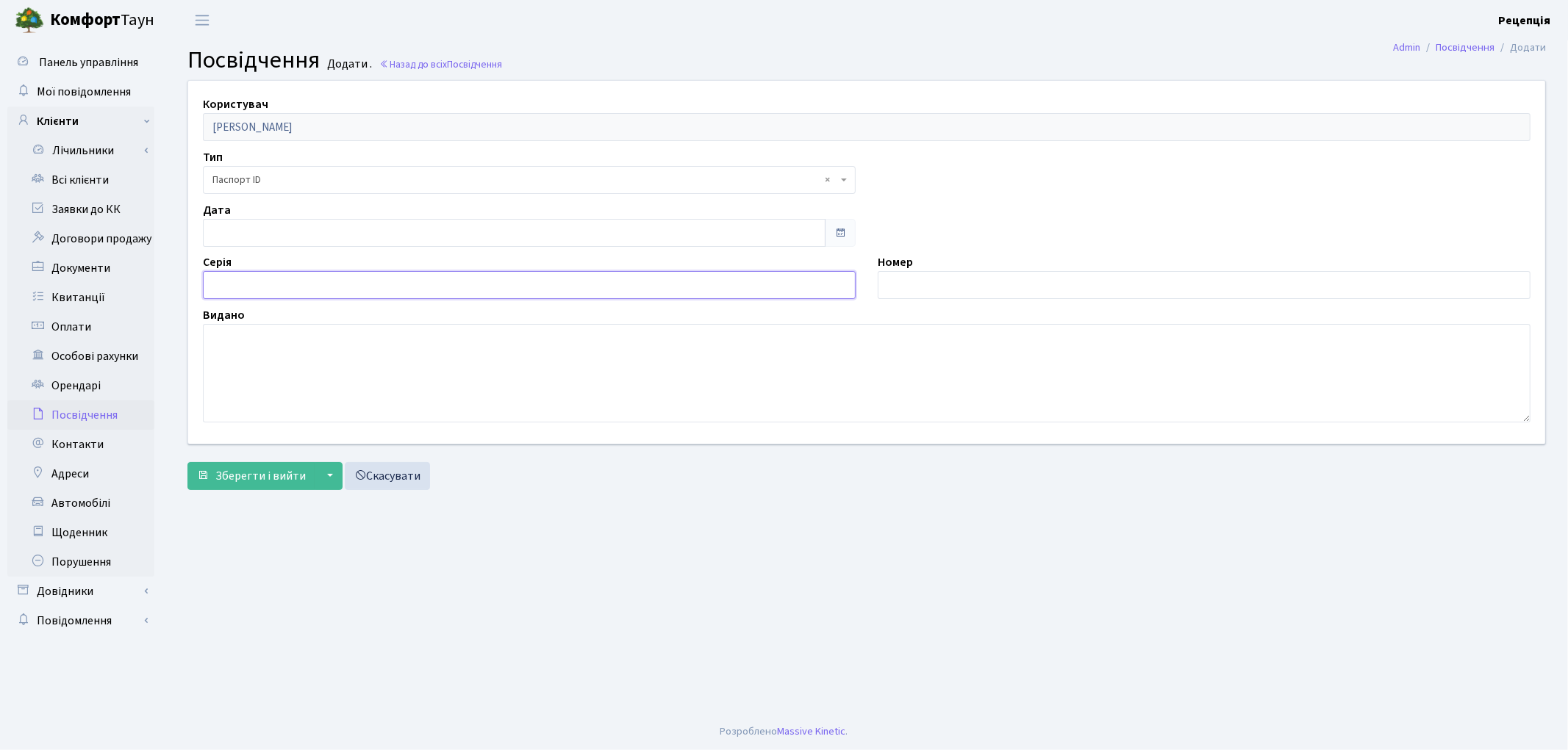
click at [245, 290] on input "text" at bounding box center [529, 285] width 653 height 28
click at [898, 289] on input "text" at bounding box center [1204, 285] width 653 height 28
type input "009866748"
click at [289, 355] on textarea at bounding box center [866, 373] width 1328 height 98
type textarea "8018"
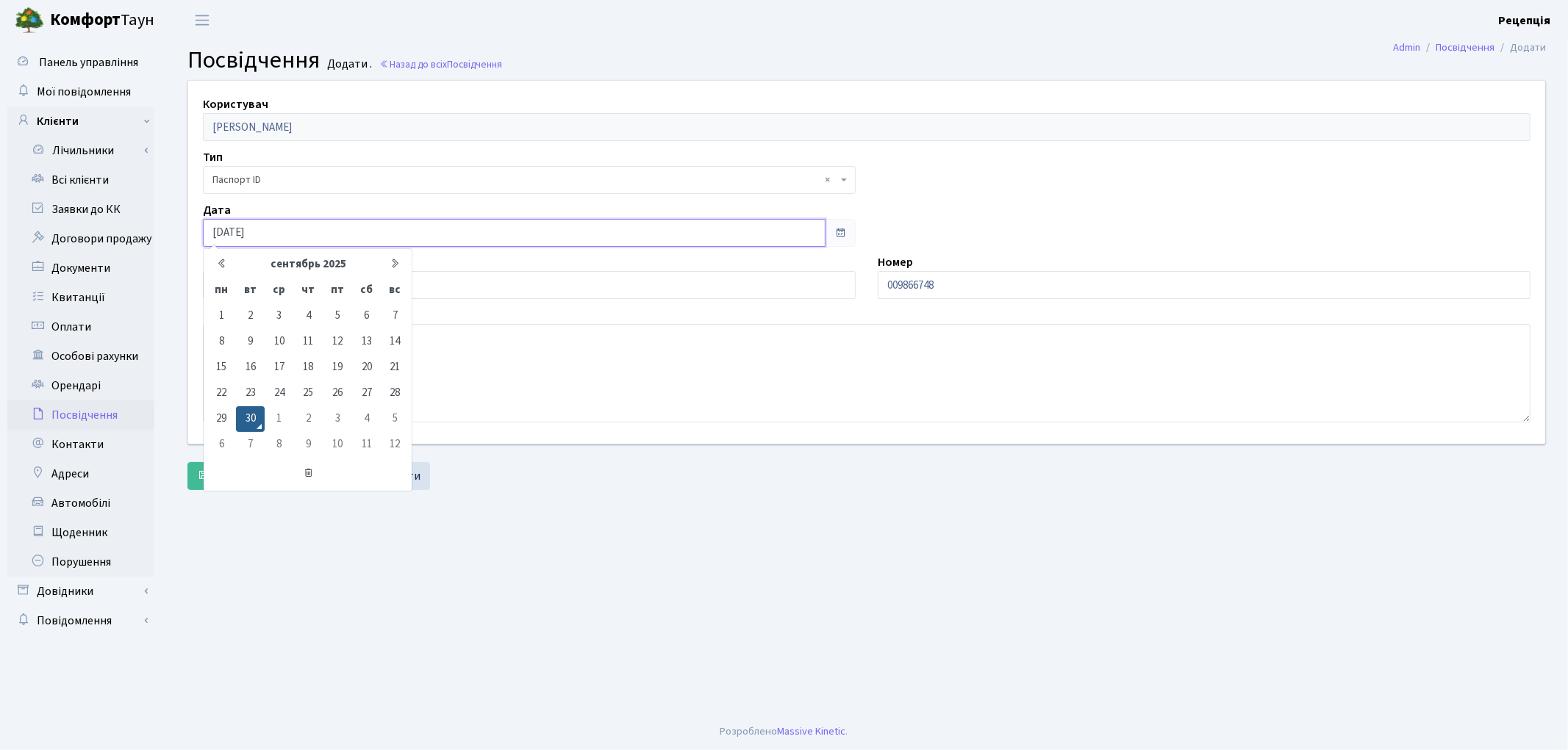
click at [258, 226] on input "30.09.2025" at bounding box center [514, 232] width 622 height 28
click at [272, 233] on input "30.09.2025" at bounding box center [514, 232] width 622 height 28
type input "31.10.2023"
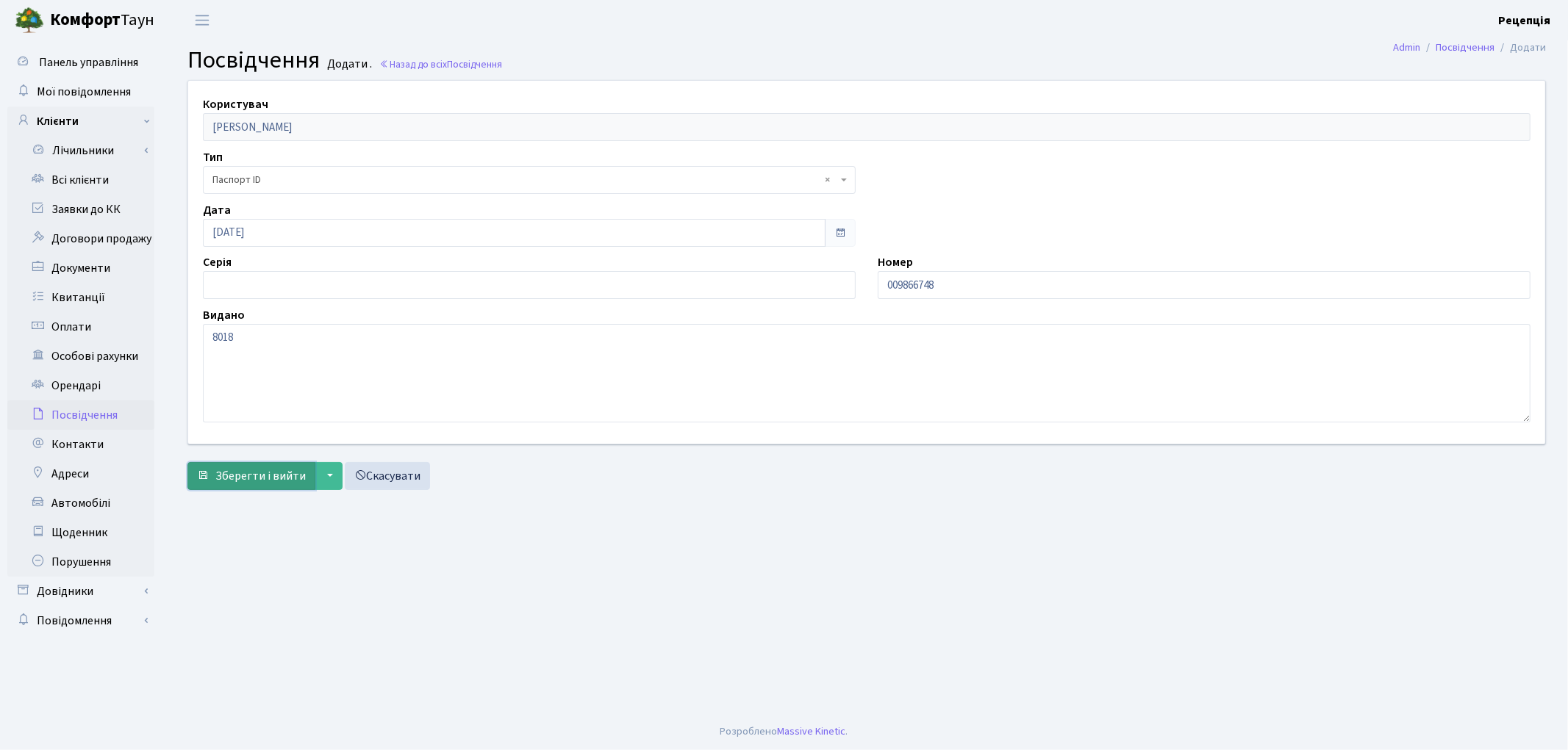
click at [247, 478] on span "Зберегти і вийти" at bounding box center [260, 476] width 91 height 16
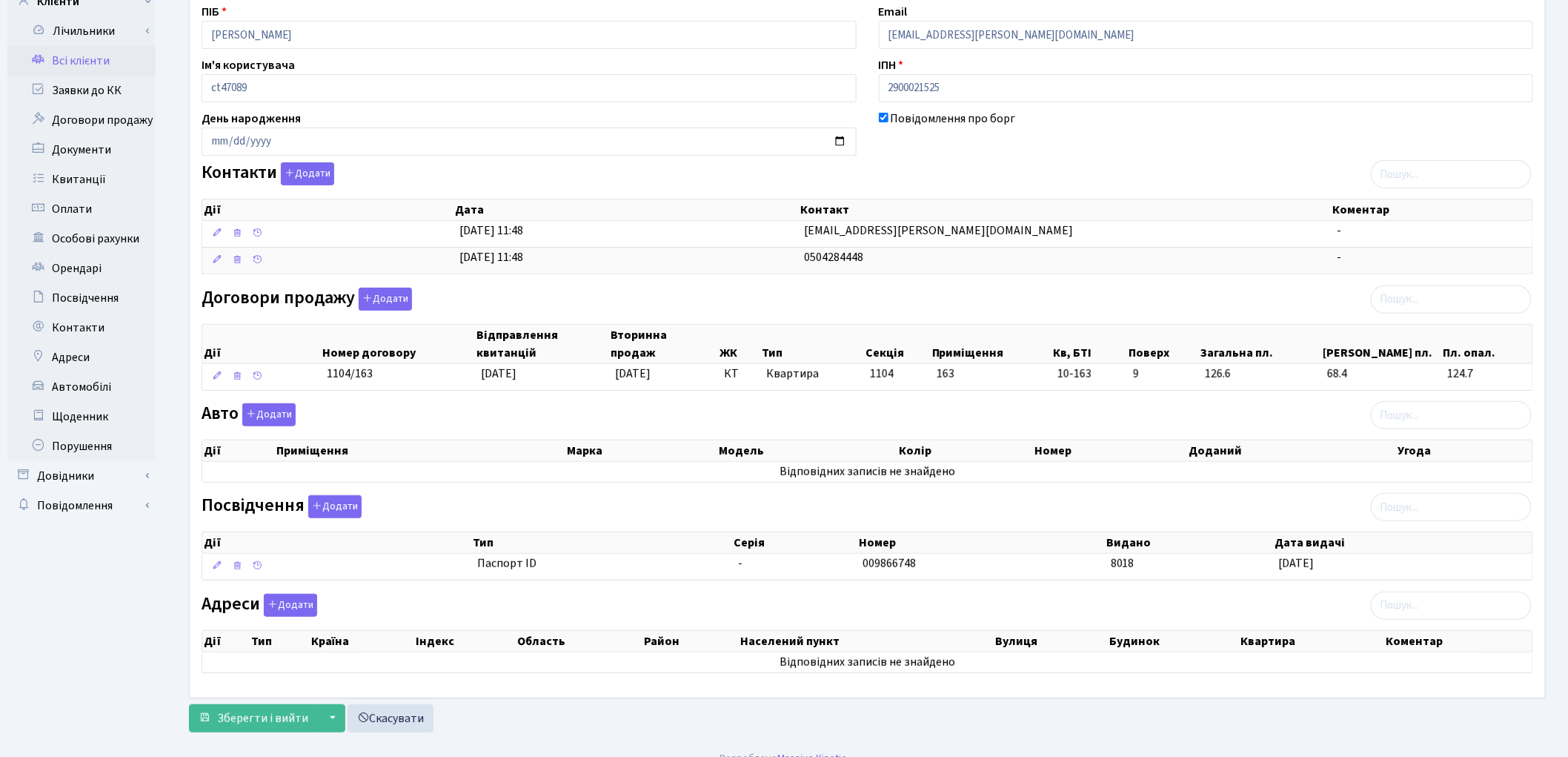
scroll to position [143, 0]
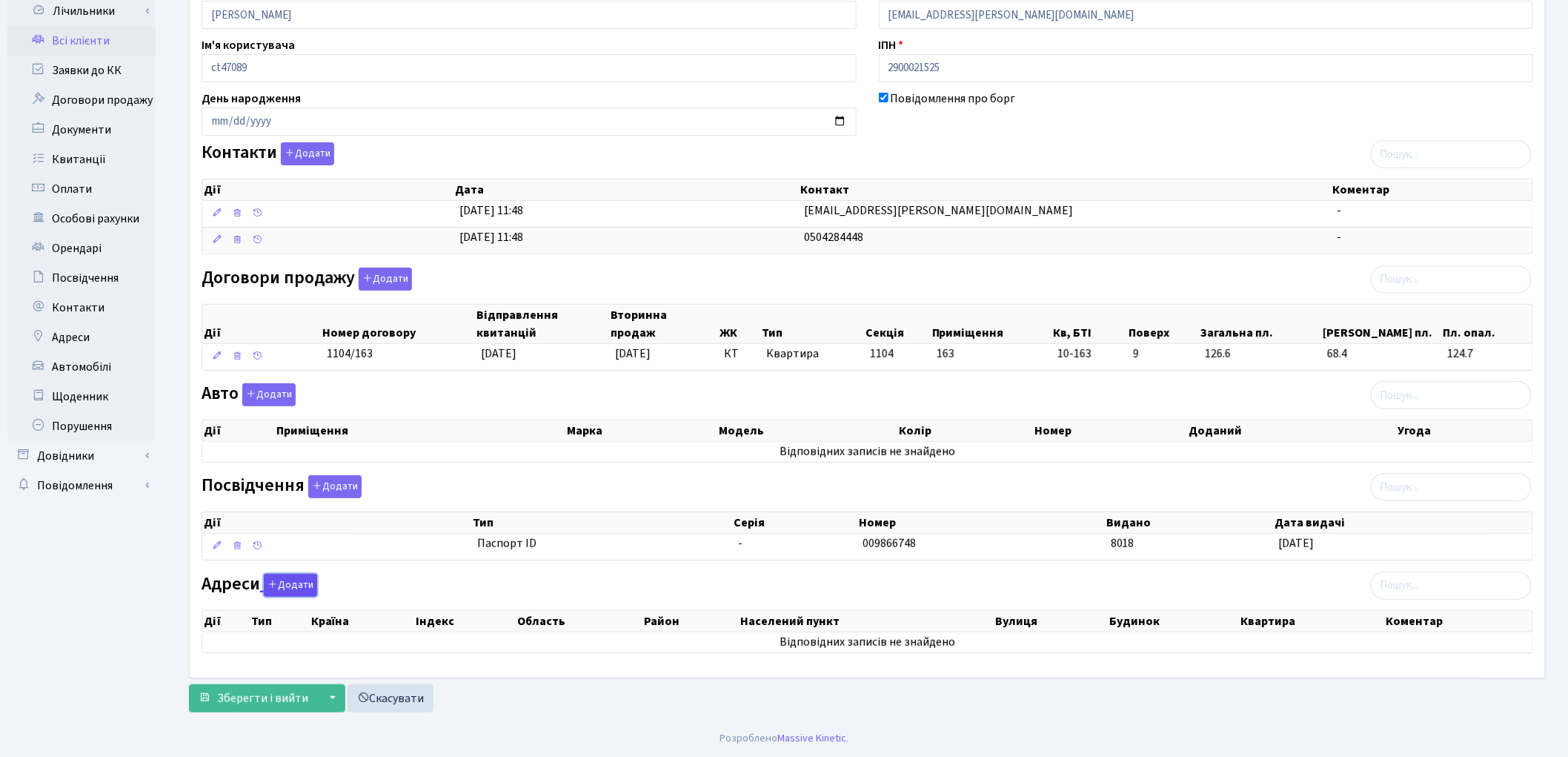
click at [284, 589] on button "Додати" at bounding box center [290, 585] width 53 height 23
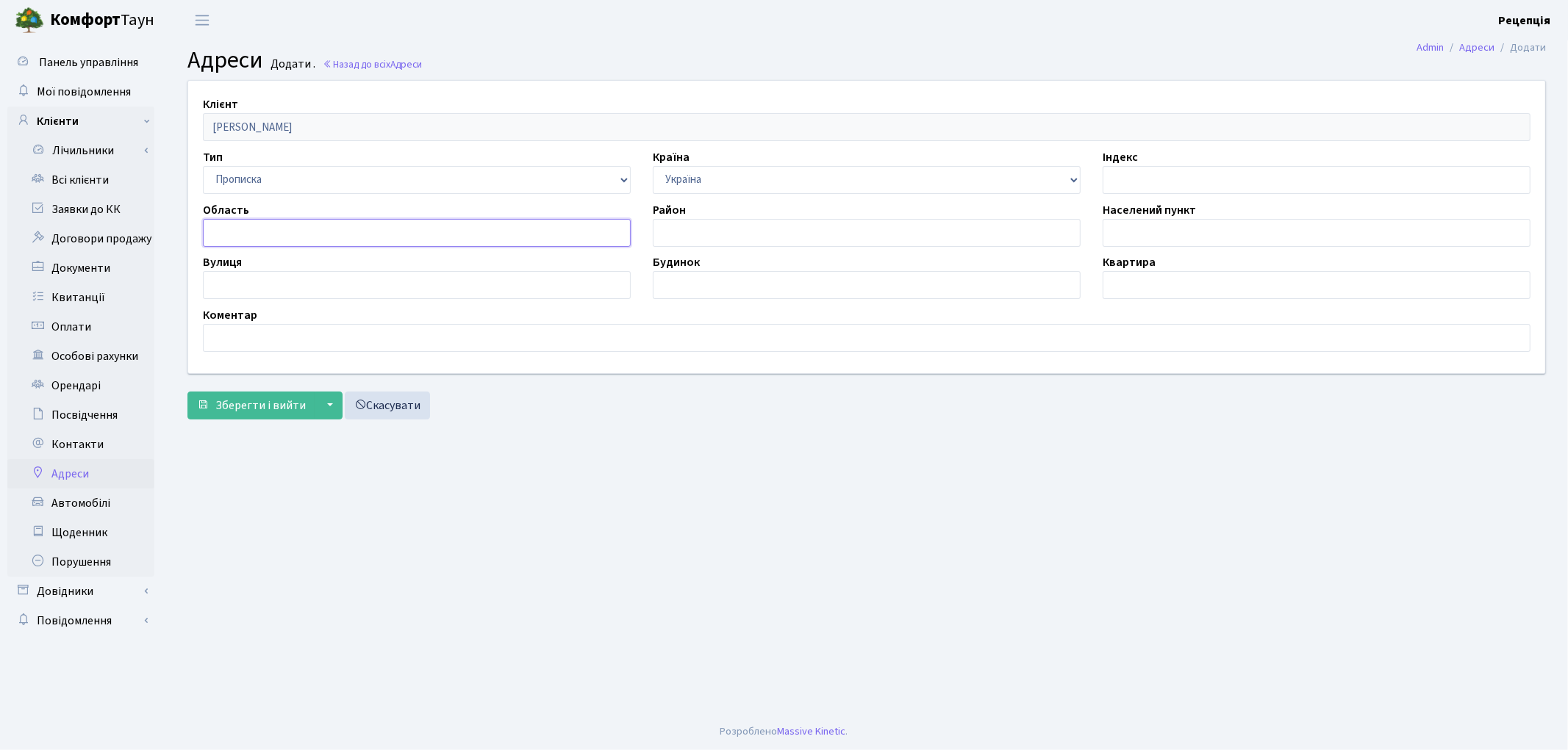
click at [282, 240] on input "text" at bounding box center [416, 232] width 428 height 28
click at [253, 277] on input "text" at bounding box center [416, 285] width 428 height 28
type input "б-р Чоколівський"
drag, startPoint x: 741, startPoint y: 287, endPoint x: 731, endPoint y: 279, distance: 12.8
click at [741, 287] on input "text" at bounding box center [866, 285] width 428 height 28
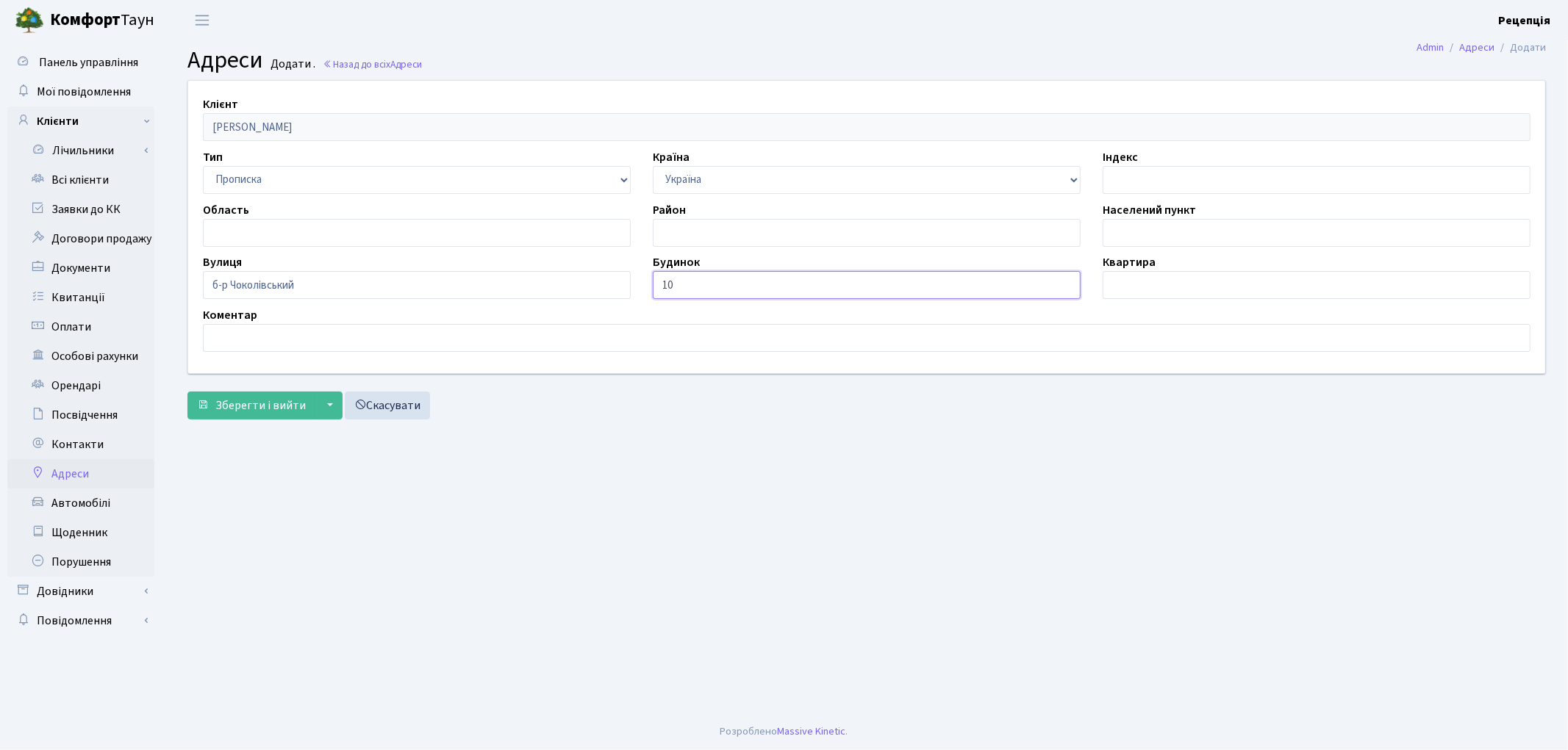
type input "10"
click at [1170, 269] on div "Квартира" at bounding box center [1316, 276] width 450 height 46
click at [1166, 280] on input "text" at bounding box center [1316, 285] width 428 height 28
type input "18"
click at [274, 397] on span "Зберегти і вийти" at bounding box center [260, 405] width 91 height 16
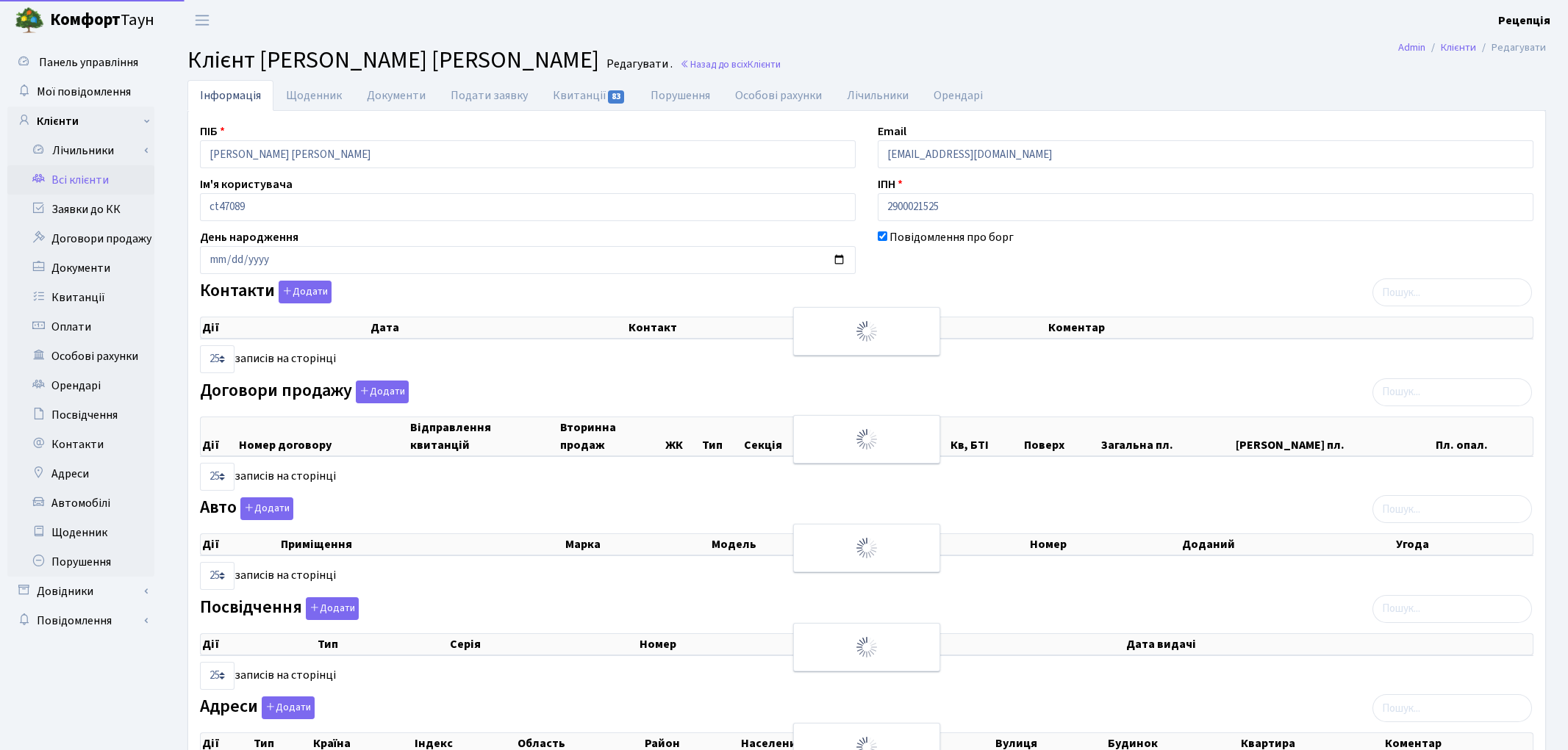
select select "25"
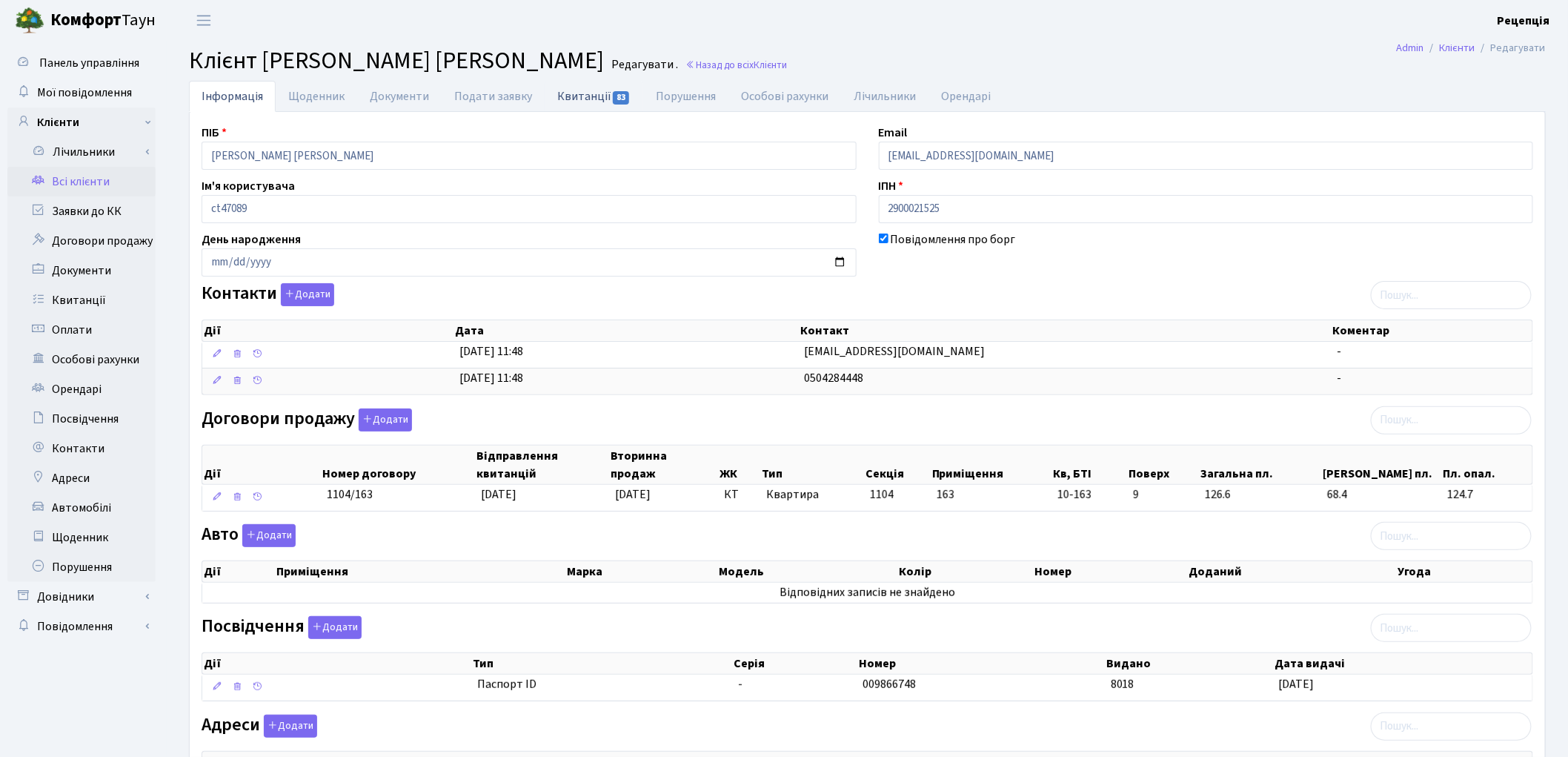
click at [563, 100] on link "Квитанції 83" at bounding box center [594, 96] width 98 height 31
select select "25"
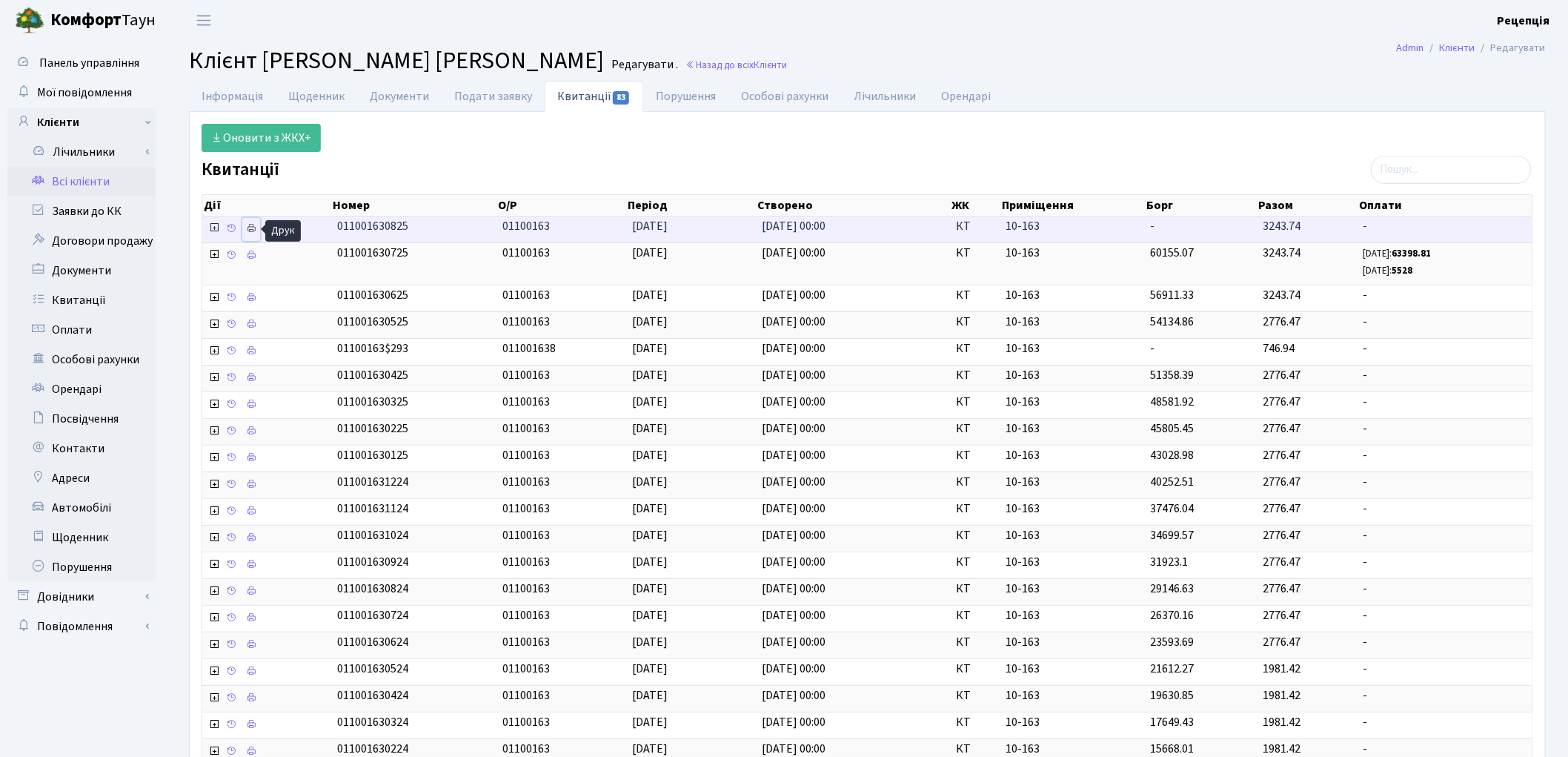
click at [249, 228] on icon at bounding box center [251, 228] width 10 height 10
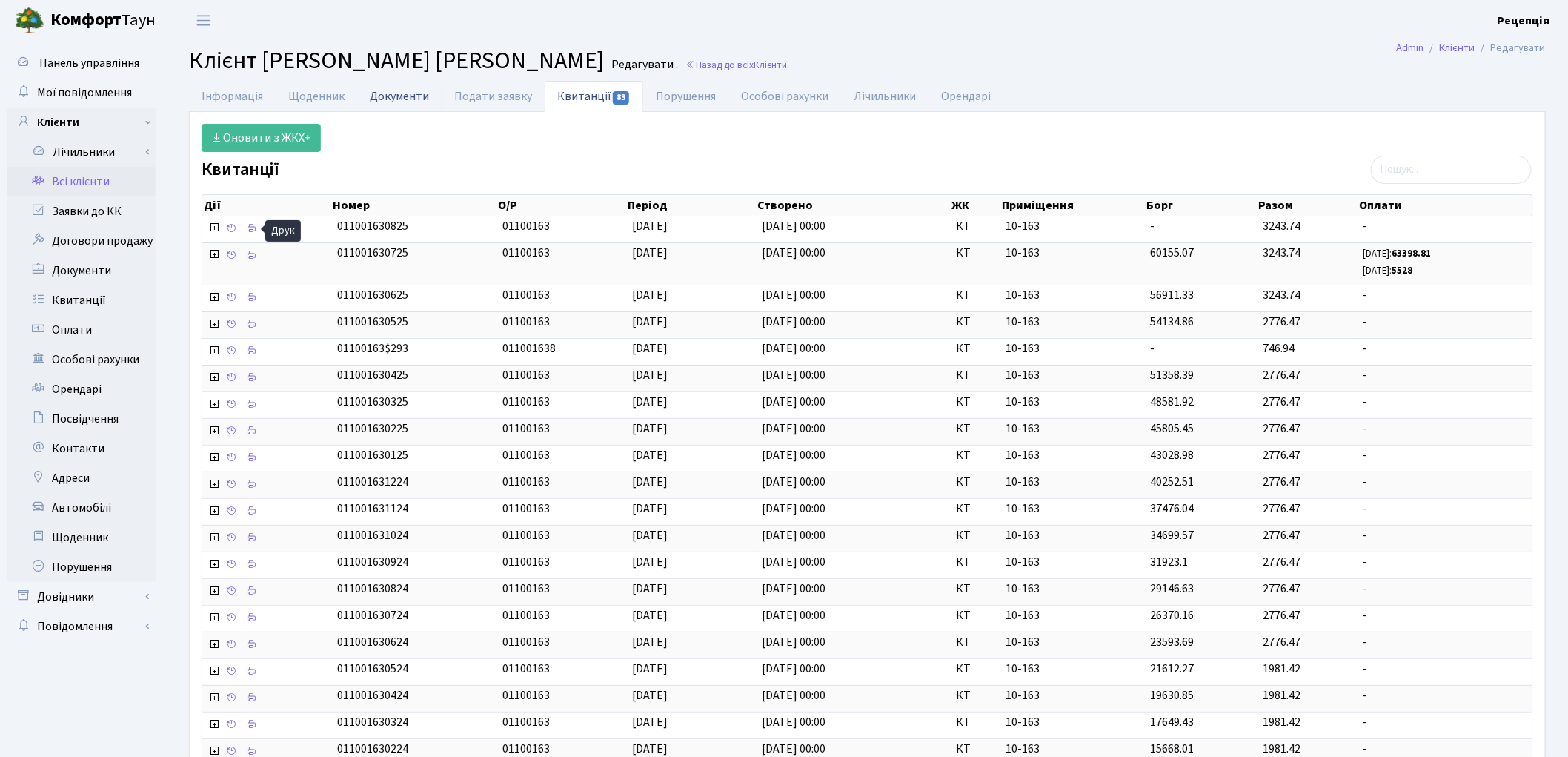
click at [380, 98] on link "Документи" at bounding box center [400, 96] width 85 height 31
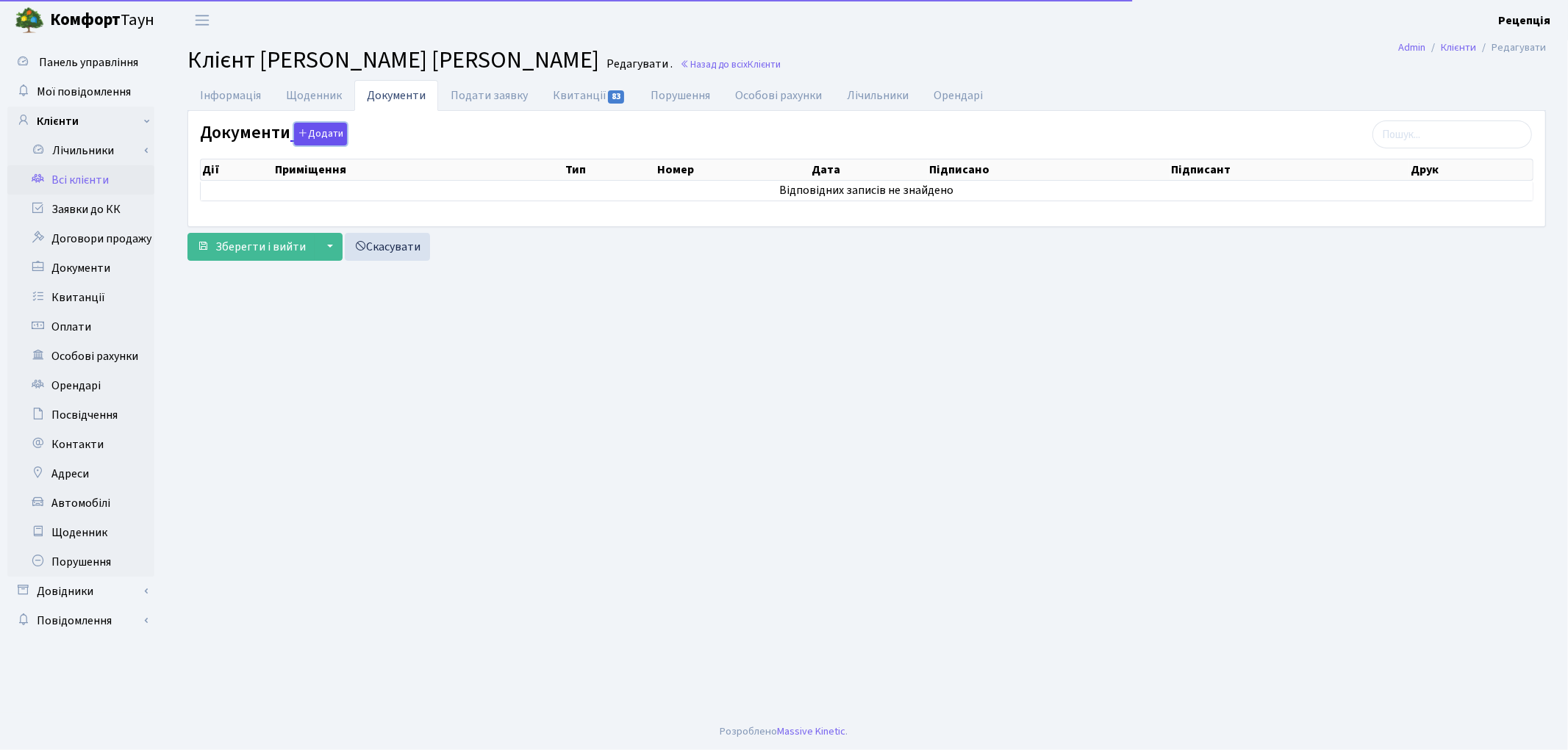
click at [317, 133] on button "Додати" at bounding box center [320, 134] width 53 height 23
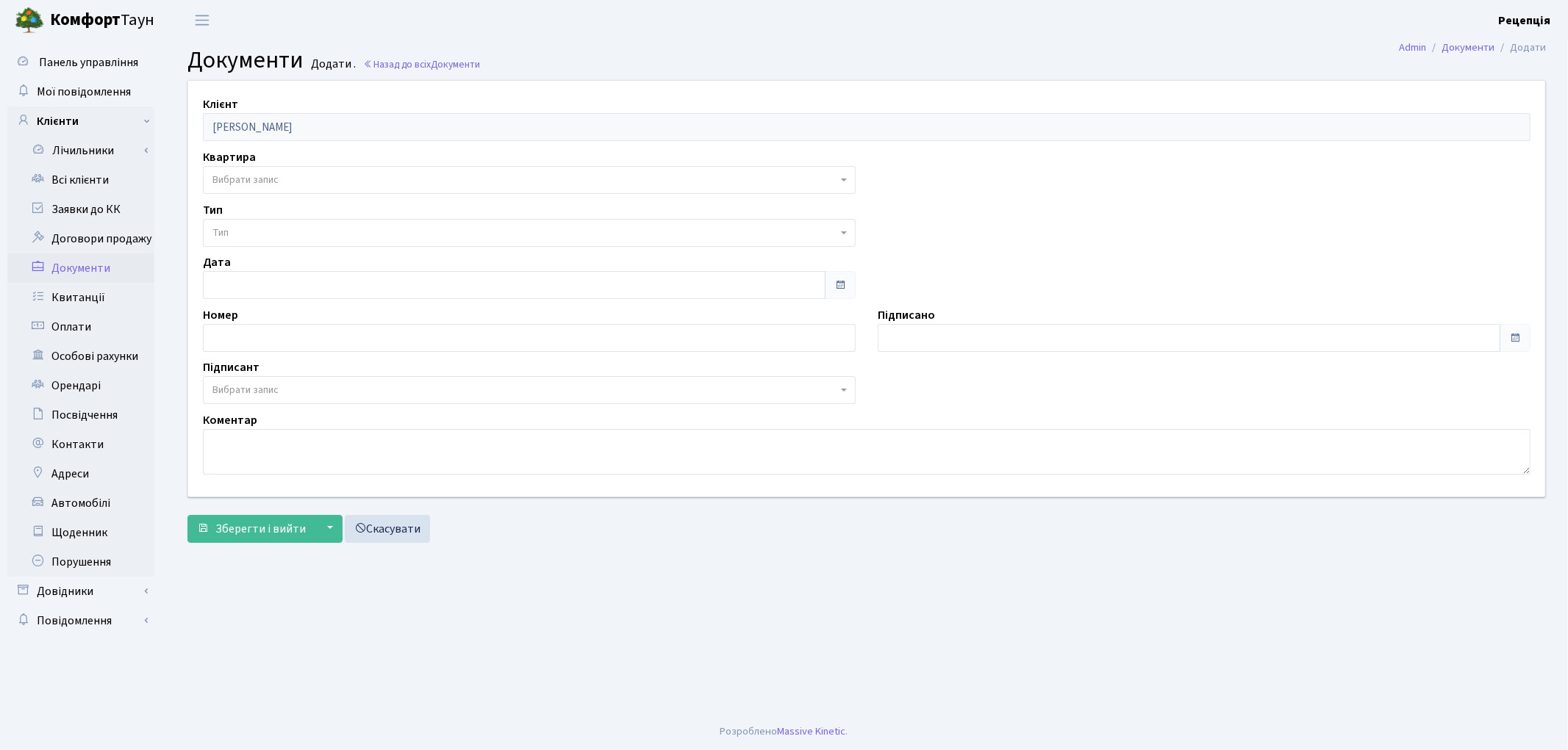
click at [265, 170] on span "Вибрати запис" at bounding box center [529, 180] width 653 height 28
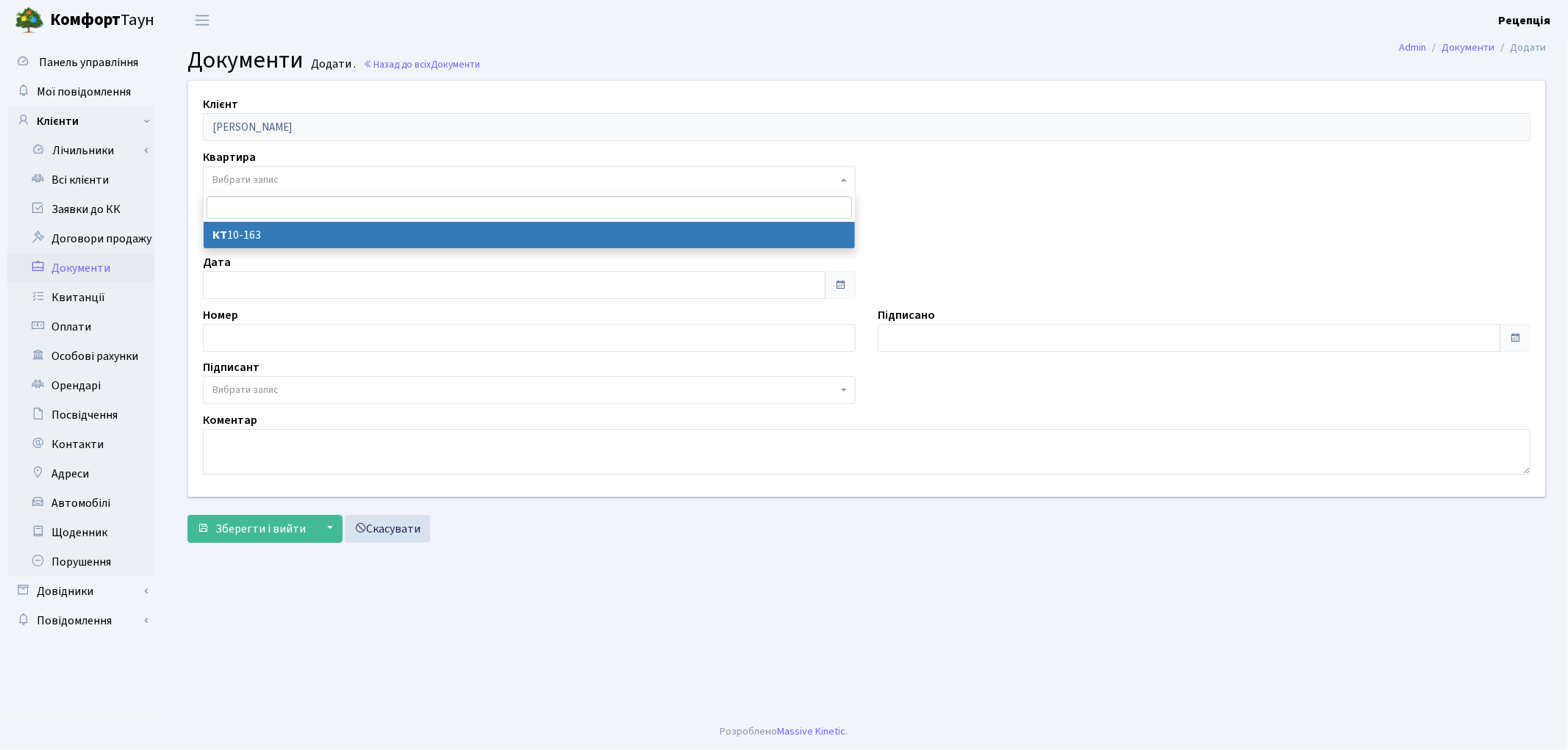
select select "178748"
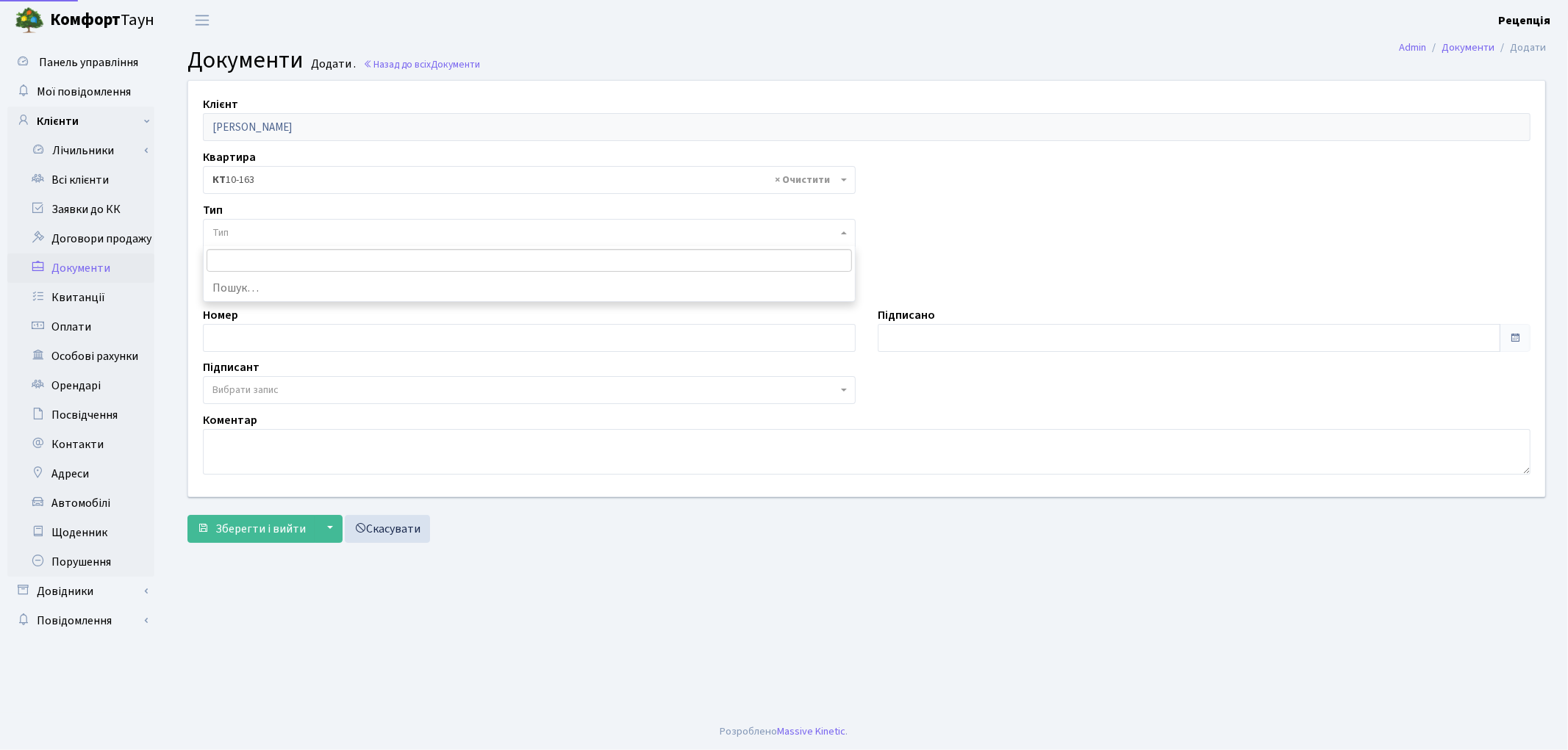
click at [262, 229] on span "Тип" at bounding box center [525, 232] width 625 height 14
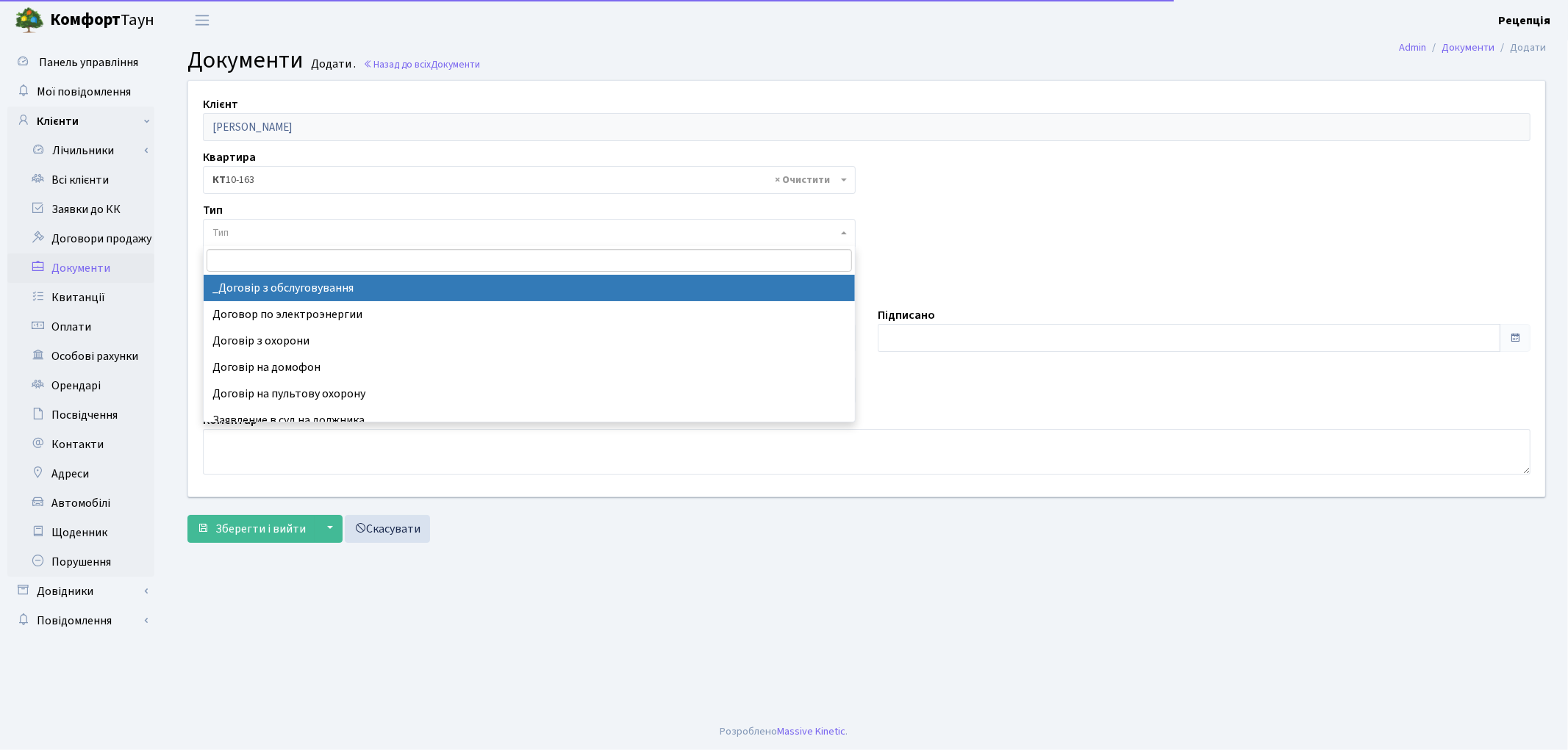
select select "289"
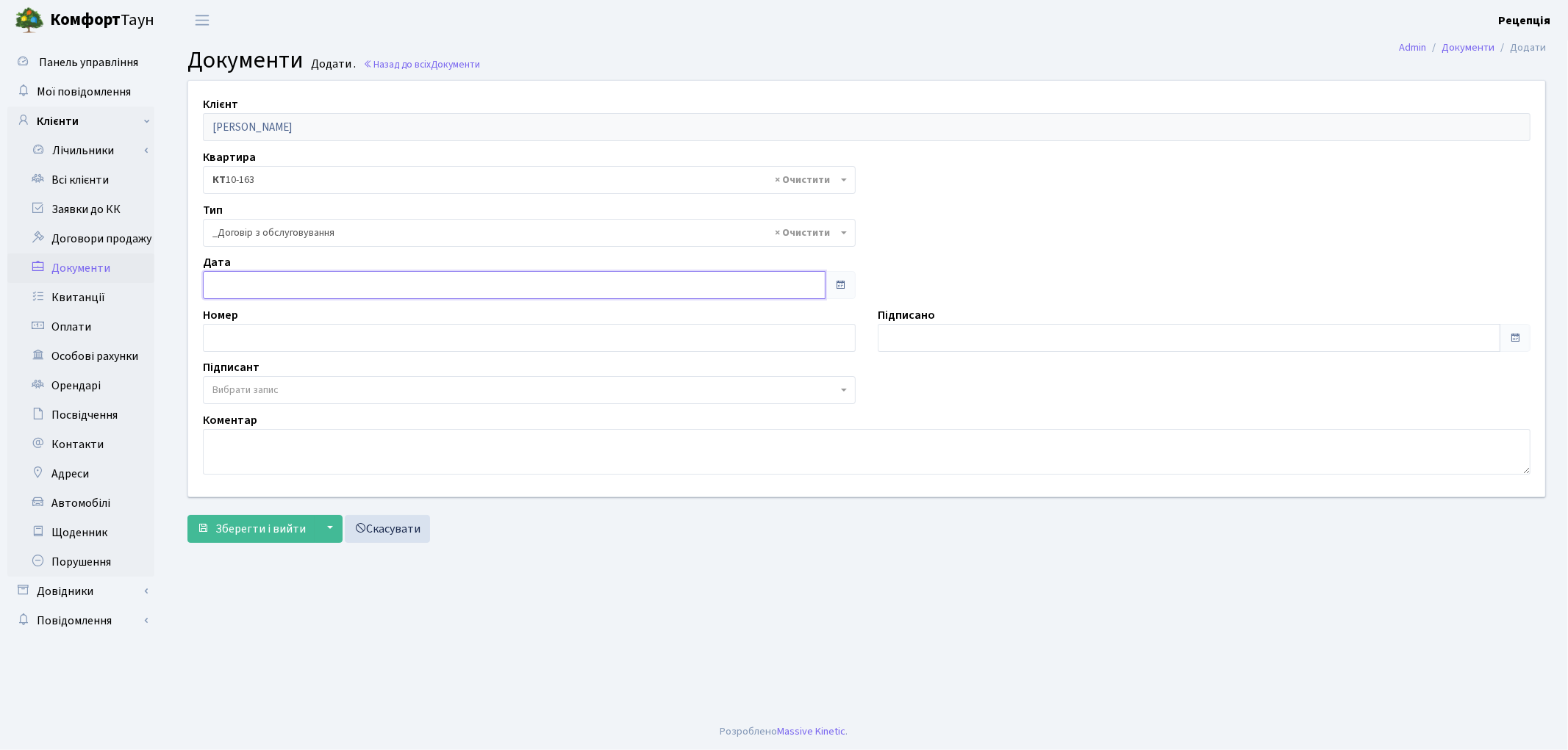
type input "30.09.2025"
click at [274, 290] on input "30.09.2025" at bounding box center [514, 285] width 622 height 28
click at [288, 282] on input "30.09.2025" at bounding box center [514, 285] width 622 height 28
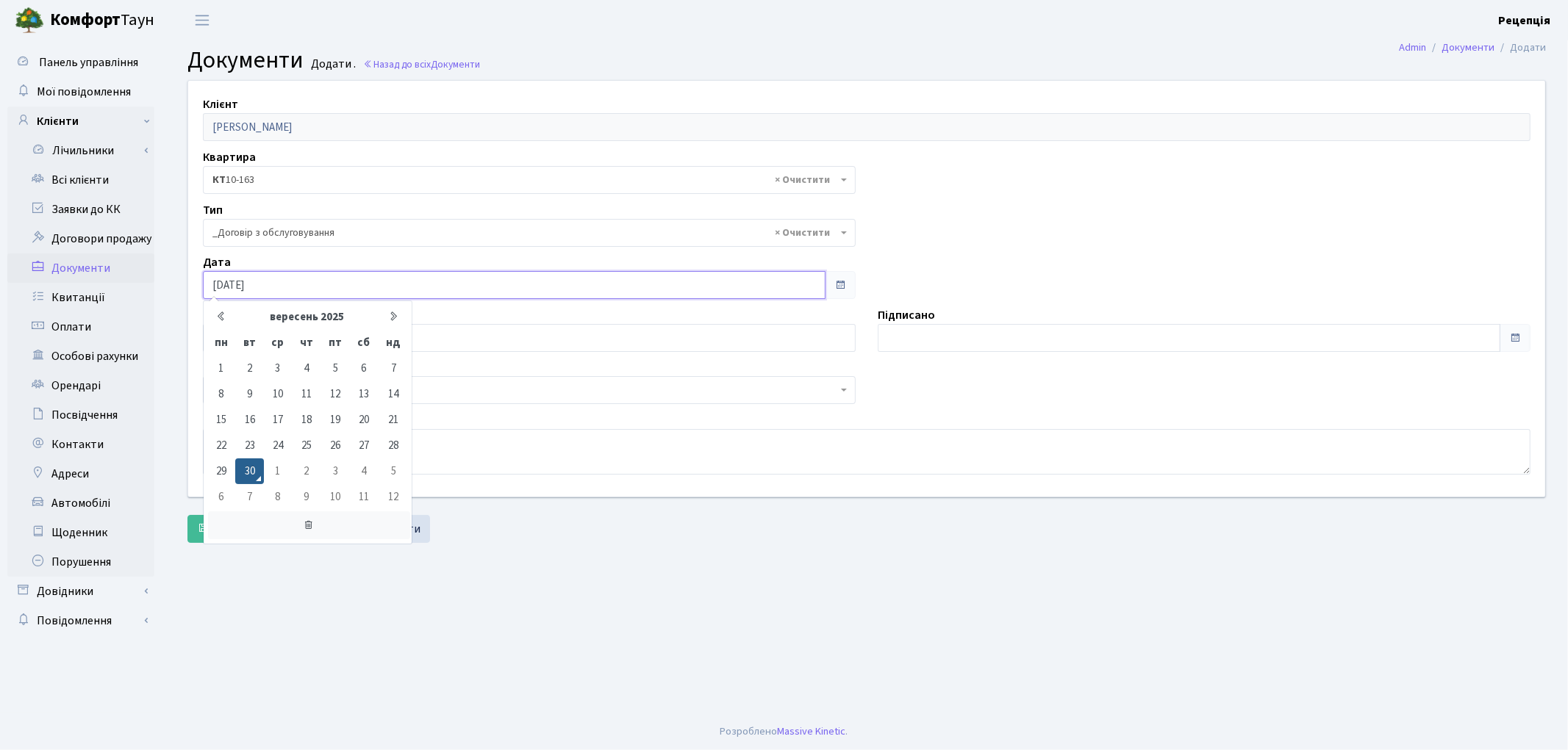
drag, startPoint x: 307, startPoint y: 524, endPoint x: 317, endPoint y: 514, distance: 14.1
click at [309, 524] on icon at bounding box center [309, 525] width 202 height 28
click at [512, 461] on textarea at bounding box center [866, 452] width 1328 height 46
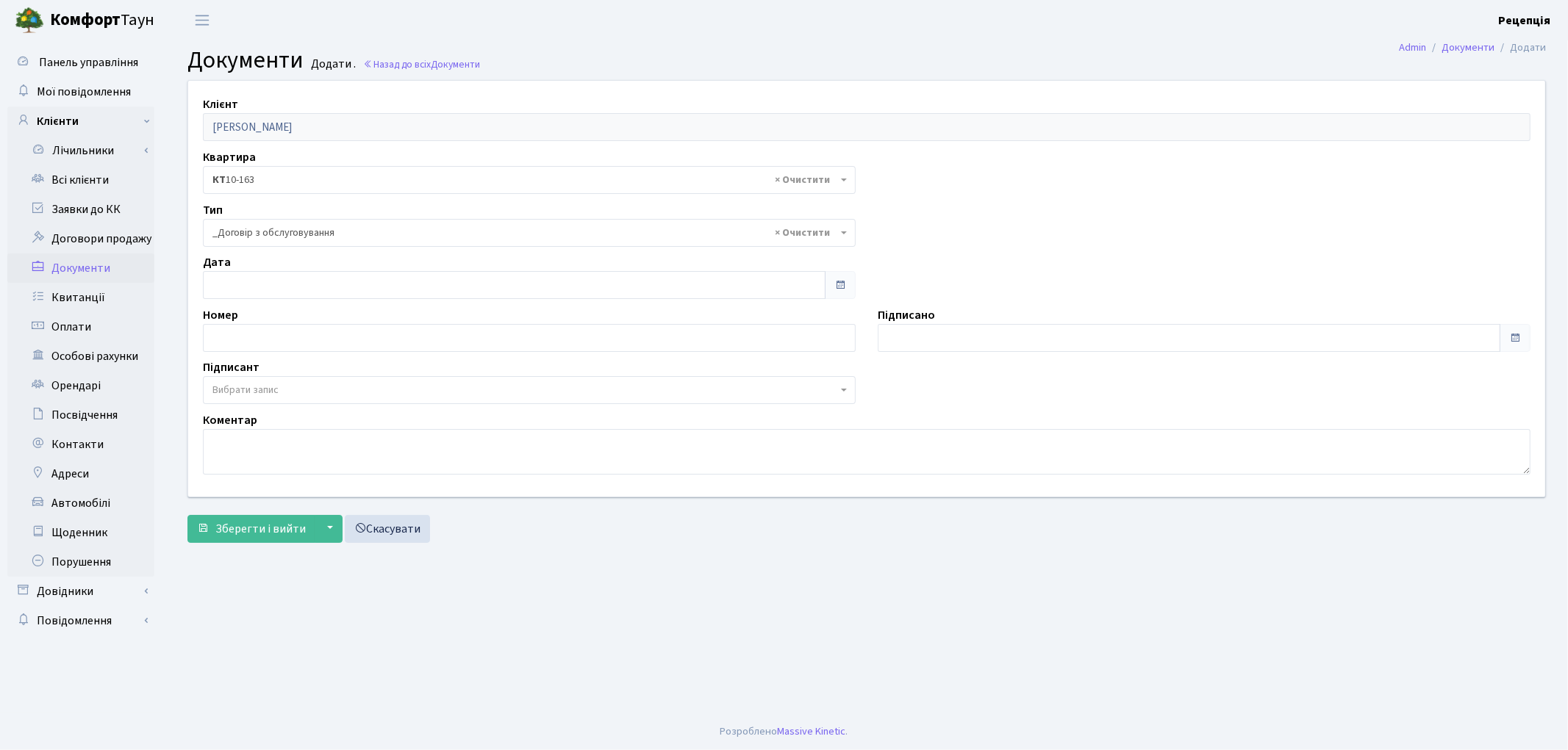
click at [283, 383] on span "Вибрати запис" at bounding box center [525, 389] width 625 height 14
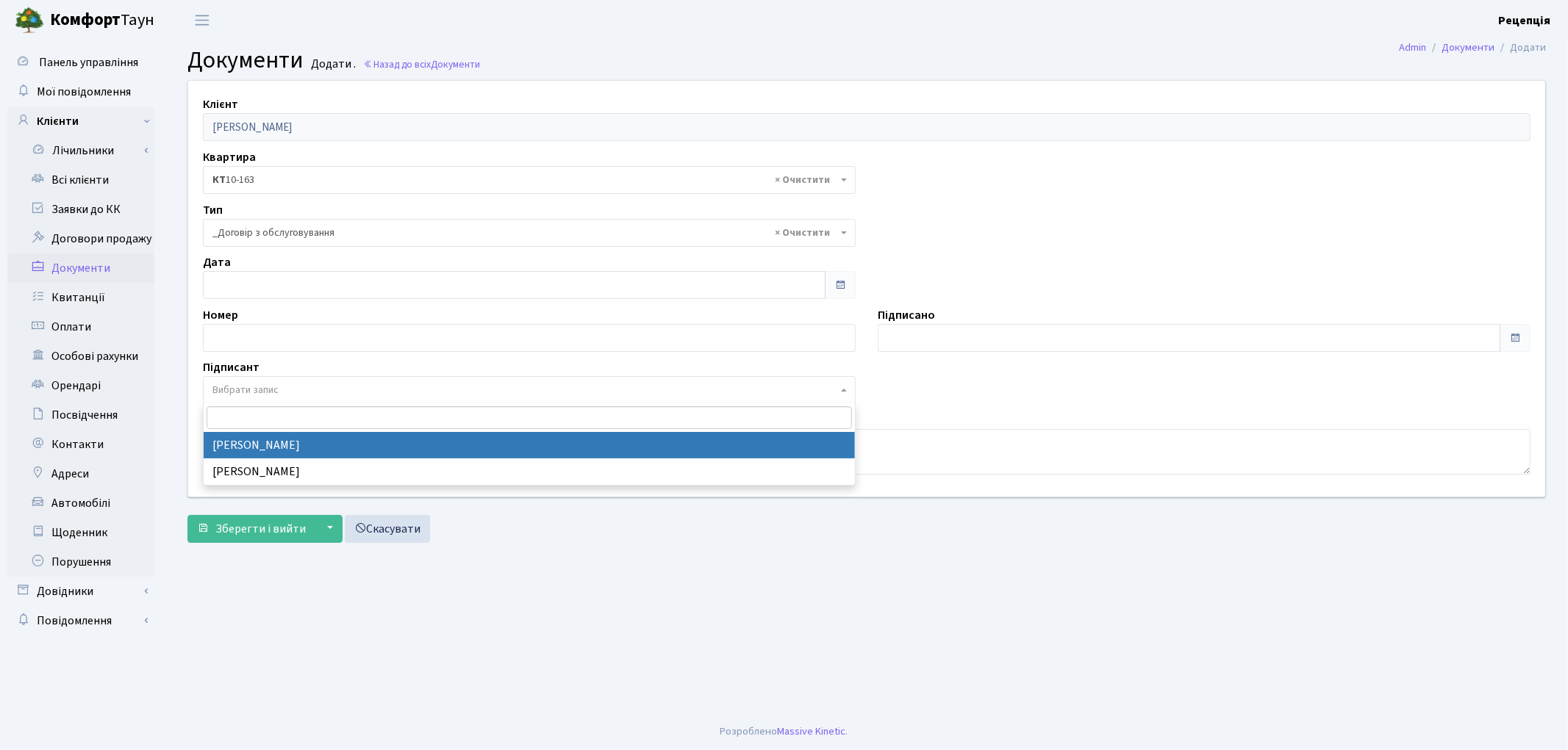
select select "74"
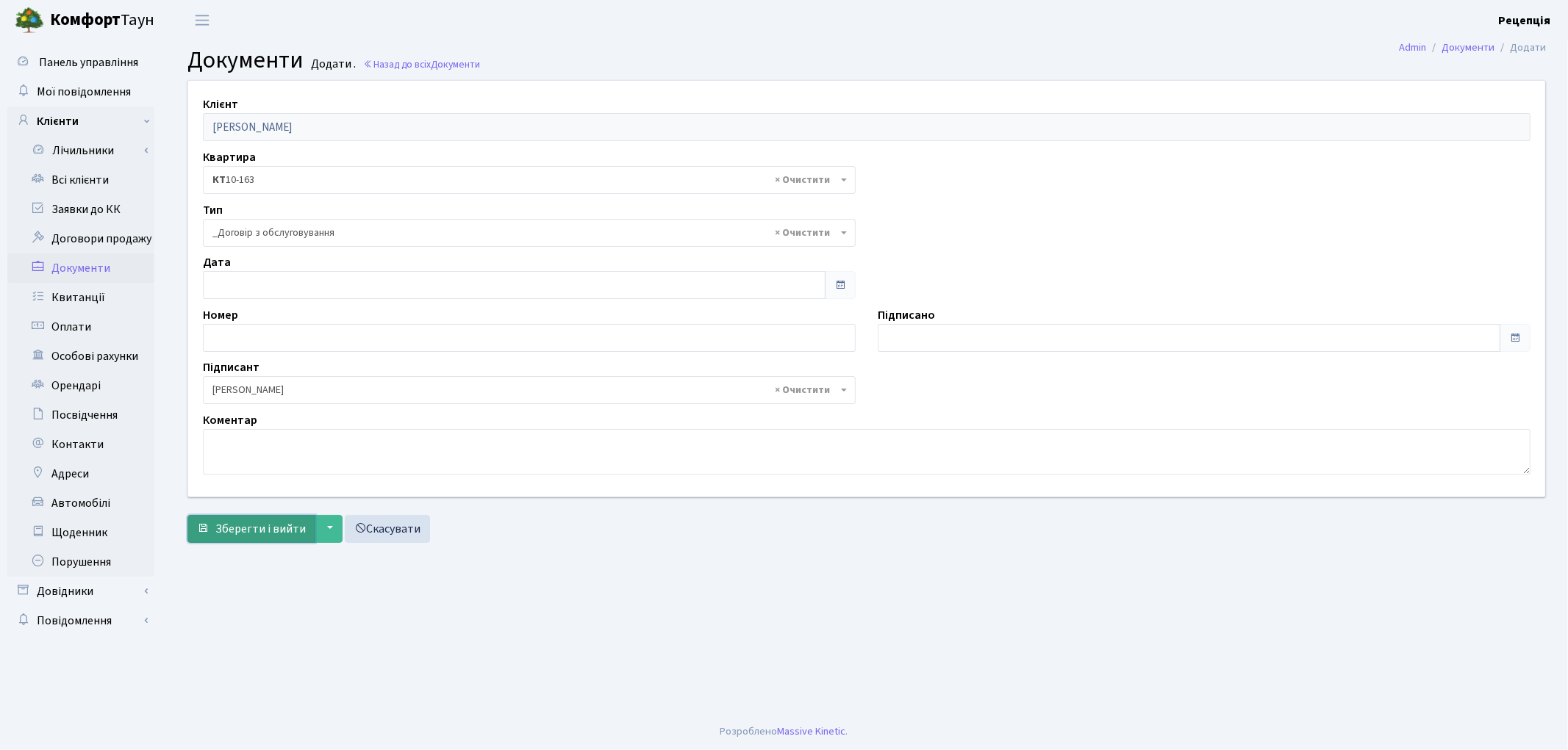
click at [255, 523] on span "Зберегти і вийти" at bounding box center [260, 528] width 91 height 16
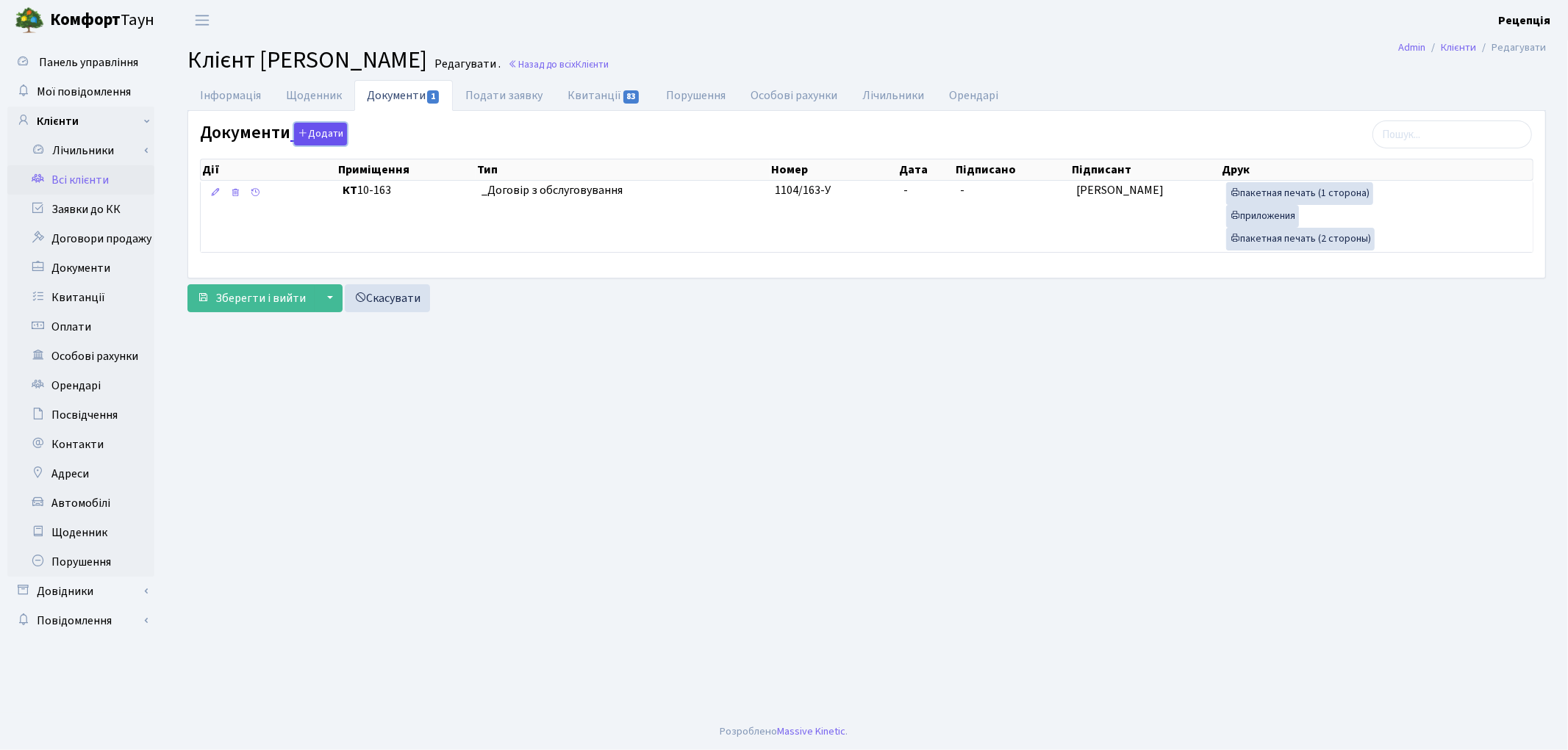
click at [313, 126] on button "Додати" at bounding box center [320, 134] width 53 height 23
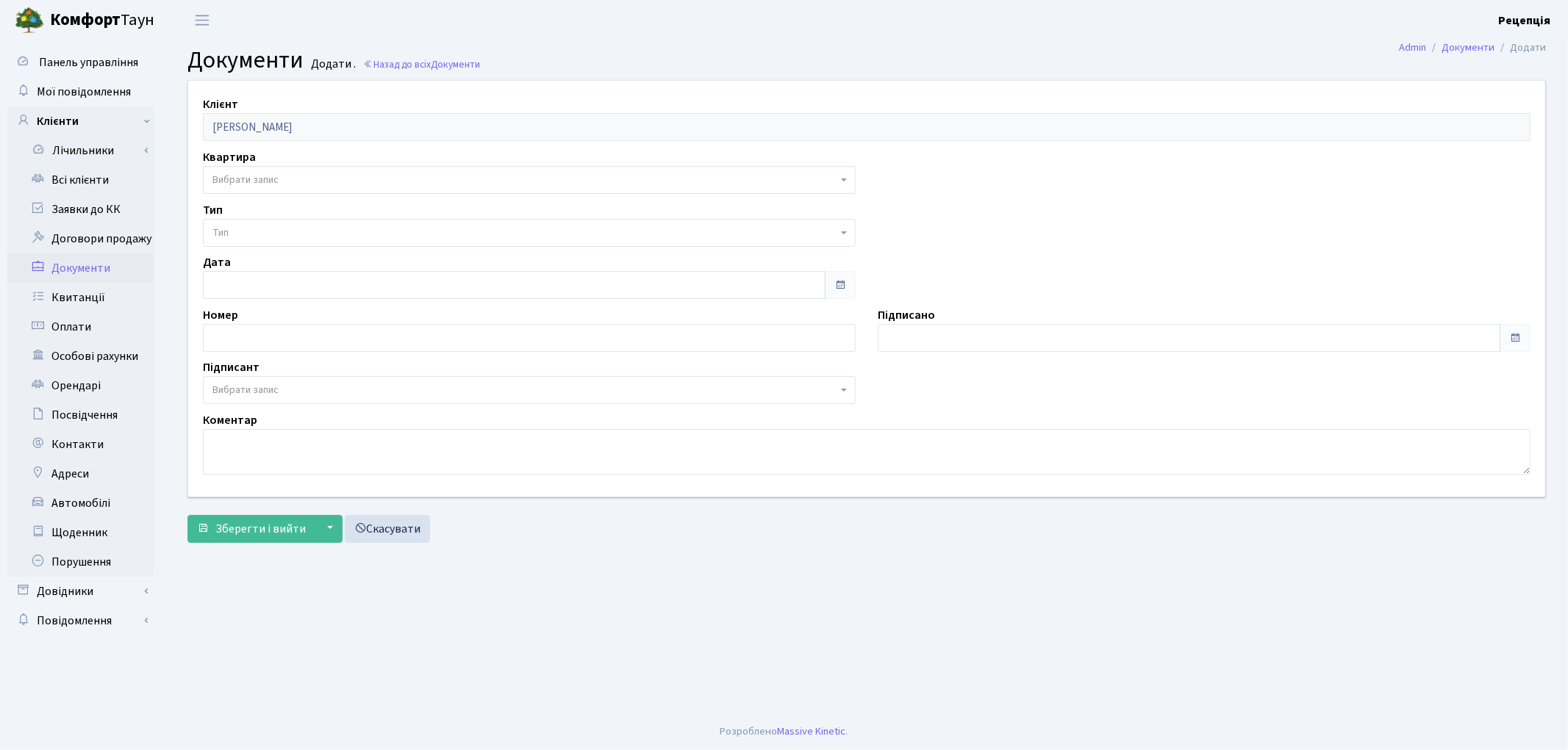
click at [255, 224] on span "Тип" at bounding box center [529, 232] width 653 height 28
click at [261, 171] on span "Вибрати запис" at bounding box center [529, 180] width 653 height 28
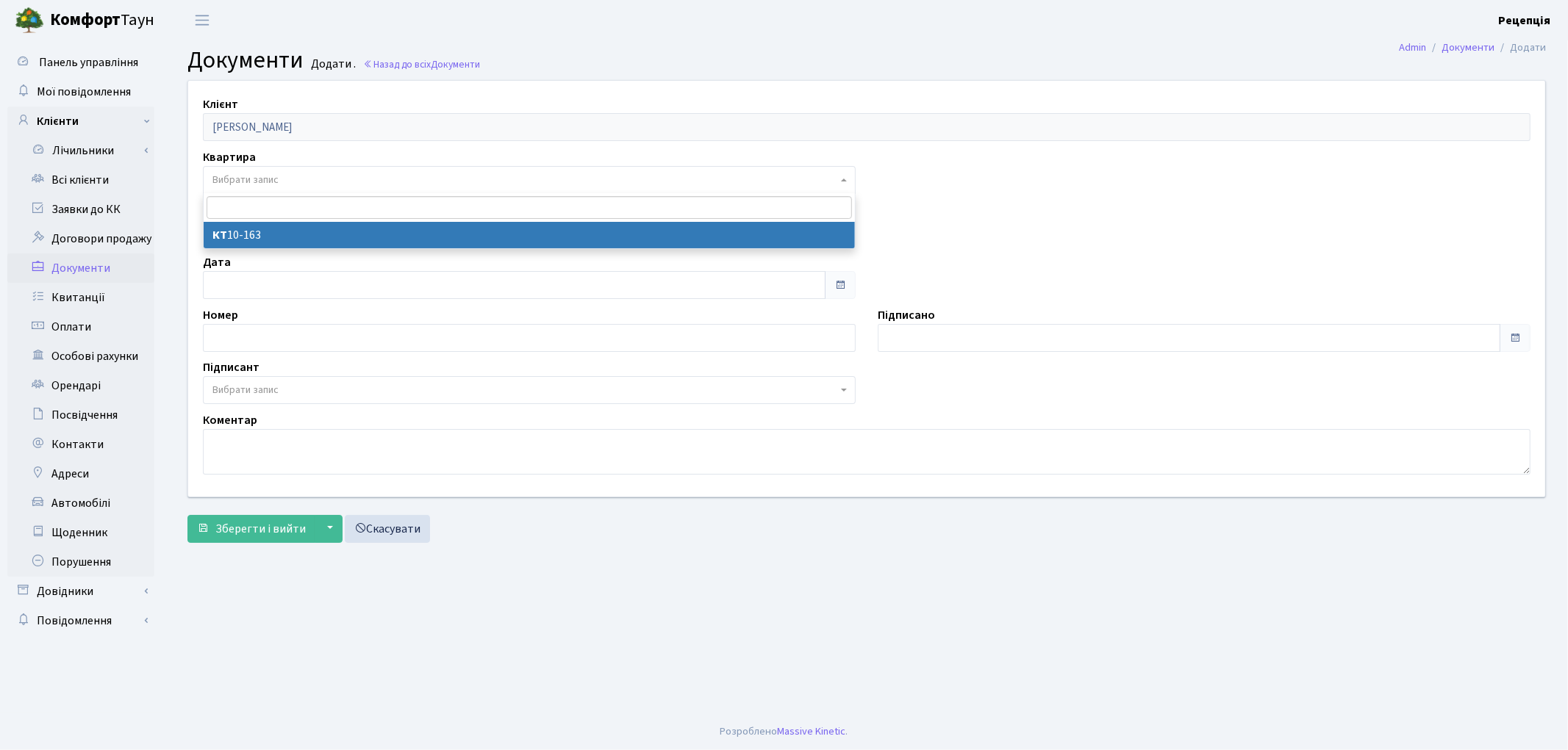
select select "178748"
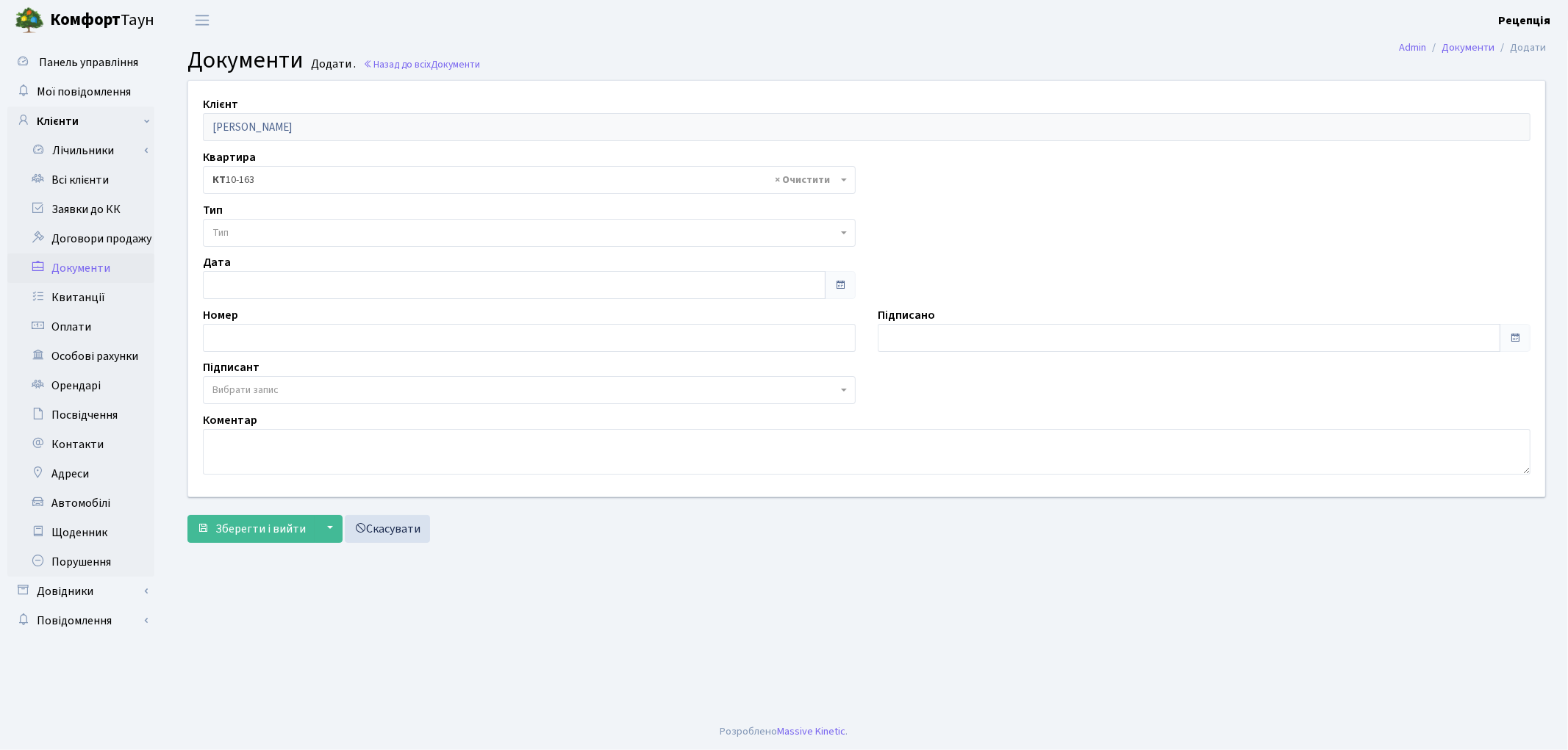
click at [254, 230] on span "Тип" at bounding box center [525, 232] width 625 height 14
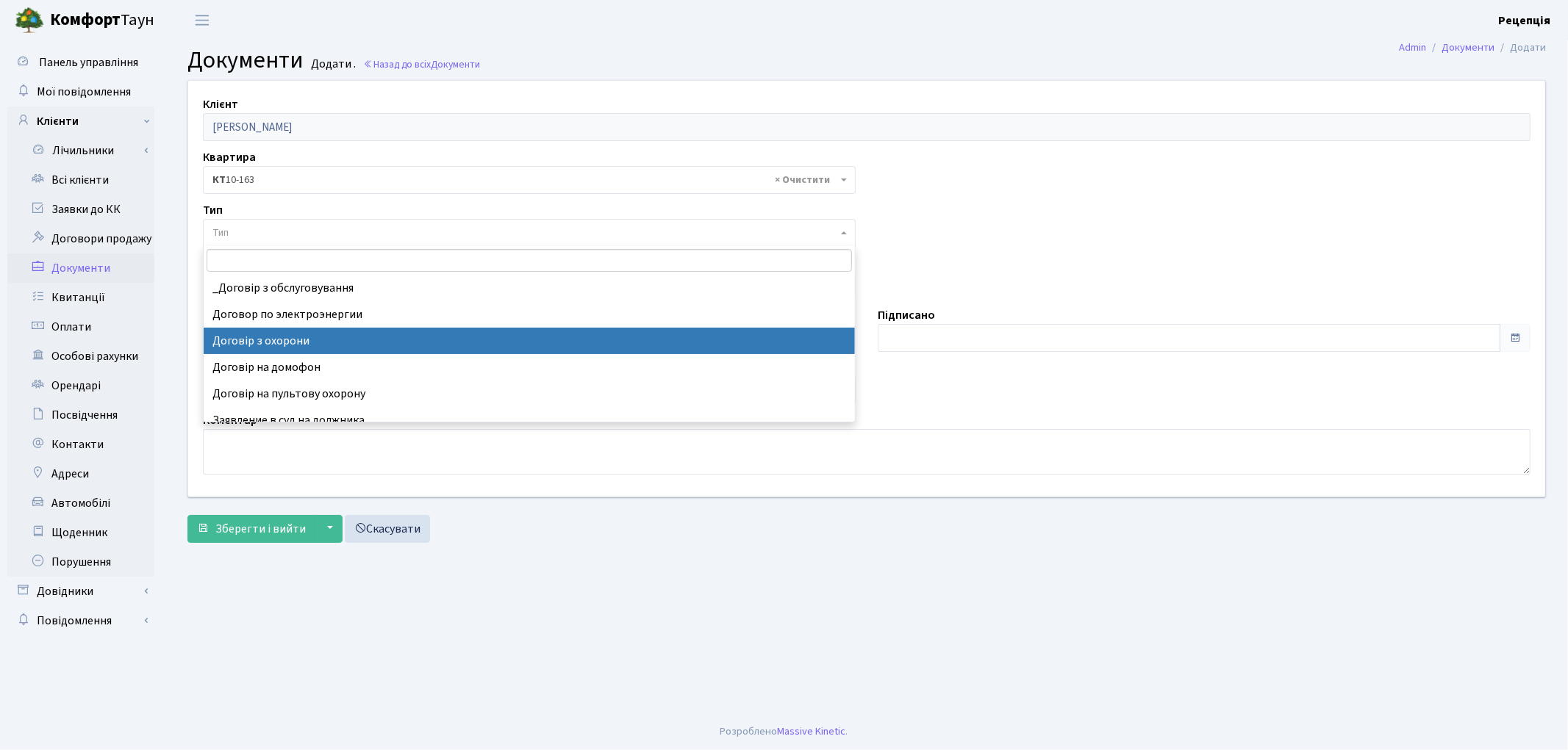
select select "290"
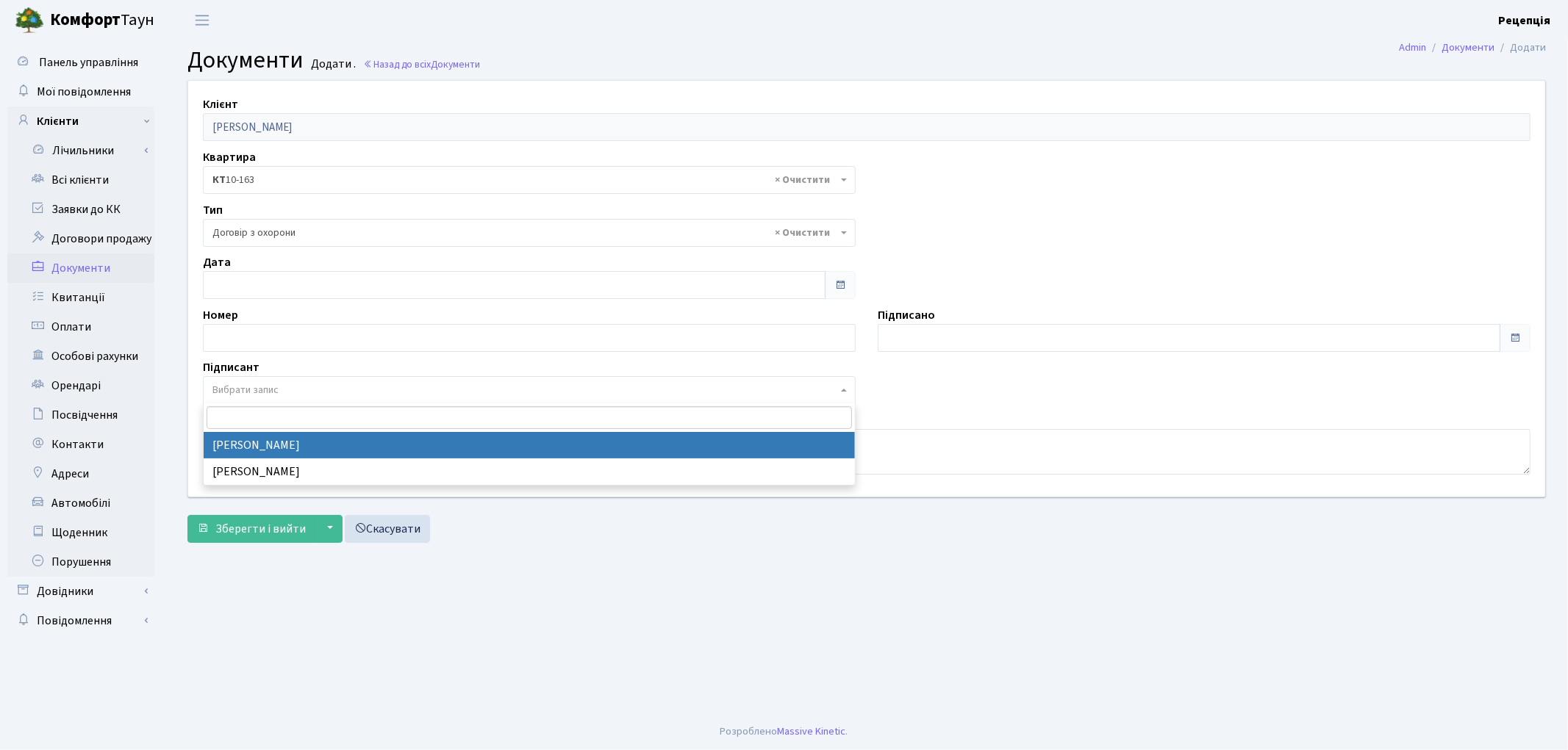
click at [266, 387] on span "Вибрати запис" at bounding box center [246, 389] width 66 height 14
select select "74"
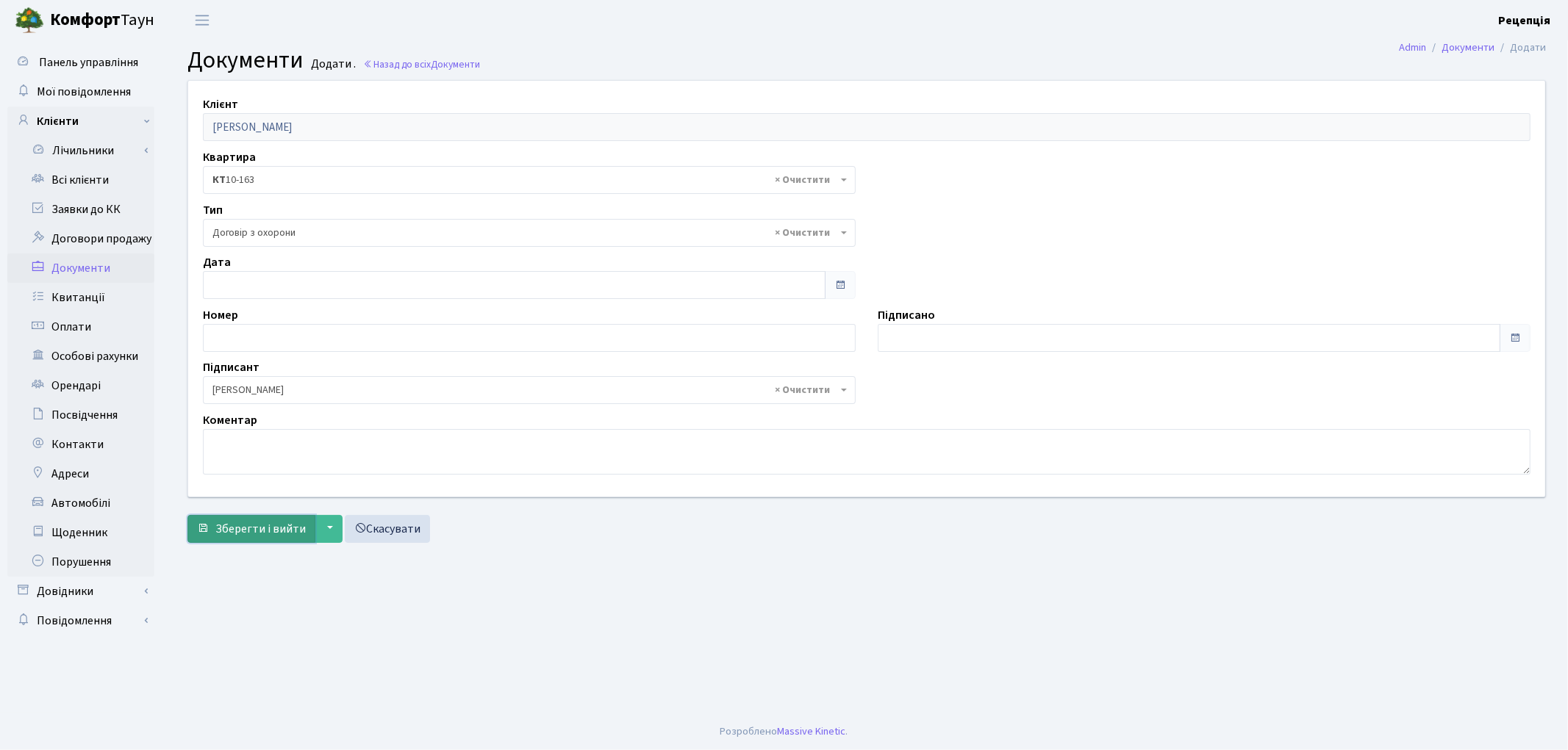
click at [265, 526] on span "Зберегти і вийти" at bounding box center [260, 528] width 91 height 16
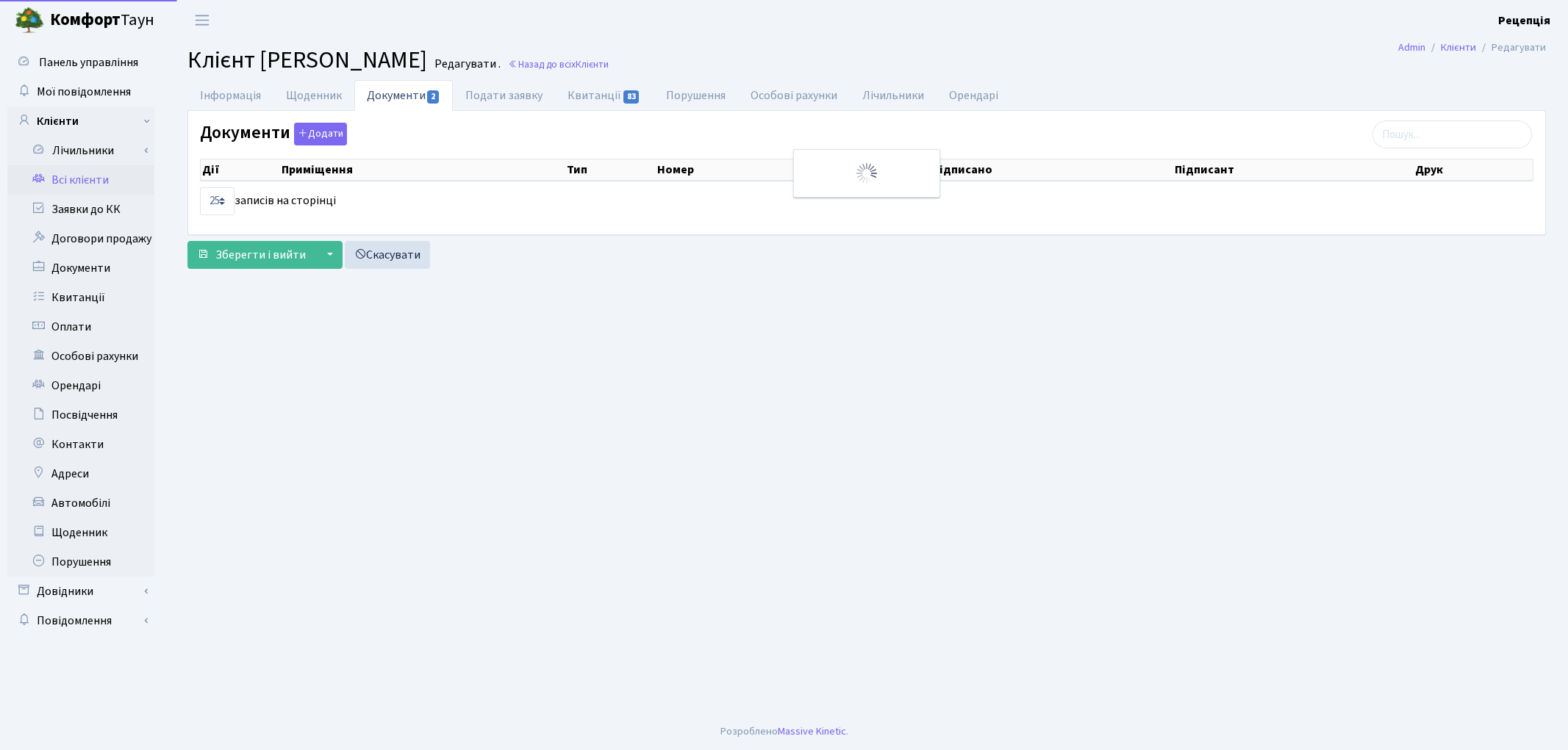
select select "25"
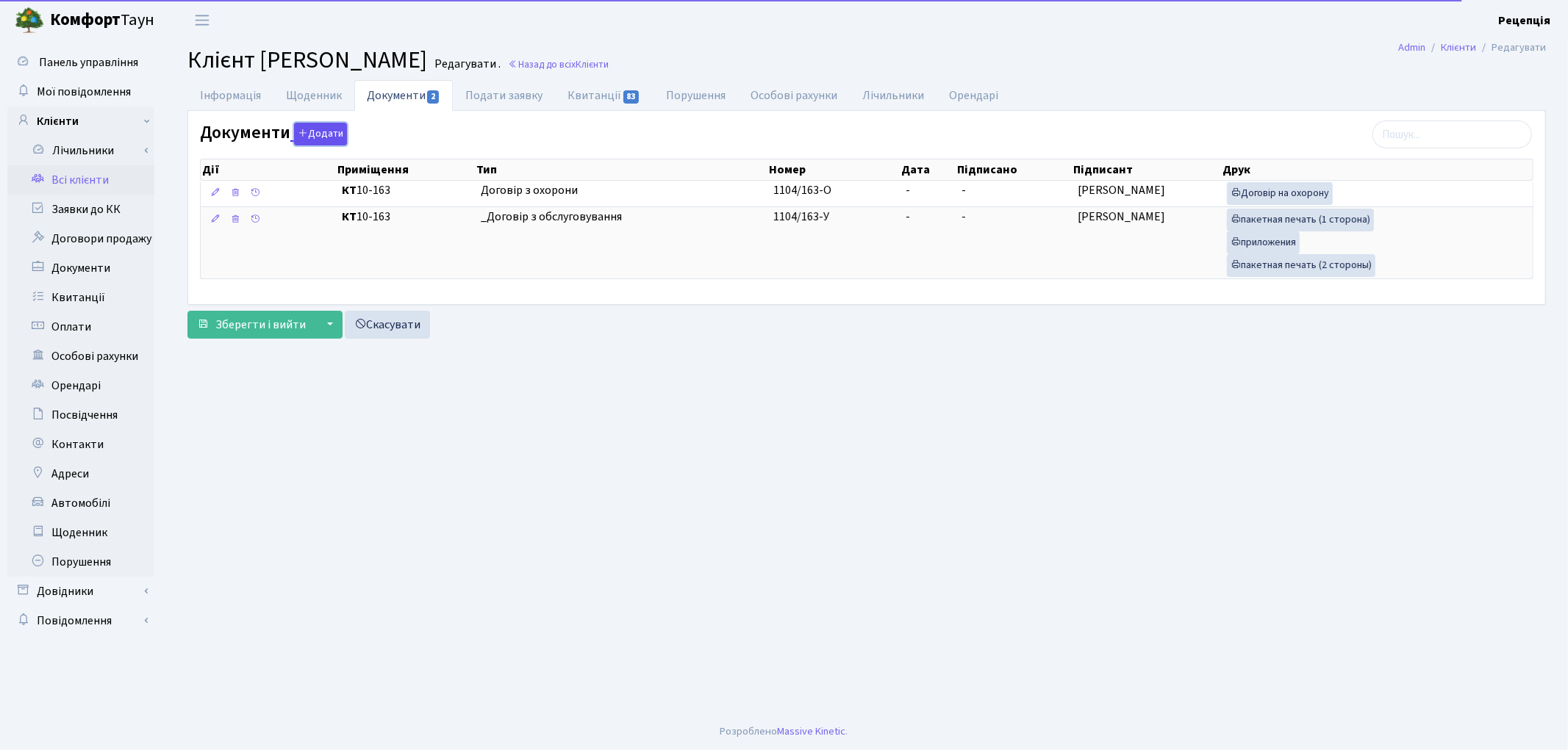
click at [312, 136] on button "Додати" at bounding box center [320, 134] width 53 height 23
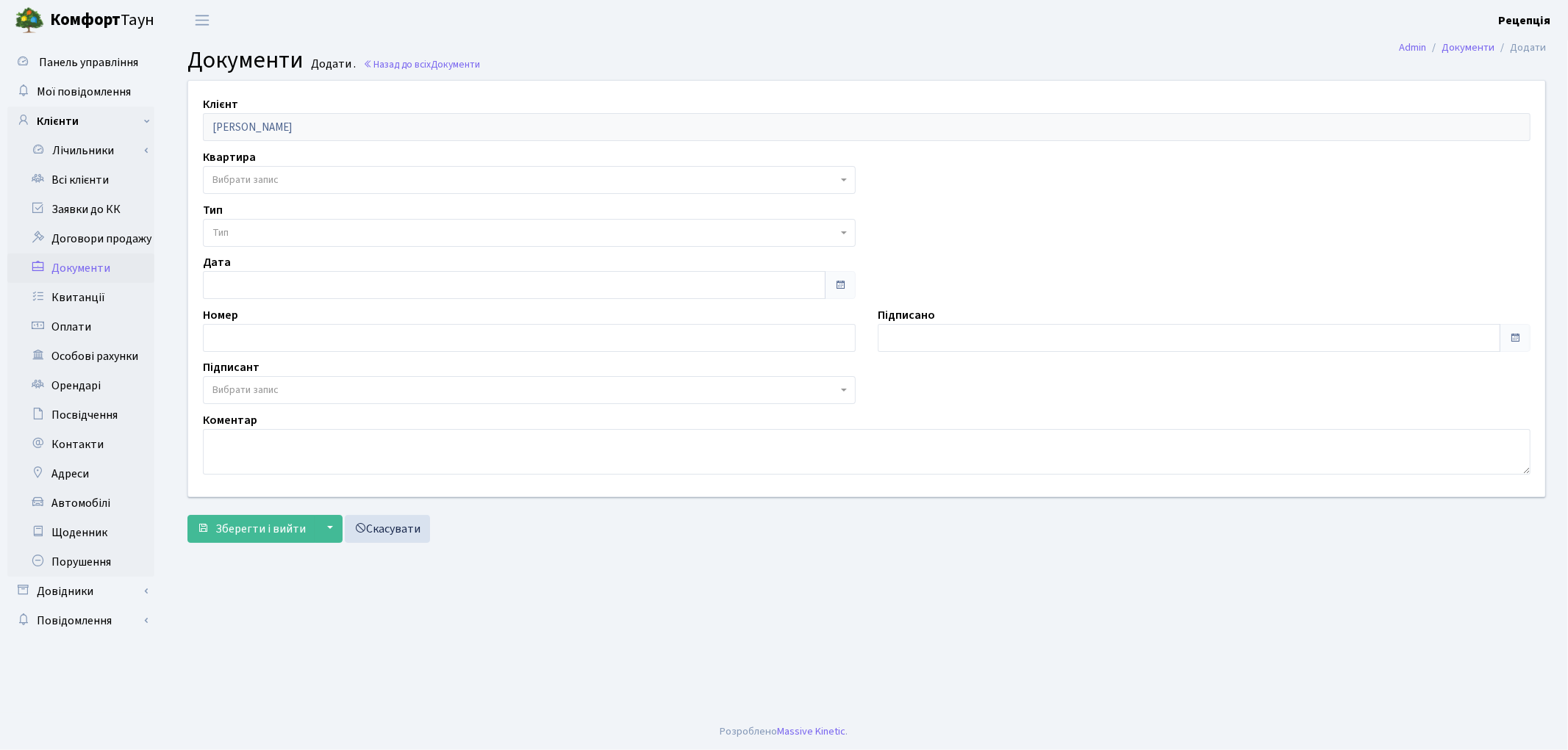
click at [252, 178] on span "Вибрати запис" at bounding box center [246, 179] width 66 height 14
select select "178748"
click at [257, 224] on span "Тип" at bounding box center [529, 232] width 653 height 28
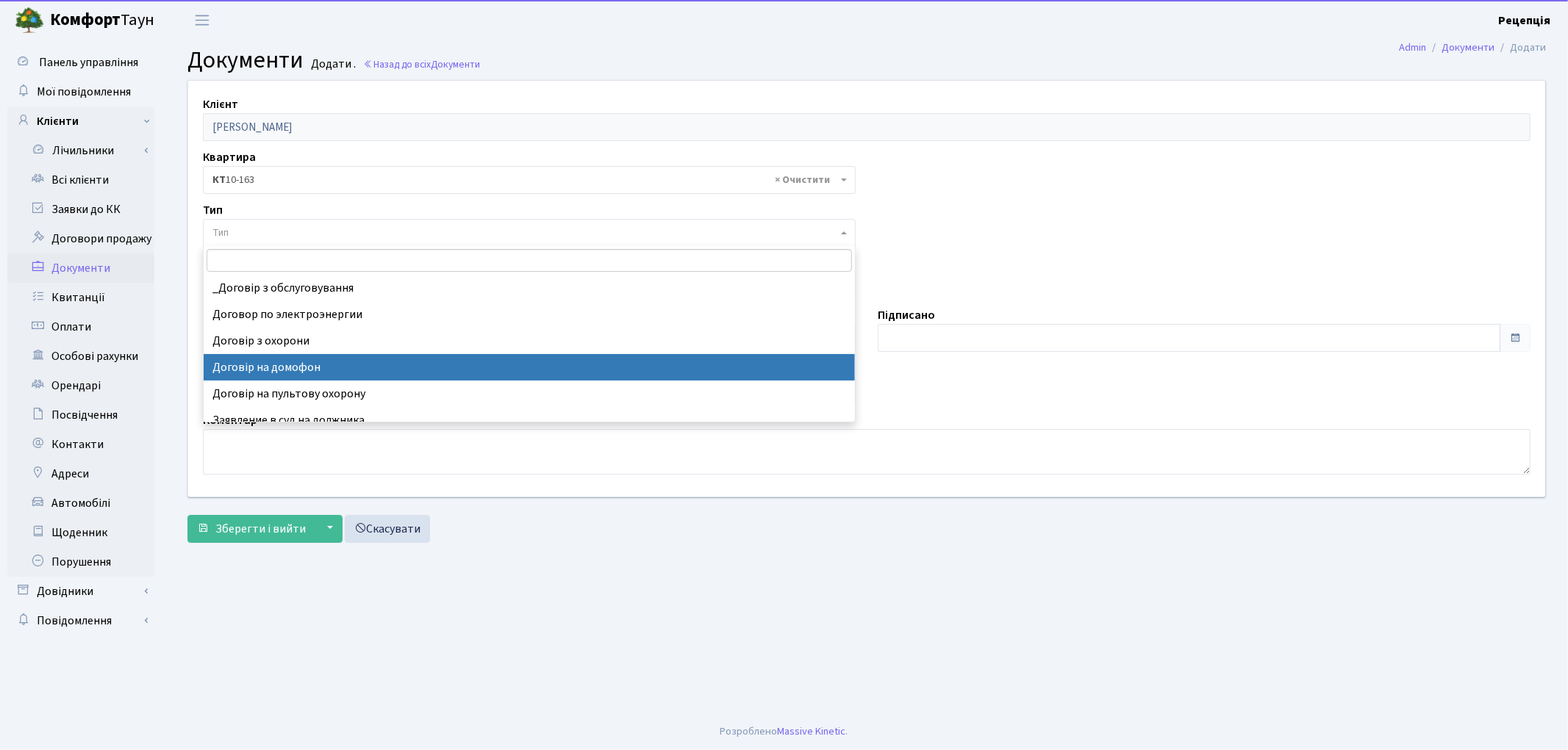
select select "292"
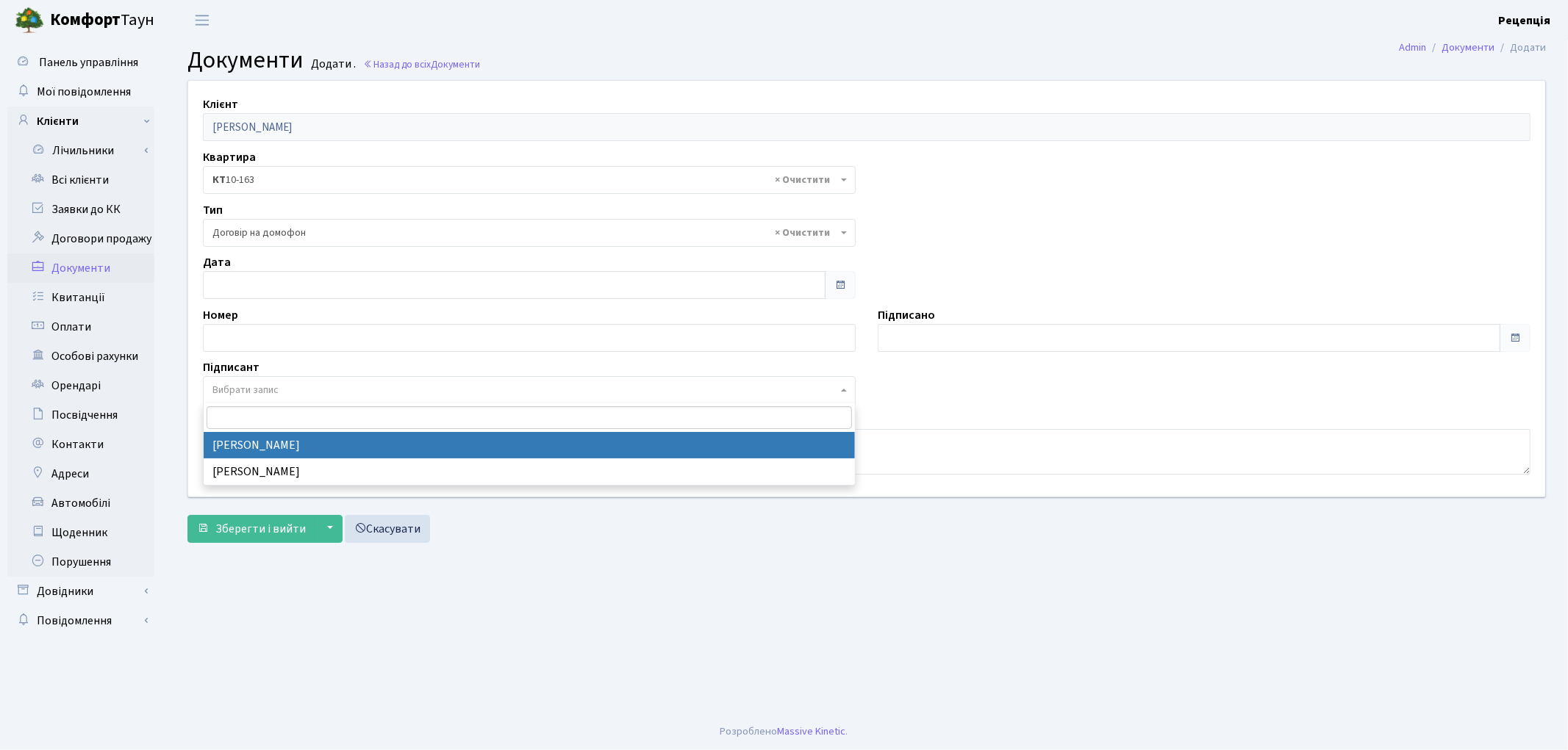
click at [248, 384] on span "Вибрати запис" at bounding box center [246, 389] width 66 height 14
select select "74"
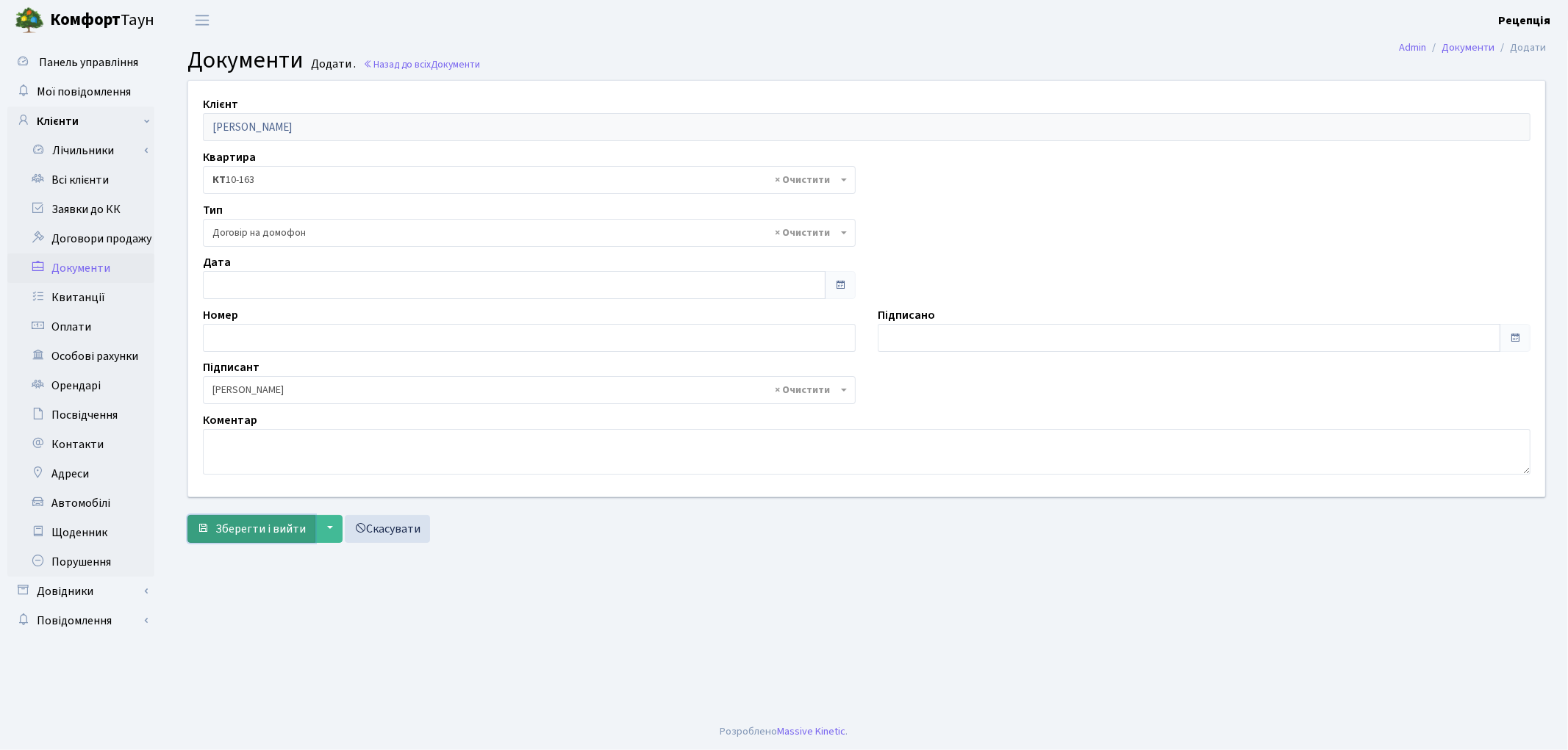
click at [252, 522] on span "Зберегти і вийти" at bounding box center [260, 528] width 91 height 16
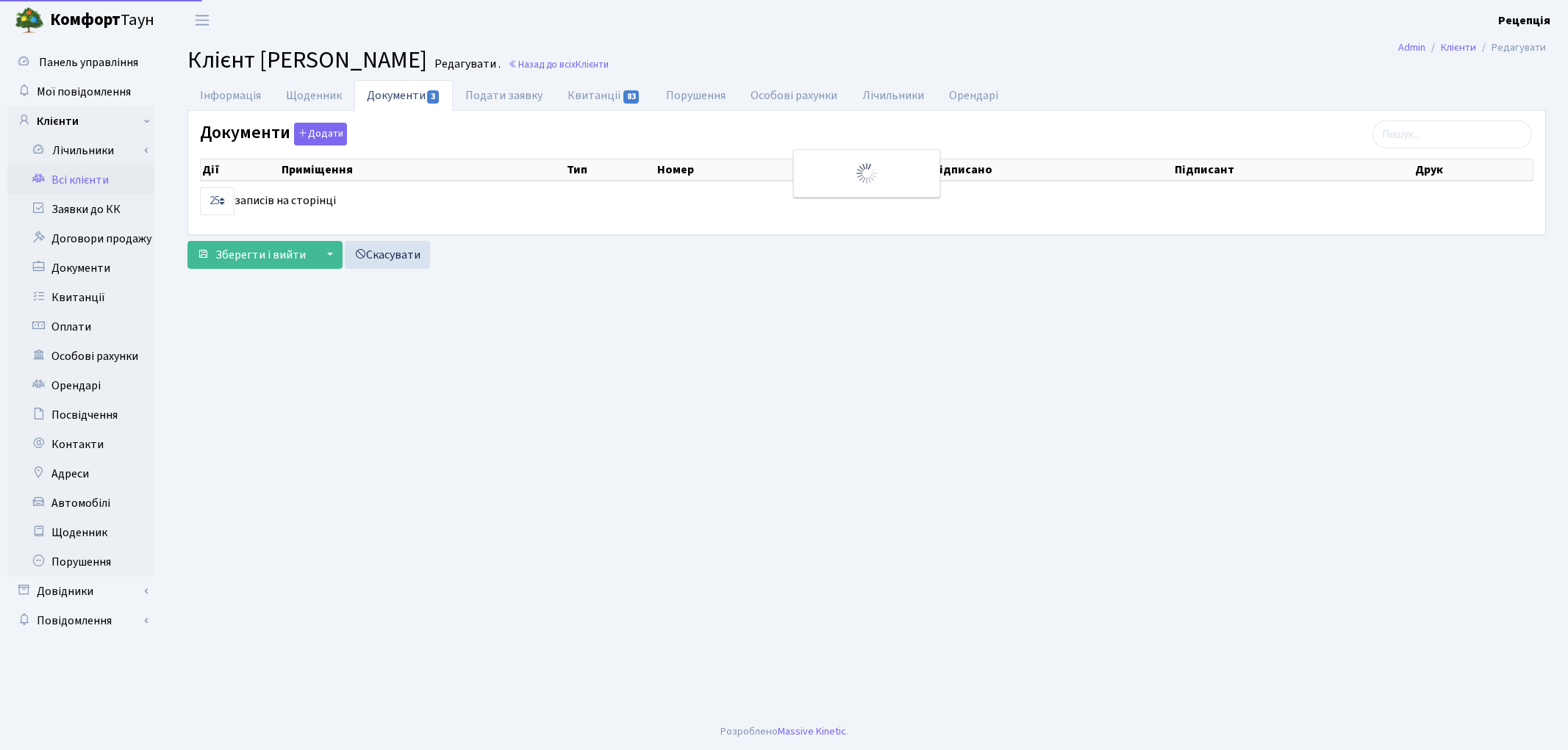
select select "25"
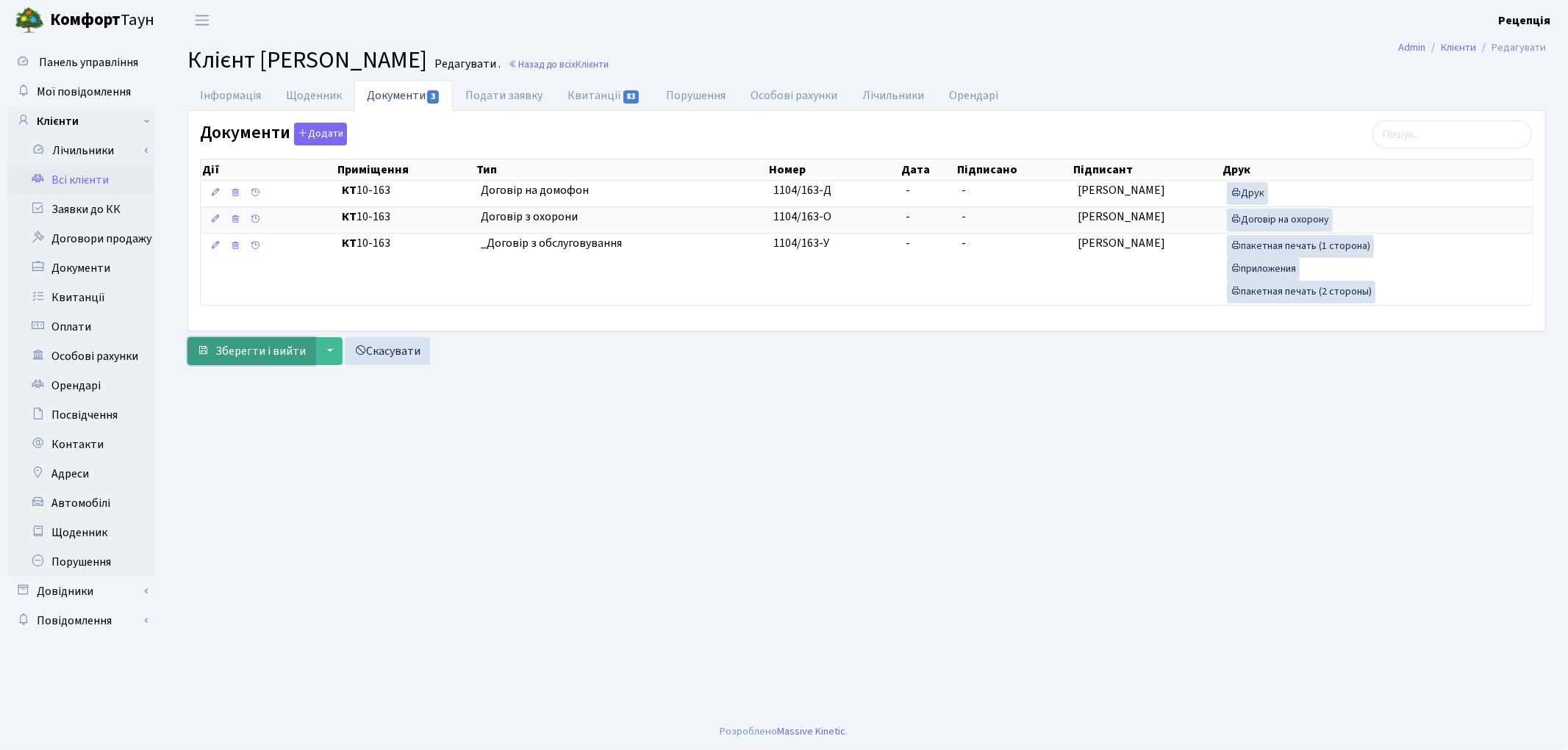
click at [244, 348] on span "Зберегти і вийти" at bounding box center [260, 351] width 91 height 16
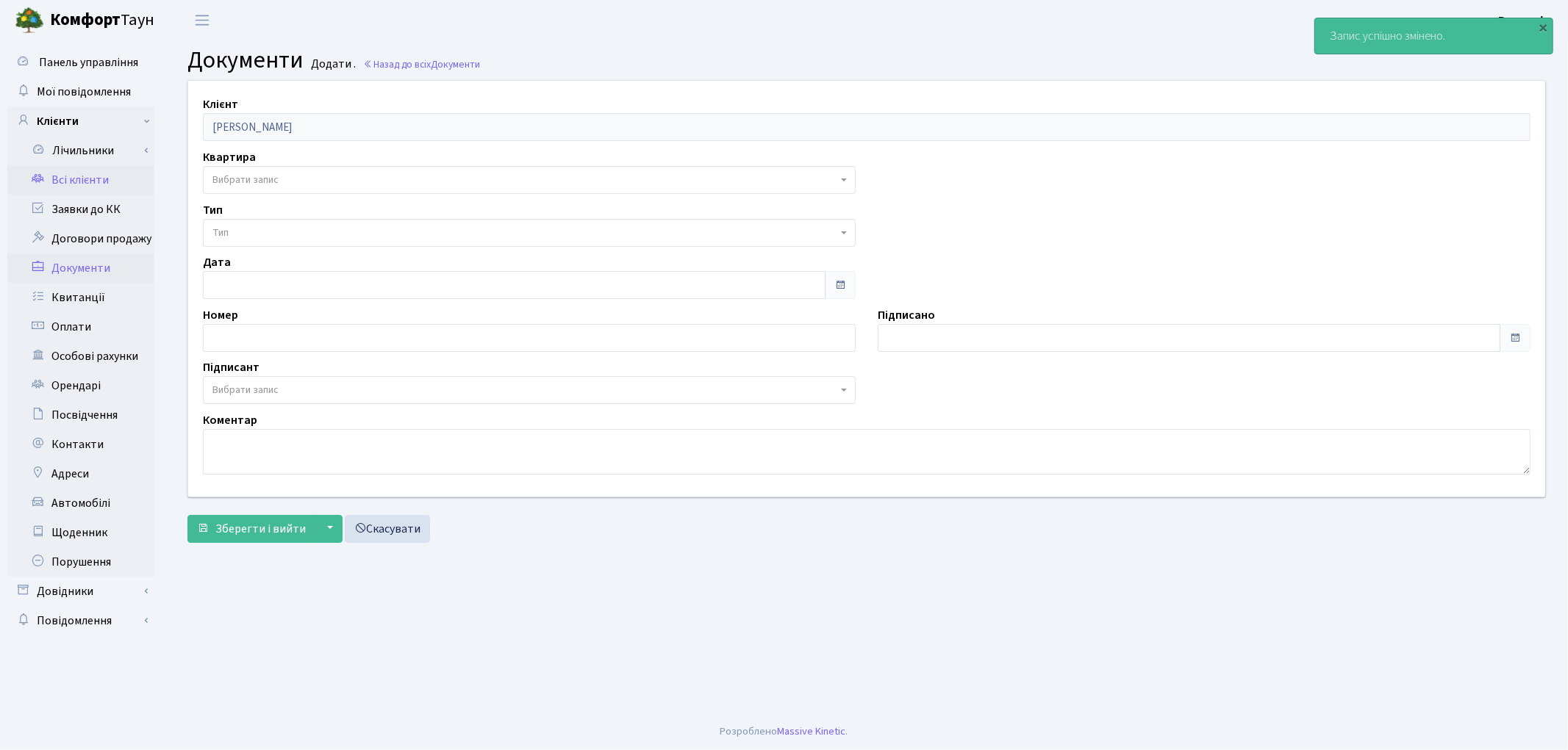
click at [74, 172] on link "Всі клієнти" at bounding box center [81, 180] width 147 height 30
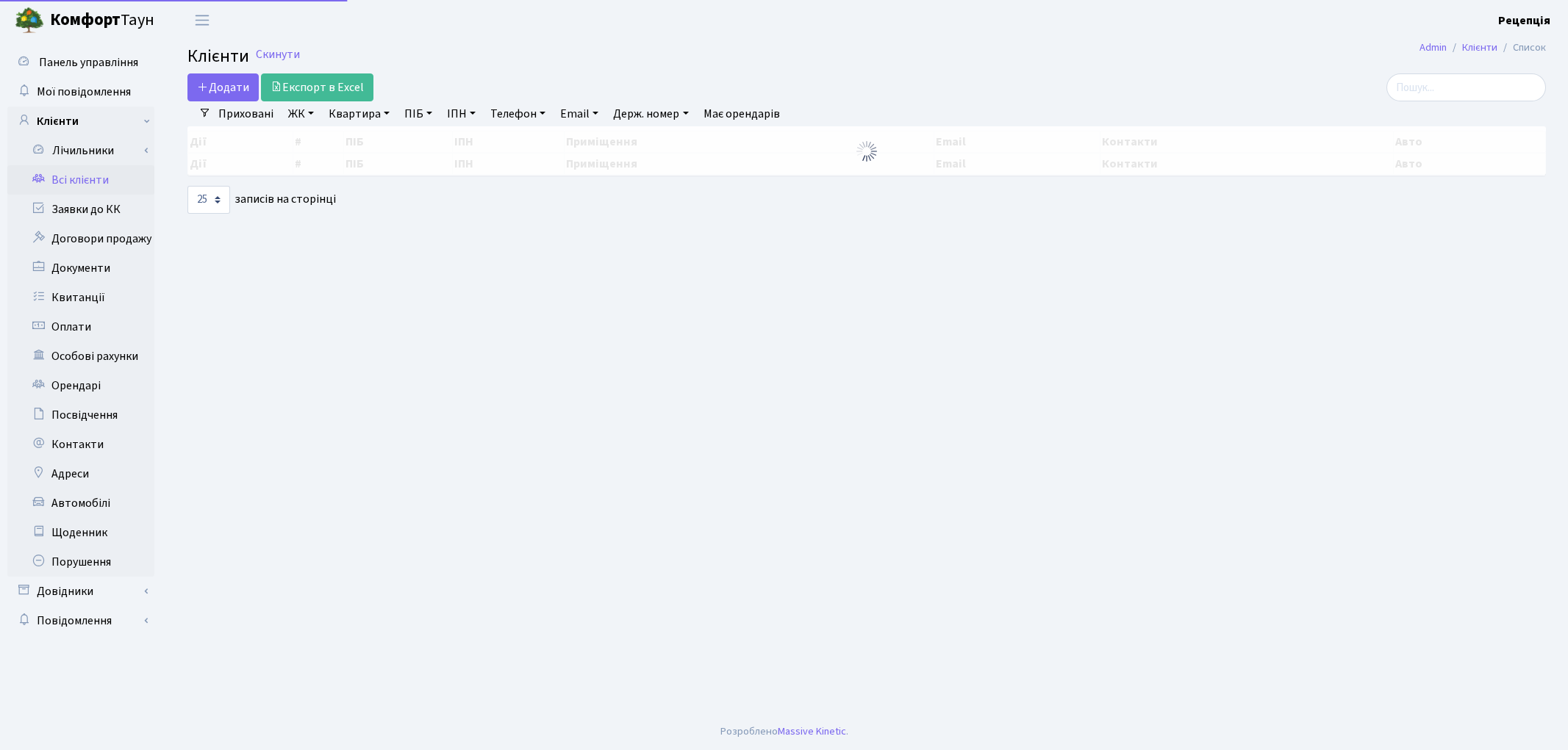
select select "25"
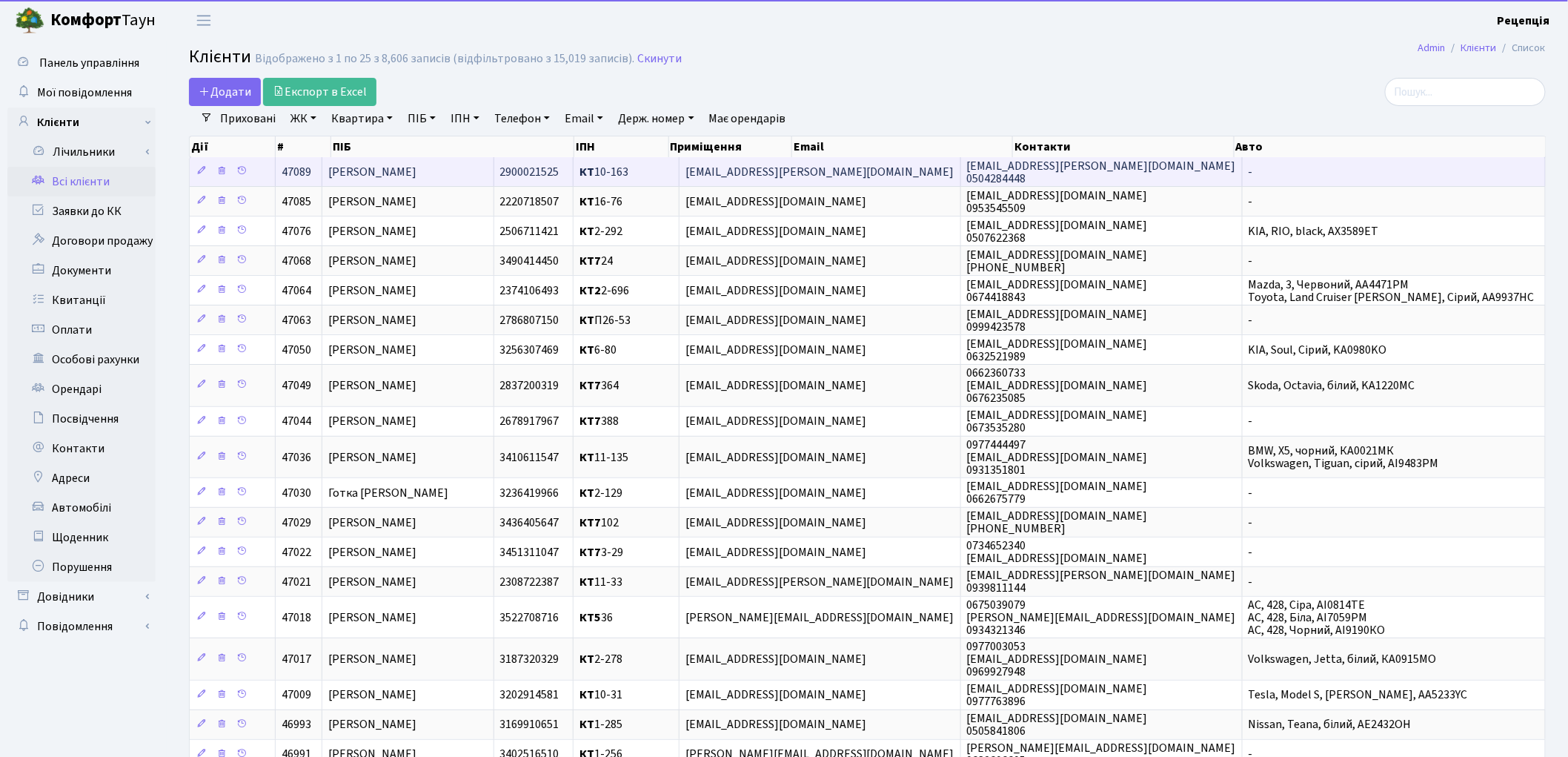
click at [494, 175] on td "[PERSON_NAME]" at bounding box center [408, 172] width 171 height 29
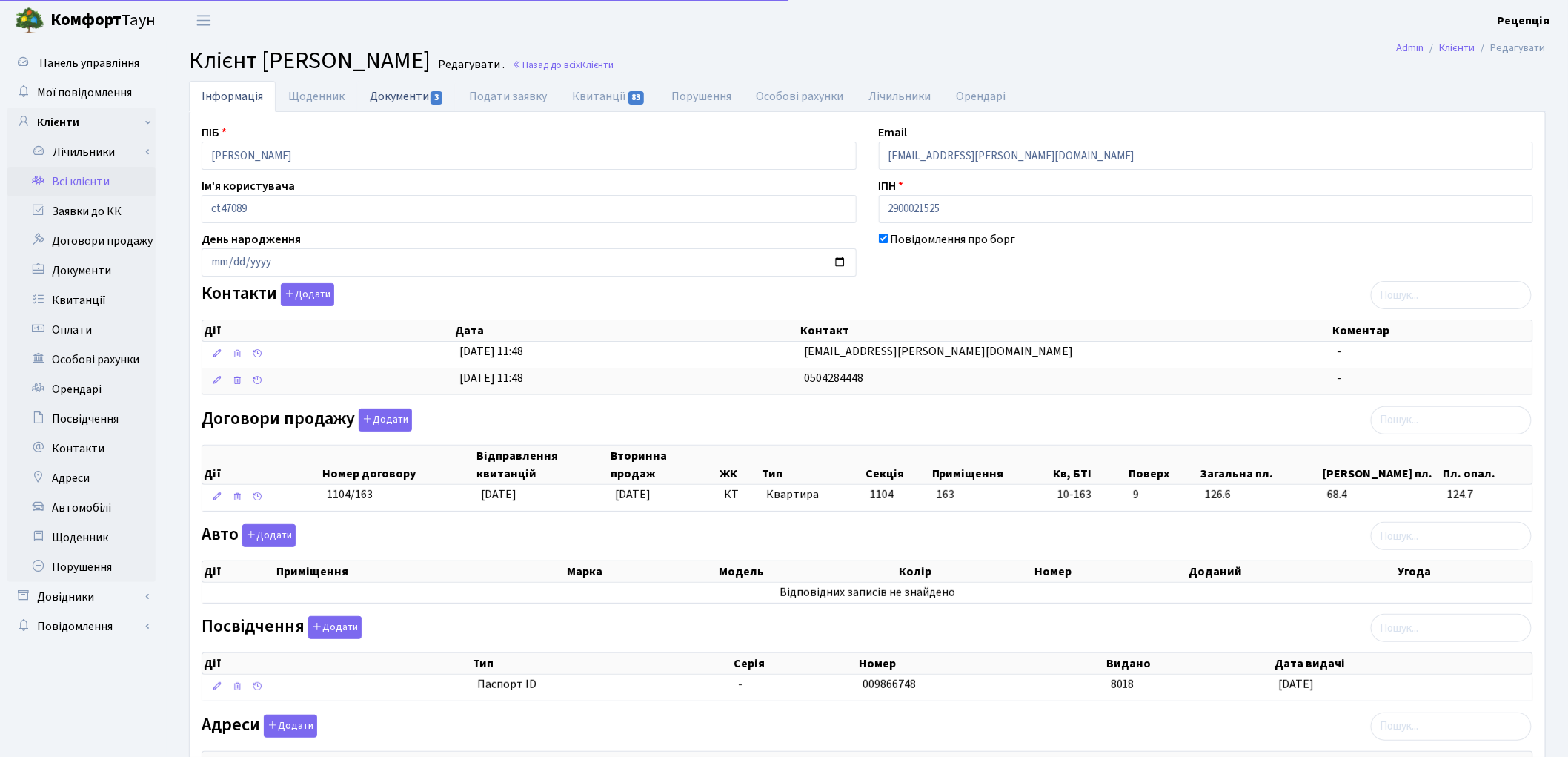
click at [409, 98] on link "Документи 3" at bounding box center [407, 96] width 99 height 31
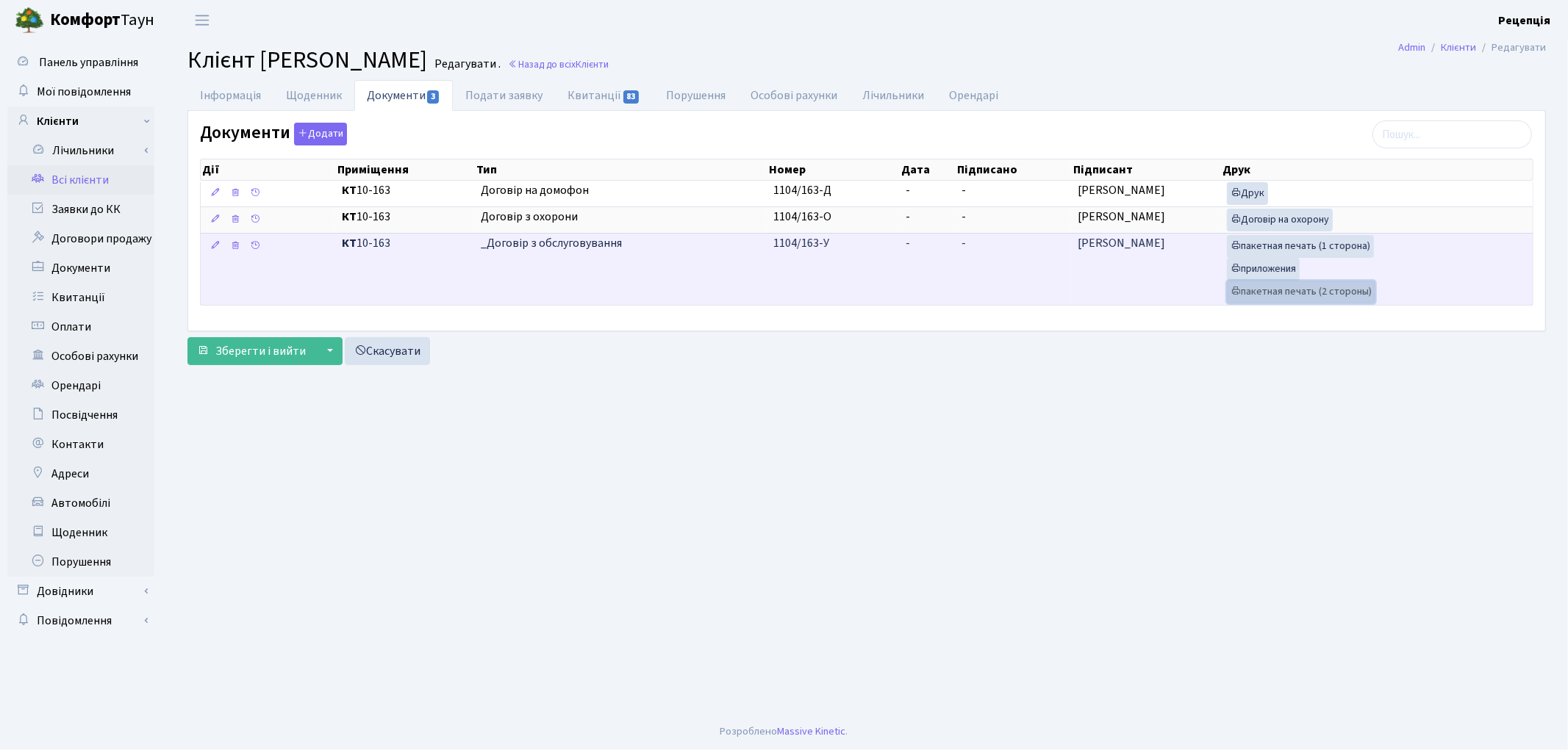
click at [1288, 294] on link "пакетная печать (2 стороны)" at bounding box center [1301, 292] width 149 height 23
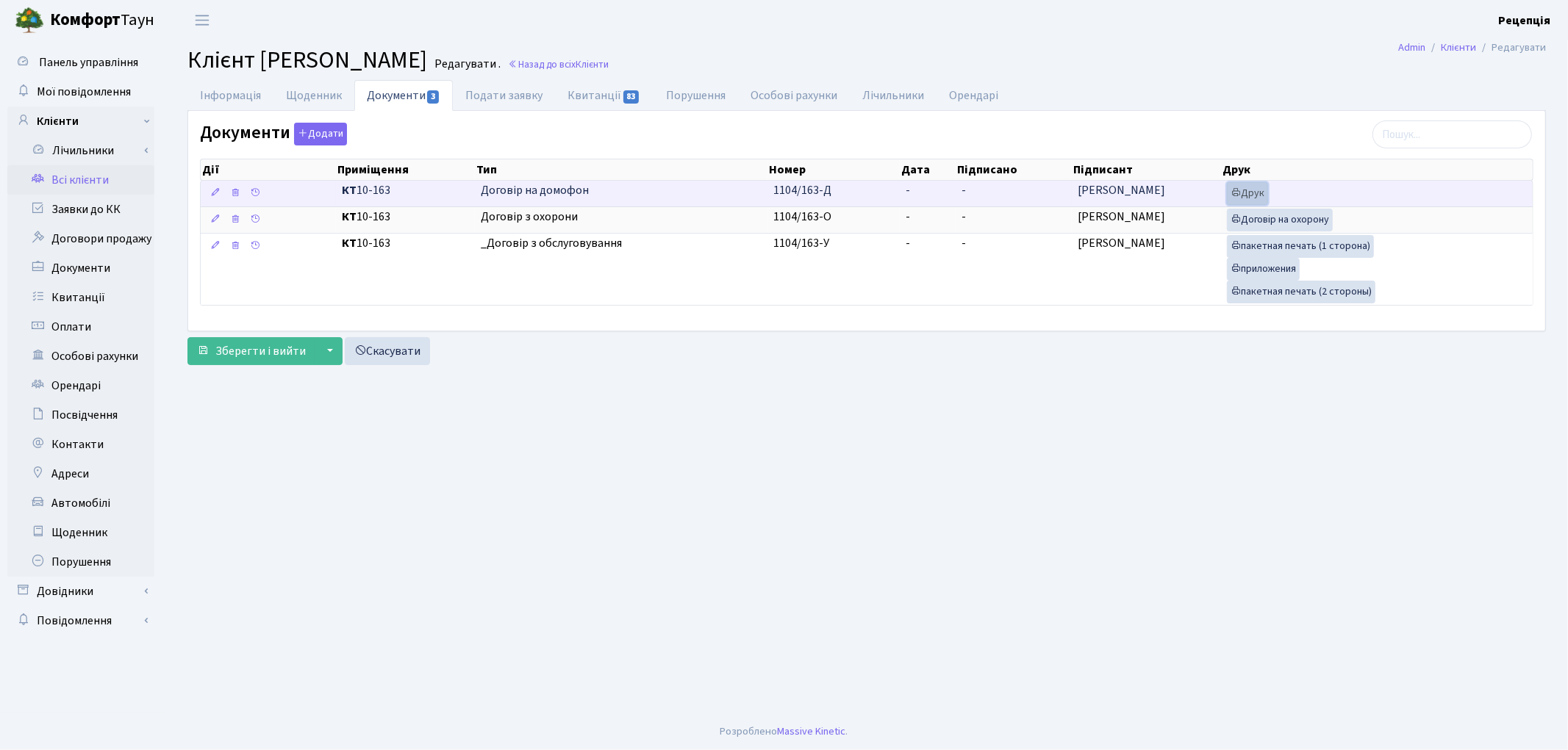
click at [1232, 192] on icon at bounding box center [1235, 192] width 10 height 10
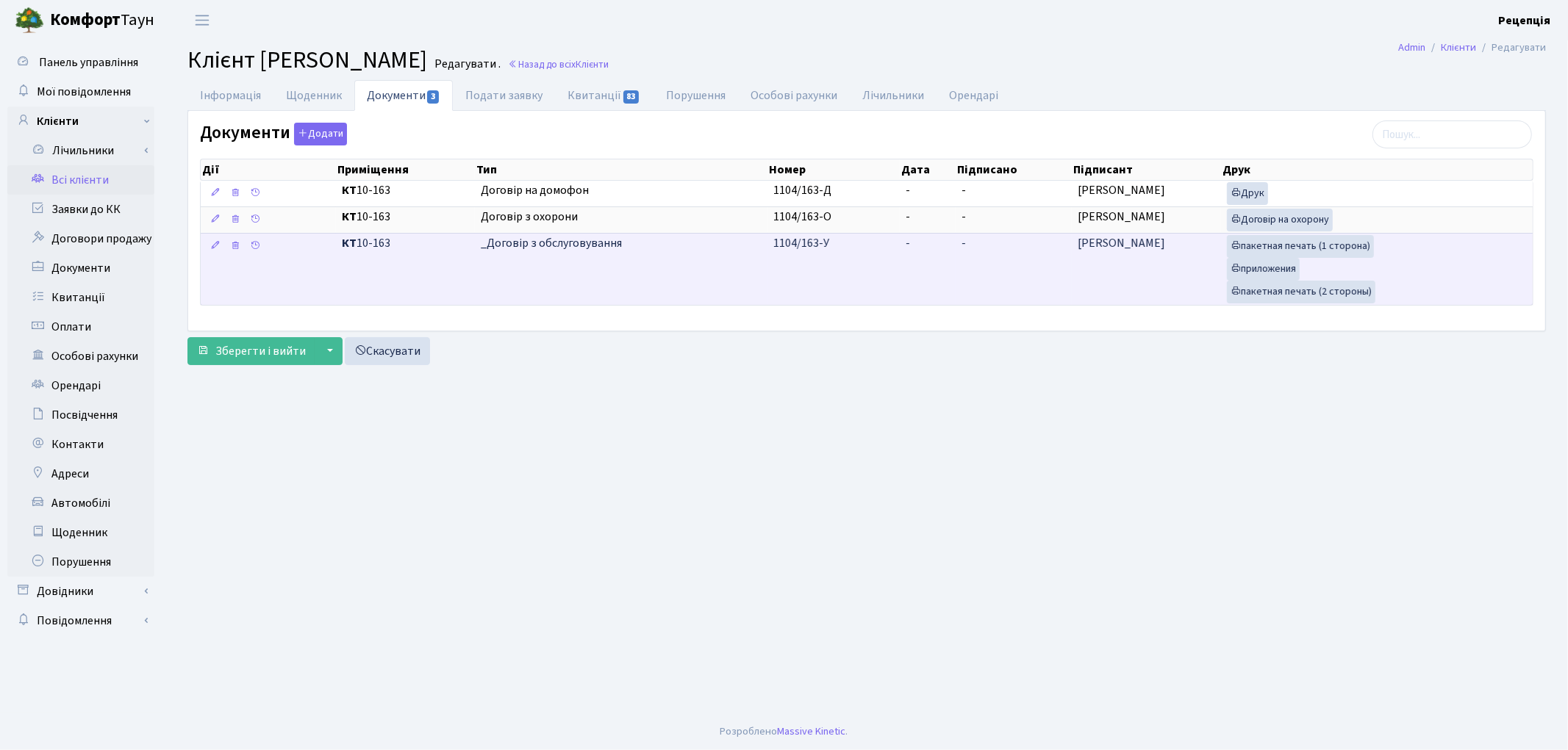
click at [894, 279] on td "1104/163-У" at bounding box center [833, 269] width 132 height 72
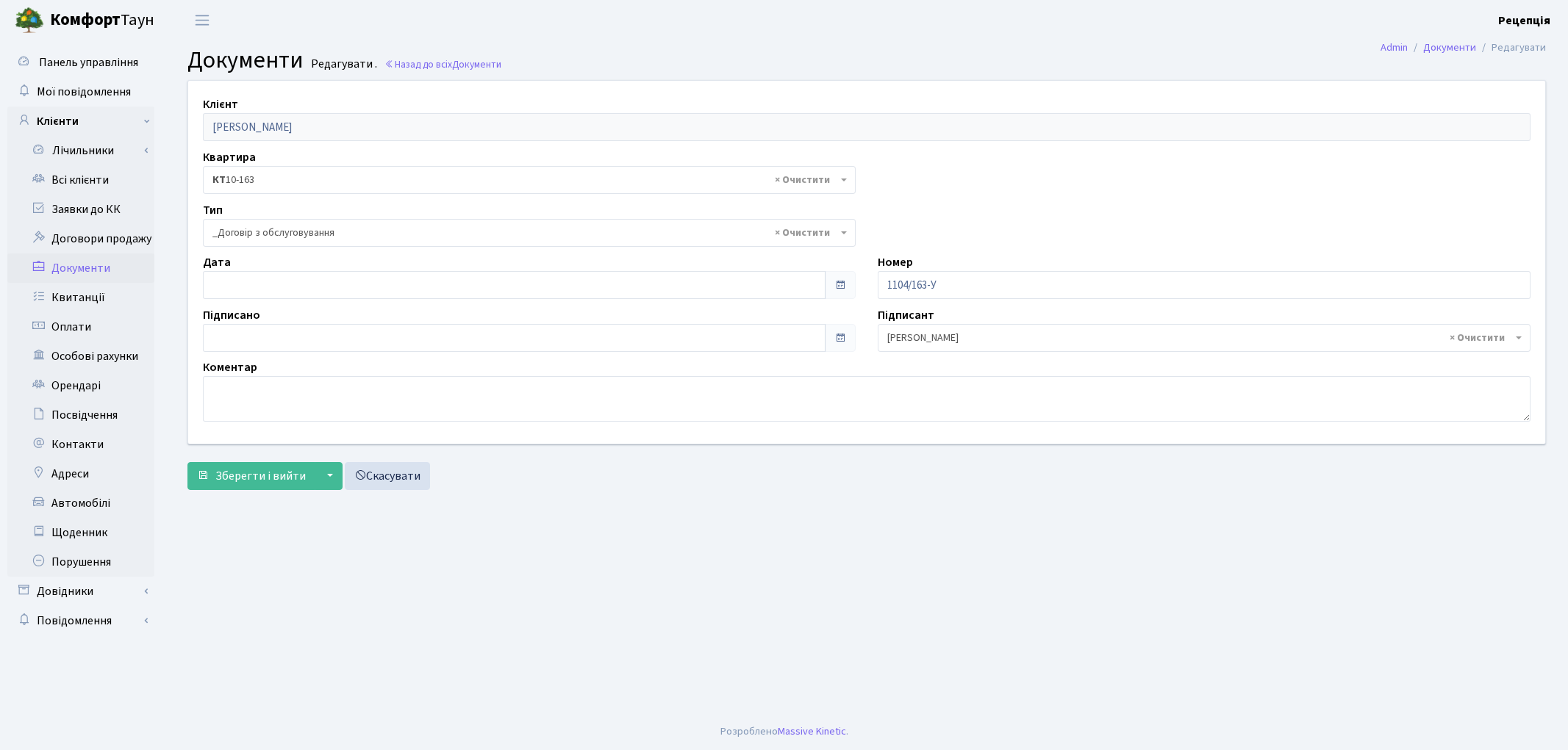
select select "289"
type input "[DATE]"
click at [238, 285] on input "[DATE]" at bounding box center [514, 285] width 622 height 28
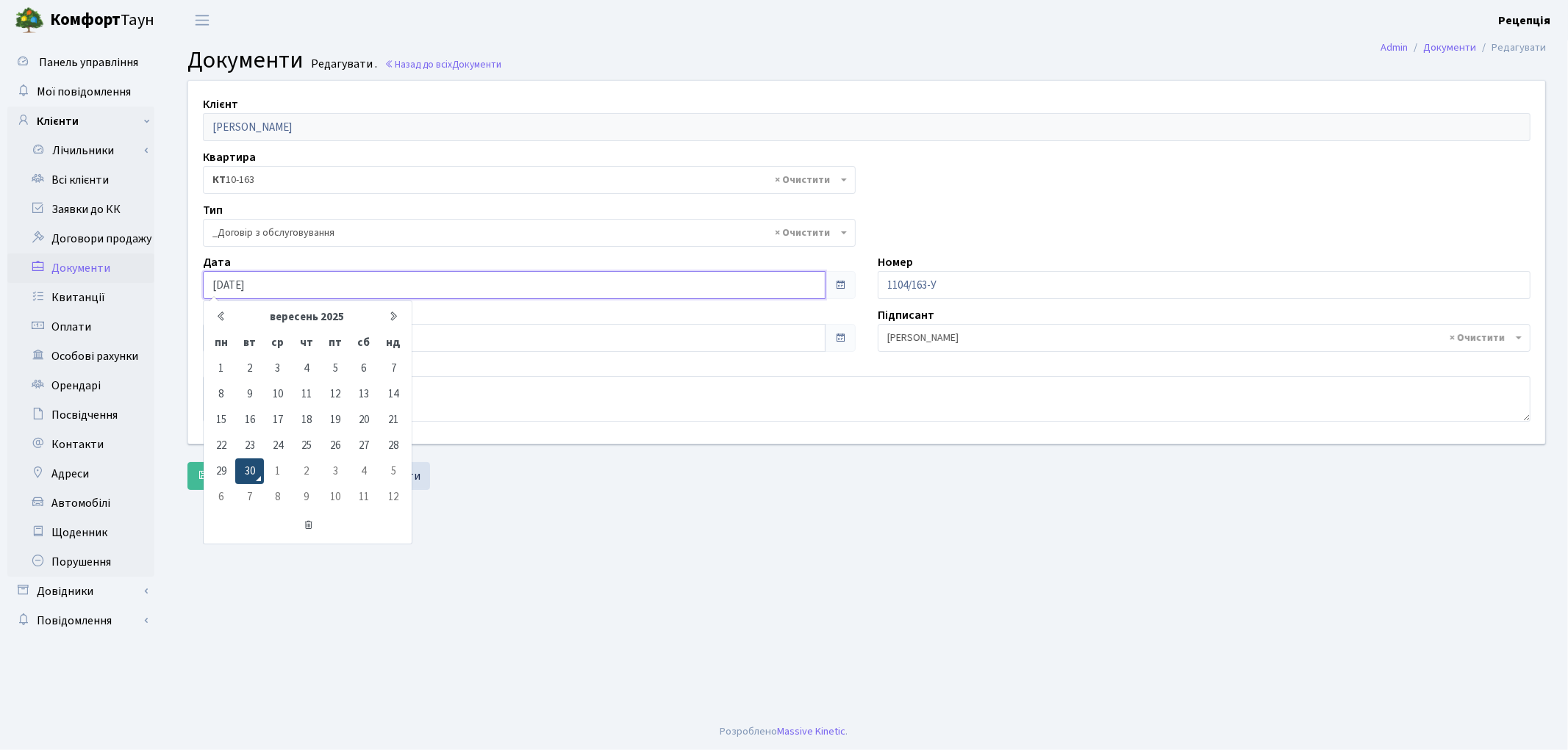
click at [244, 463] on td "30" at bounding box center [249, 471] width 28 height 26
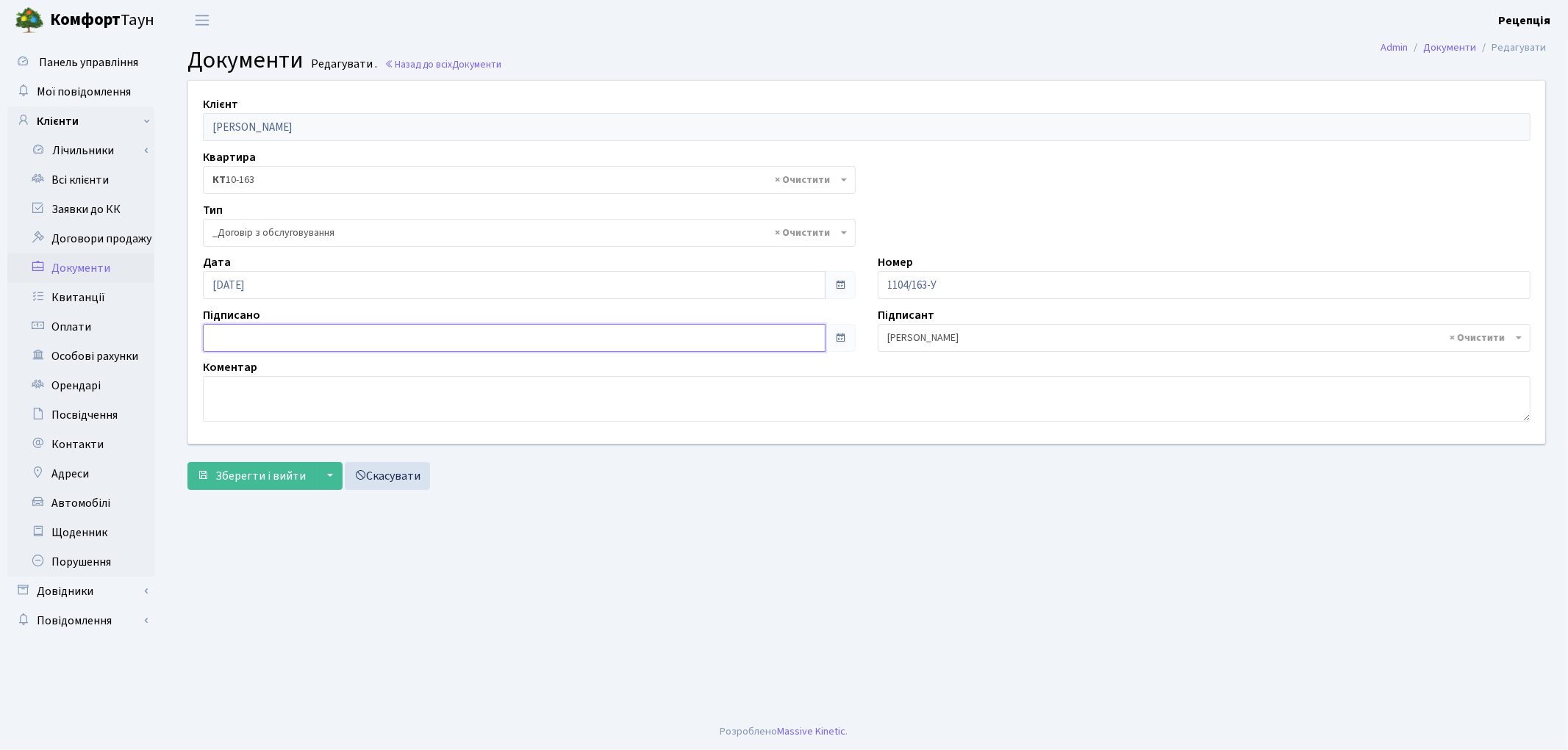
type input "[DATE]"
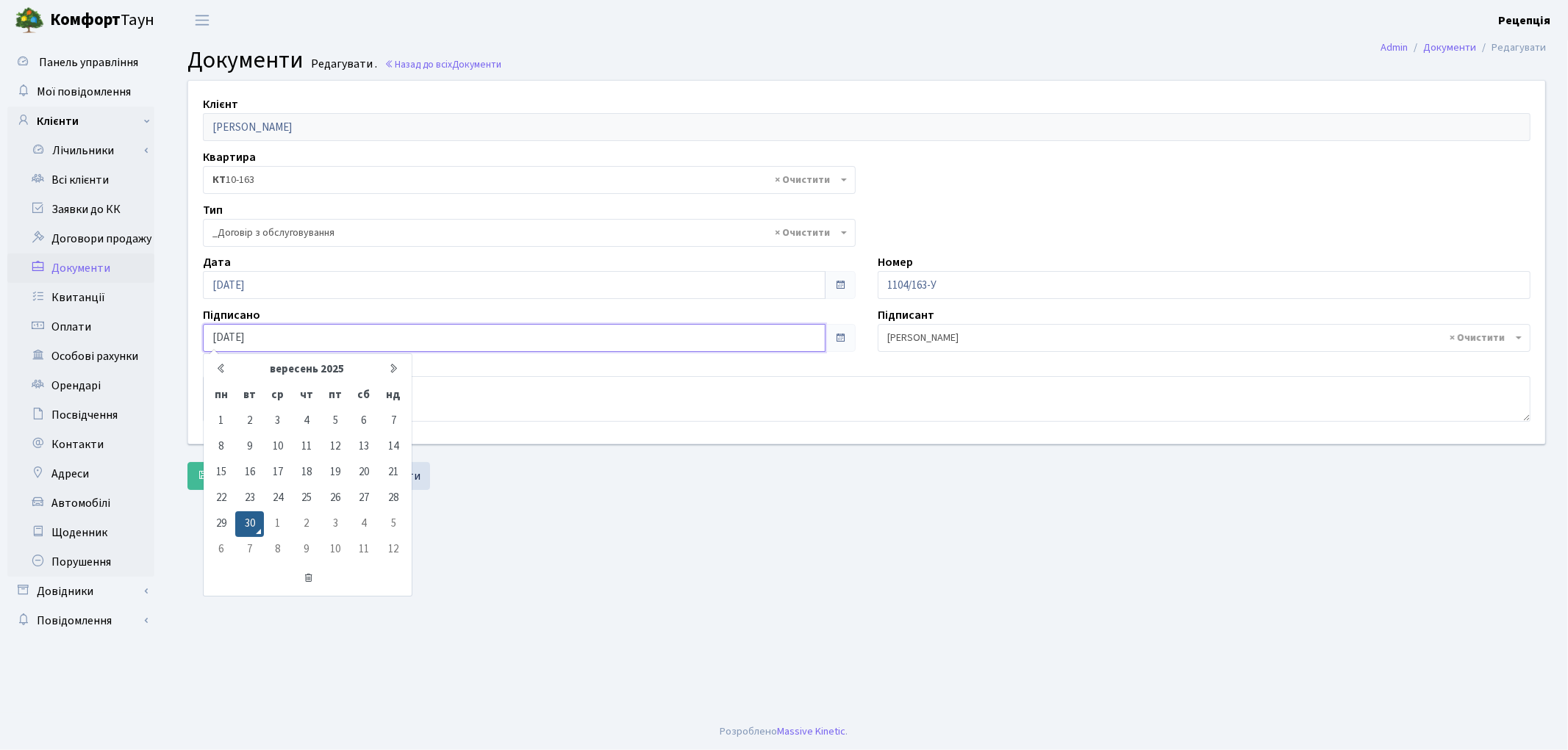
click at [262, 343] on input "[DATE]" at bounding box center [514, 338] width 622 height 28
click at [246, 531] on td "30" at bounding box center [249, 524] width 28 height 26
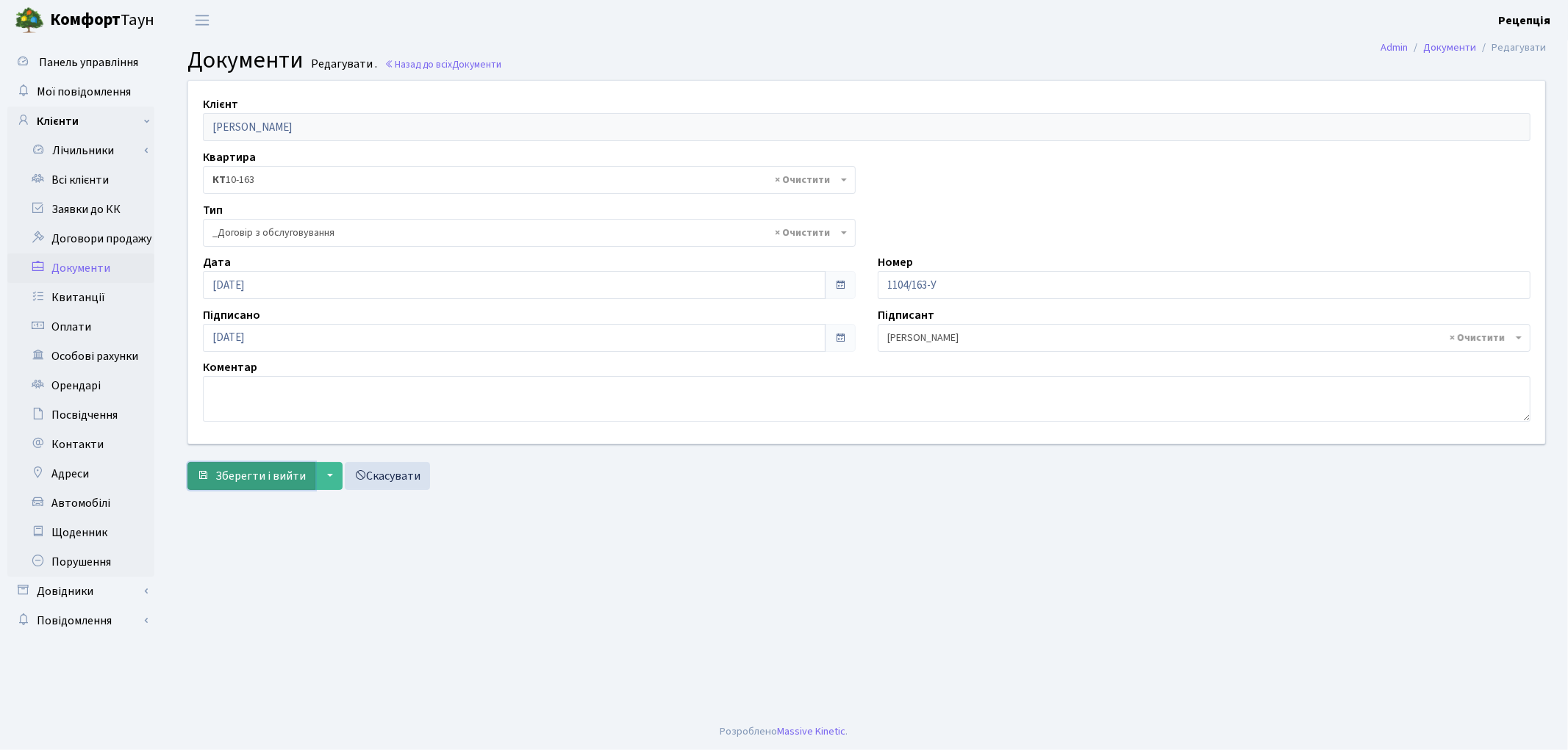
click at [247, 466] on button "Зберегти і вийти" at bounding box center [252, 476] width 128 height 28
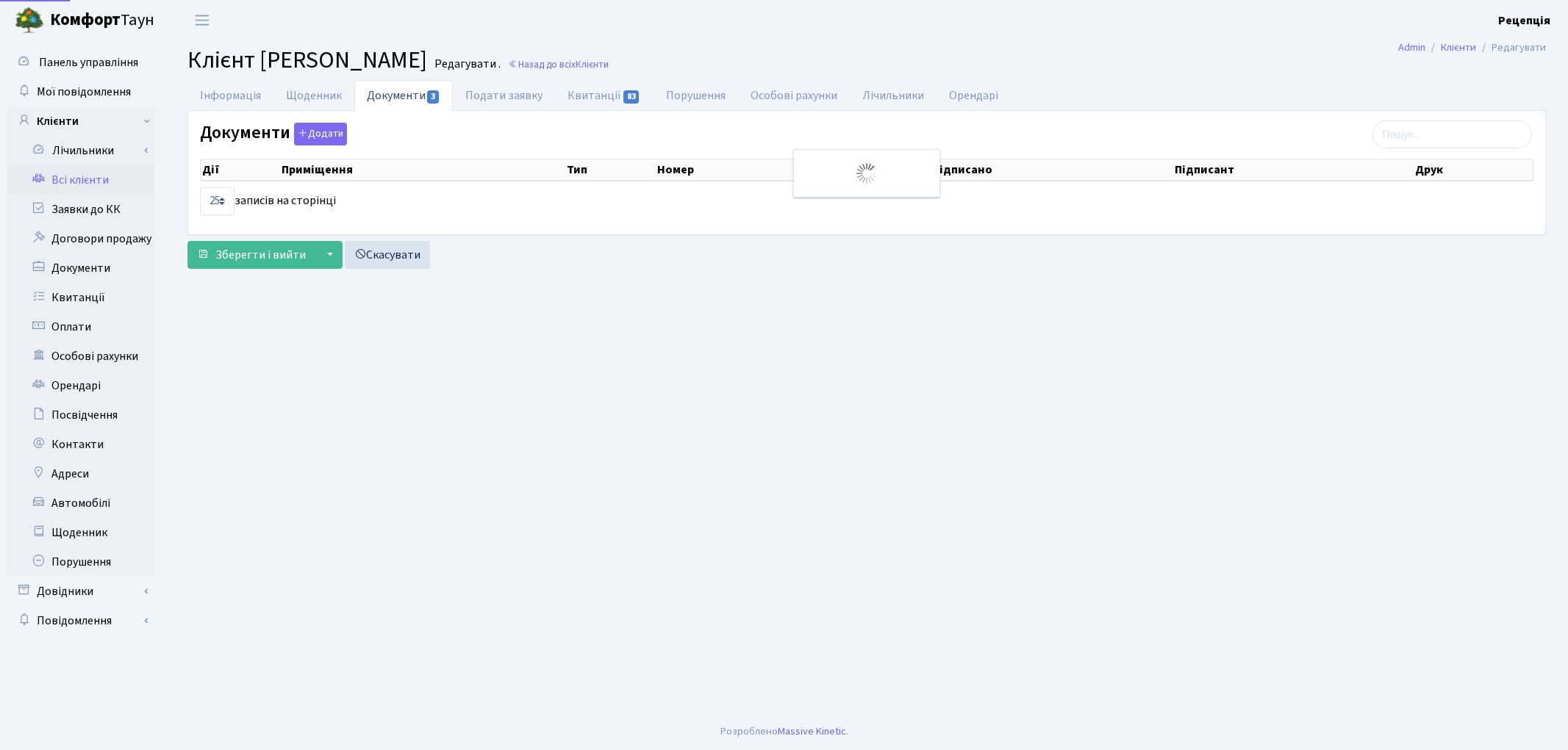
select select "25"
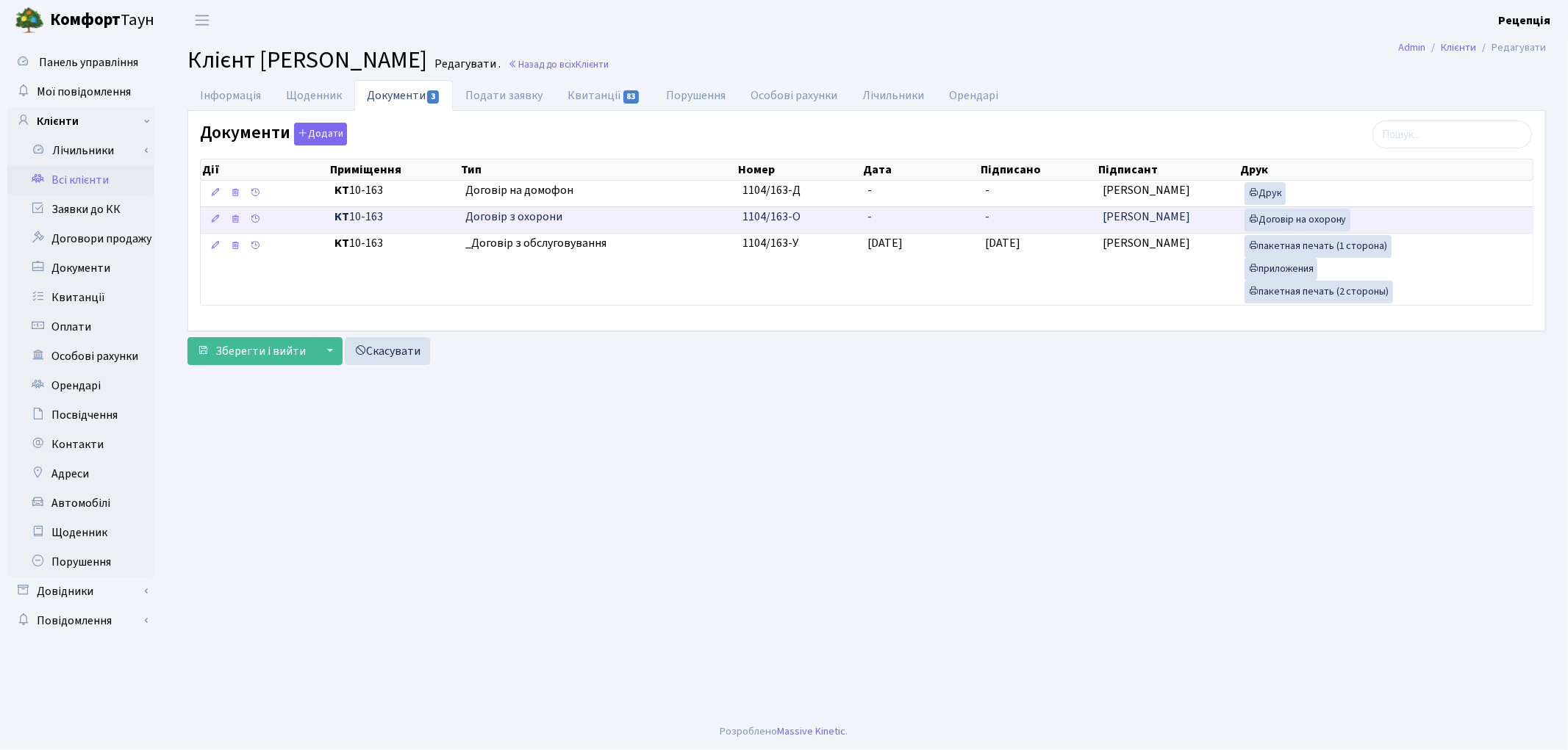
click at [893, 222] on td "-" at bounding box center [921, 220] width 117 height 27
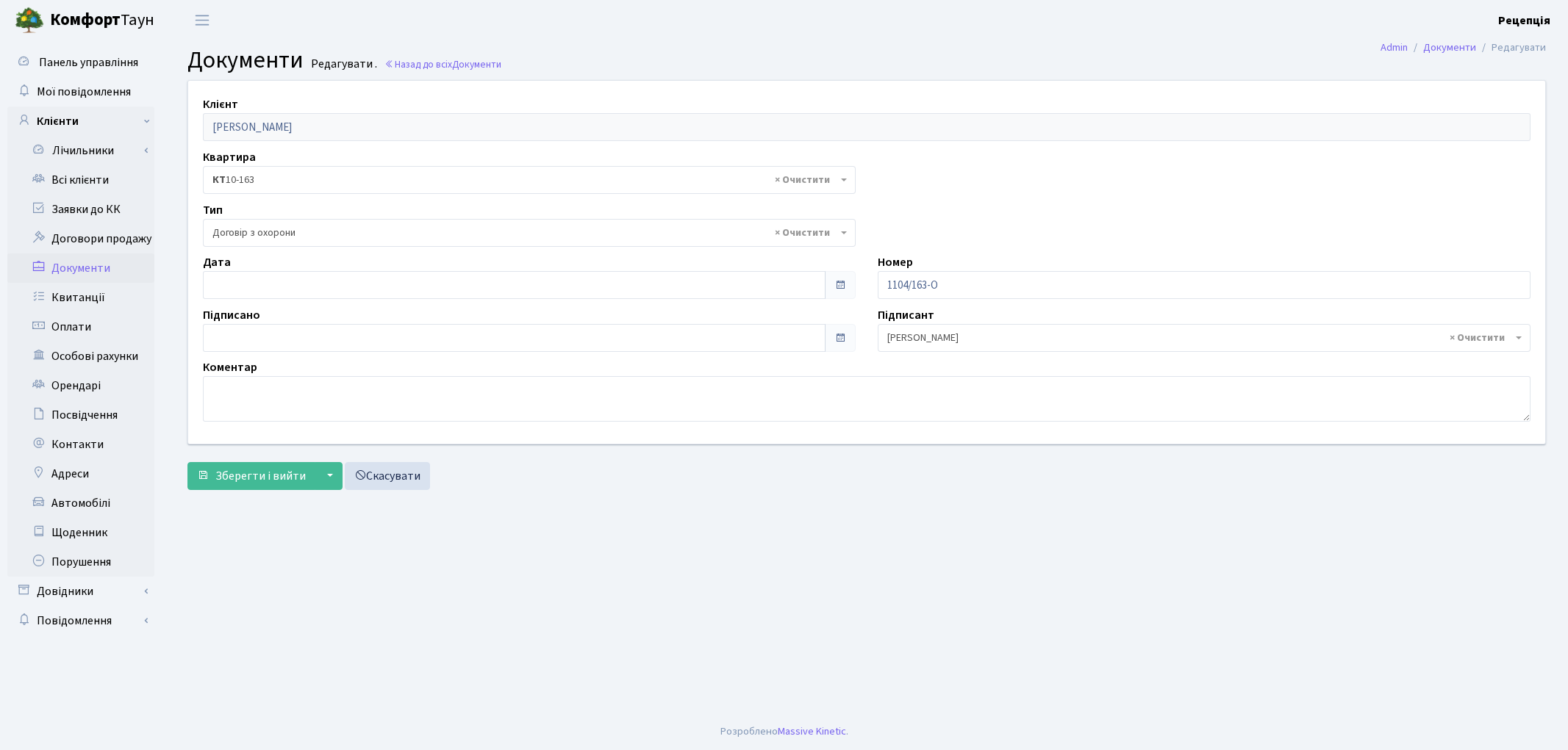
select select "290"
click at [255, 274] on input "text" at bounding box center [514, 285] width 622 height 28
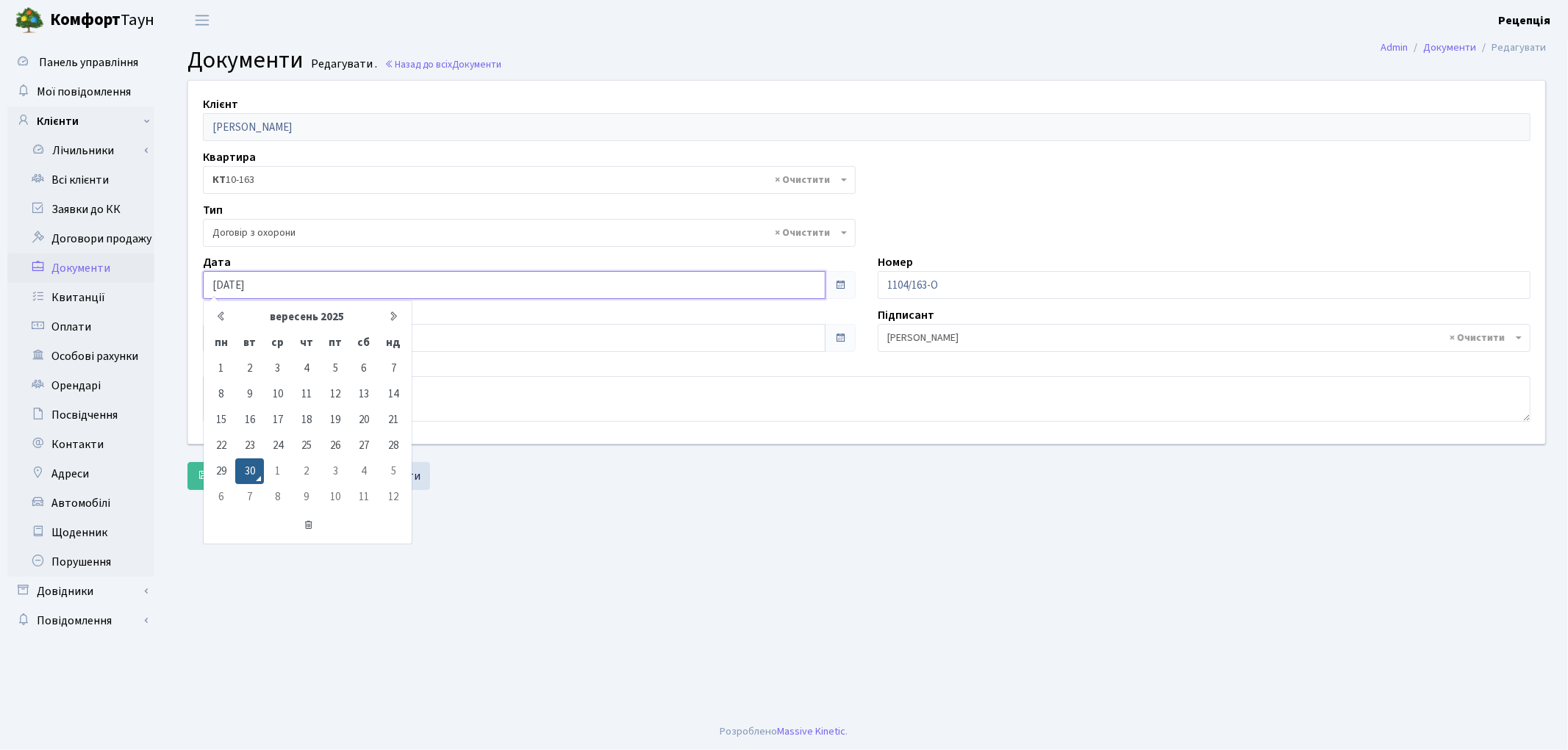
click at [294, 280] on input "[DATE]" at bounding box center [514, 285] width 622 height 28
type input "30.09.2020"
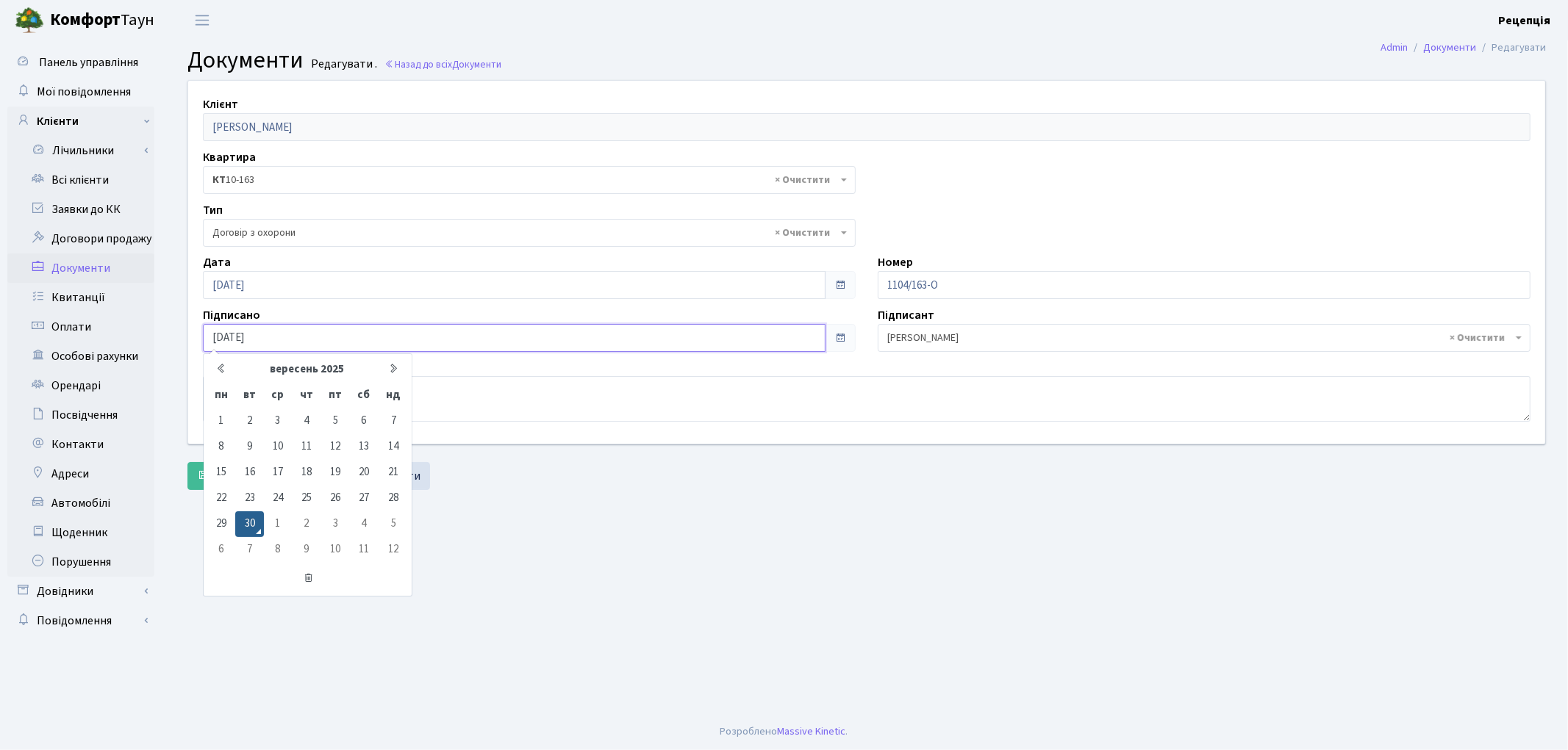
click at [278, 332] on input "[DATE]" at bounding box center [514, 338] width 622 height 28
type input "[DATE]"
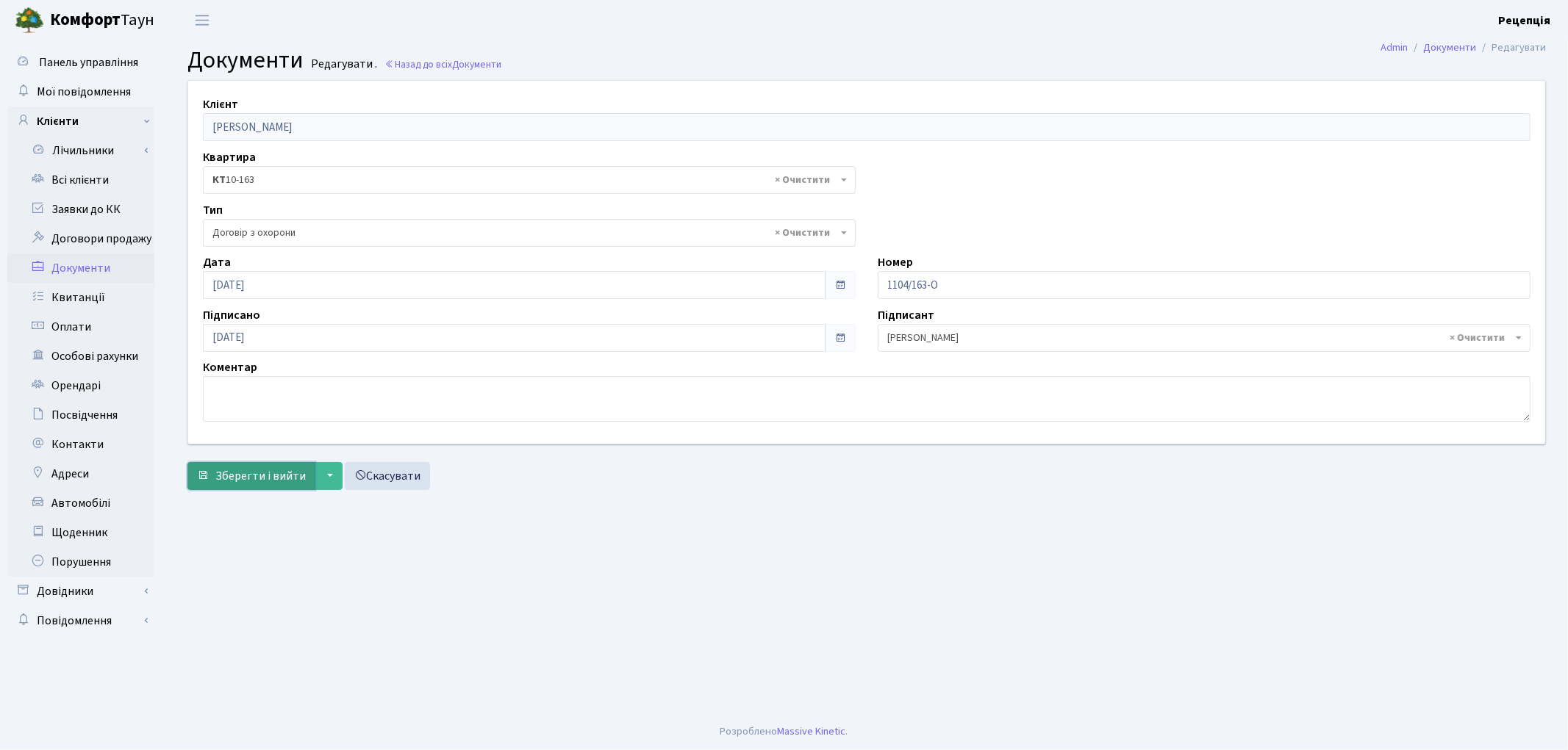
click at [233, 474] on span "Зберегти і вийти" at bounding box center [260, 476] width 91 height 16
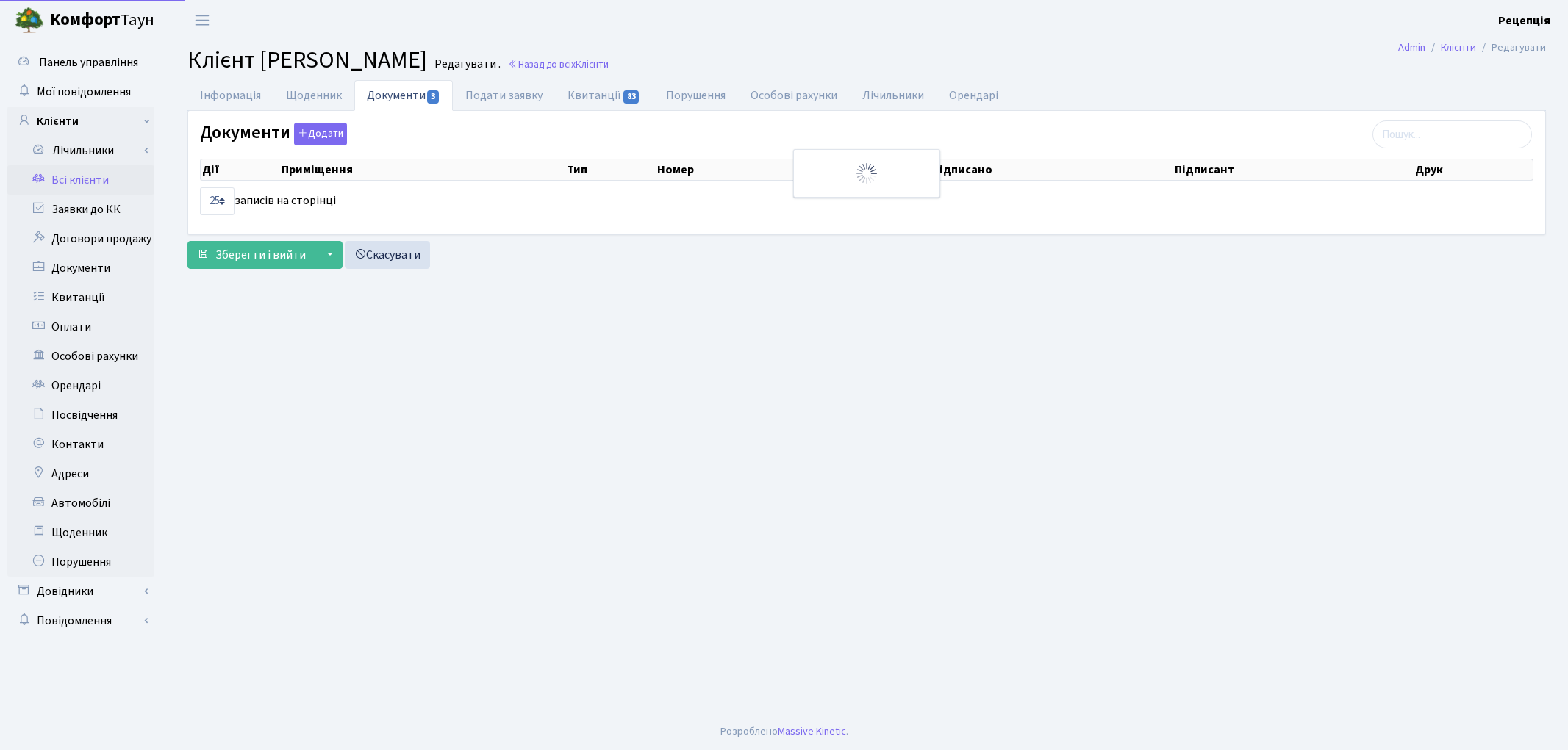
select select "25"
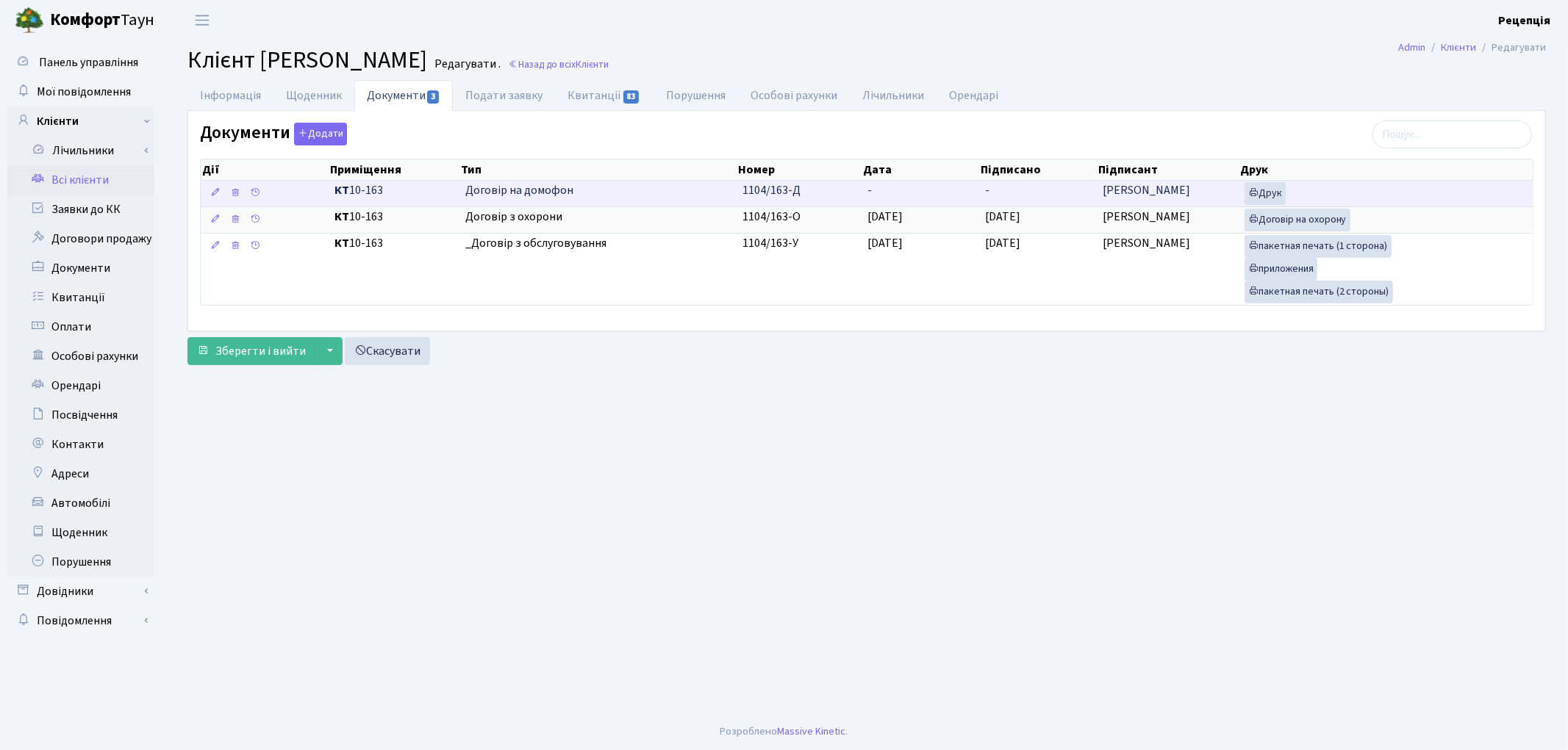
click at [869, 188] on span "-" at bounding box center [869, 190] width 5 height 16
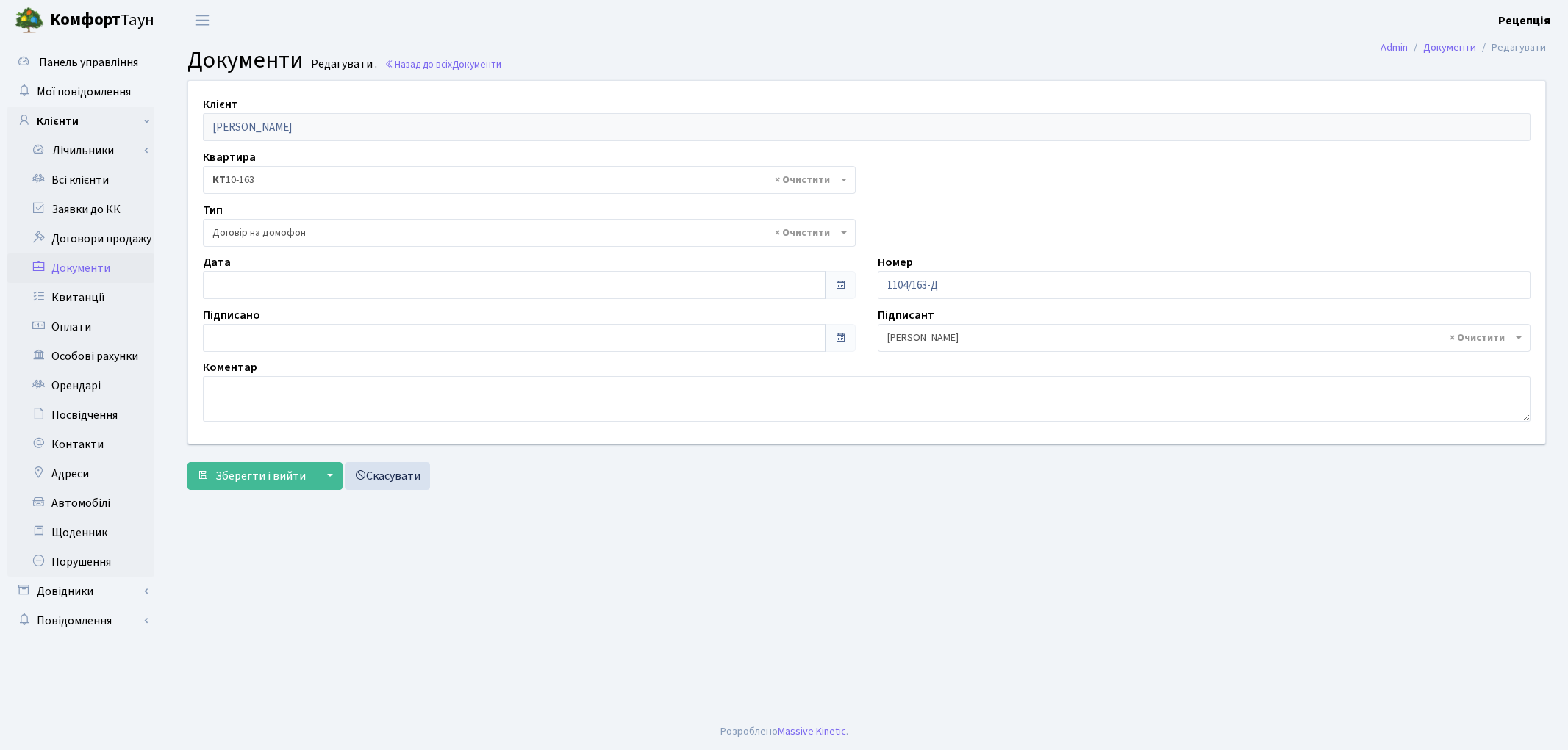
select select "292"
type input "[DATE]"
click at [238, 281] on input "[DATE]" at bounding box center [514, 285] width 622 height 28
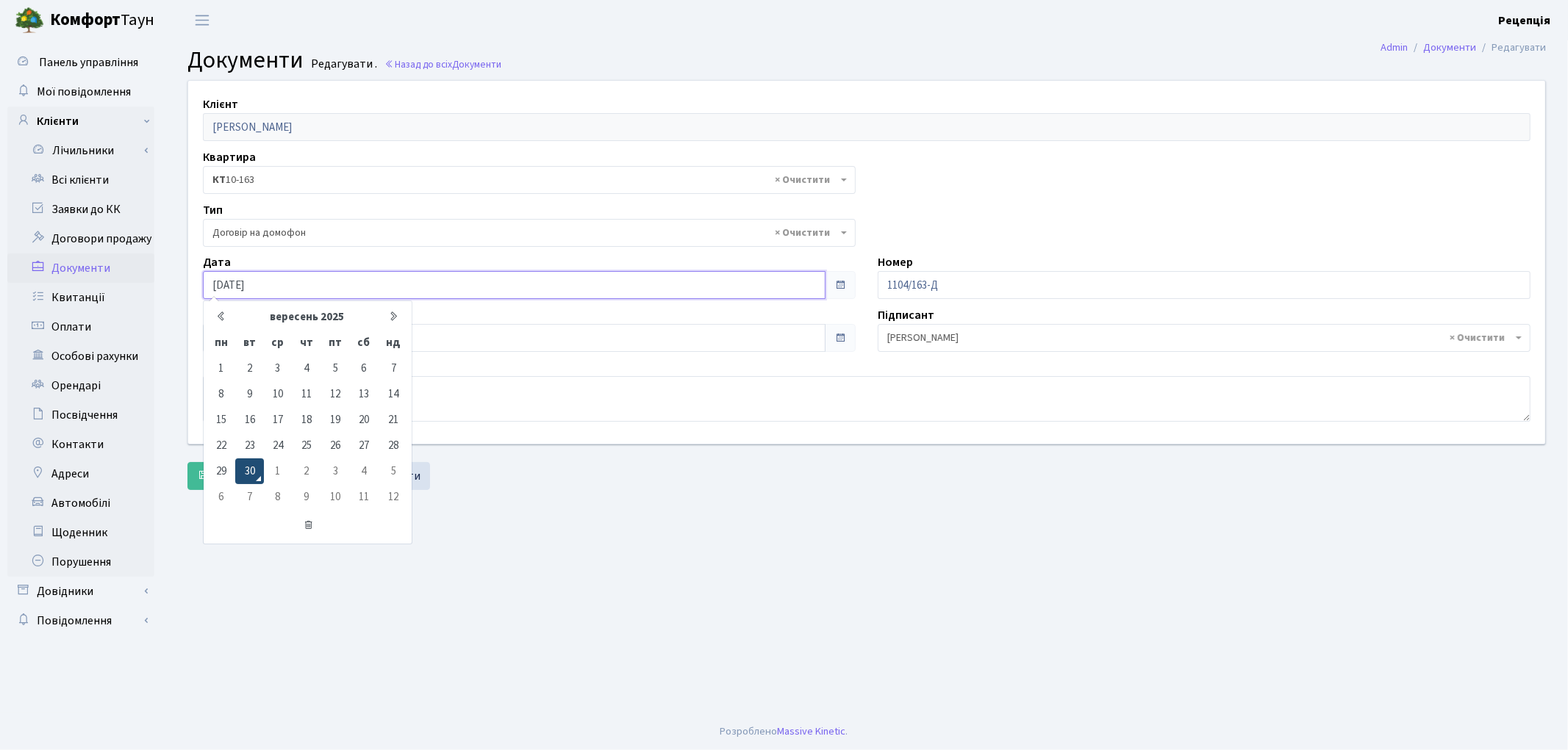
click at [253, 473] on td "30" at bounding box center [249, 471] width 28 height 26
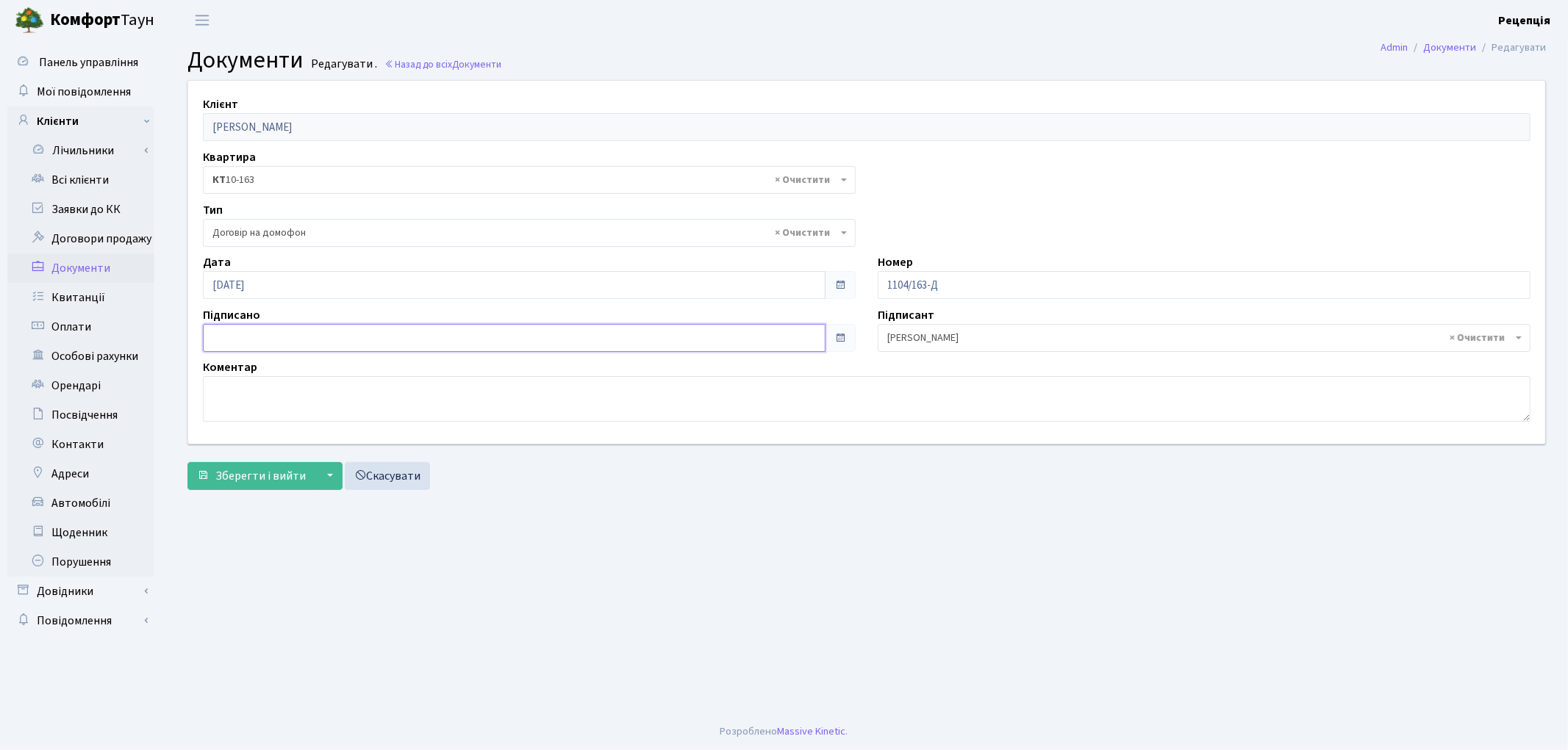
type input "[DATE]"
click at [262, 335] on input "[DATE]" at bounding box center [514, 338] width 622 height 28
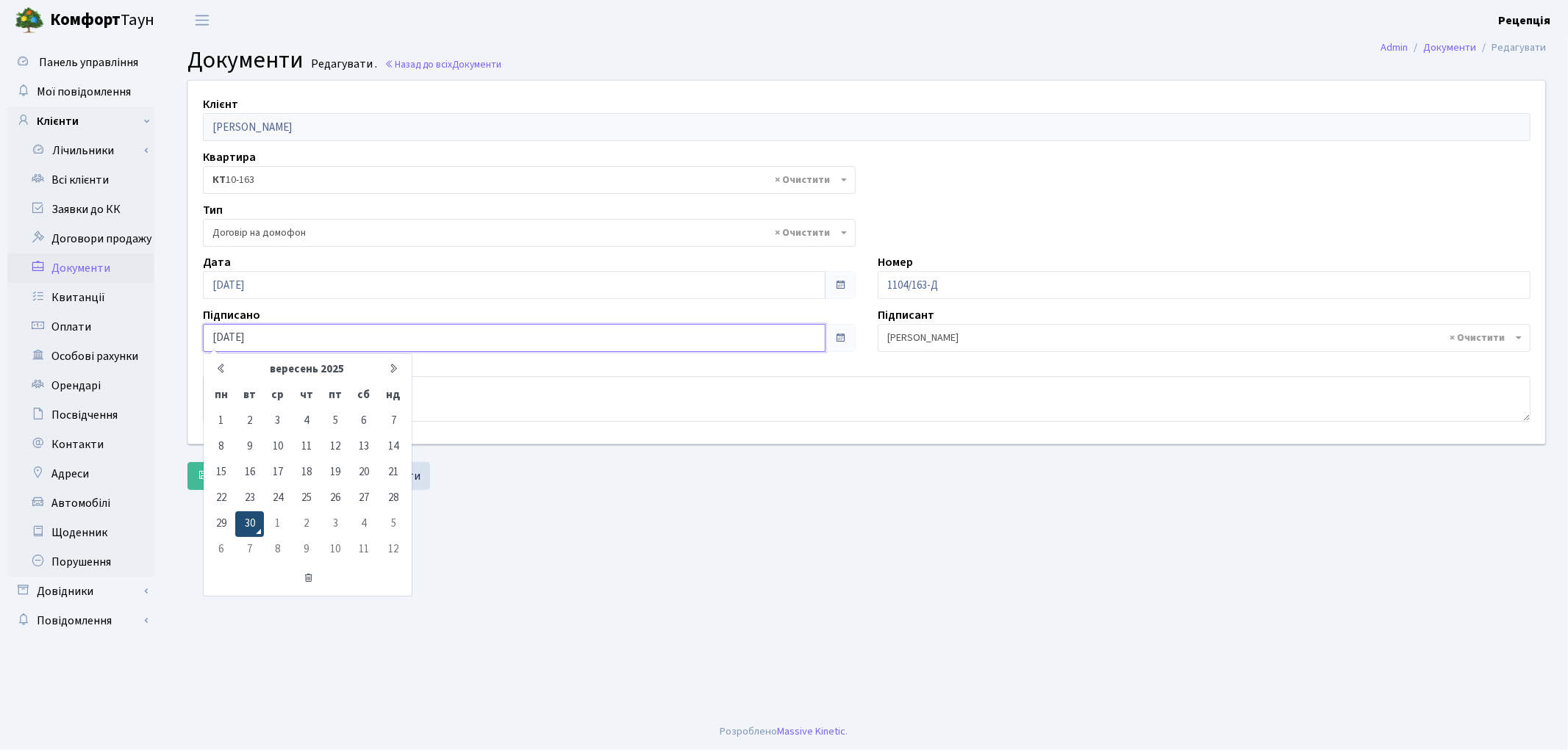
click at [249, 529] on td "30" at bounding box center [249, 524] width 28 height 26
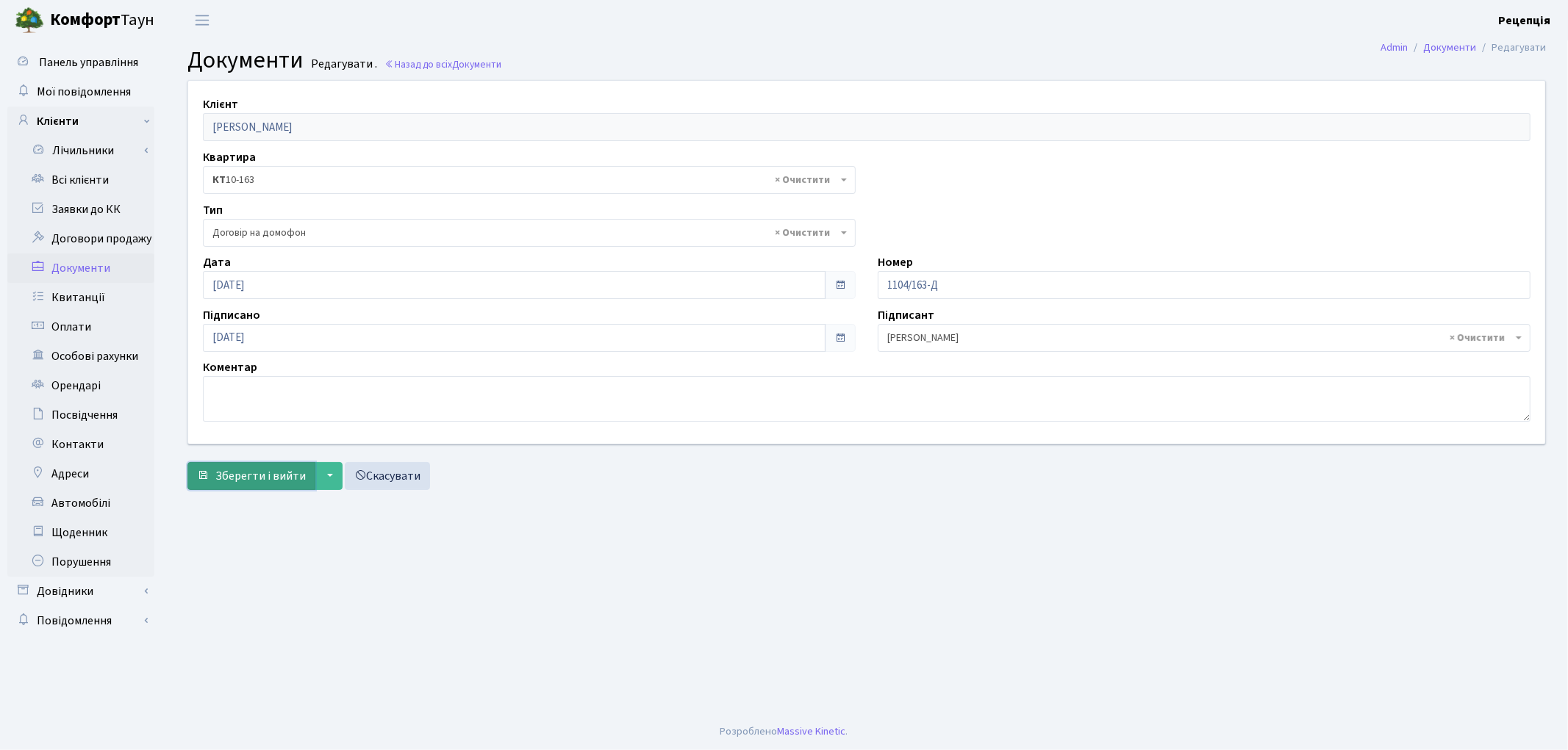
click at [244, 479] on span "Зберегти і вийти" at bounding box center [260, 476] width 91 height 16
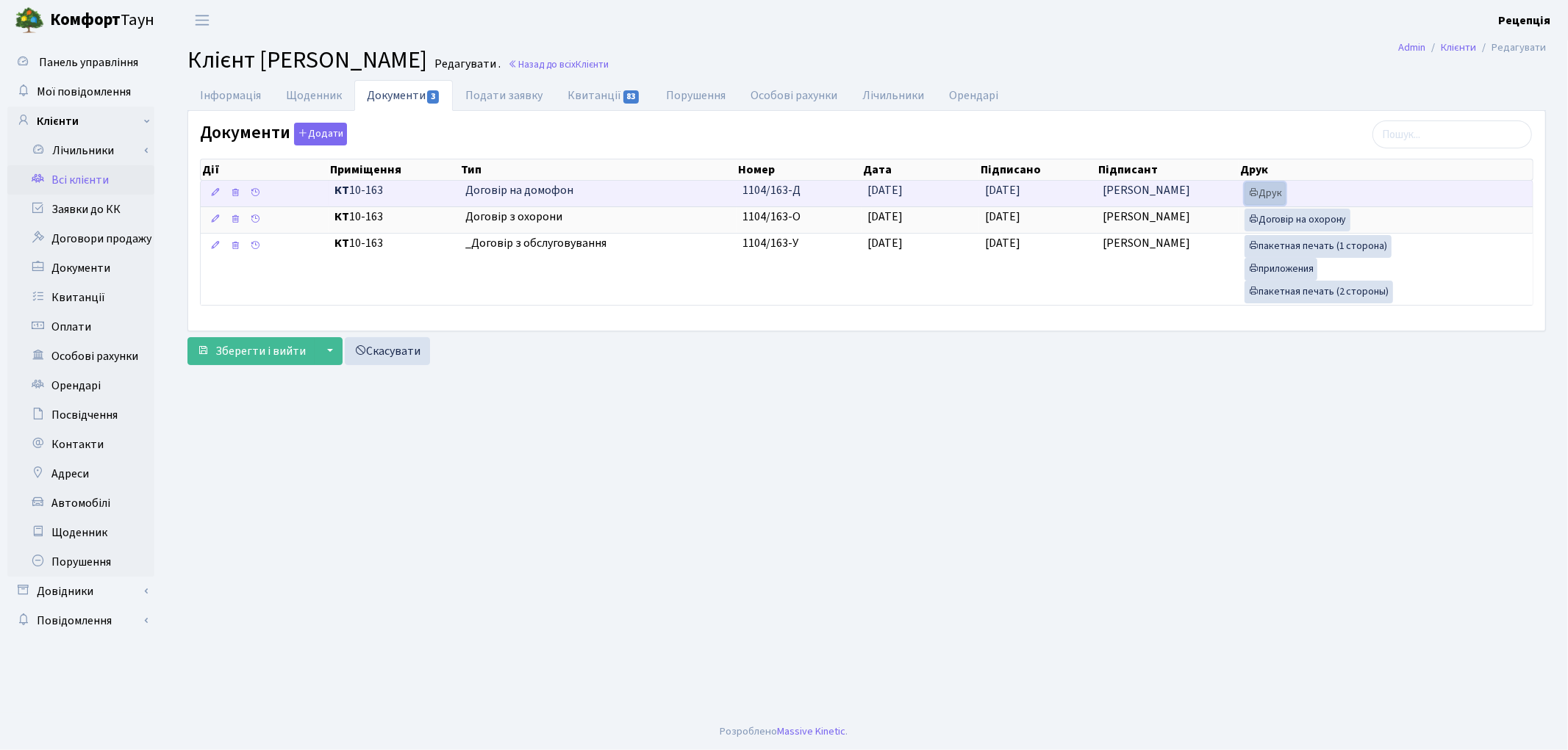
click at [1272, 191] on link "Друк" at bounding box center [1265, 194] width 41 height 23
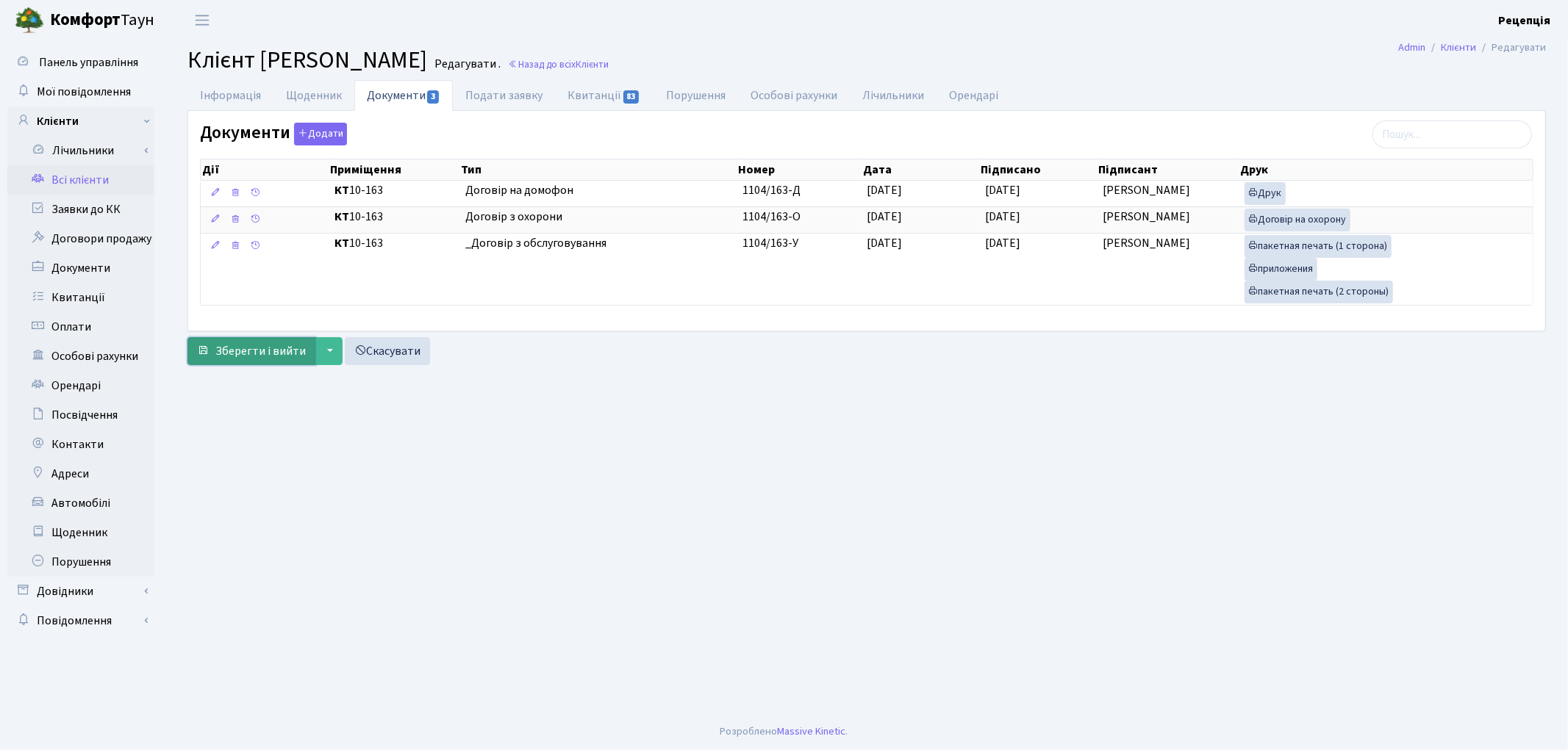
click at [239, 357] on span "Зберегти і вийти" at bounding box center [260, 351] width 91 height 16
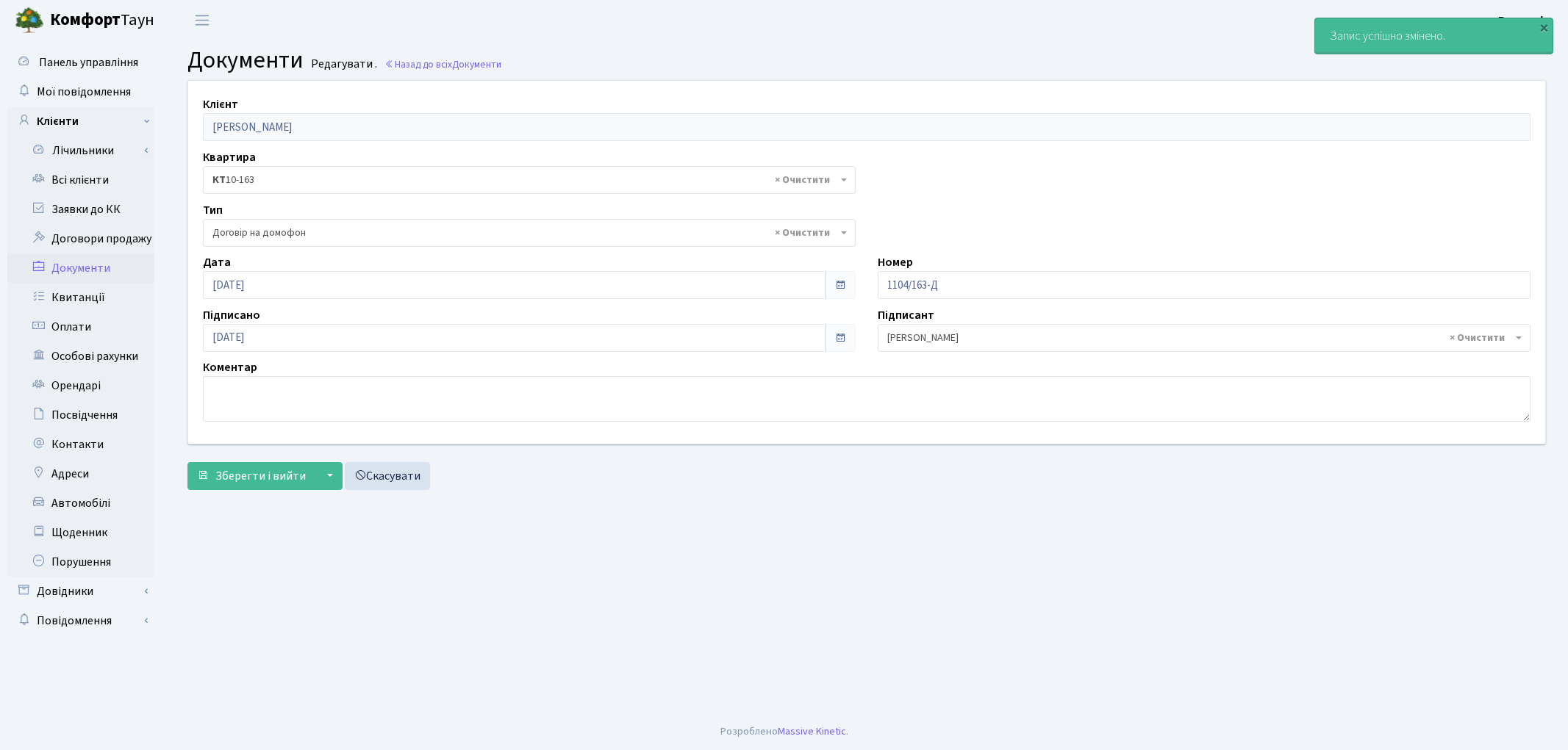
select select "292"
click at [86, 176] on link "Всі клієнти" at bounding box center [81, 180] width 147 height 30
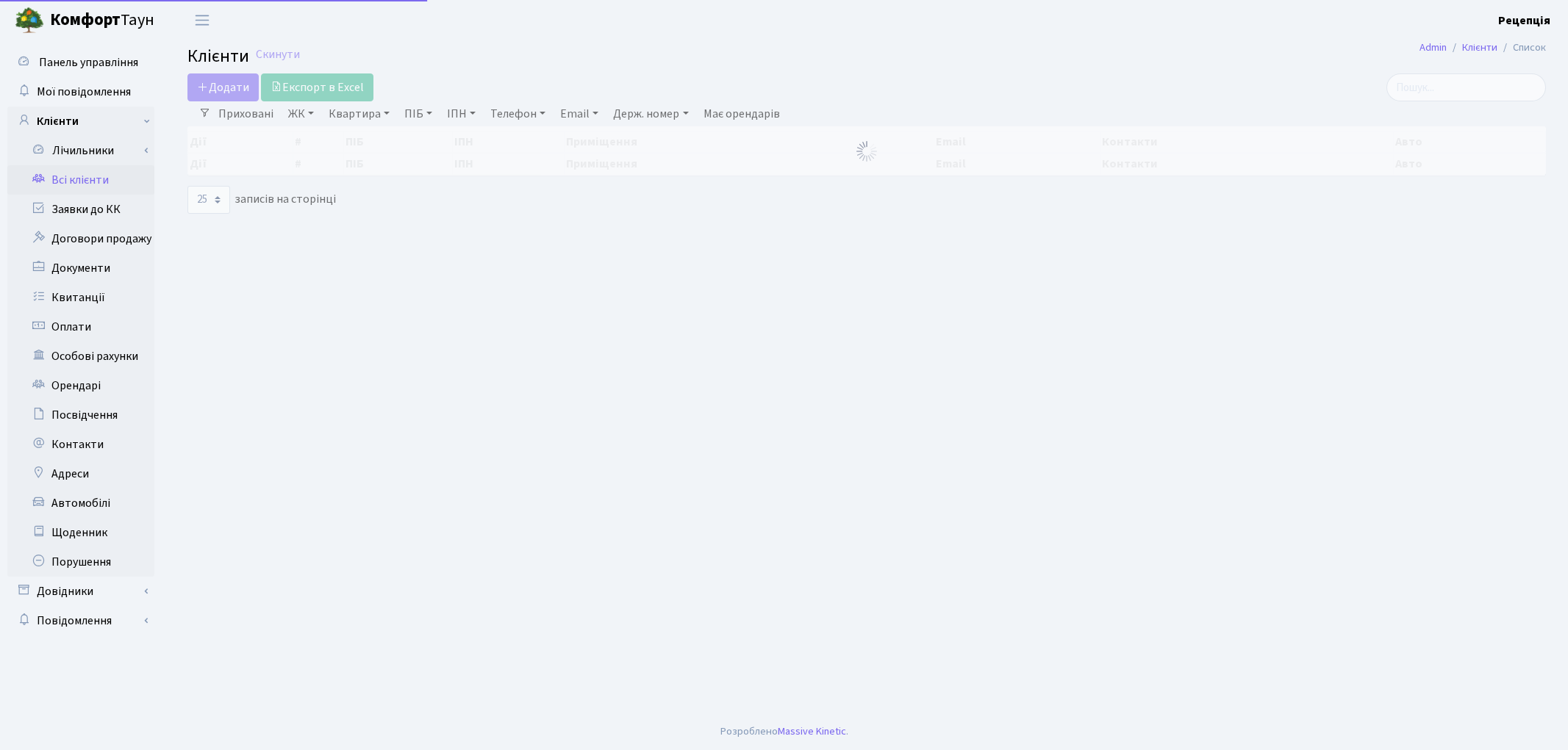
select select "25"
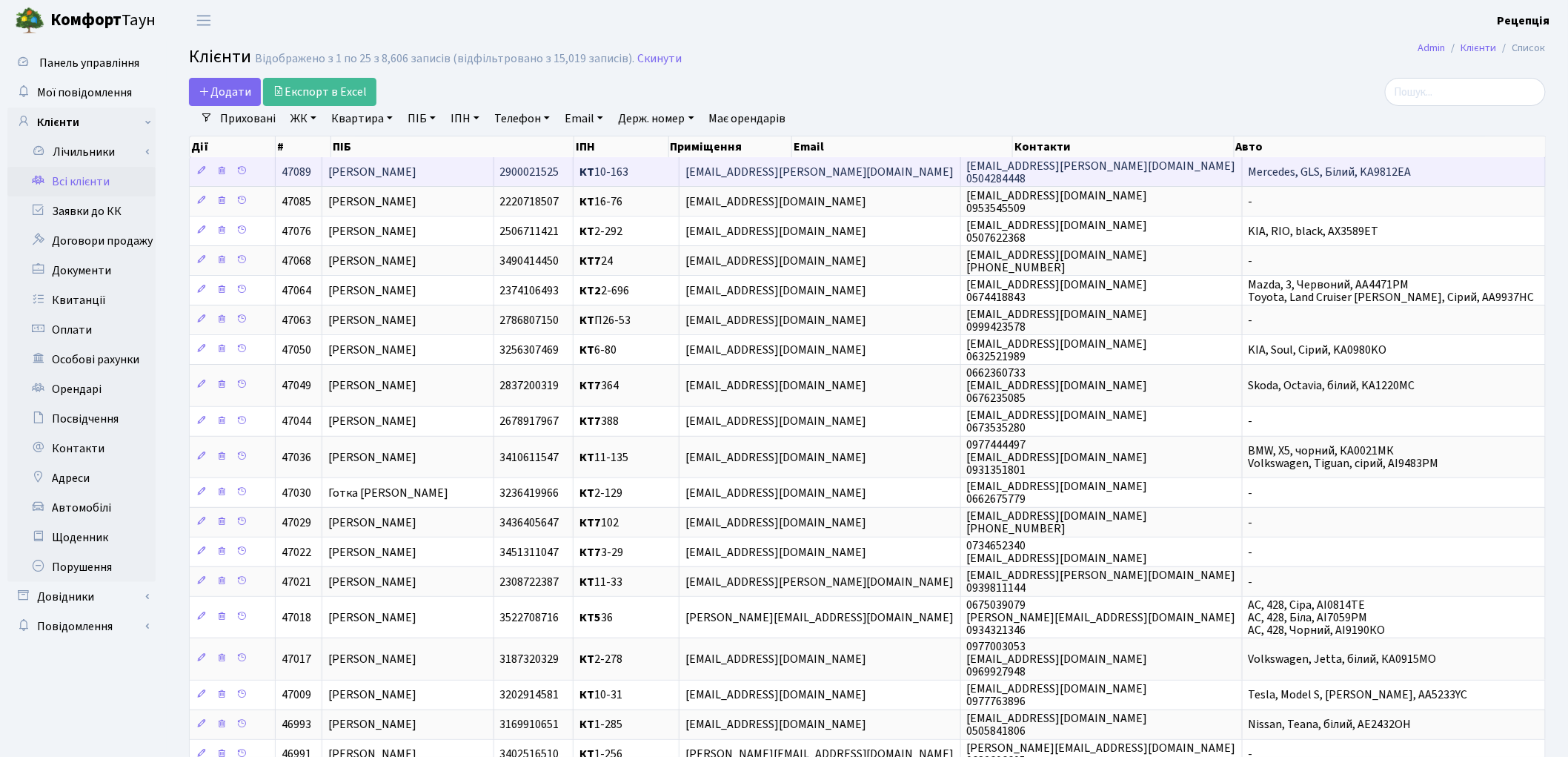
click at [408, 174] on span "[PERSON_NAME]" at bounding box center [372, 172] width 88 height 16
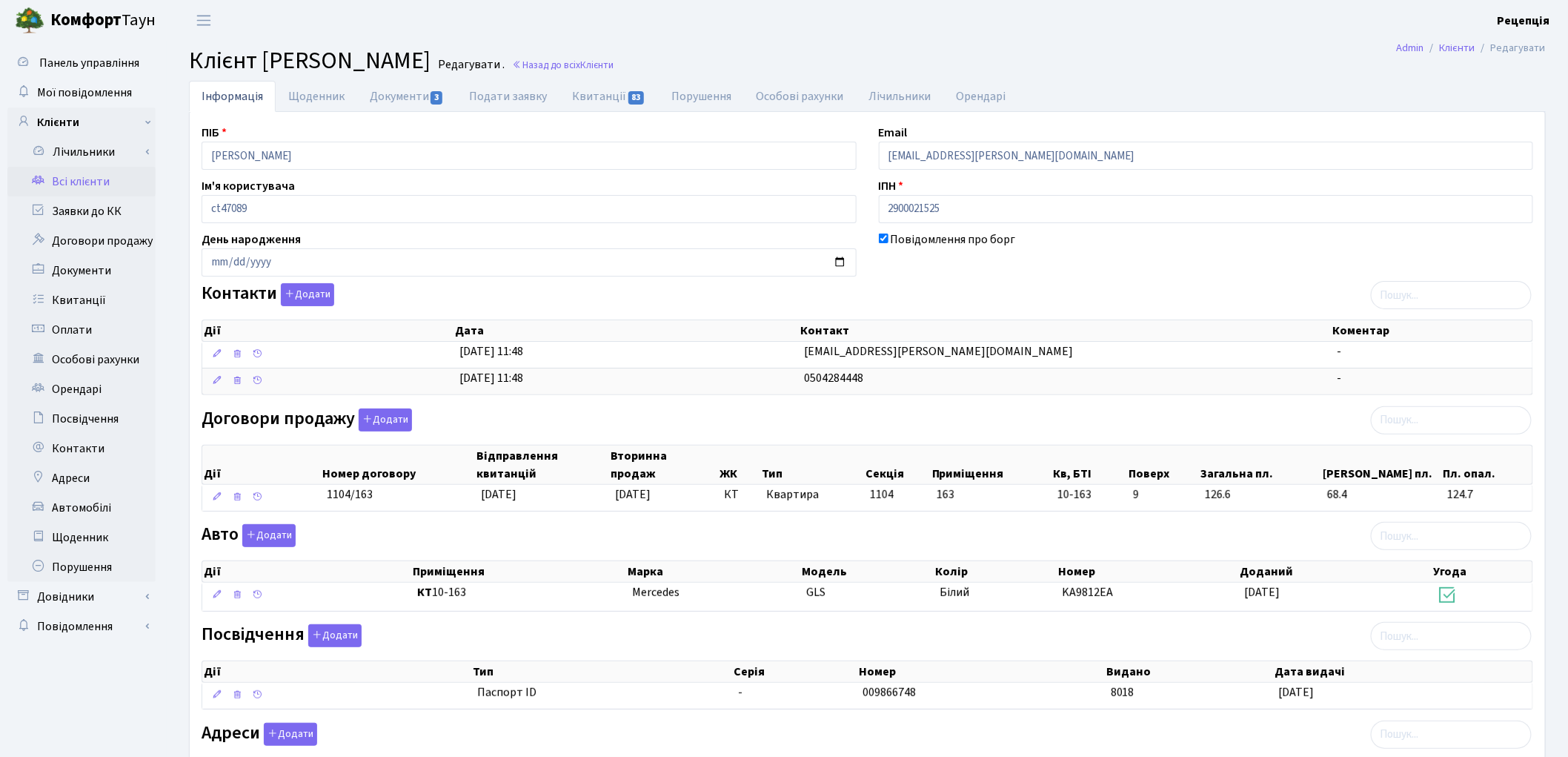
click at [98, 172] on link "Всі клієнти" at bounding box center [82, 182] width 148 height 30
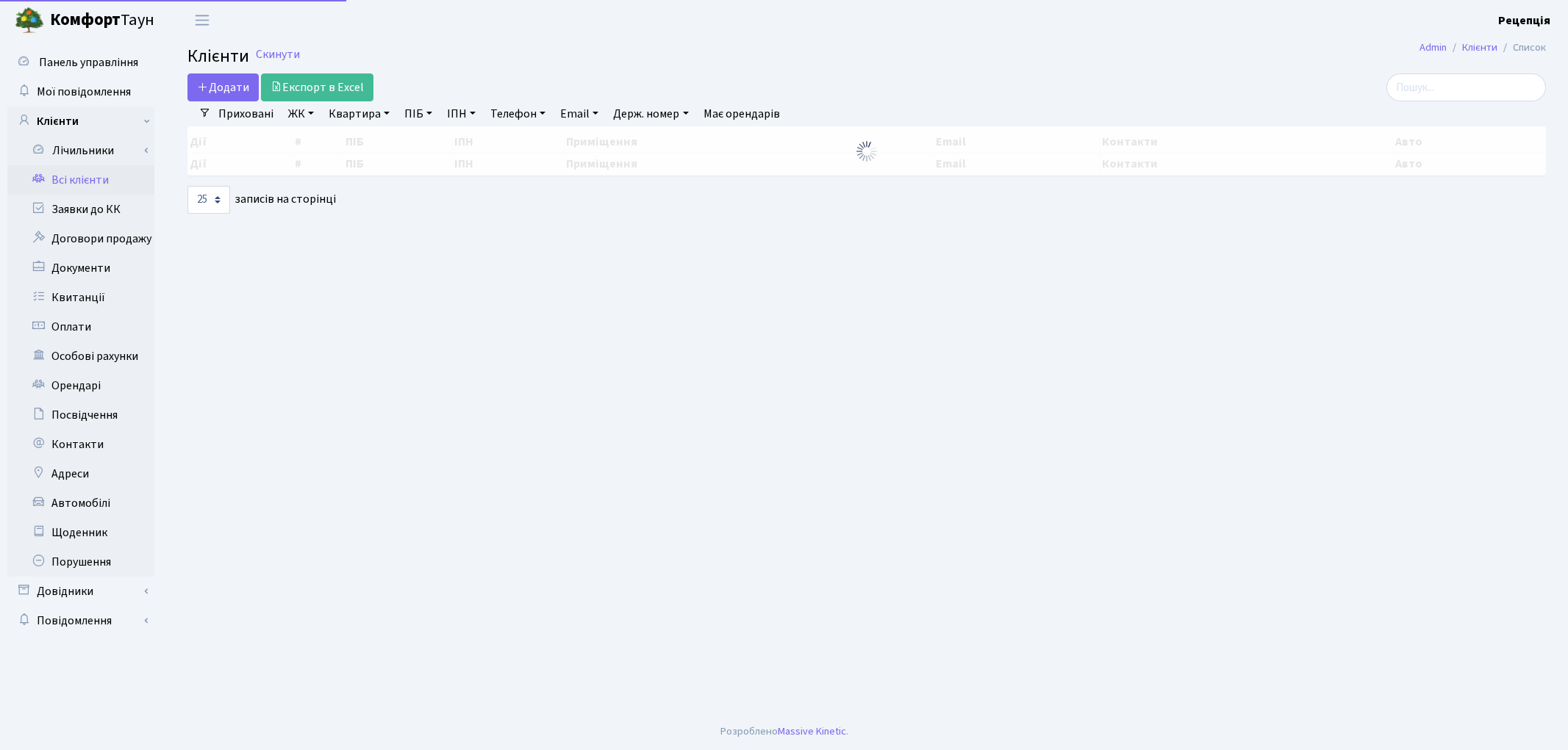
select select "25"
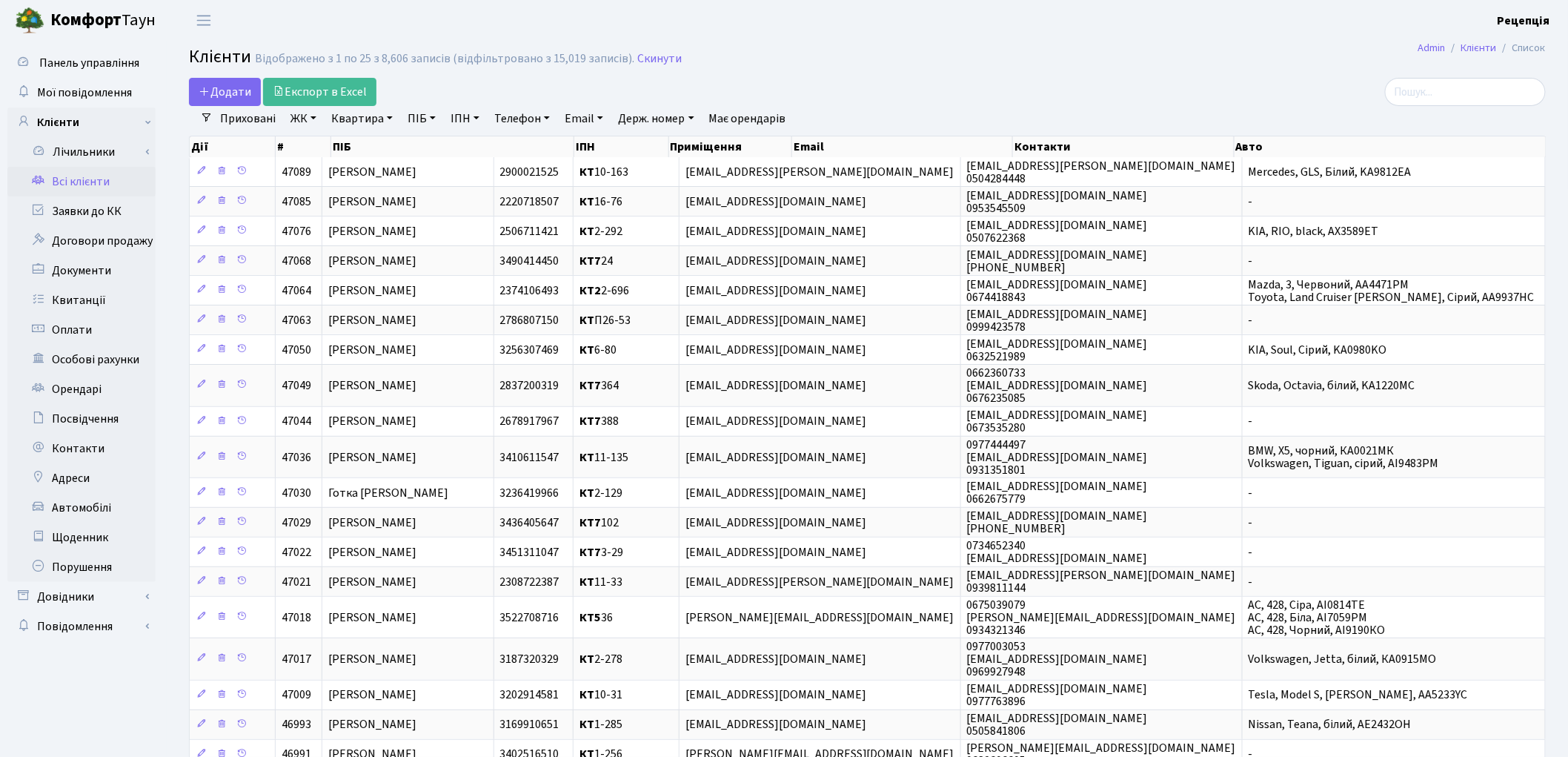
click at [310, 124] on link "ЖК" at bounding box center [303, 118] width 38 height 25
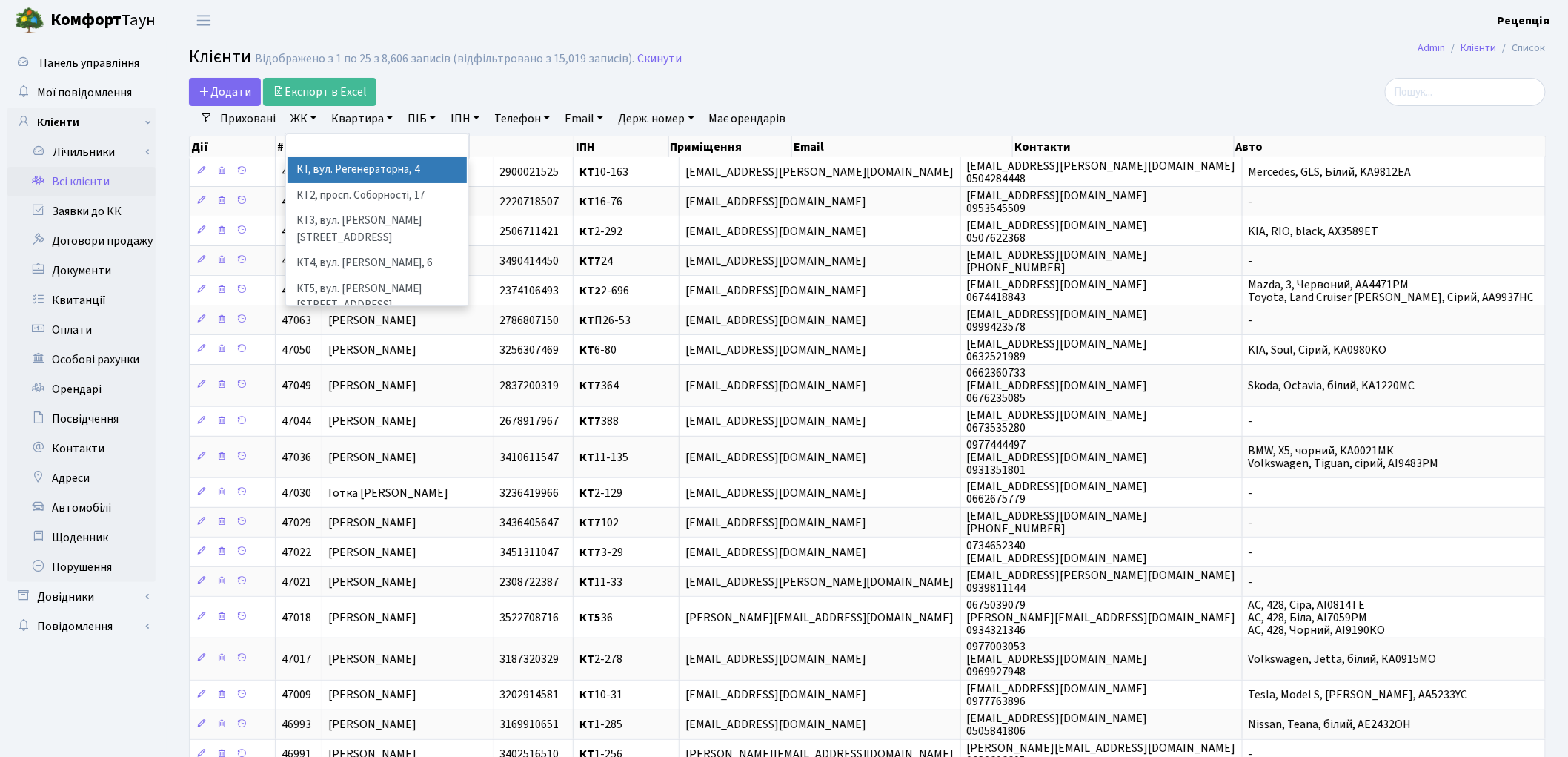
click at [344, 173] on li "КТ, вул. Регенераторна, 4" at bounding box center [377, 170] width 179 height 26
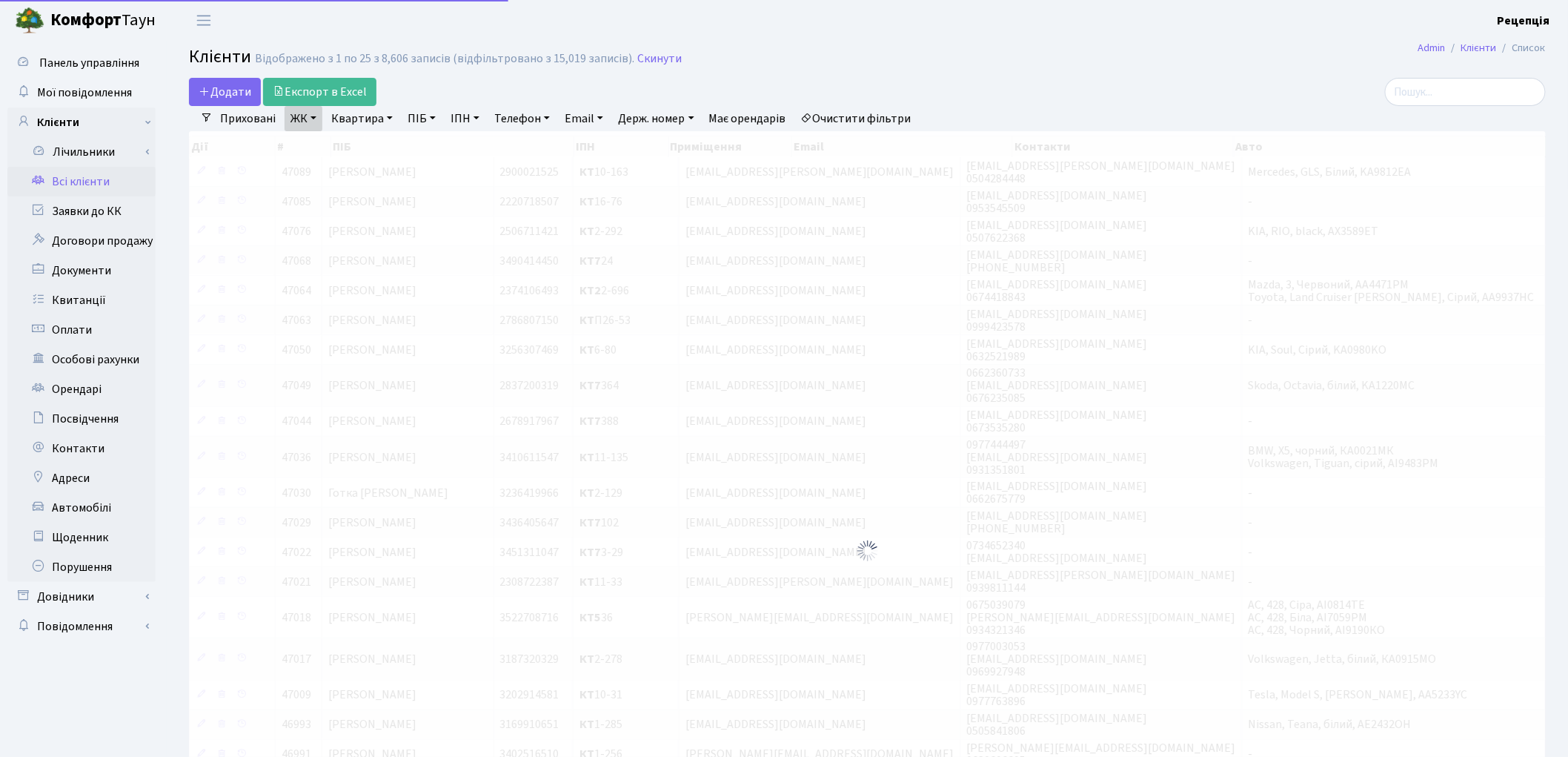
click at [368, 125] on link "Квартира" at bounding box center [361, 118] width 73 height 25
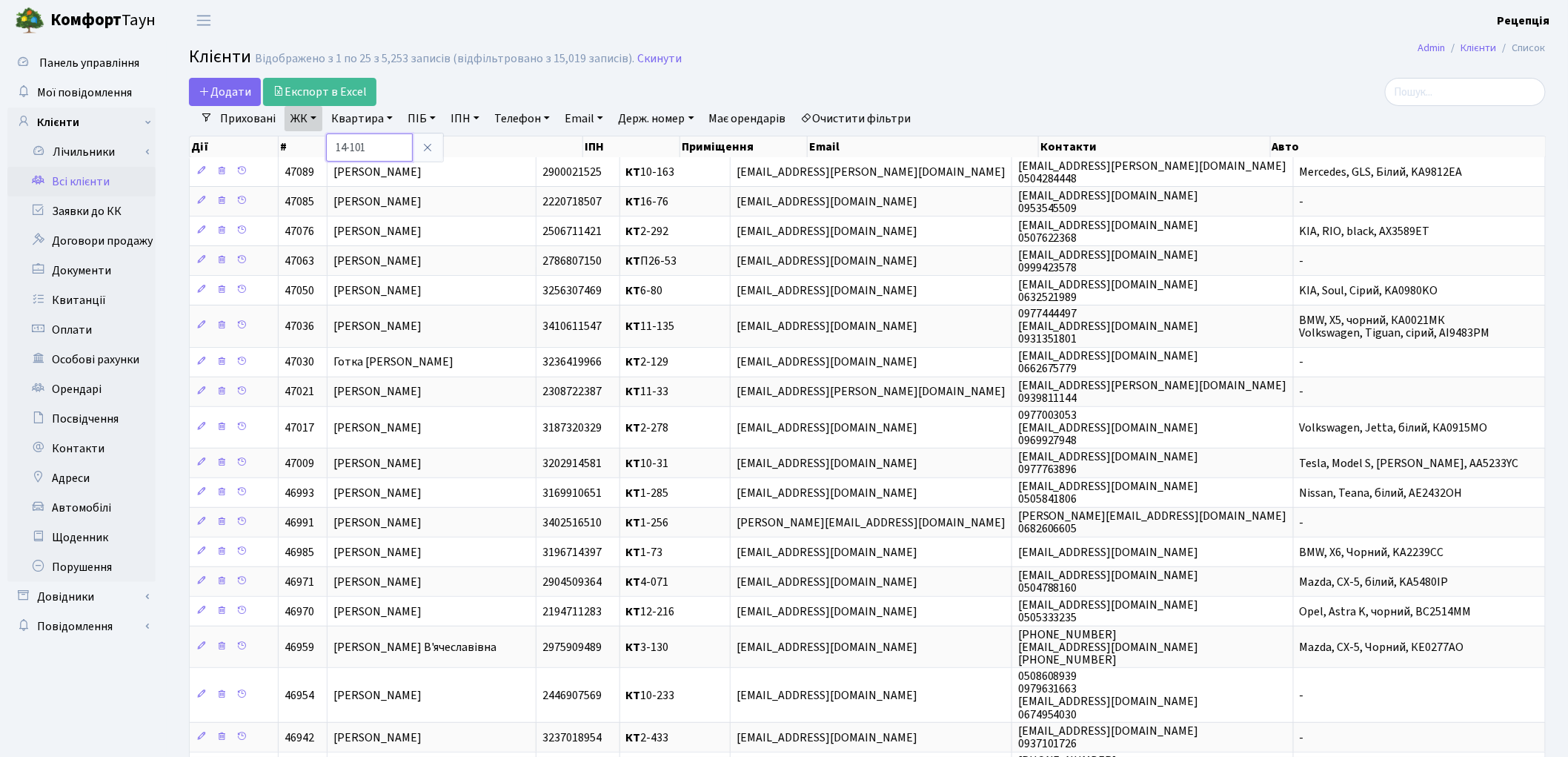
type input "14-101"
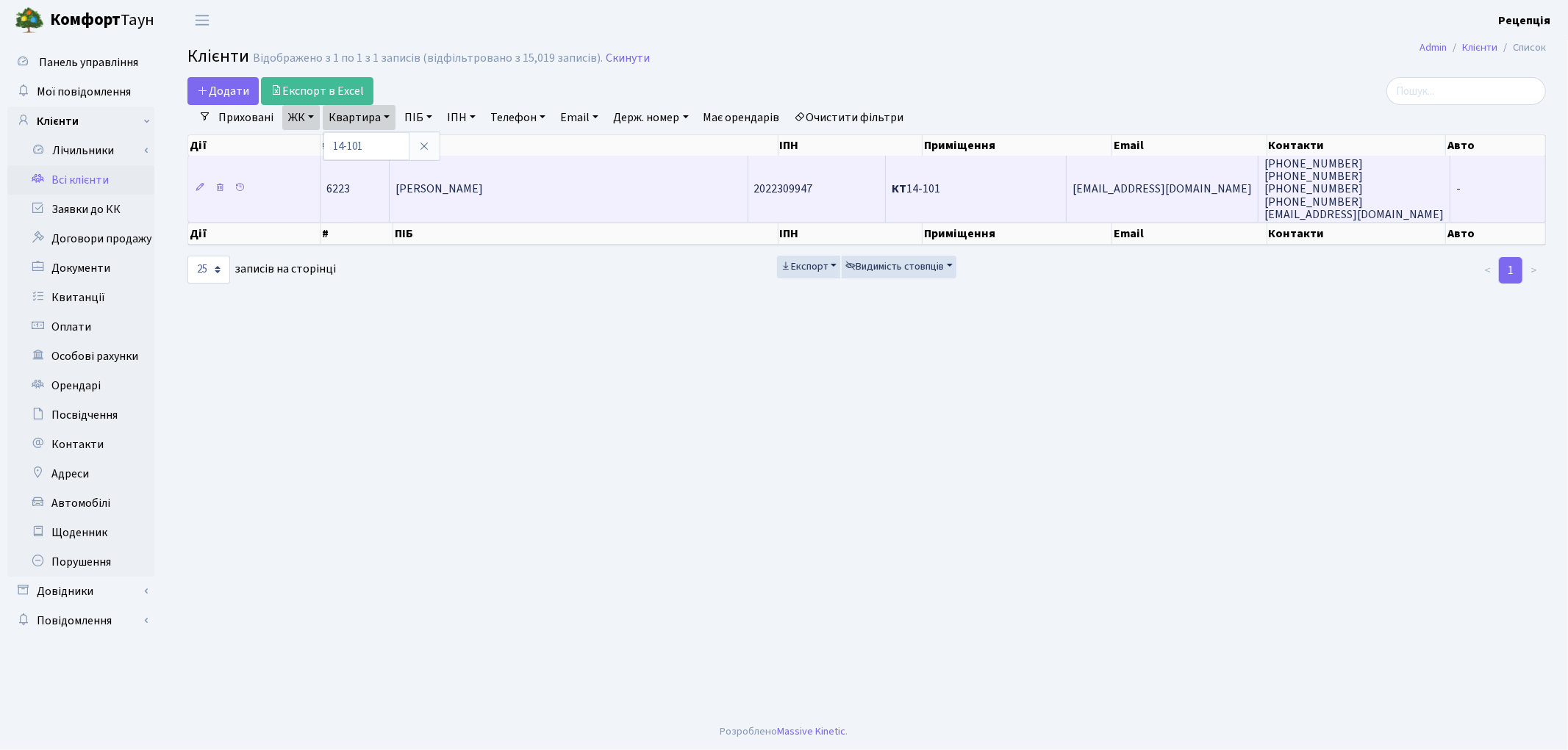
click at [529, 200] on td "[PERSON_NAME]" at bounding box center [568, 188] width 358 height 66
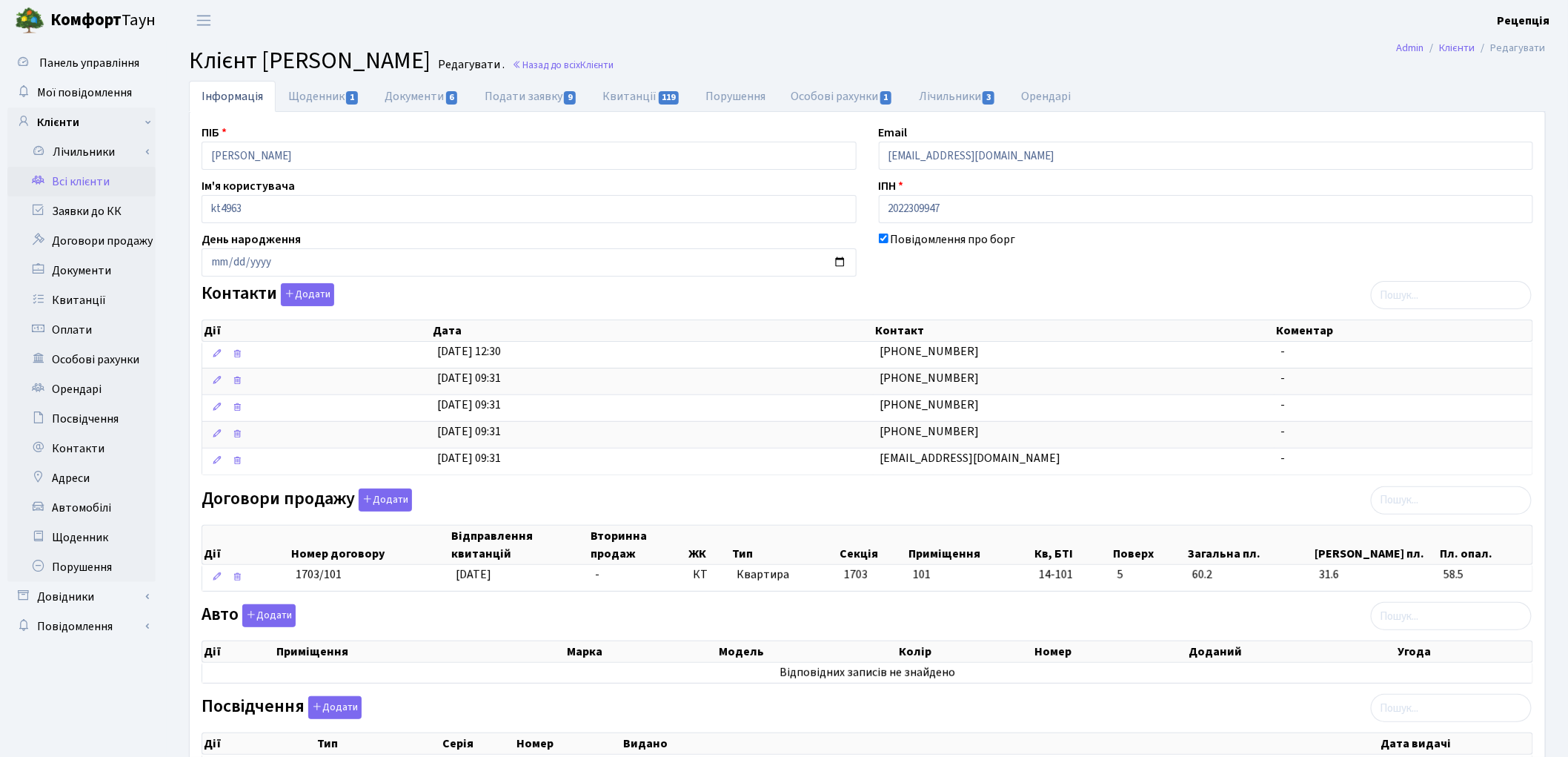
click at [62, 188] on link "Всі клієнти" at bounding box center [82, 182] width 148 height 30
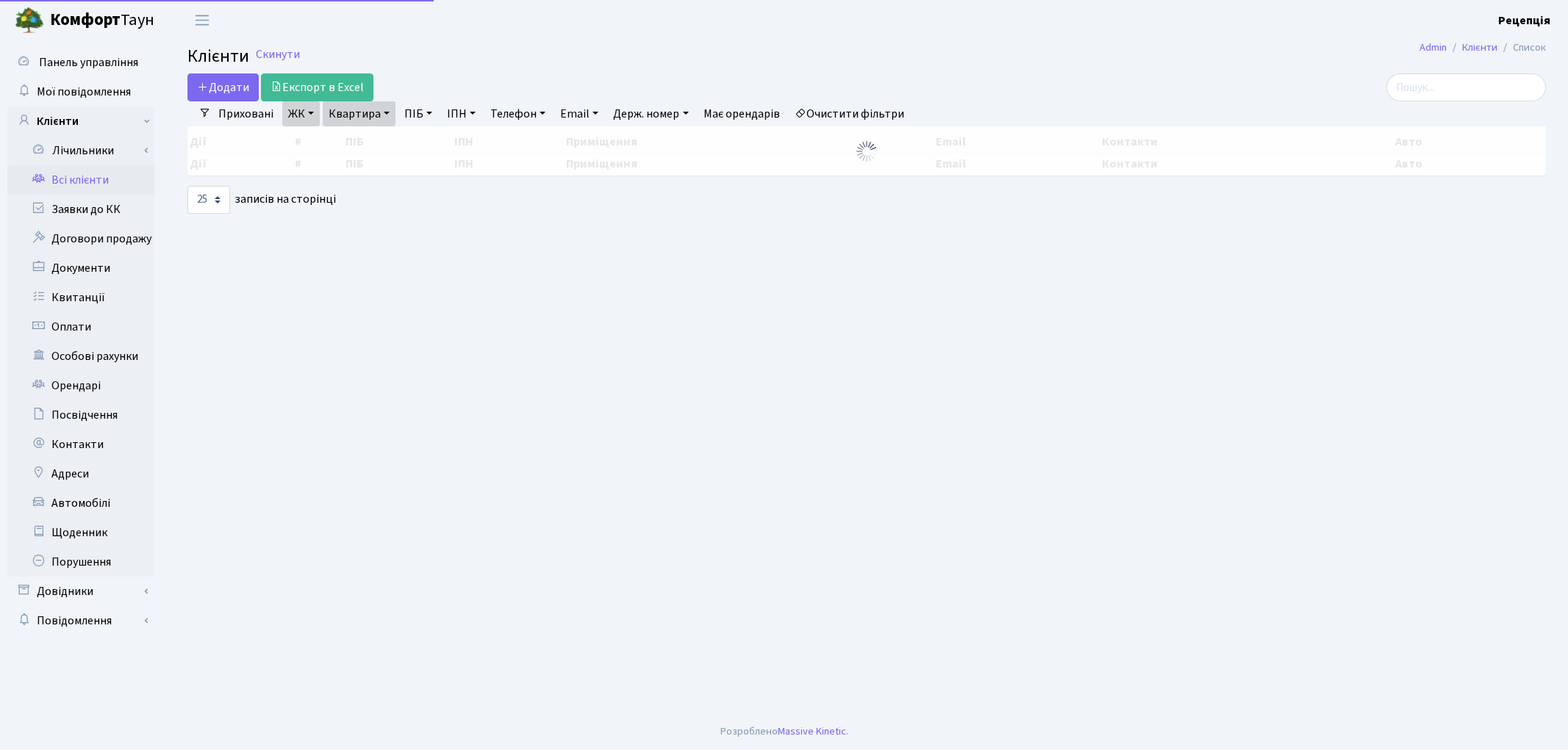
select select "25"
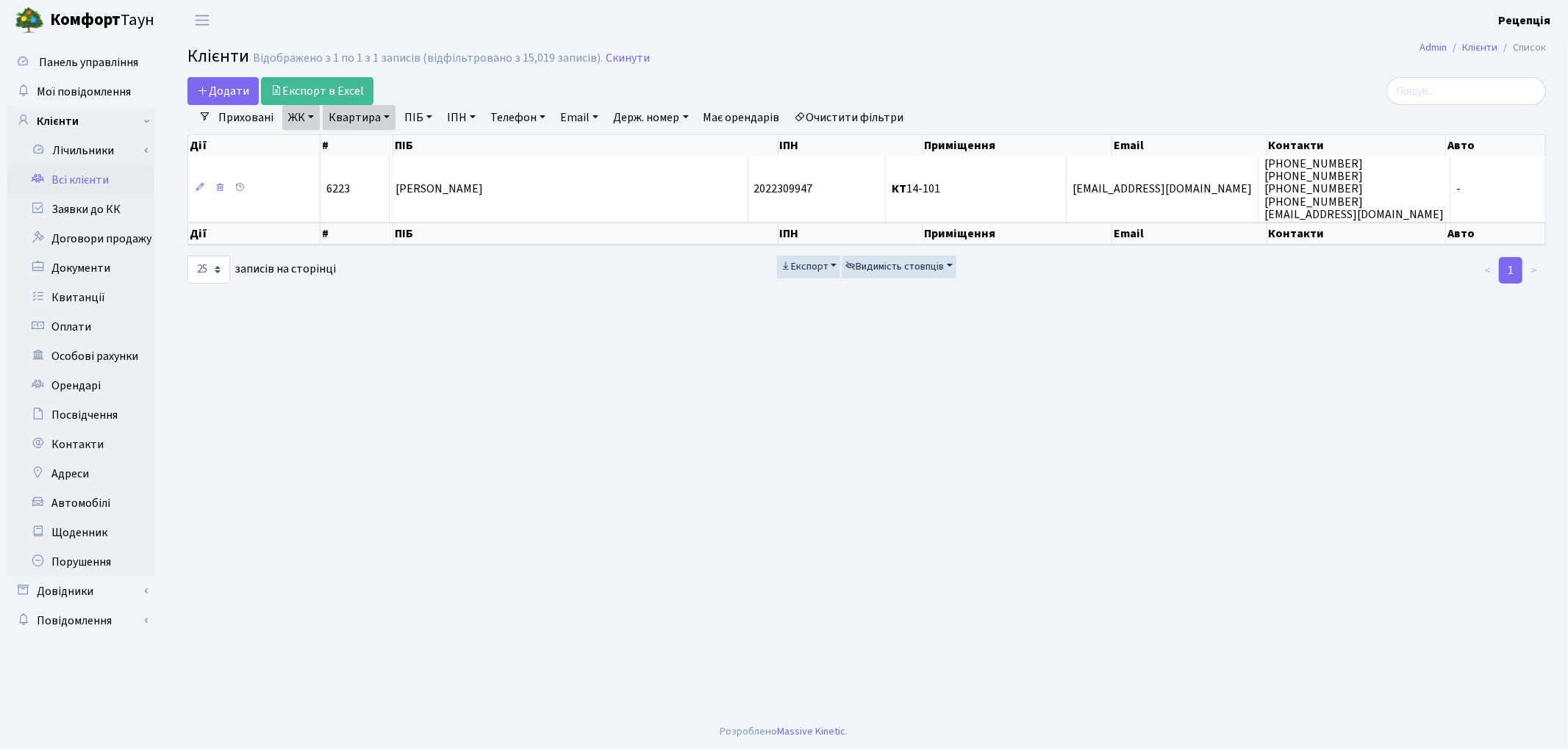
click at [387, 111] on link "Квартира" at bounding box center [358, 117] width 72 height 25
click at [378, 152] on input "14-101" at bounding box center [366, 146] width 86 height 28
type input "1"
type input "2-814"
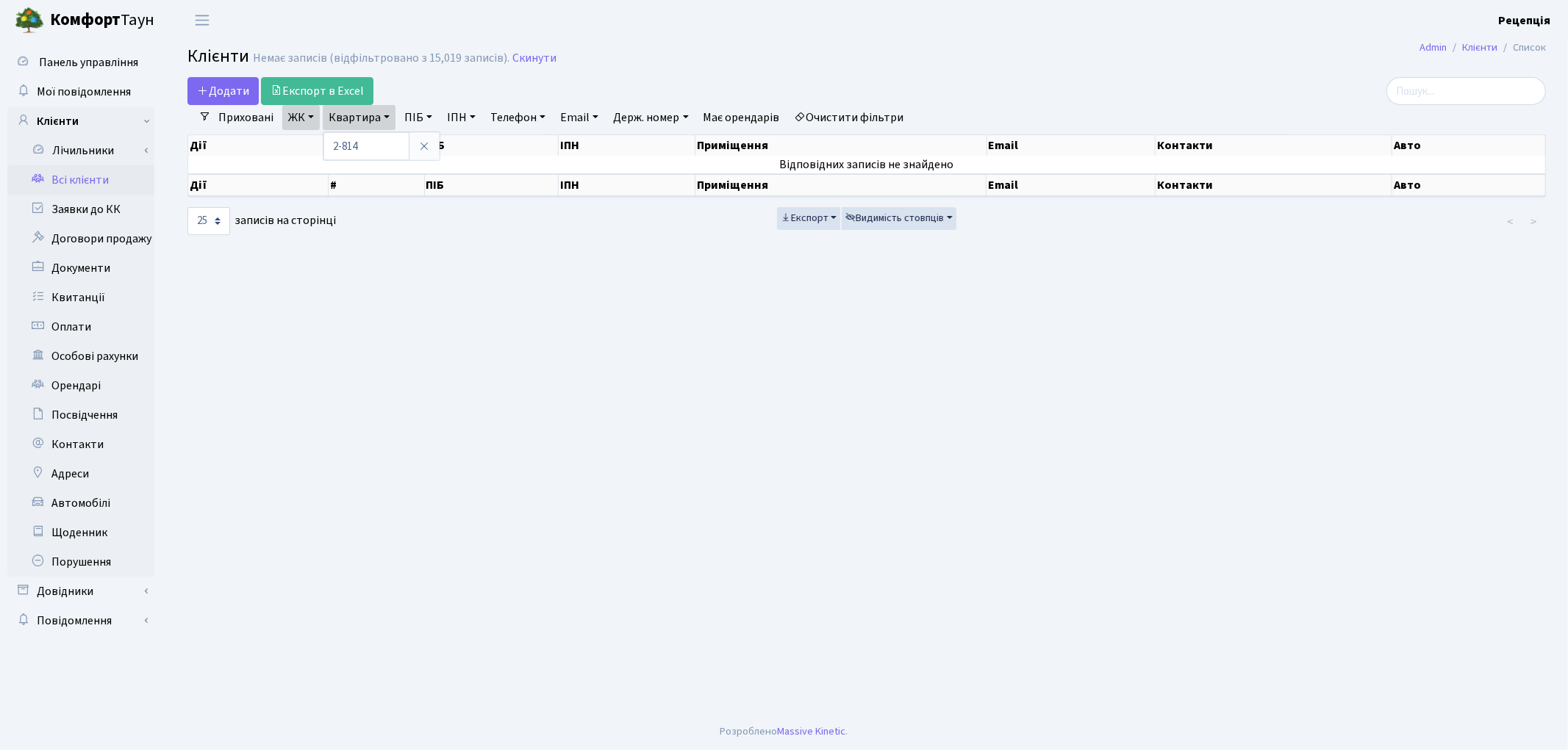
click at [295, 120] on link "ЖК" at bounding box center [300, 117] width 37 height 25
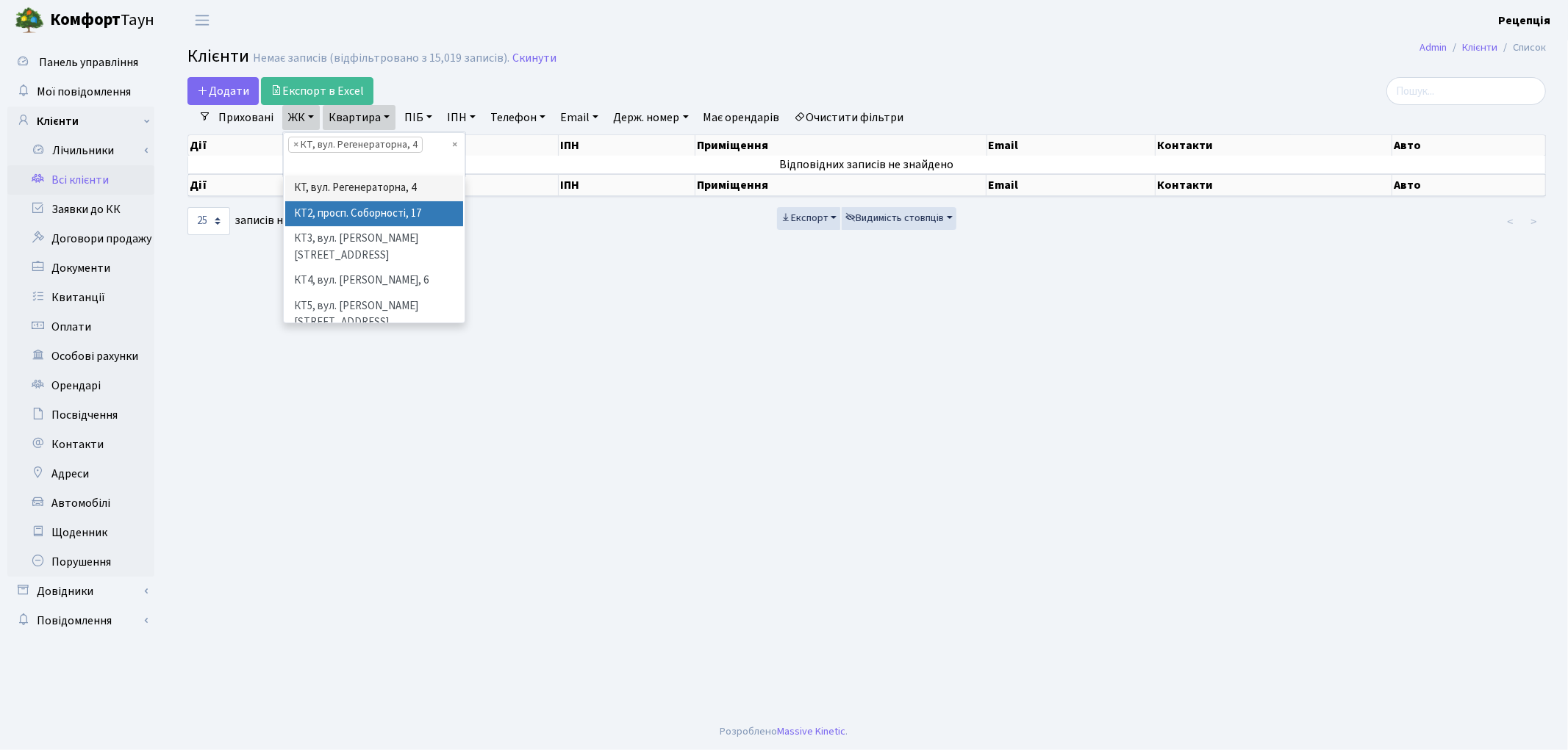
click at [404, 215] on li "КТ2, просп. Соборності, 17" at bounding box center [374, 214] width 178 height 26
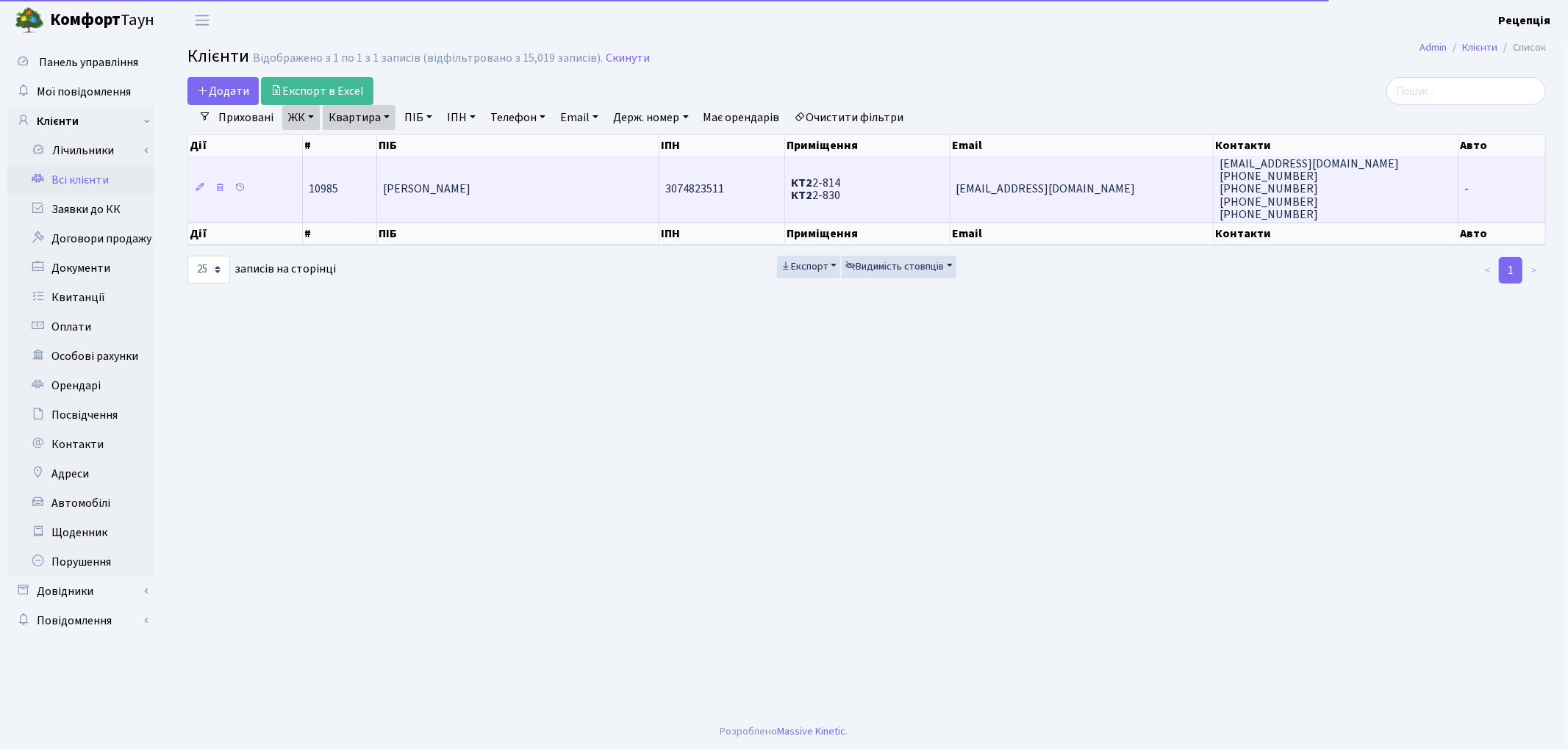
click at [439, 199] on td "Ласковий Дмитро Юрійович" at bounding box center [518, 188] width 282 height 66
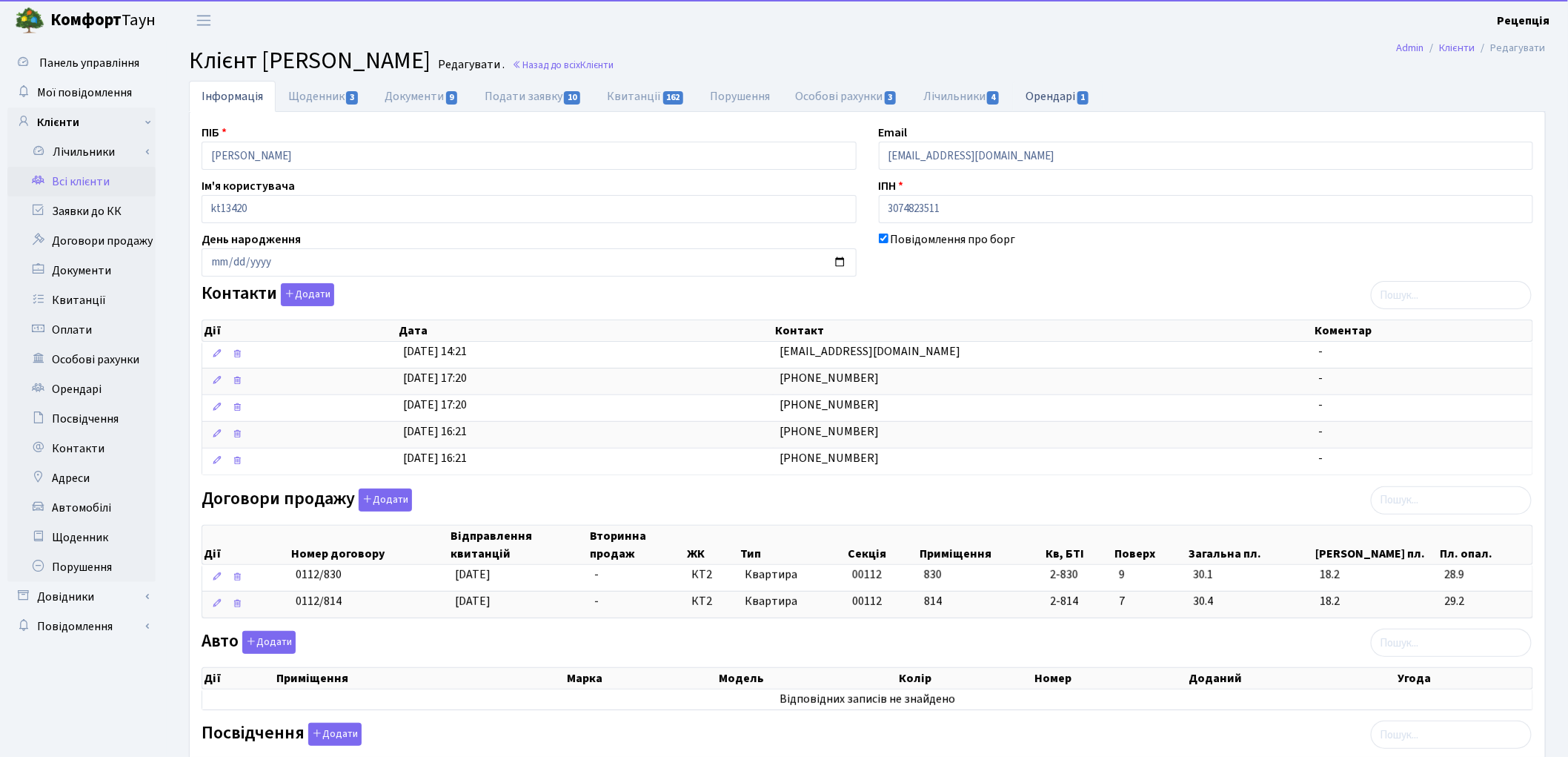
click at [1054, 94] on link "Орендарі 1" at bounding box center [1057, 96] width 90 height 31
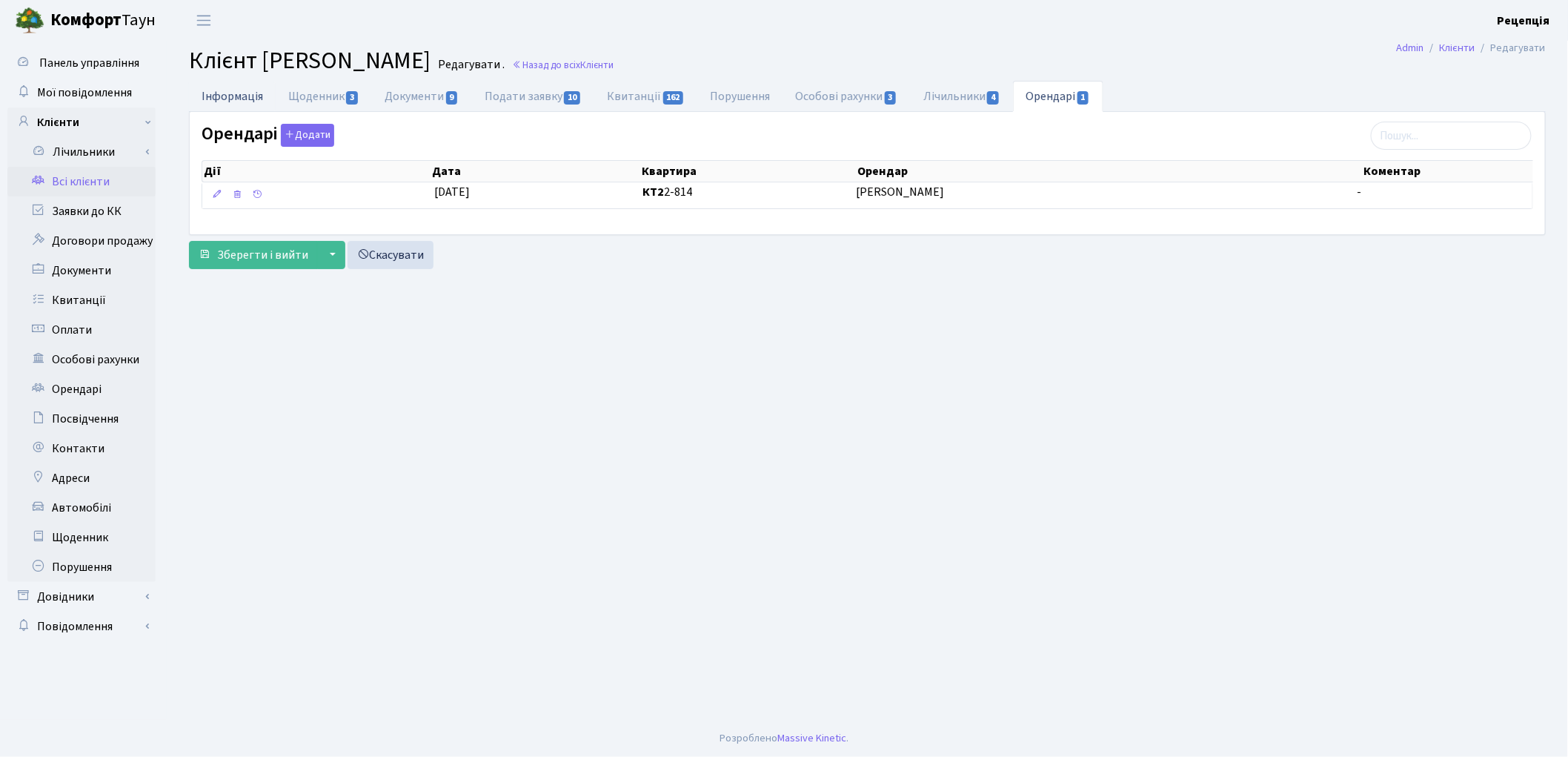
click at [253, 102] on link "Інформація" at bounding box center [232, 96] width 87 height 31
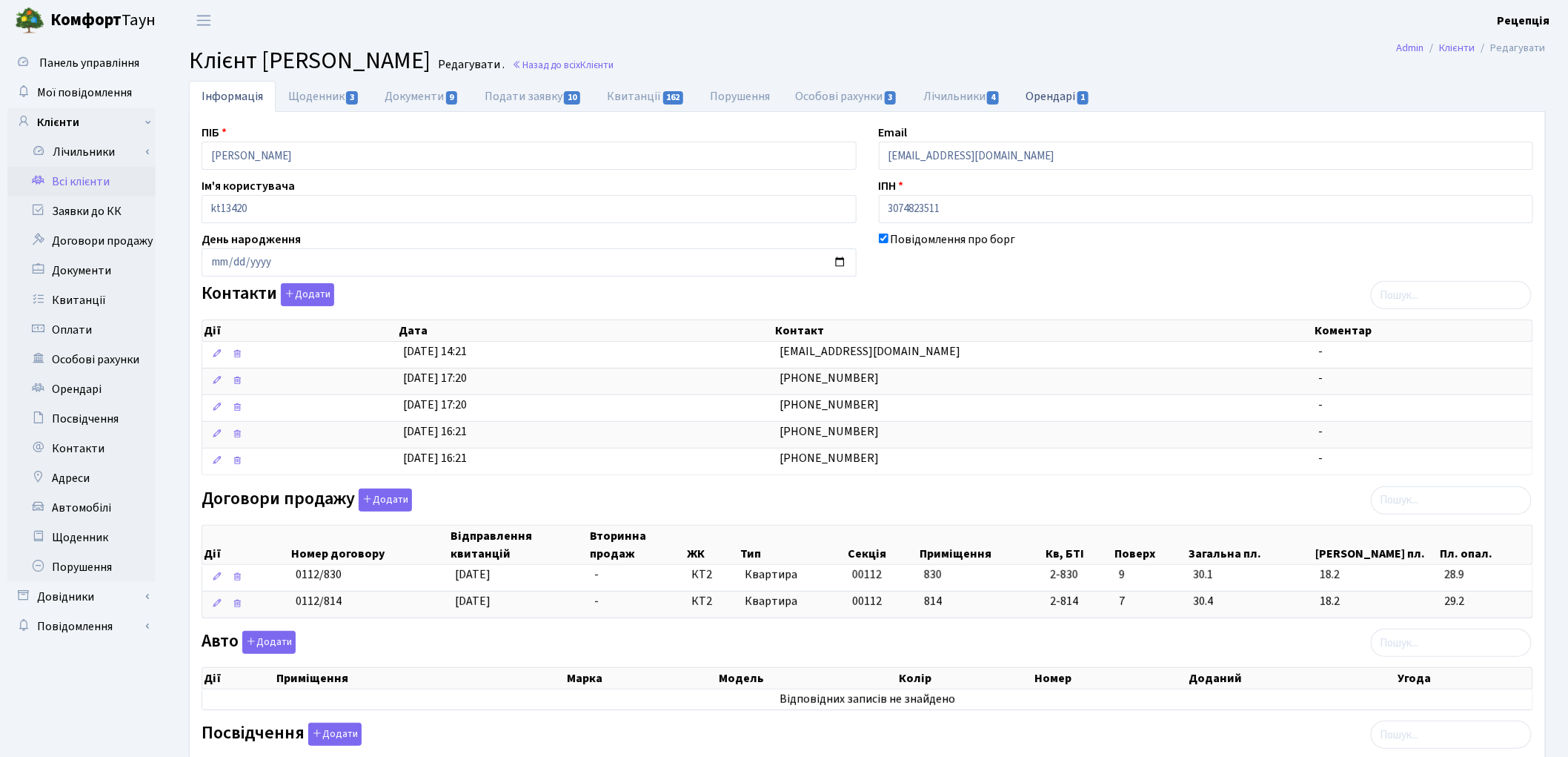
click at [1054, 93] on link "Орендарі 1" at bounding box center [1057, 96] width 90 height 31
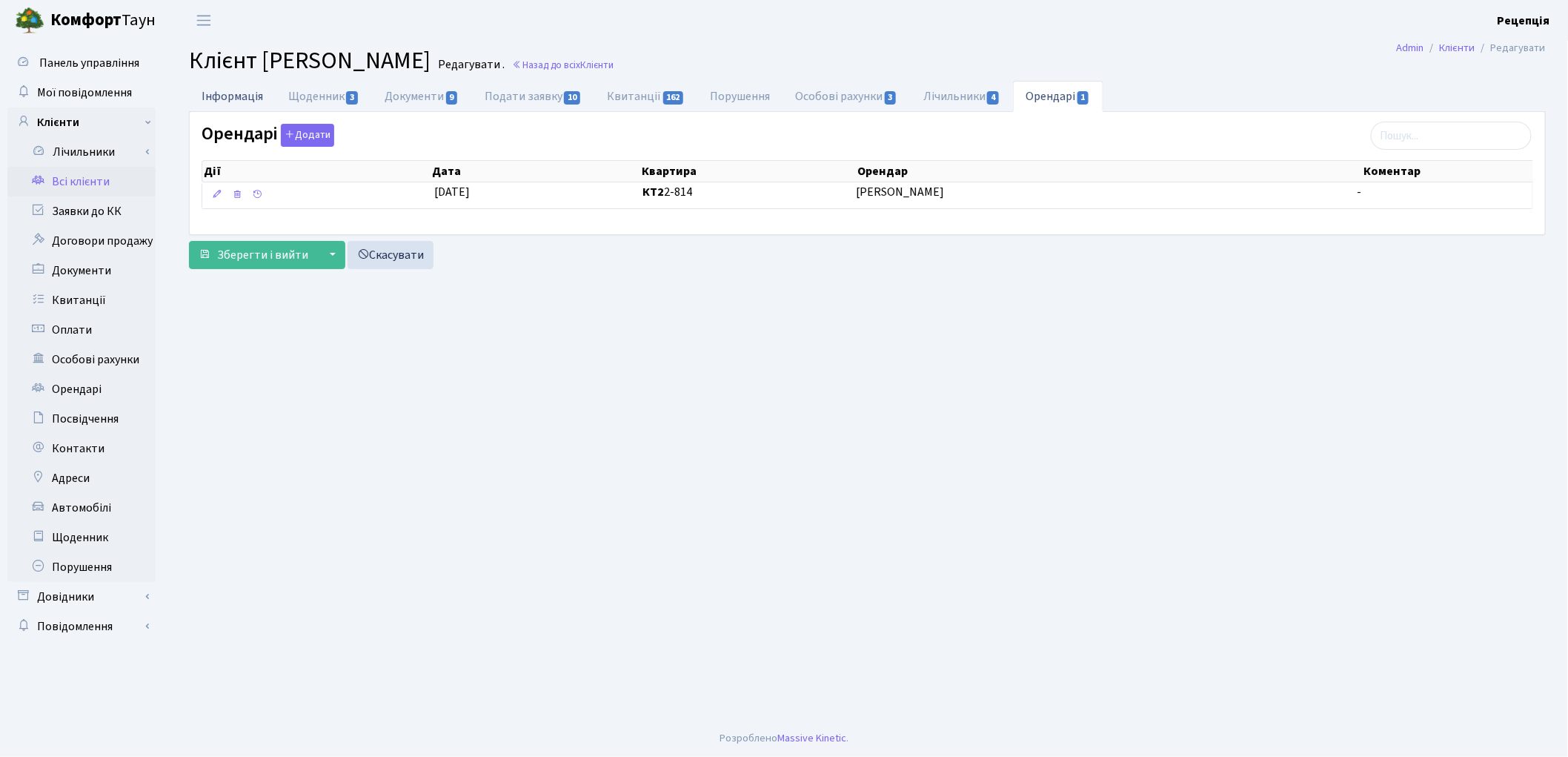
click at [227, 92] on link "Інформація" at bounding box center [232, 96] width 87 height 31
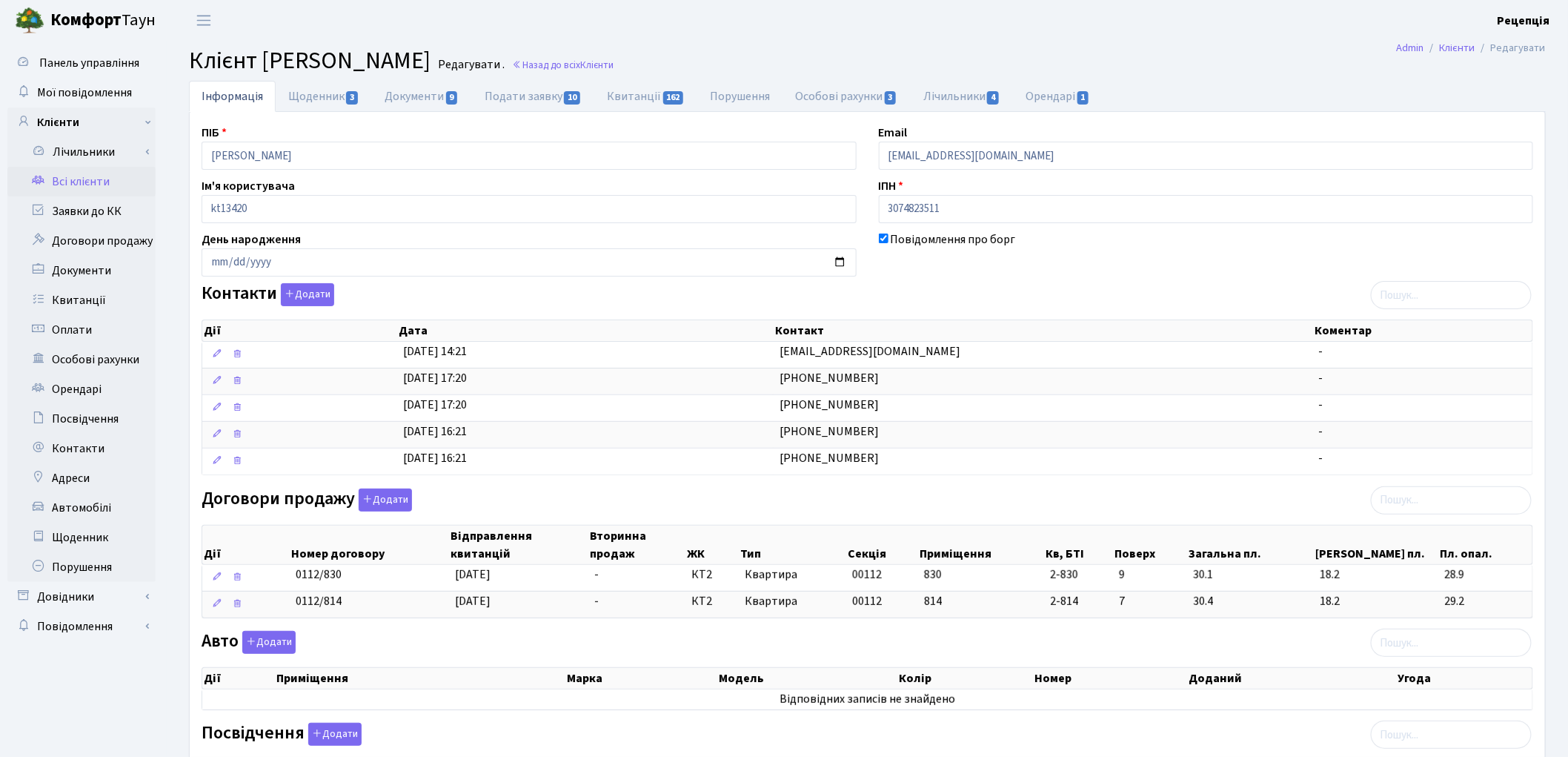
click at [79, 171] on link "Всі клієнти" at bounding box center [82, 182] width 148 height 30
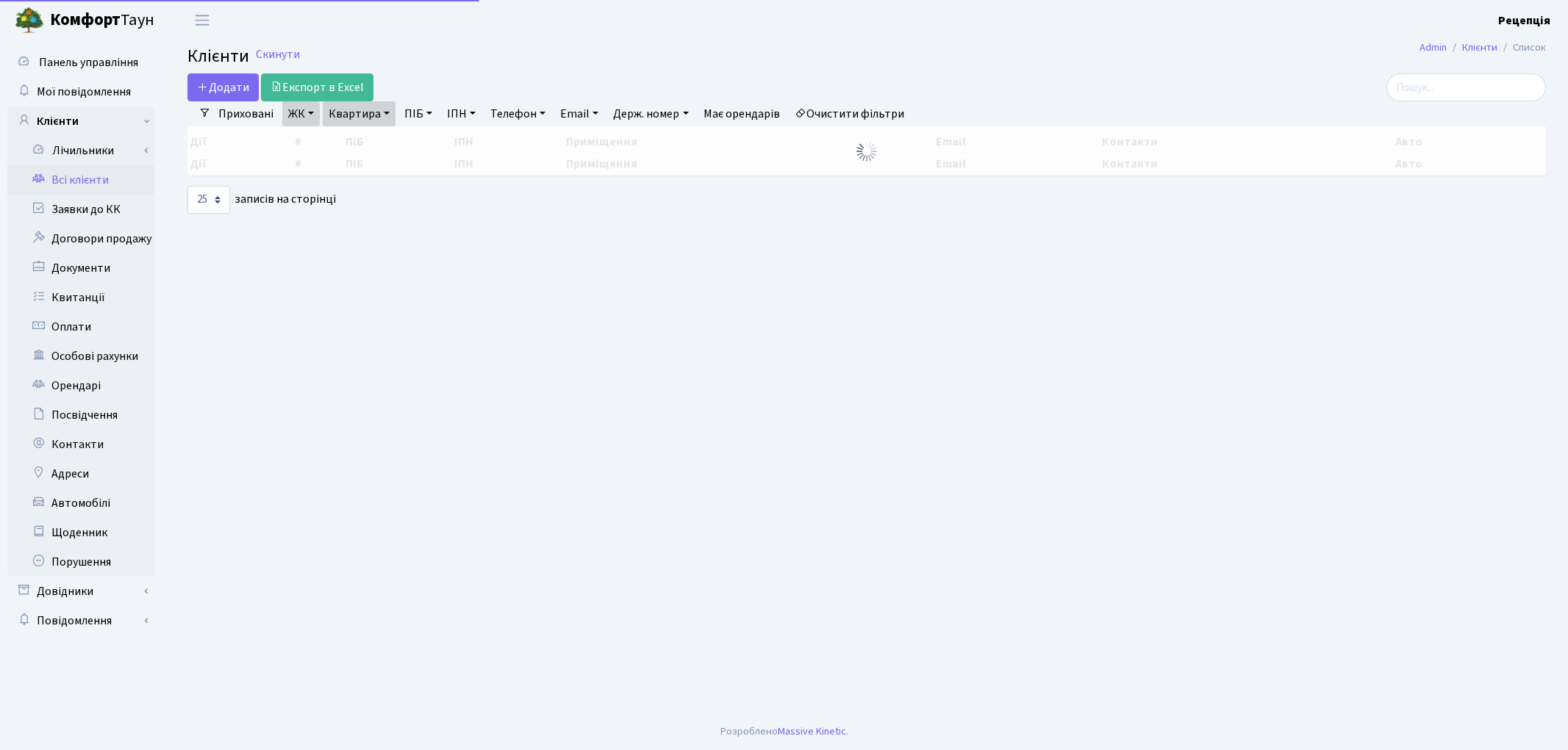
select select "25"
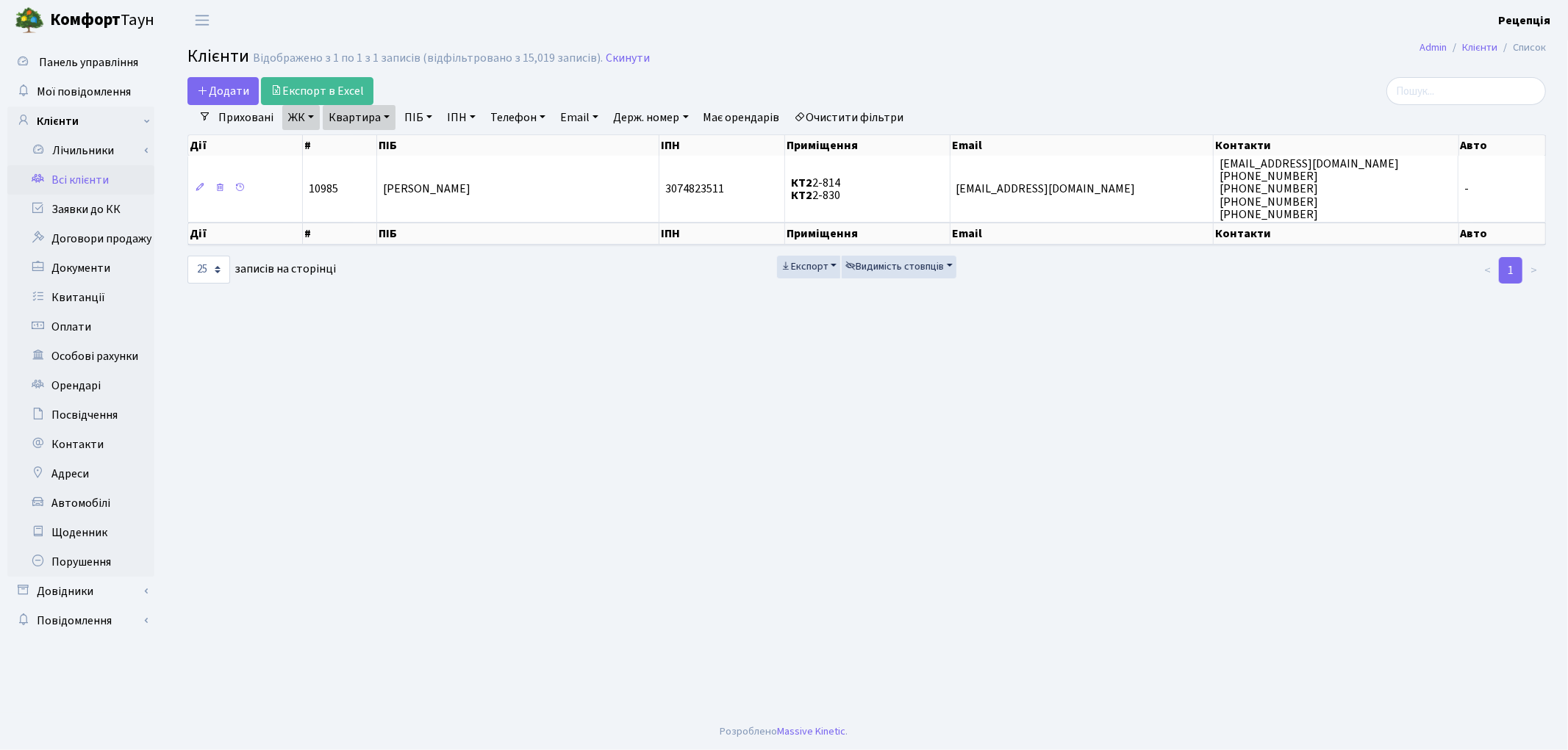
click at [843, 117] on link "Очистити фільтри" at bounding box center [849, 117] width 121 height 25
